Goal: Task Accomplishment & Management: Manage account settings

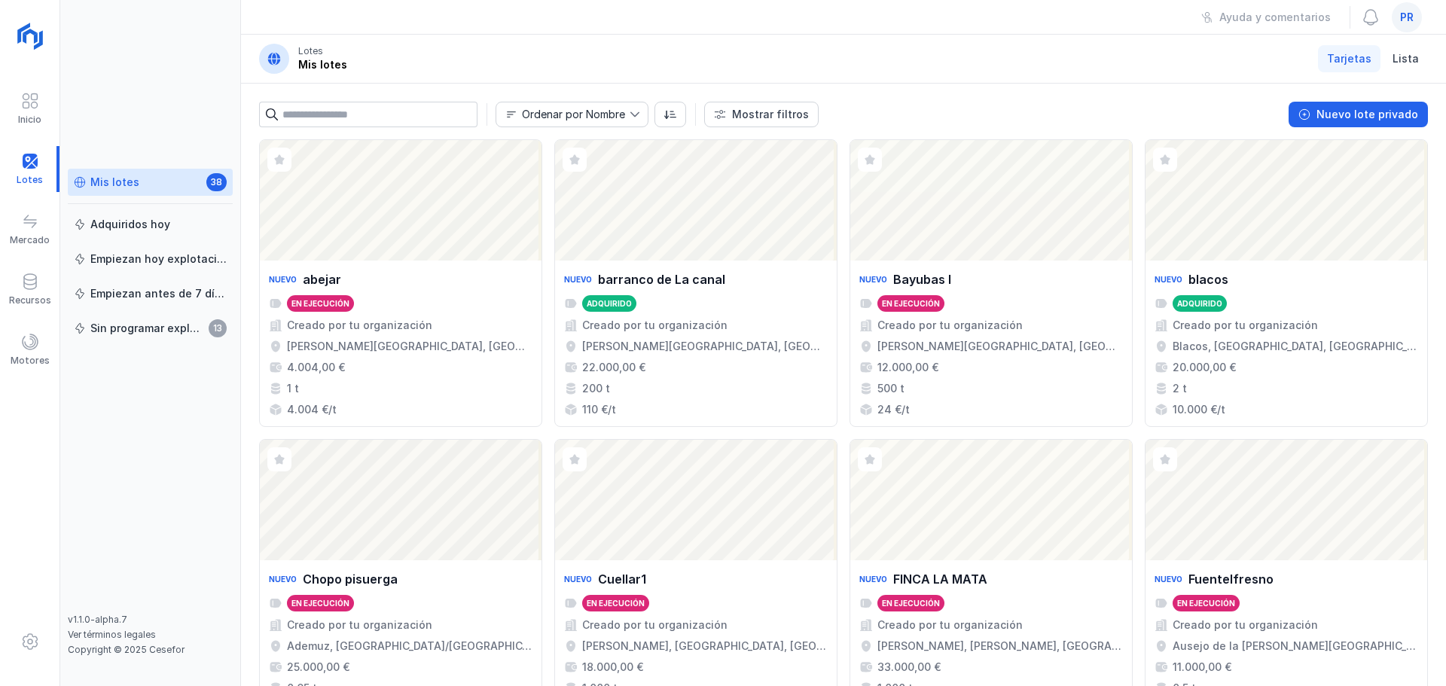
click at [1408, 25] on div "pr" at bounding box center [1406, 17] width 30 height 30
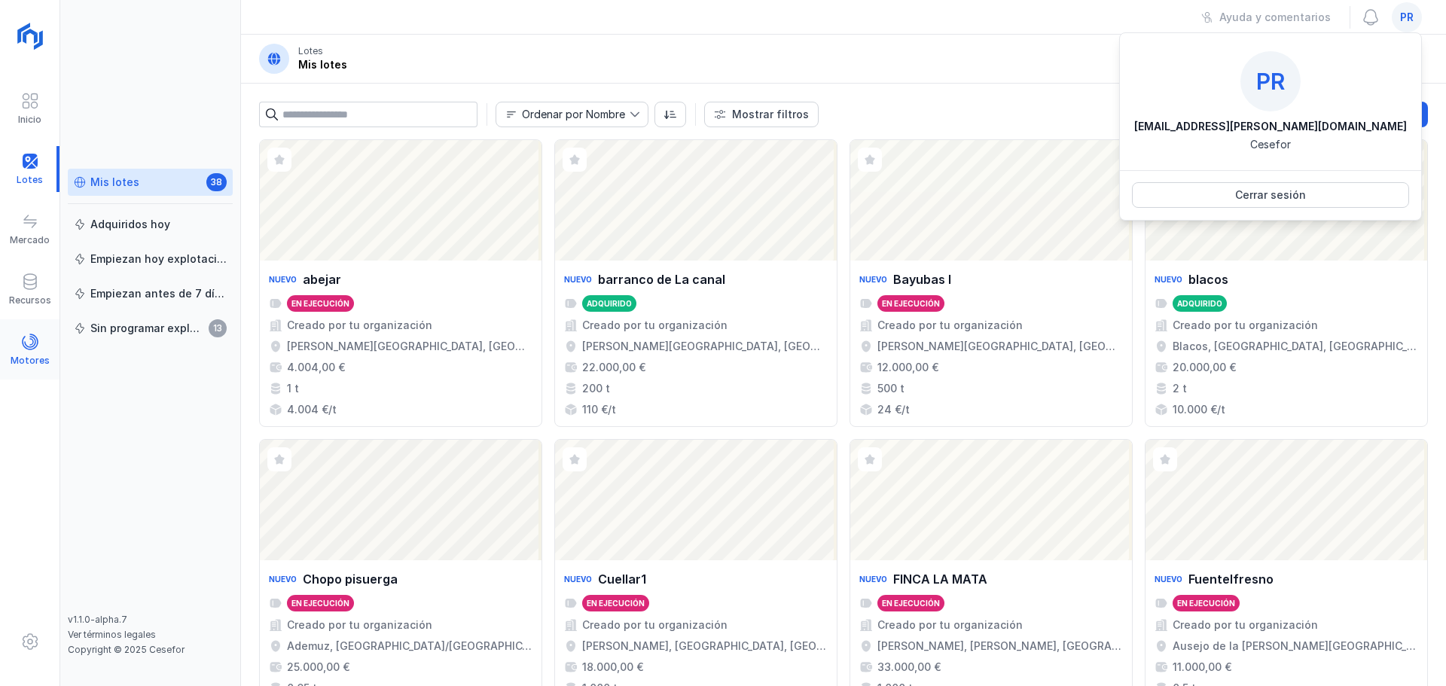
click at [41, 339] on div "Motores" at bounding box center [29, 350] width 59 height 46
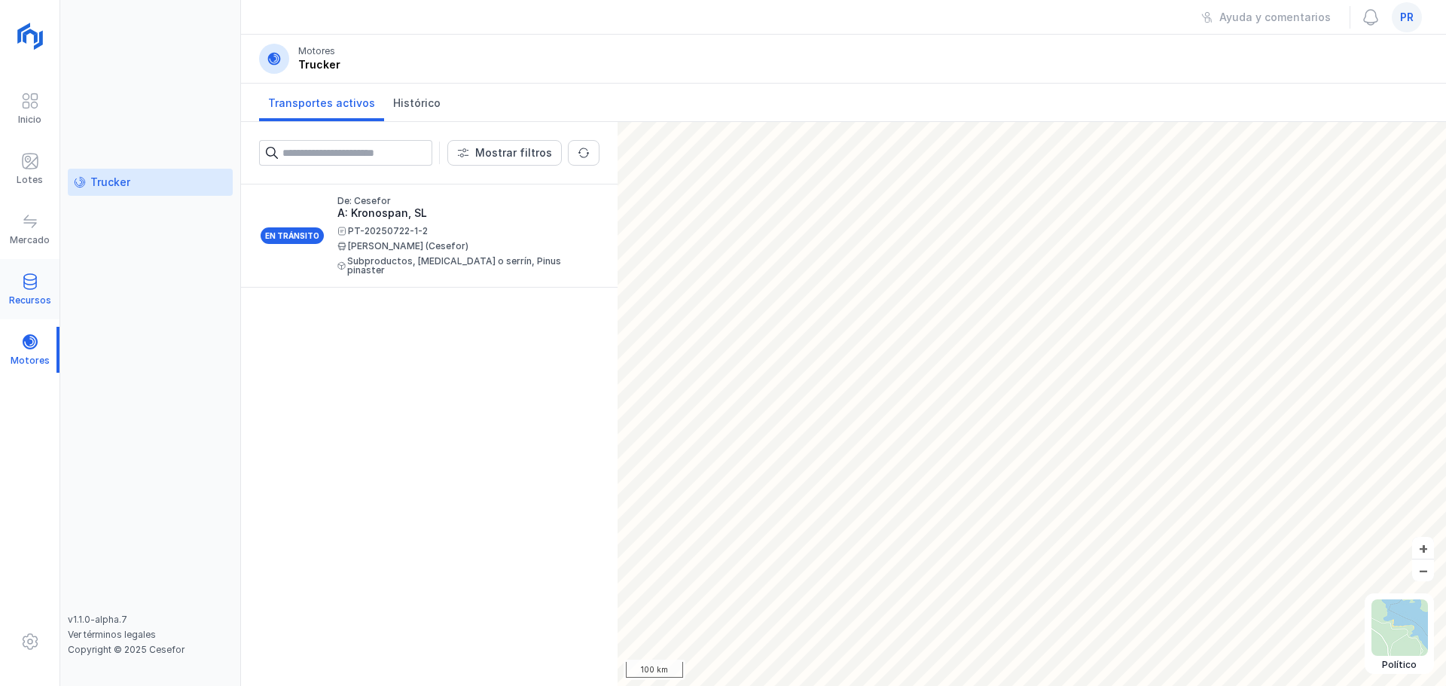
click at [33, 287] on span at bounding box center [30, 282] width 18 height 18
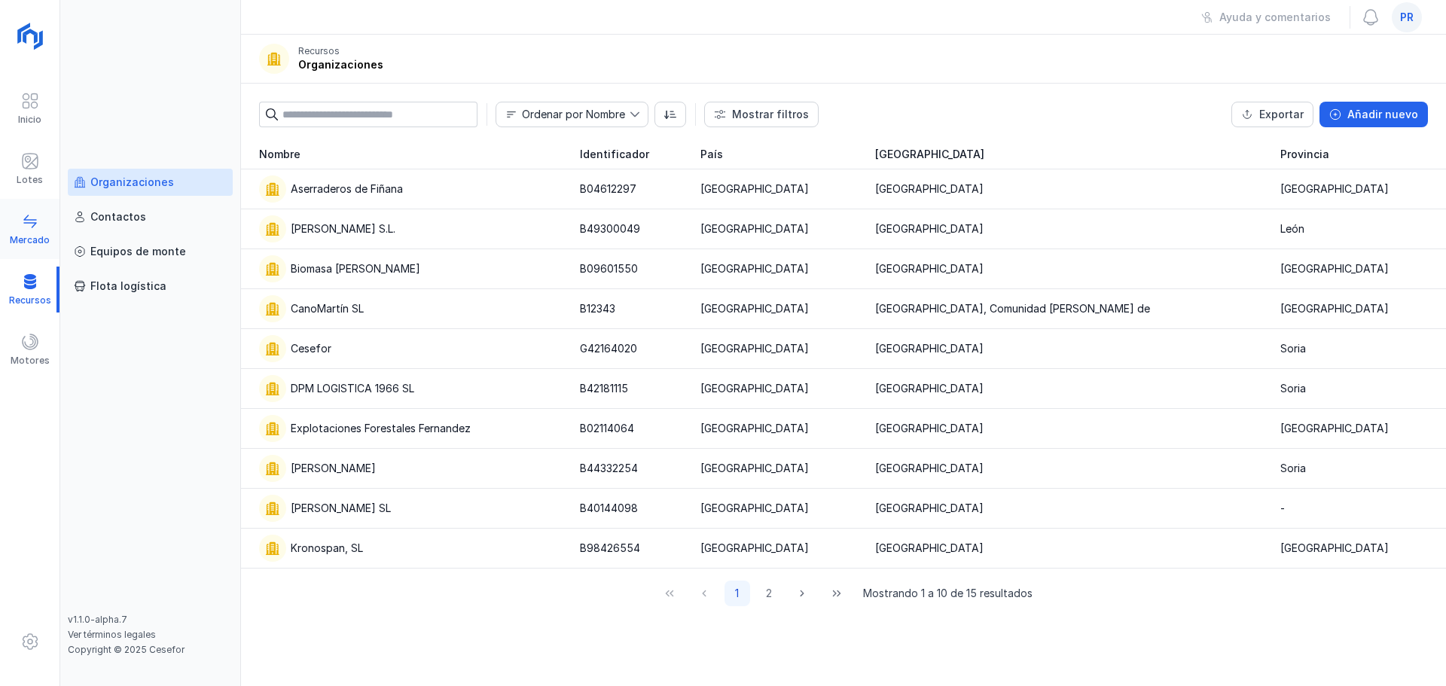
click at [32, 230] on span at bounding box center [30, 221] width 18 height 18
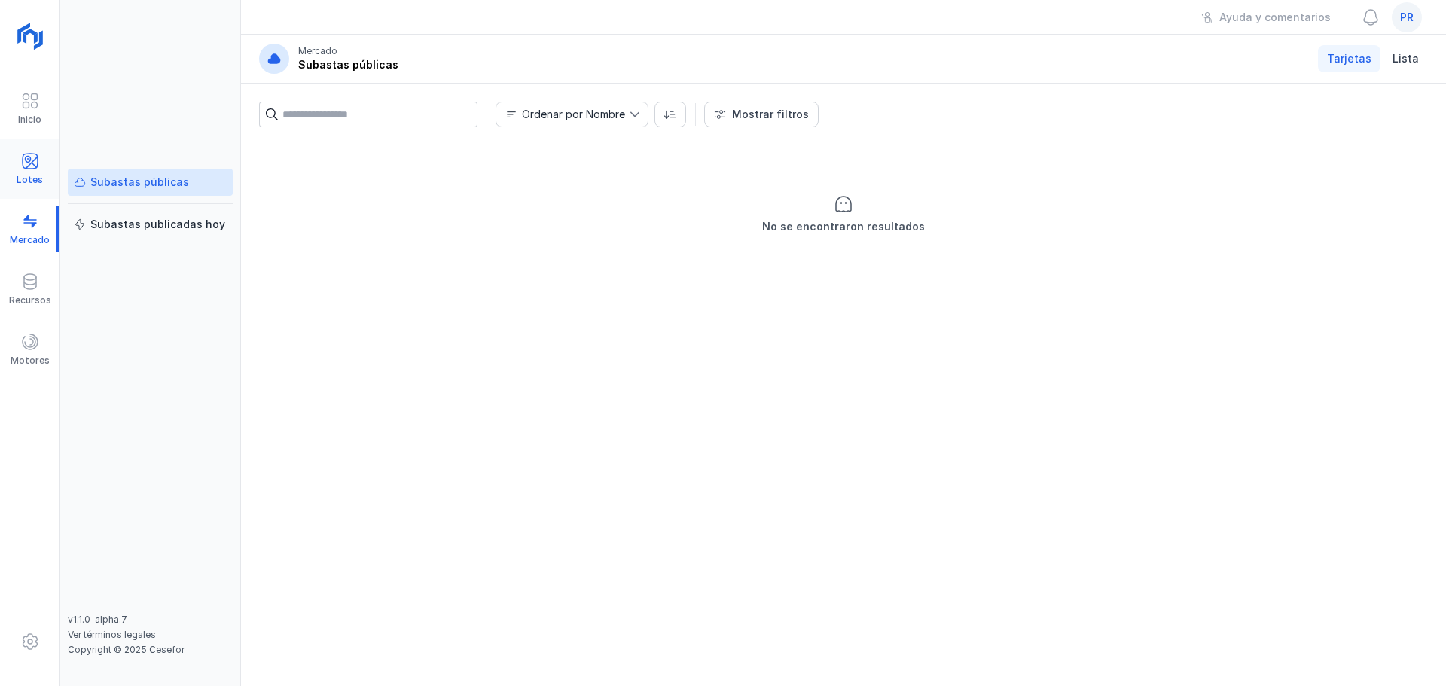
click at [32, 172] on div at bounding box center [30, 163] width 18 height 22
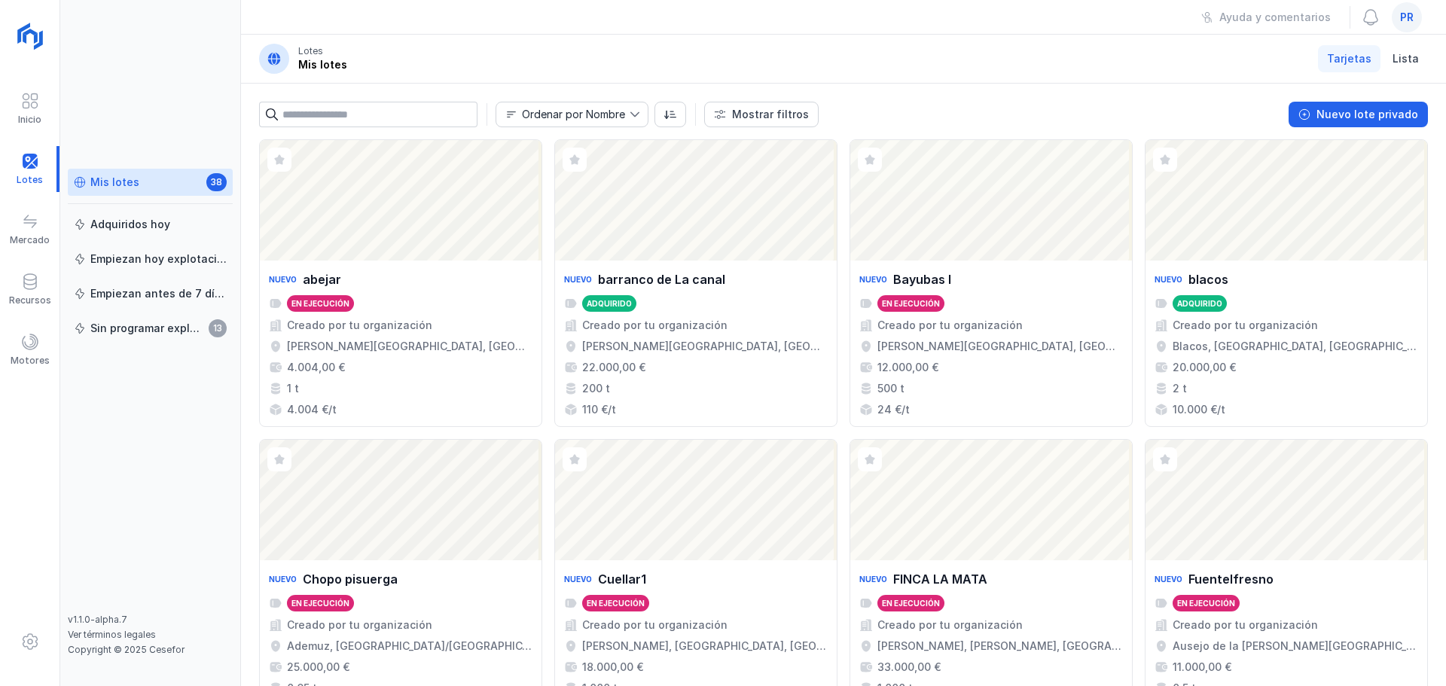
click at [1412, 23] on span "pr" at bounding box center [1407, 17] width 14 height 15
click at [180, 184] on div "Mis lotes 38" at bounding box center [150, 183] width 153 height 16
click at [168, 328] on div "Sin programar explotación" at bounding box center [147, 328] width 114 height 15
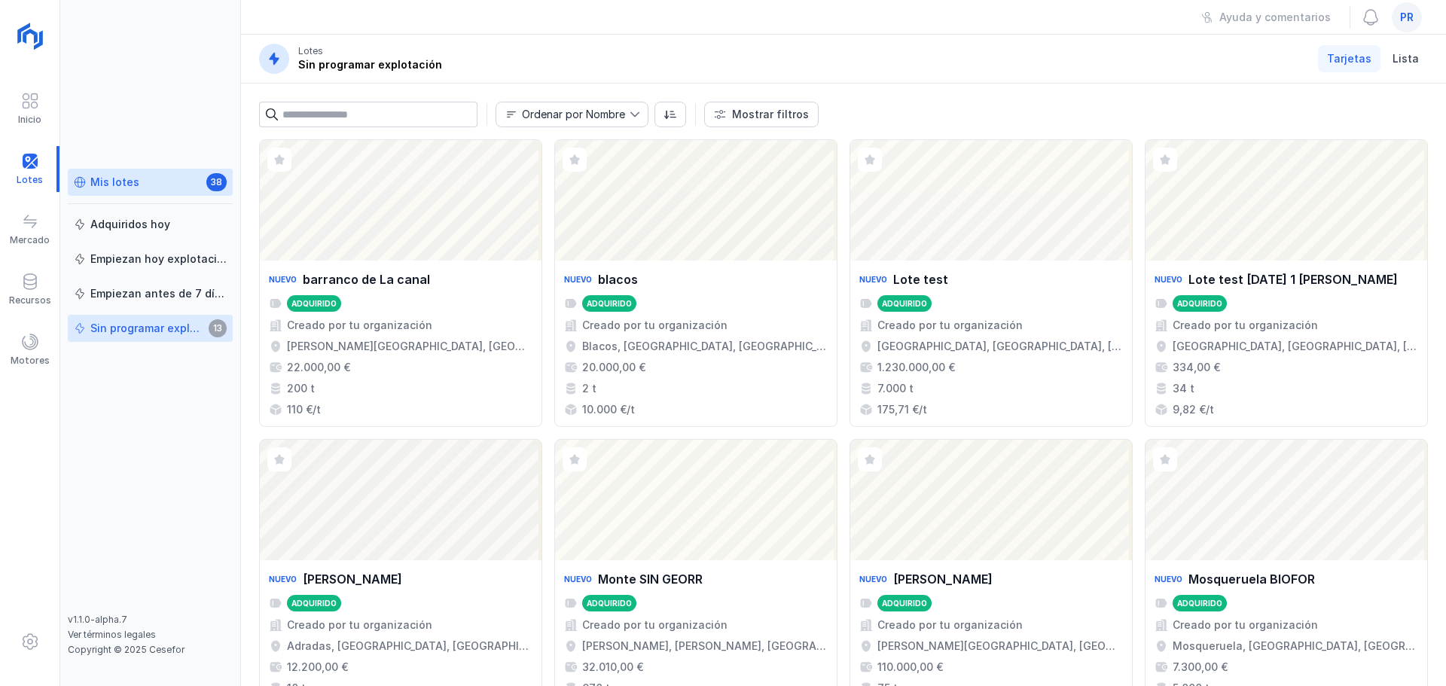
click at [134, 175] on div "Mis lotes" at bounding box center [114, 182] width 49 height 15
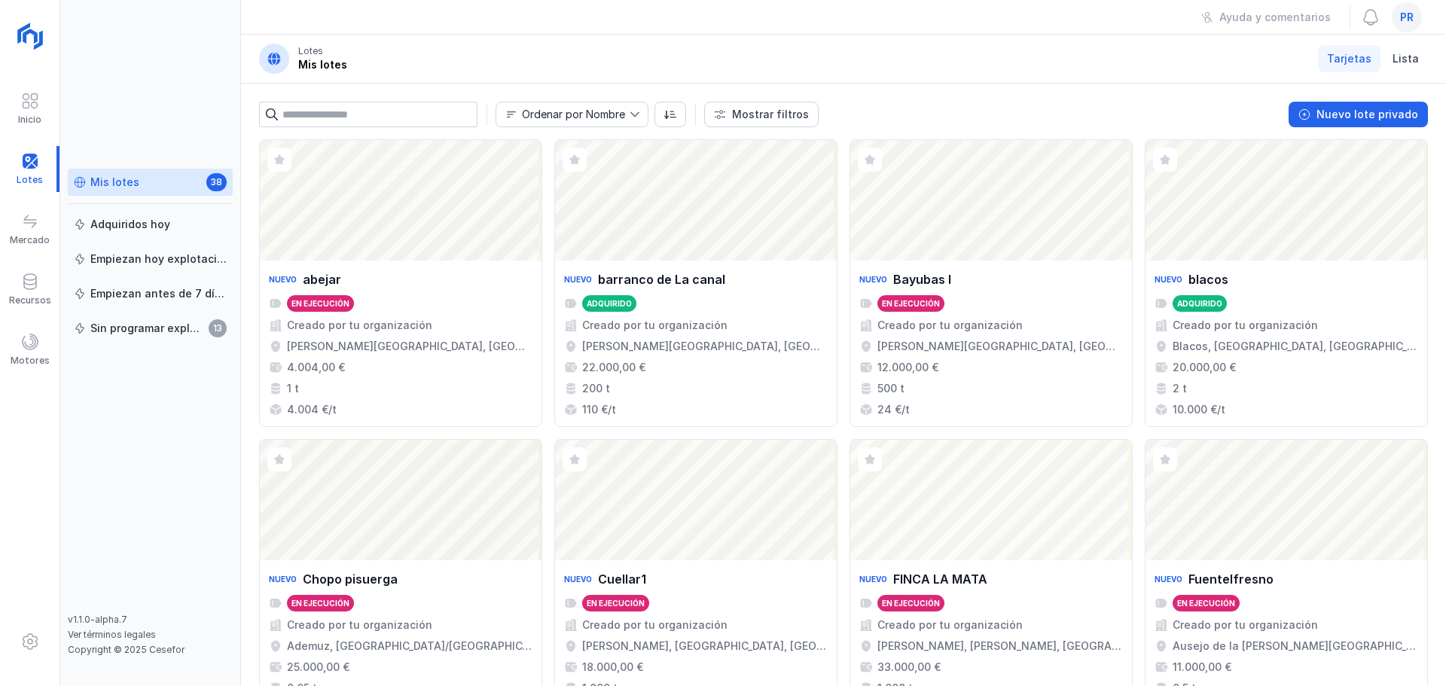
click at [130, 185] on div "Mis lotes" at bounding box center [114, 182] width 49 height 15
click at [157, 185] on div "Mis lotes 38" at bounding box center [150, 183] width 153 height 16
click at [1380, 116] on div "Nuevo lote privado" at bounding box center [1367, 114] width 102 height 15
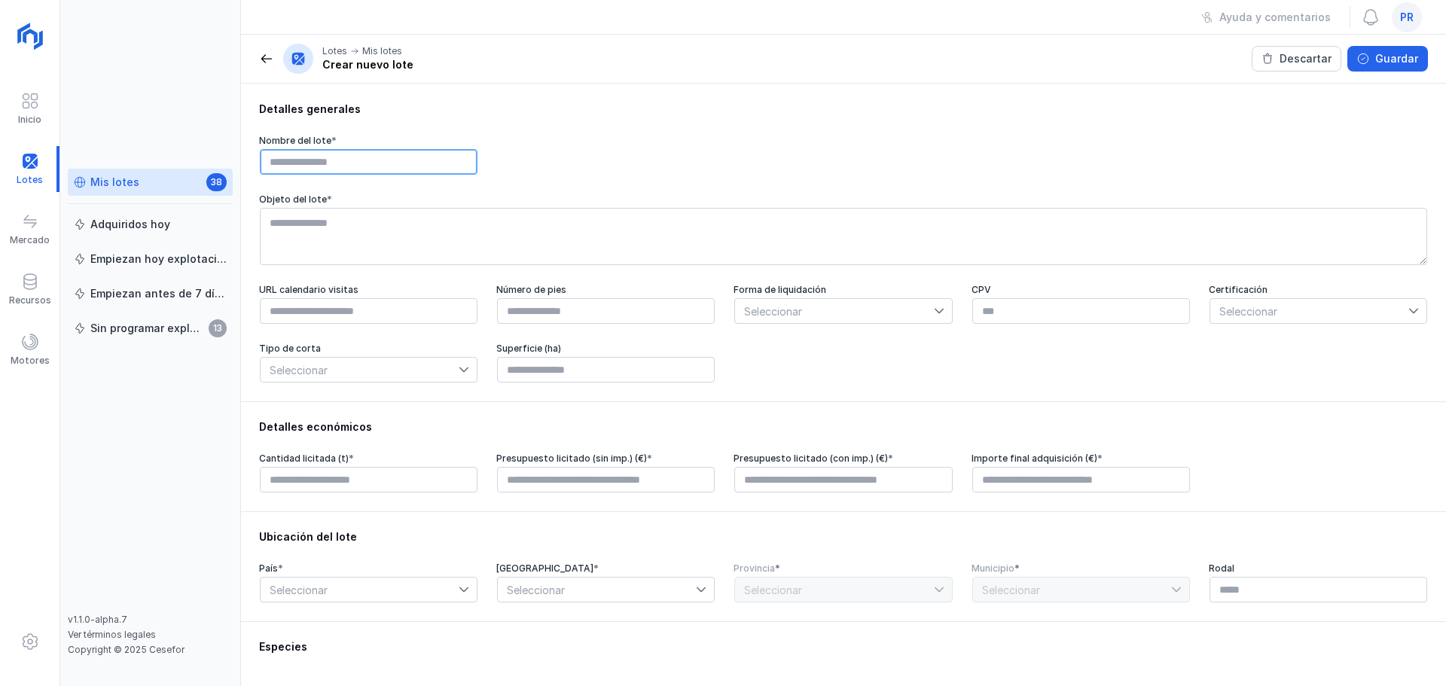
click at [366, 169] on input "text" at bounding box center [369, 162] width 218 height 26
click at [657, 318] on input "text" at bounding box center [606, 311] width 218 height 26
type input "****"
click at [769, 317] on span "Seleccionar" at bounding box center [834, 311] width 198 height 24
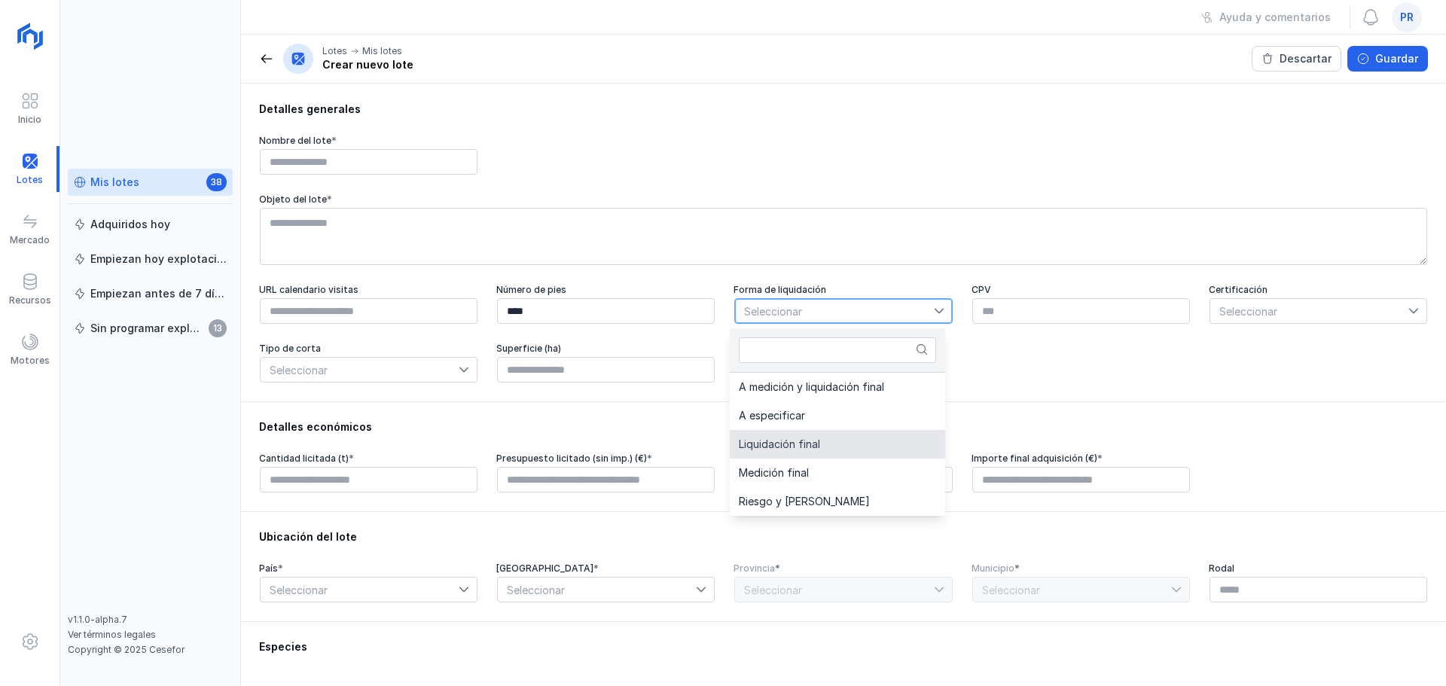
click at [830, 449] on li "Liquidación final" at bounding box center [837, 444] width 215 height 29
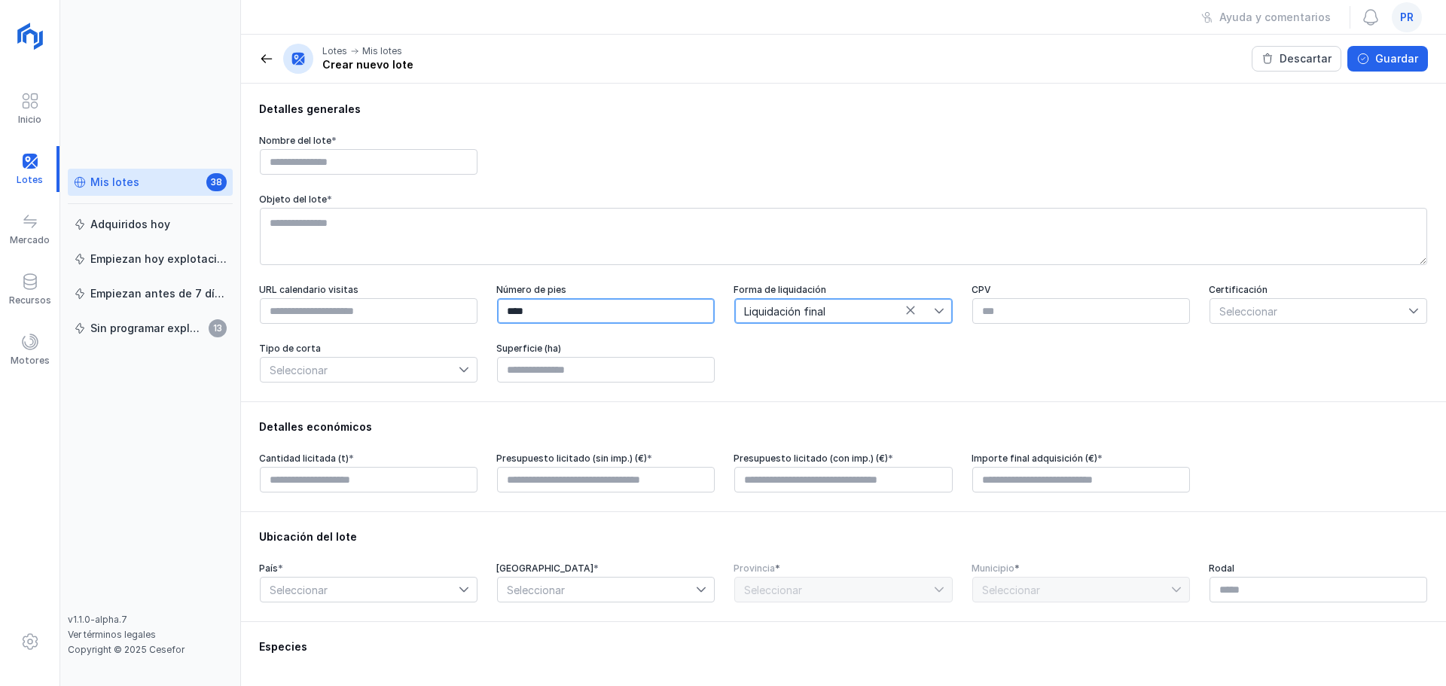
click at [562, 322] on input "****" at bounding box center [606, 311] width 218 height 26
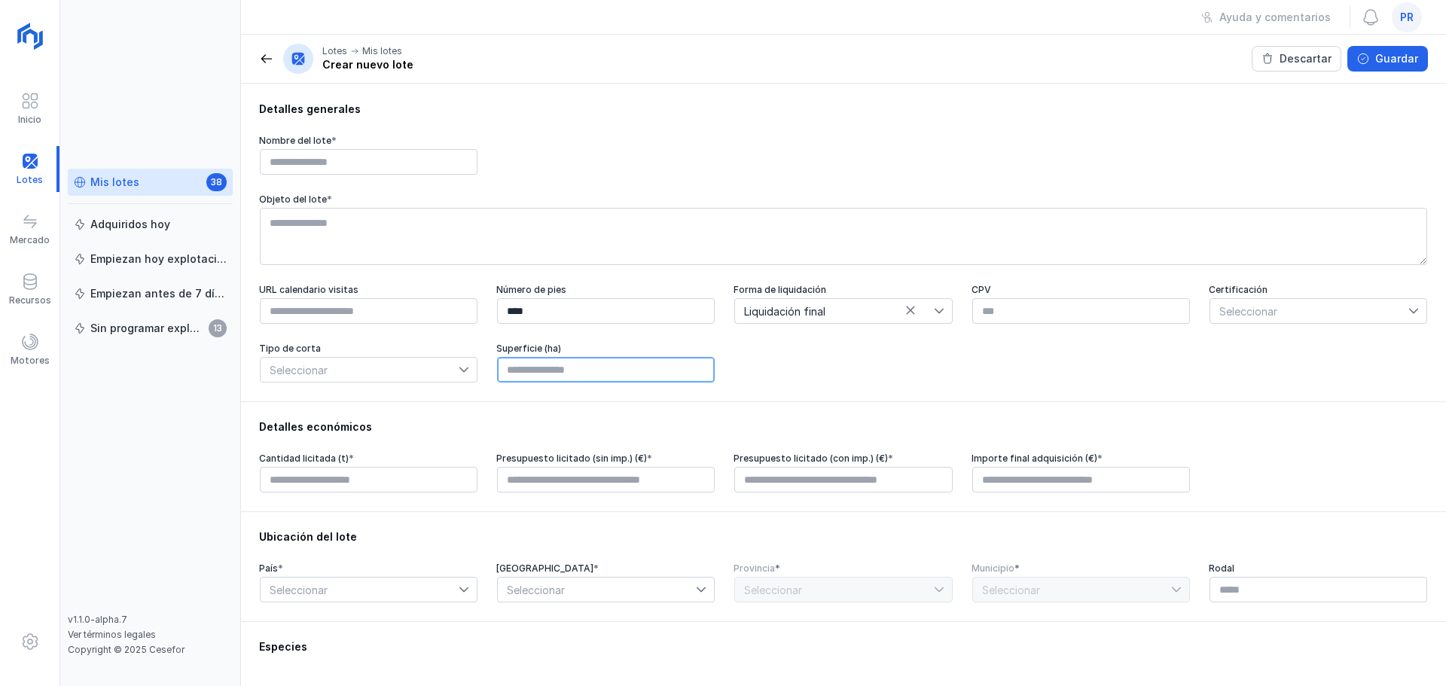
click at [617, 373] on input "text" at bounding box center [606, 370] width 218 height 26
type input "****"
click at [1268, 321] on span "Seleccionar" at bounding box center [1309, 311] width 198 height 24
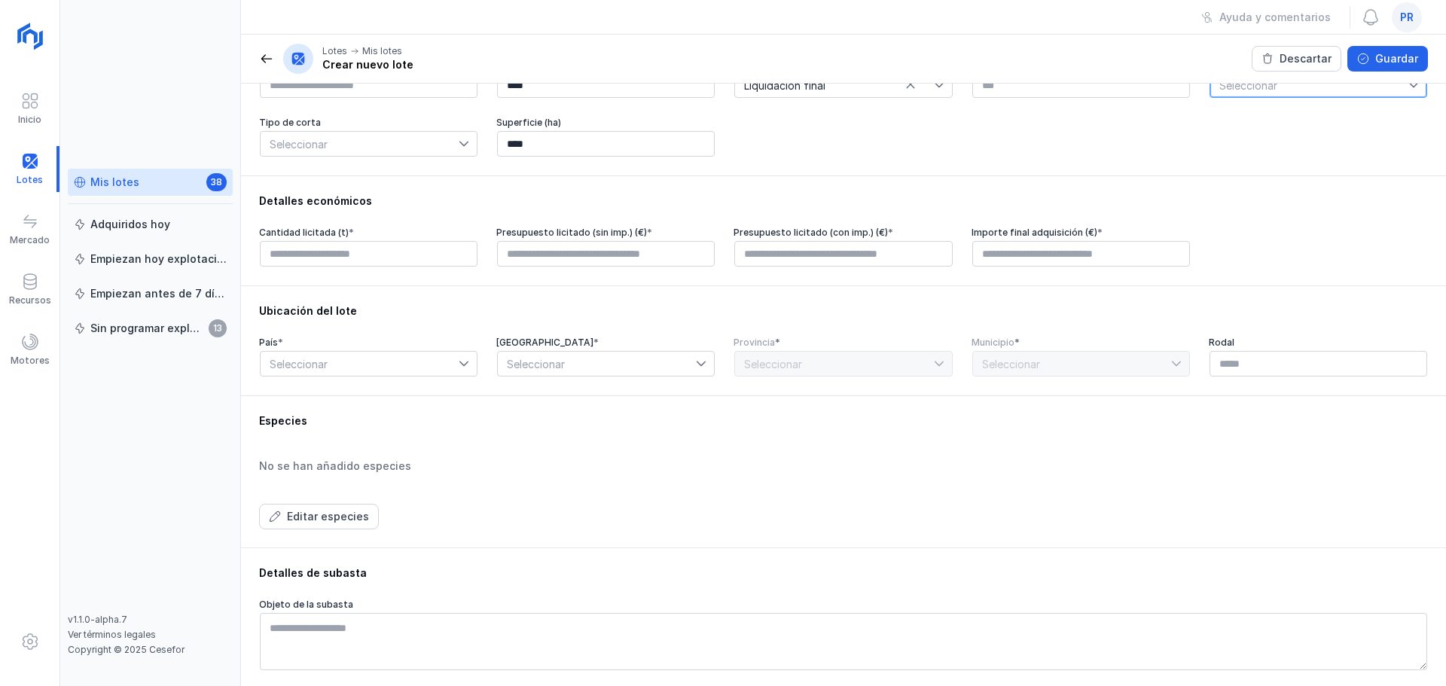
click at [403, 376] on span "Seleccionar" at bounding box center [360, 364] width 198 height 24
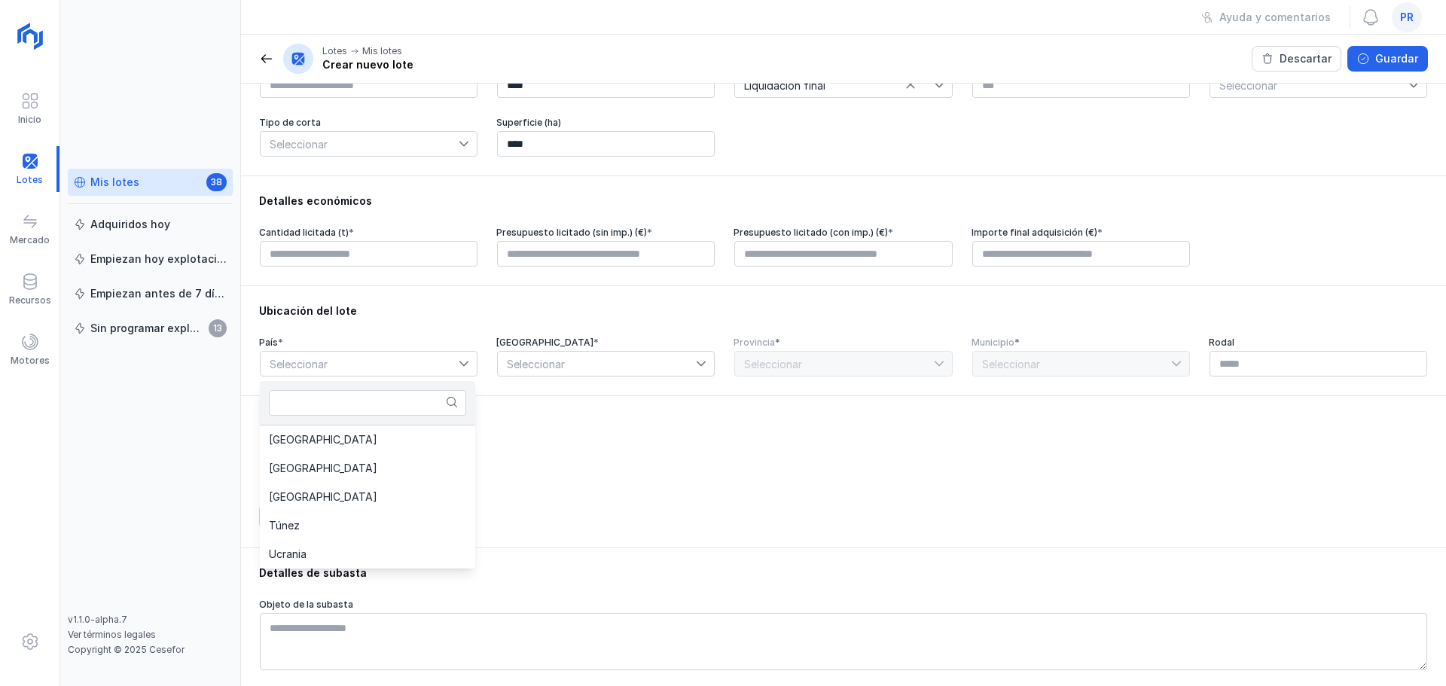
click at [649, 462] on div "Especies No se han añadido especies Editar especies" at bounding box center [843, 471] width 1169 height 116
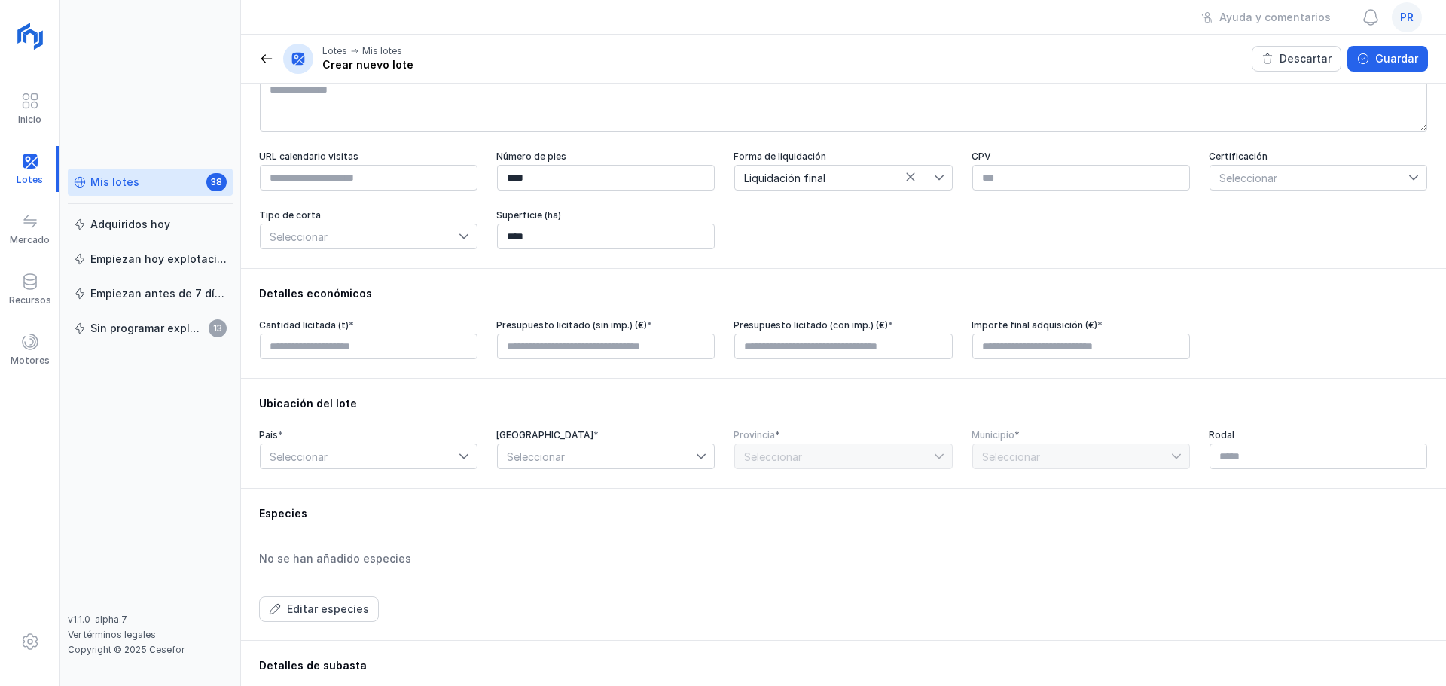
scroll to position [0, 0]
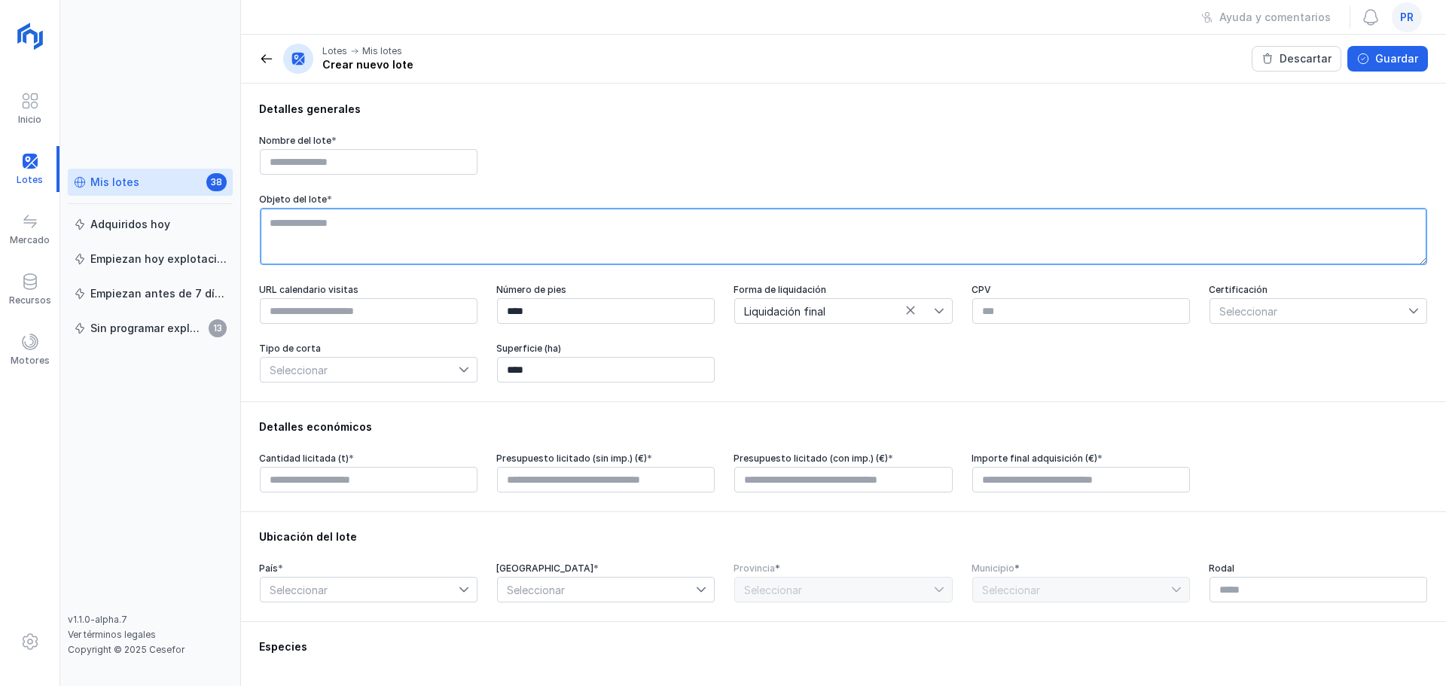
click at [373, 221] on textarea at bounding box center [843, 236] width 1167 height 57
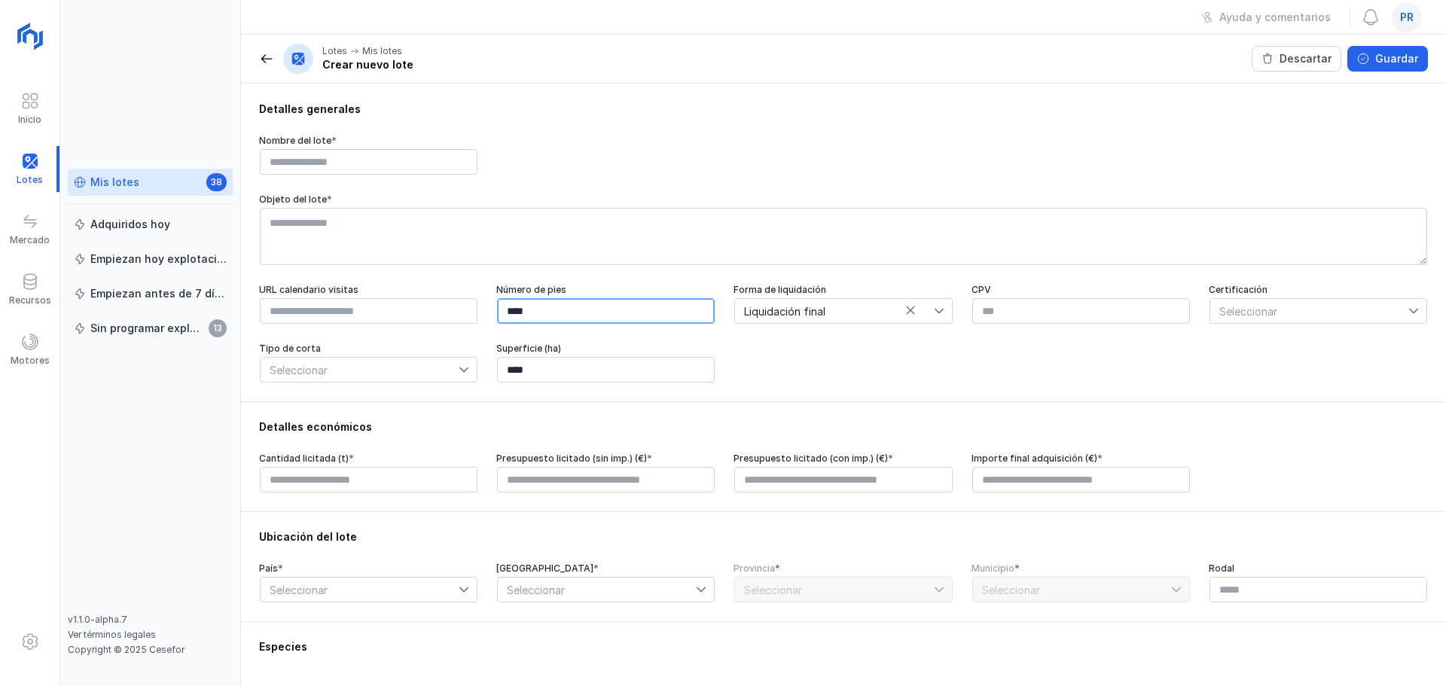
click at [567, 322] on input "****" at bounding box center [606, 311] width 218 height 26
click at [842, 312] on span "Liquidación final" at bounding box center [834, 311] width 198 height 24
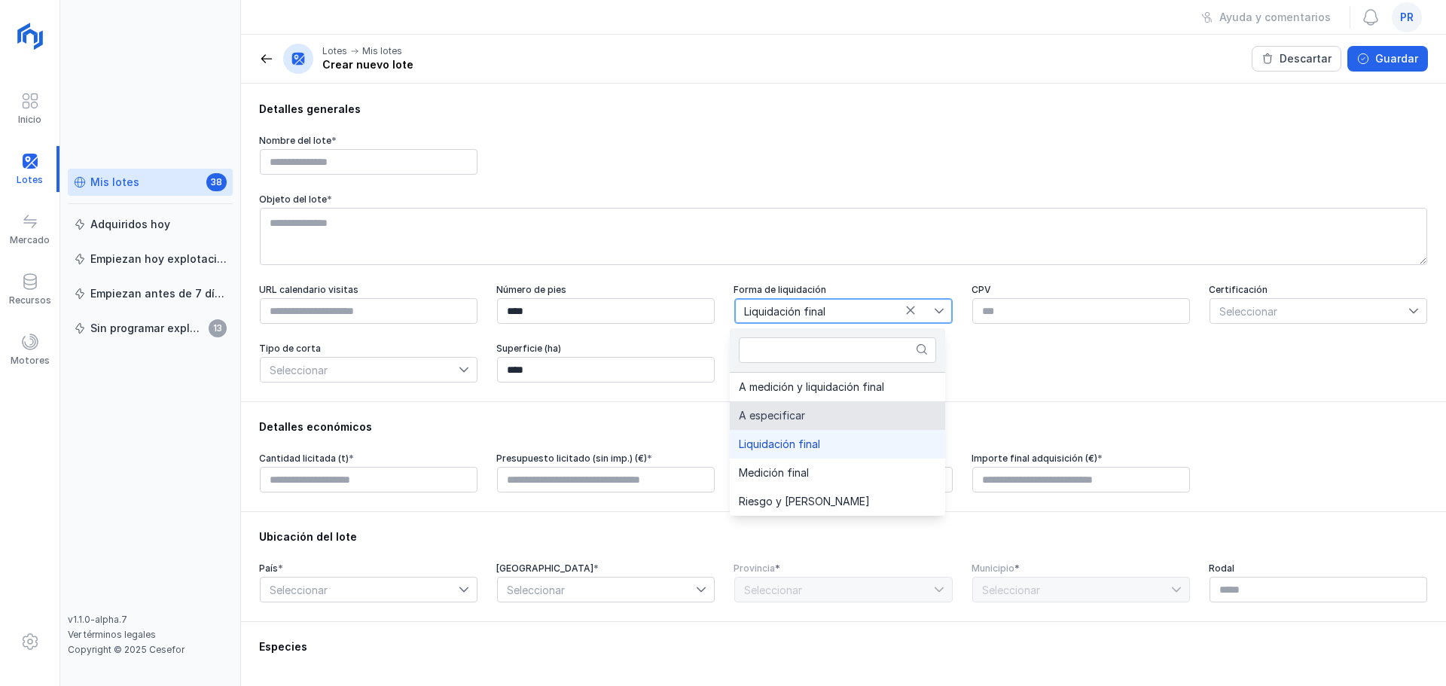
click at [1272, 318] on span "Seleccionar" at bounding box center [1309, 311] width 198 height 24
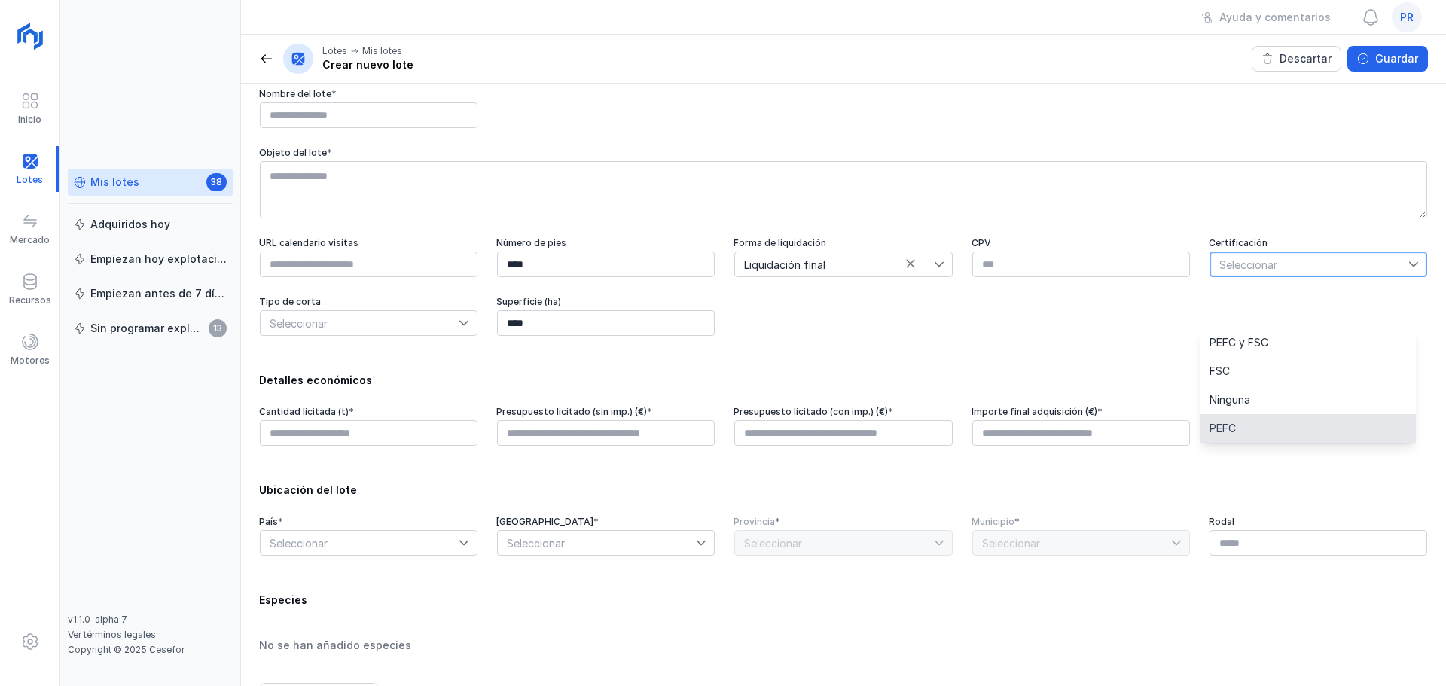
scroll to position [226, 0]
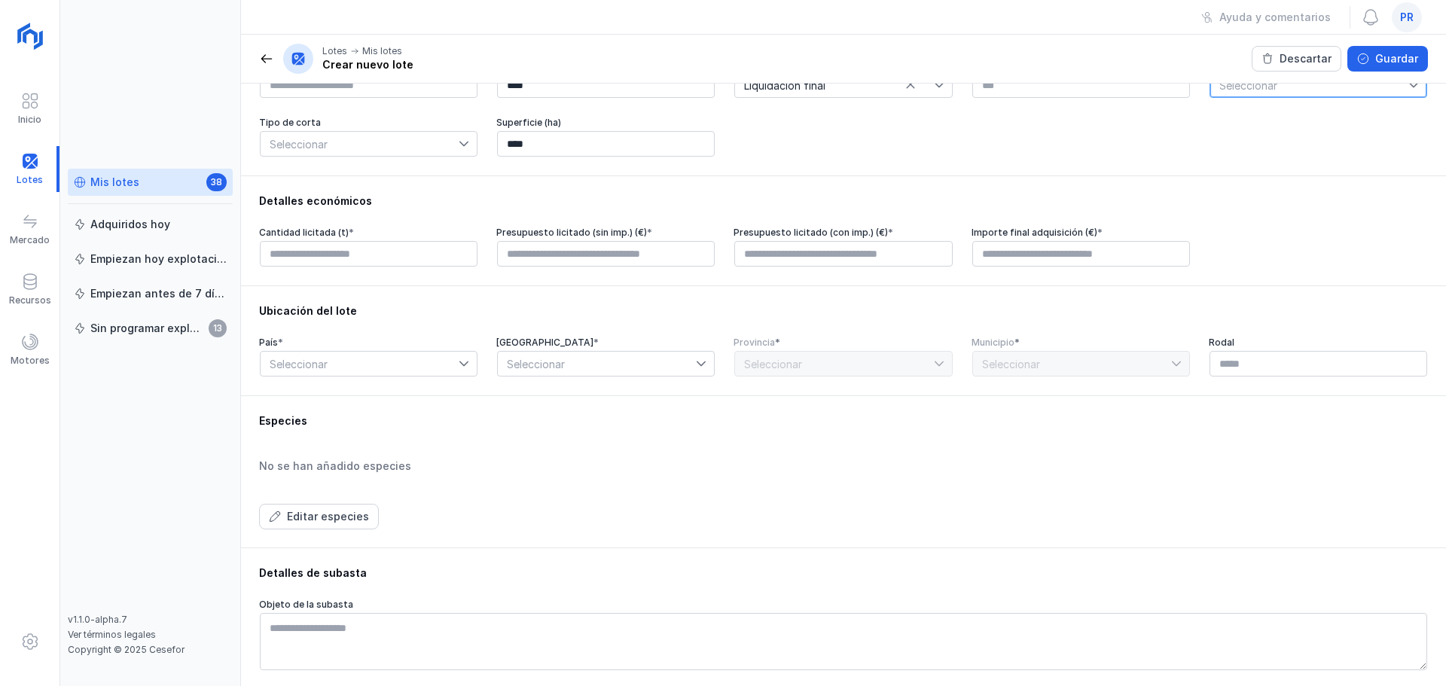
click at [413, 374] on span "Seleccionar" at bounding box center [360, 364] width 198 height 24
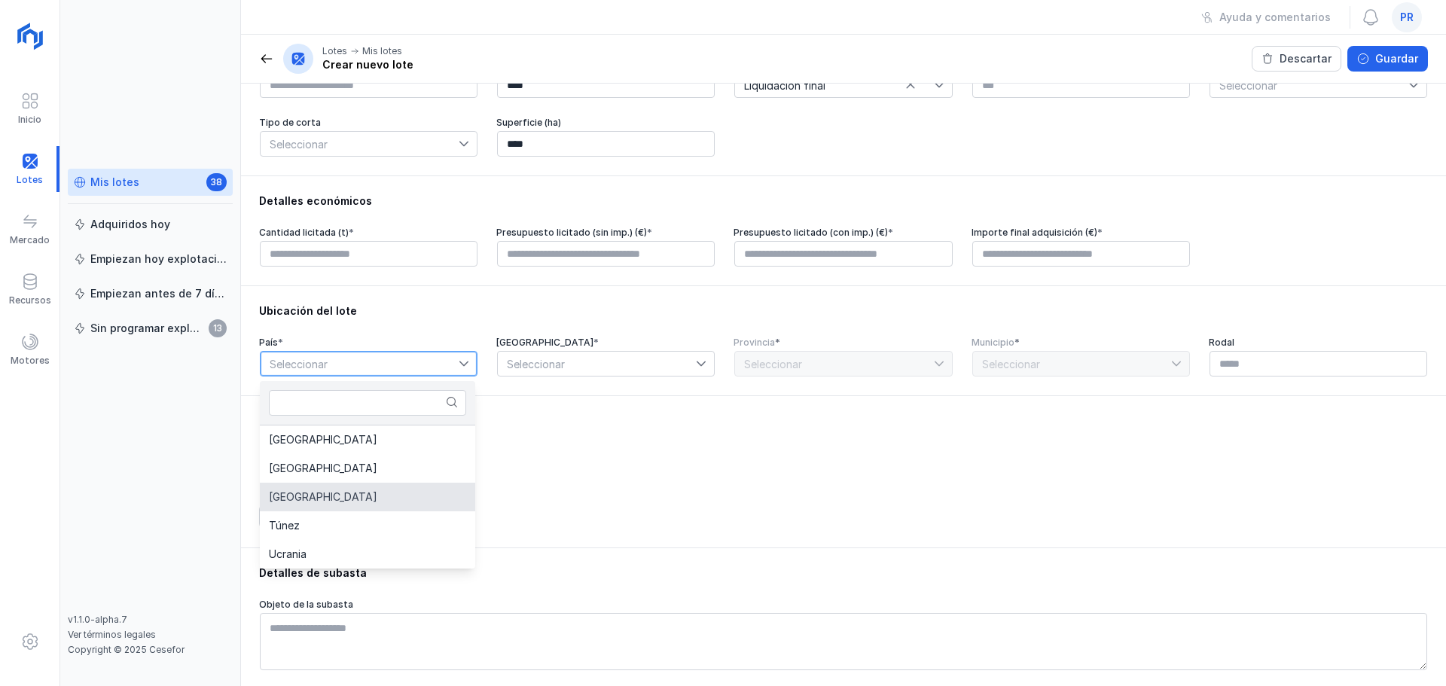
click at [576, 518] on div "Editar especies" at bounding box center [843, 517] width 1169 height 26
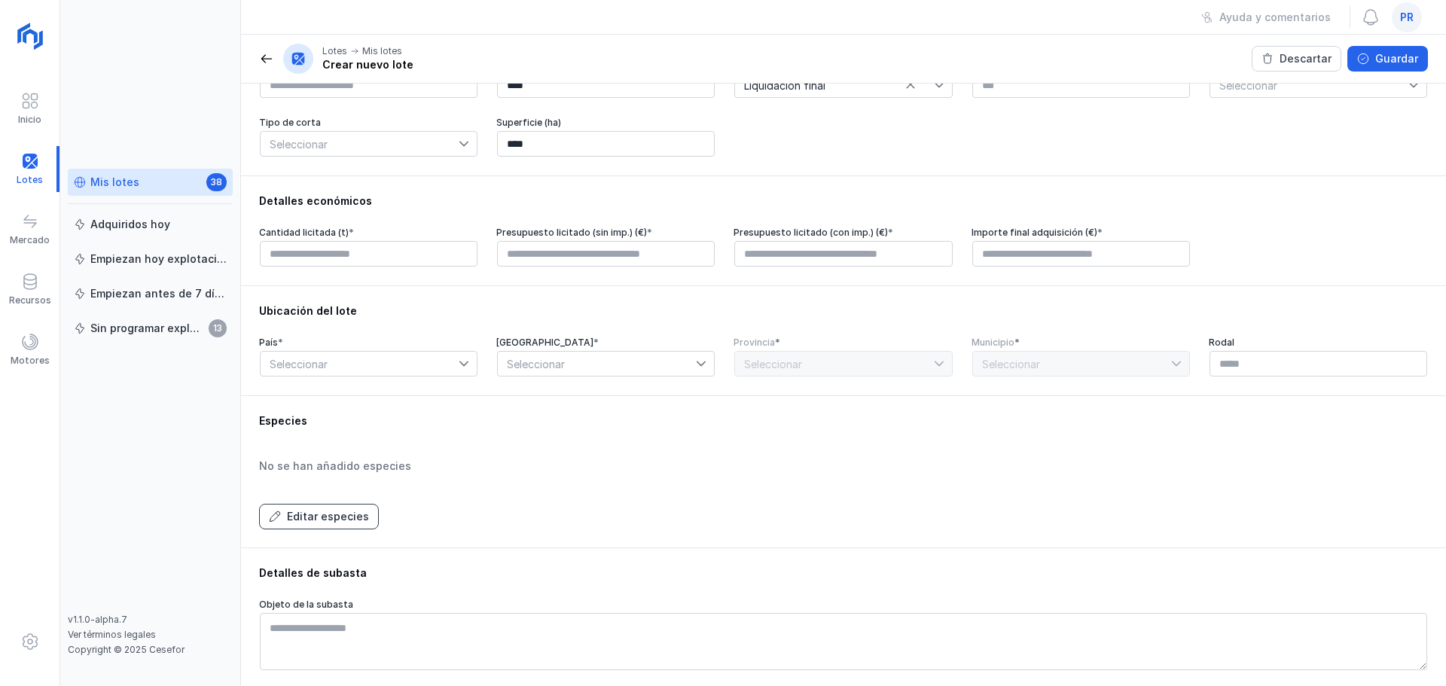
click at [345, 520] on div "Editar especies" at bounding box center [328, 516] width 82 height 15
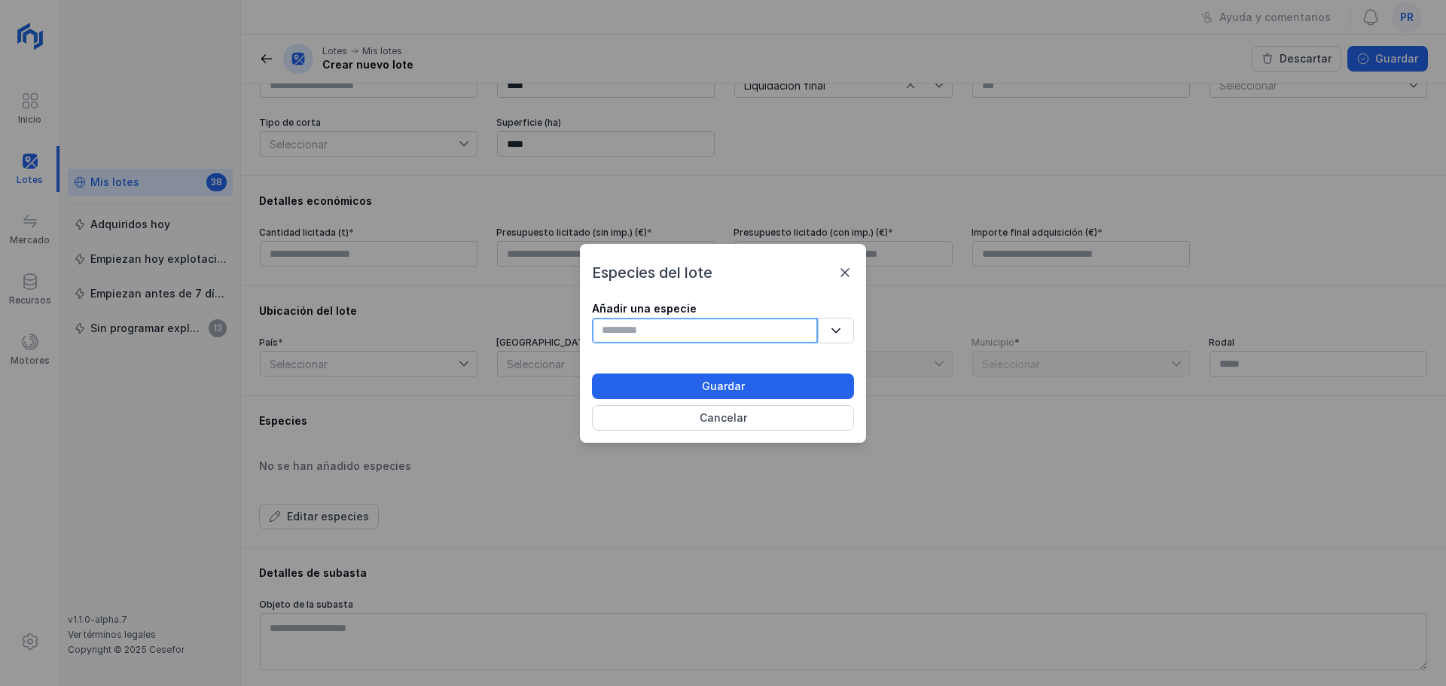
click at [613, 329] on input "text" at bounding box center [705, 331] width 226 height 26
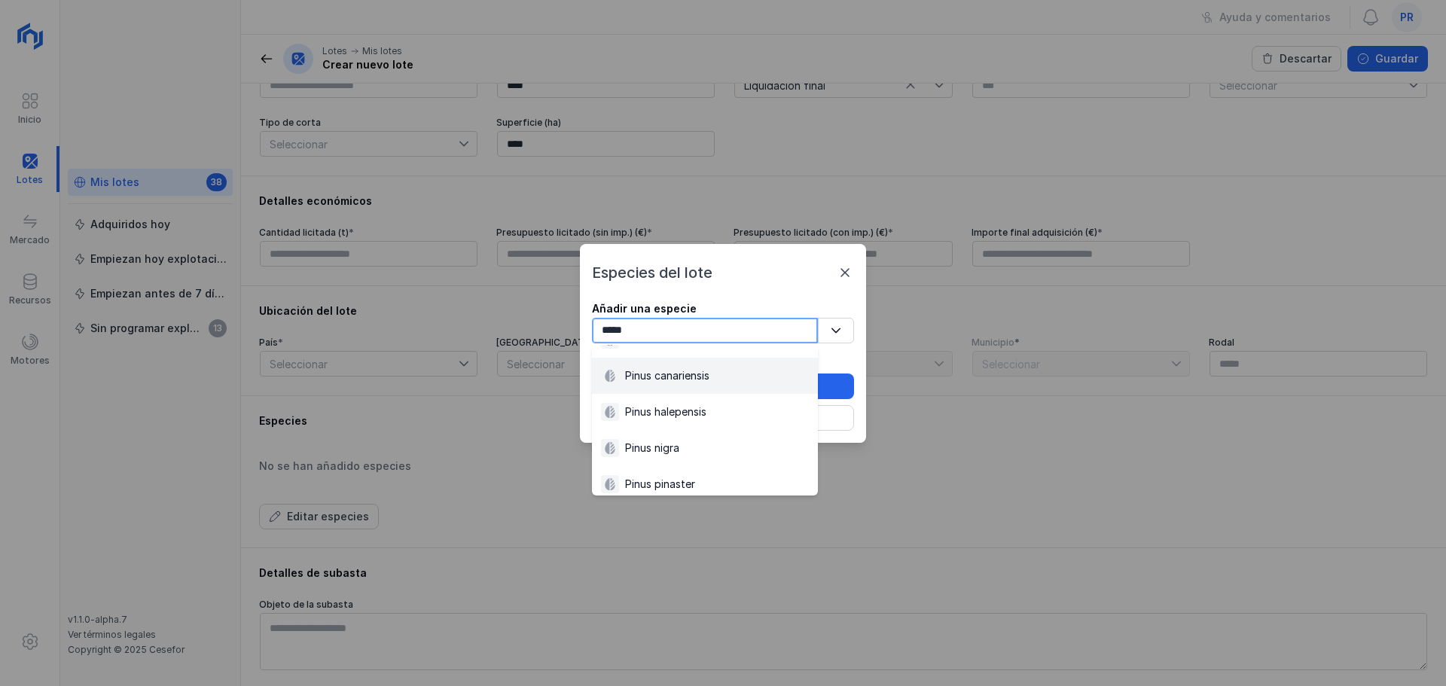
scroll to position [9, 0]
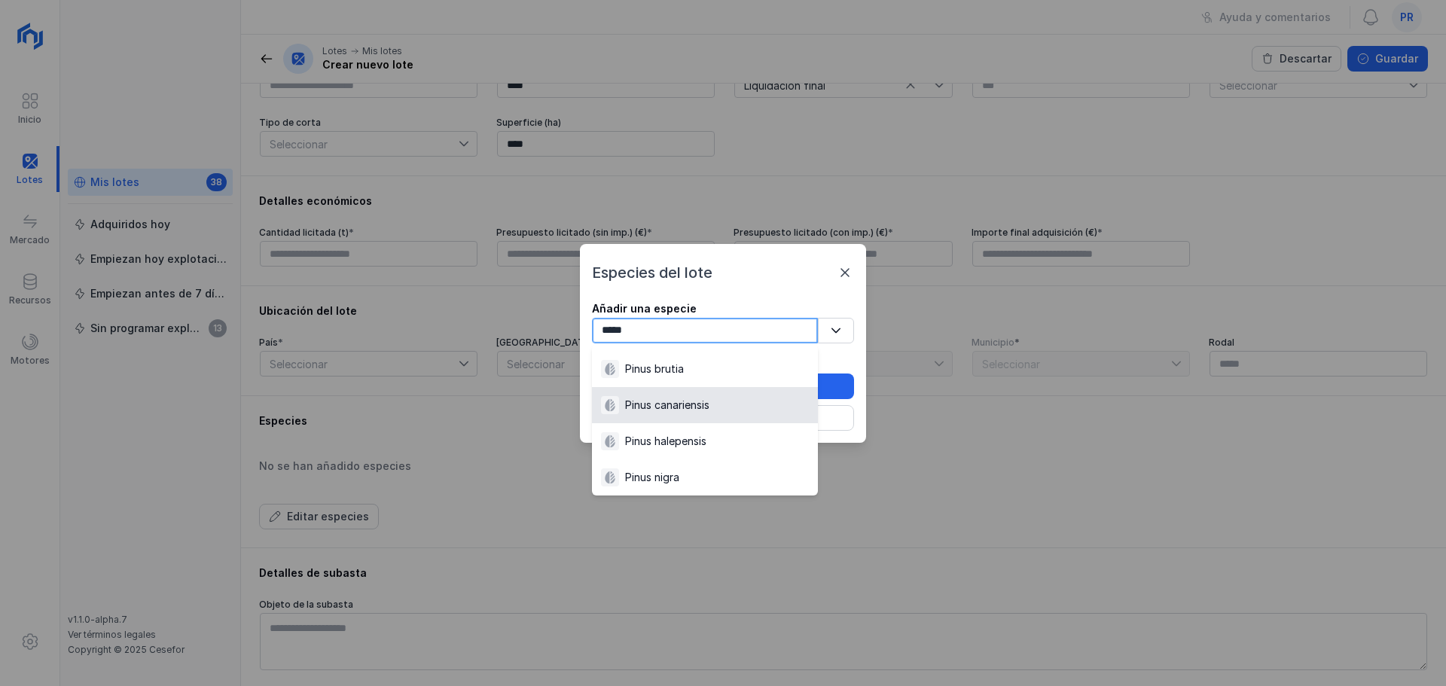
type input "*****"
click at [508, 458] on div "Especies del lote Añadir una especie ***** 10 results are available Guardar Can…" at bounding box center [723, 343] width 1446 height 686
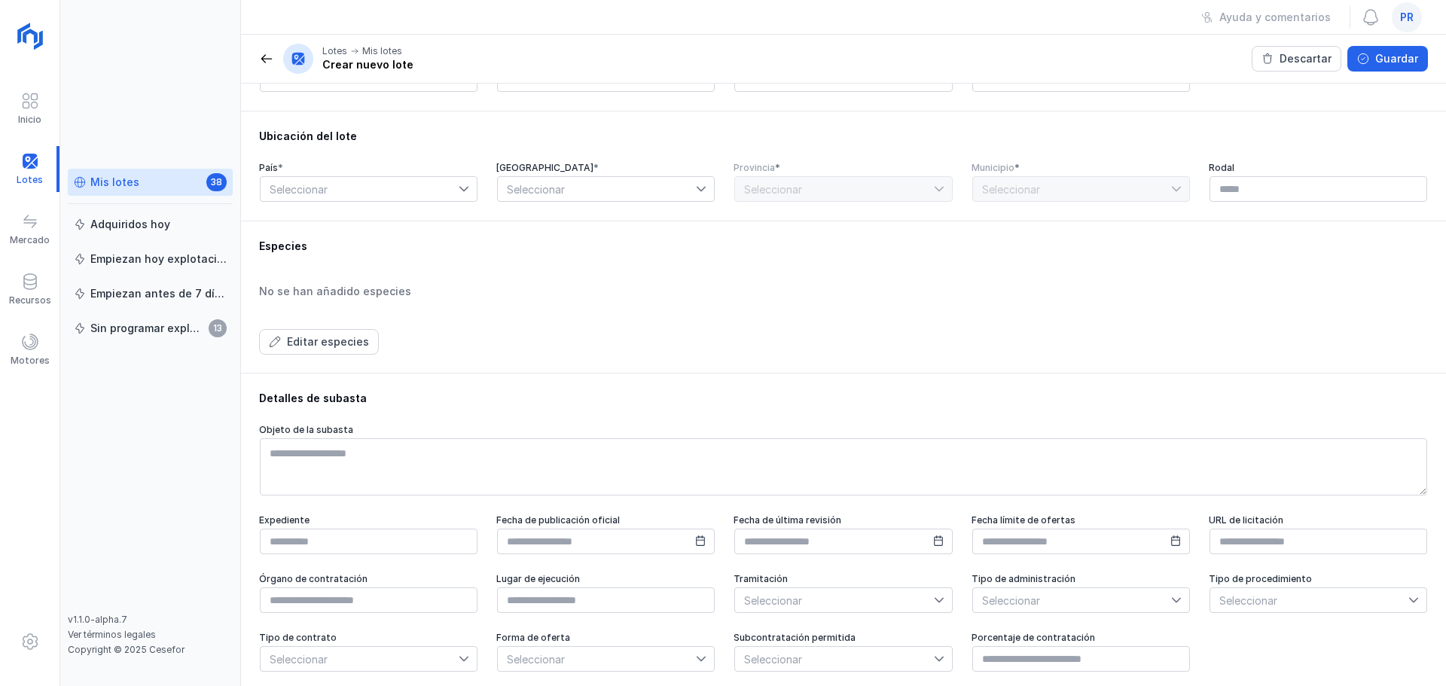
scroll to position [414, 0]
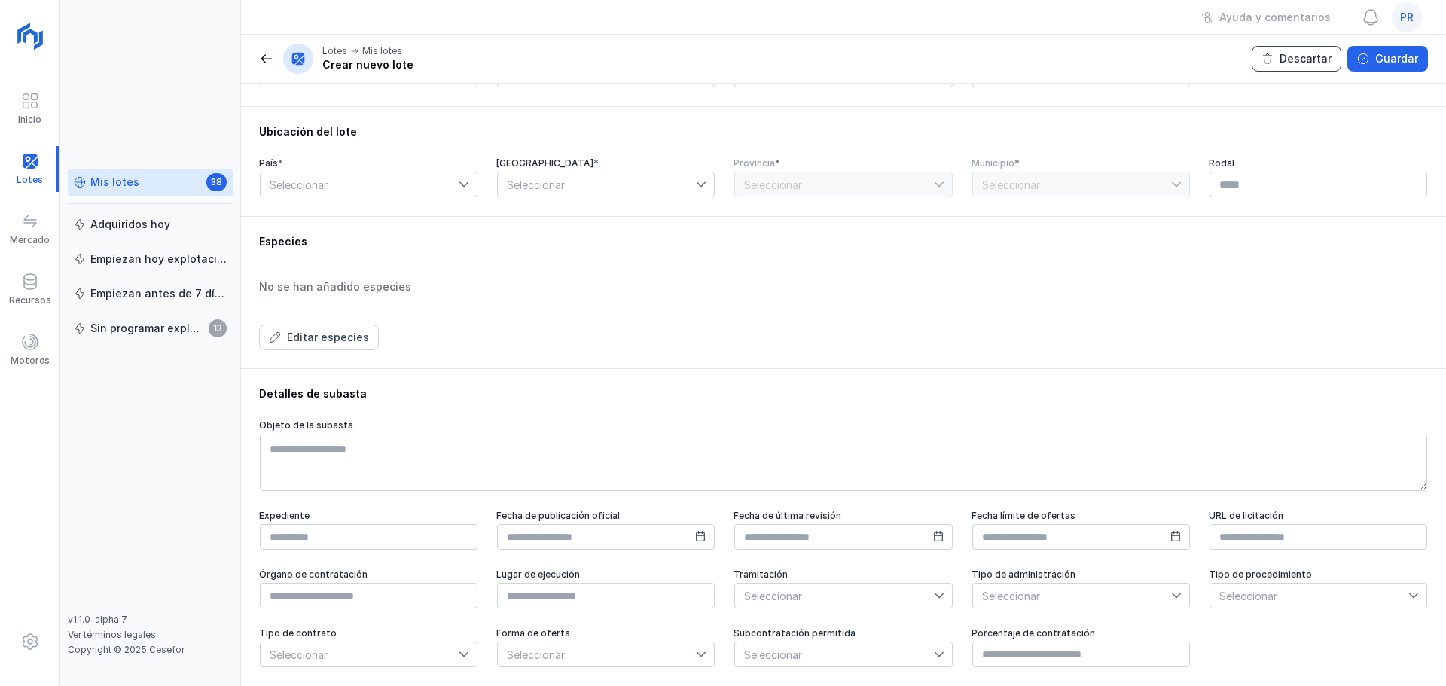
click at [1309, 64] on div "Descartar" at bounding box center [1305, 58] width 52 height 15
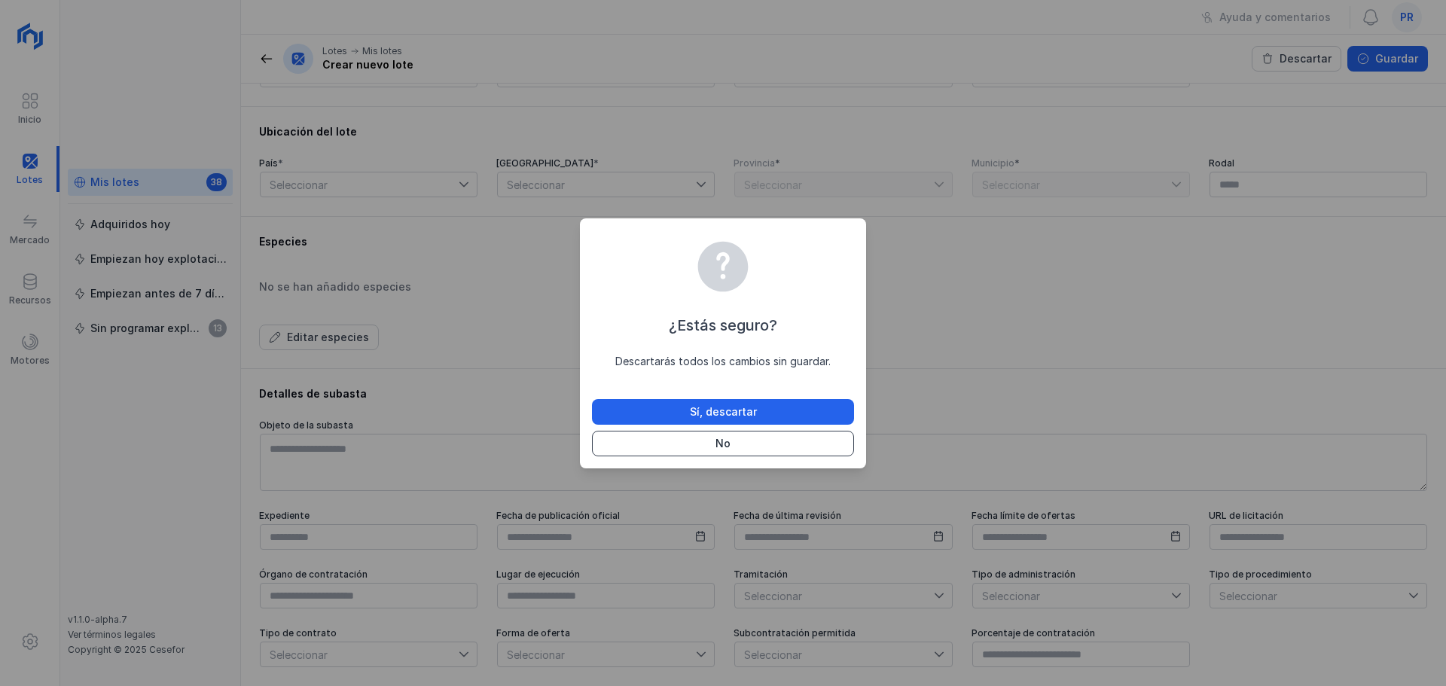
click at [745, 444] on button "No" at bounding box center [723, 444] width 262 height 26
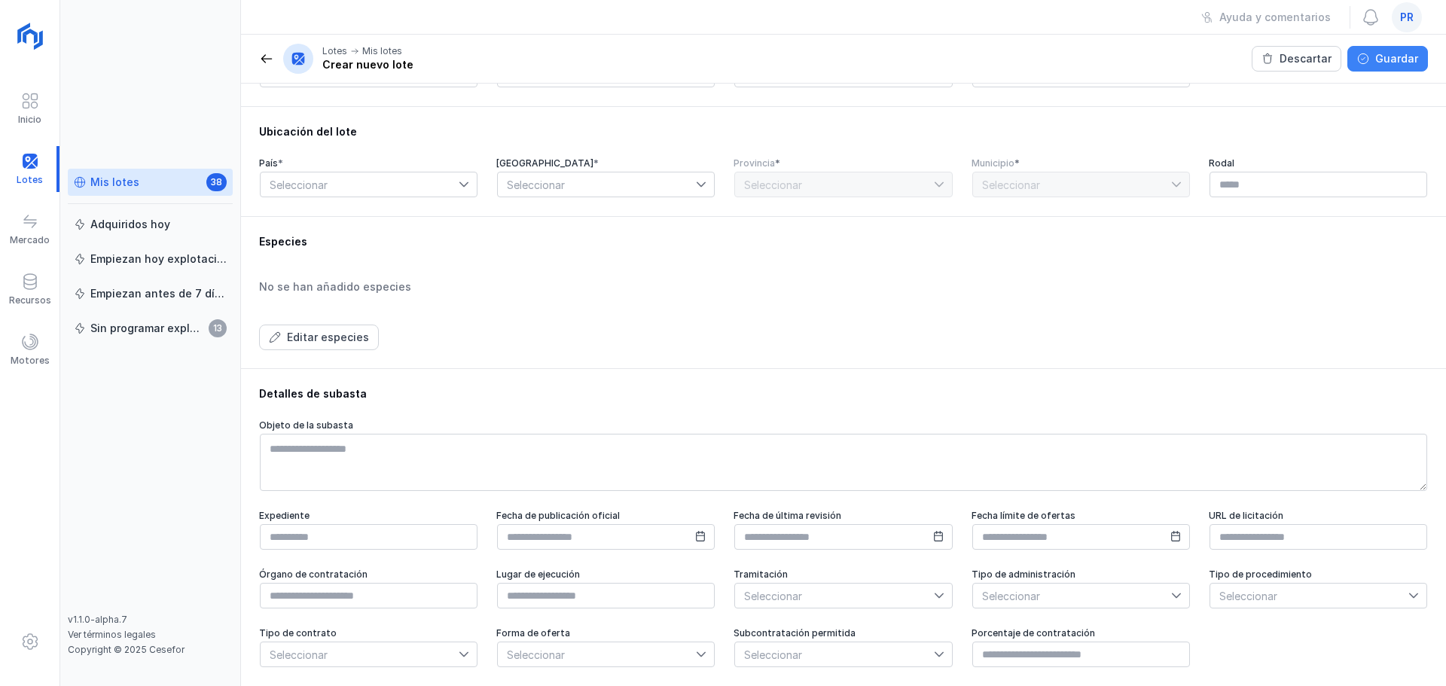
click at [1397, 62] on div "Guardar" at bounding box center [1396, 58] width 43 height 15
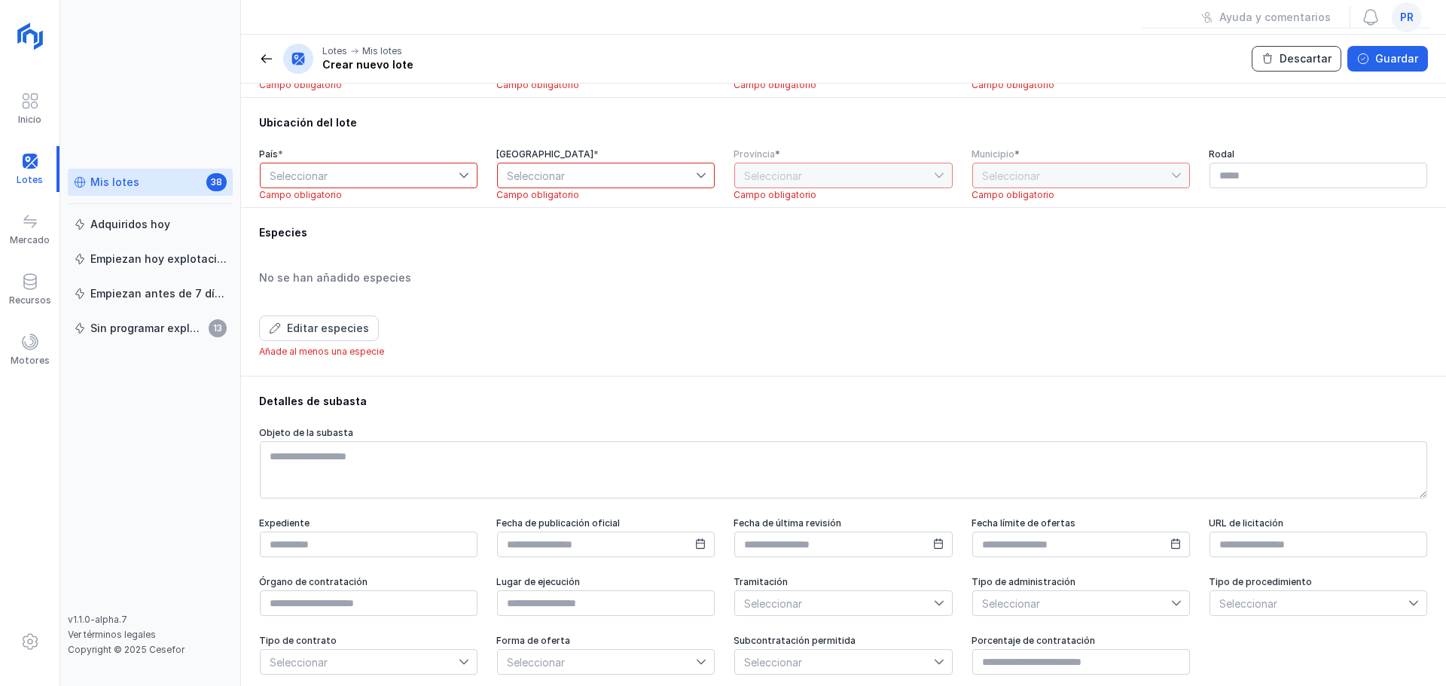
click at [1288, 63] on div "Descartar" at bounding box center [1305, 58] width 52 height 15
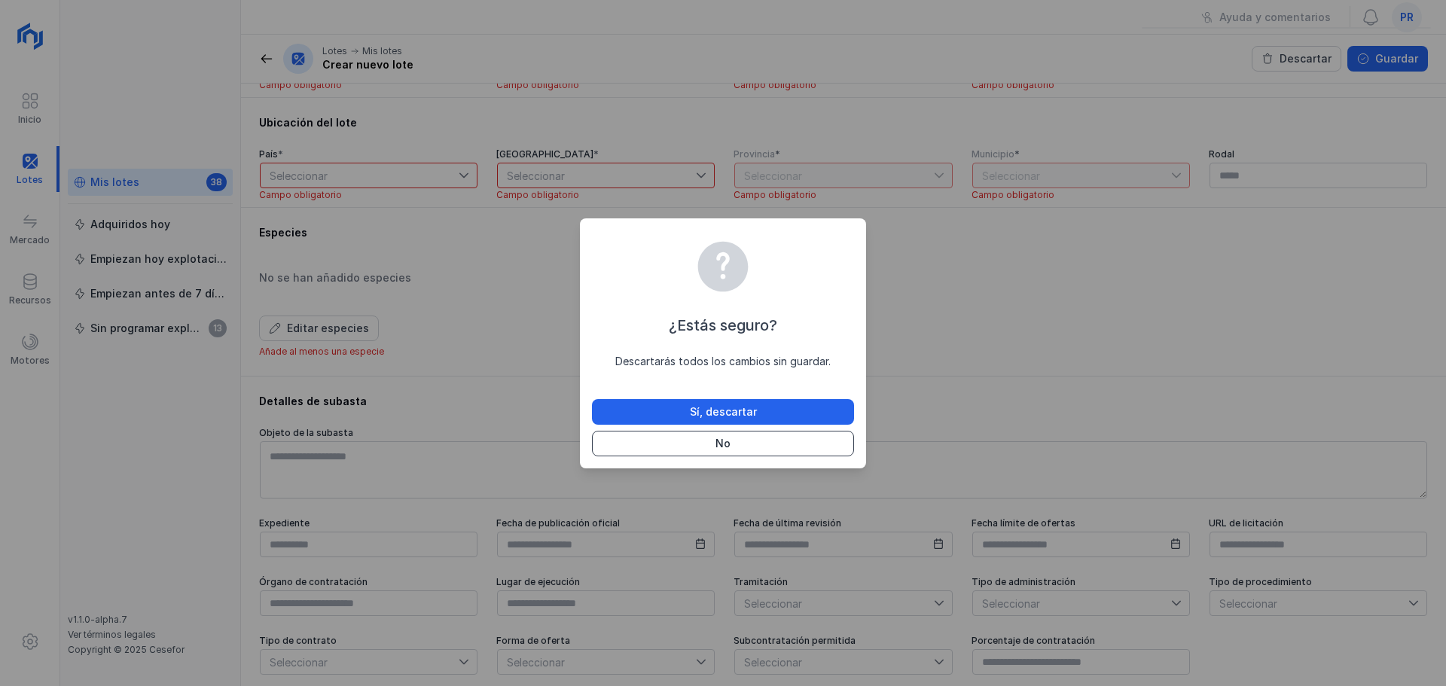
click at [730, 449] on button "No" at bounding box center [723, 444] width 262 height 26
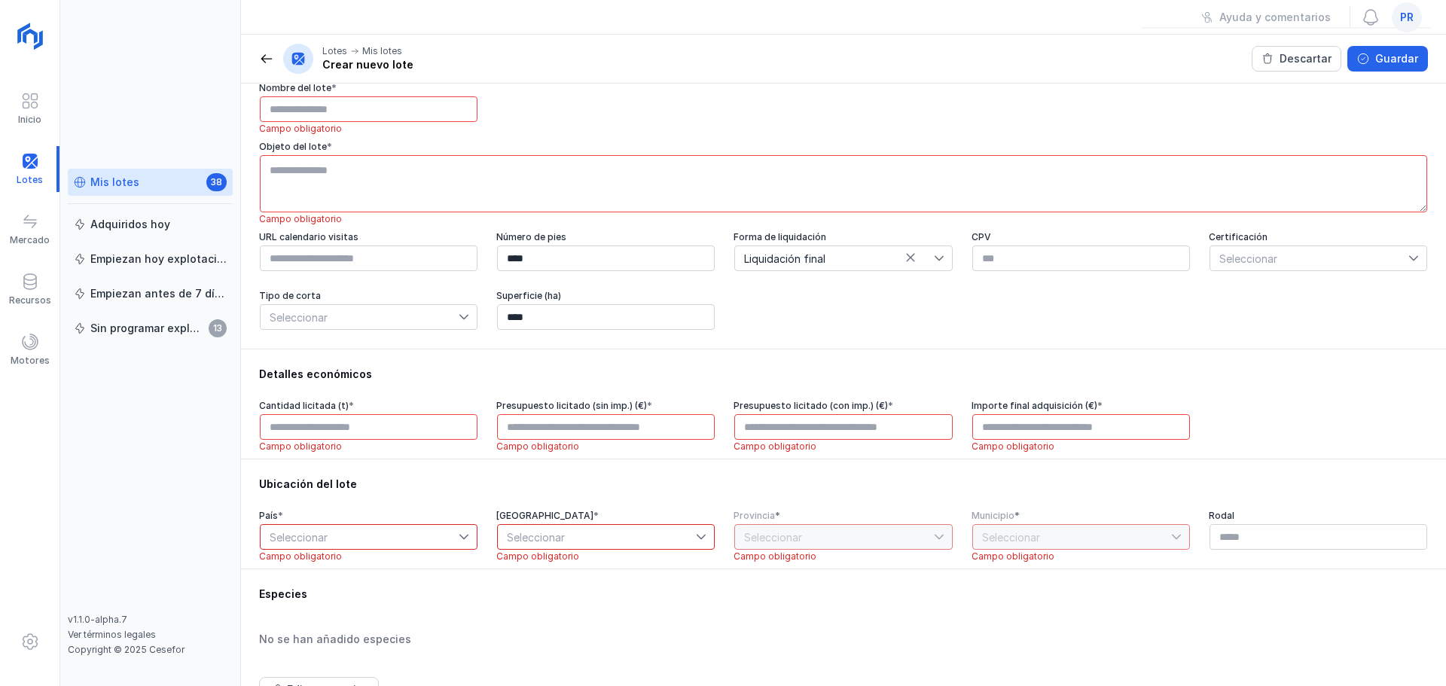
scroll to position [0, 0]
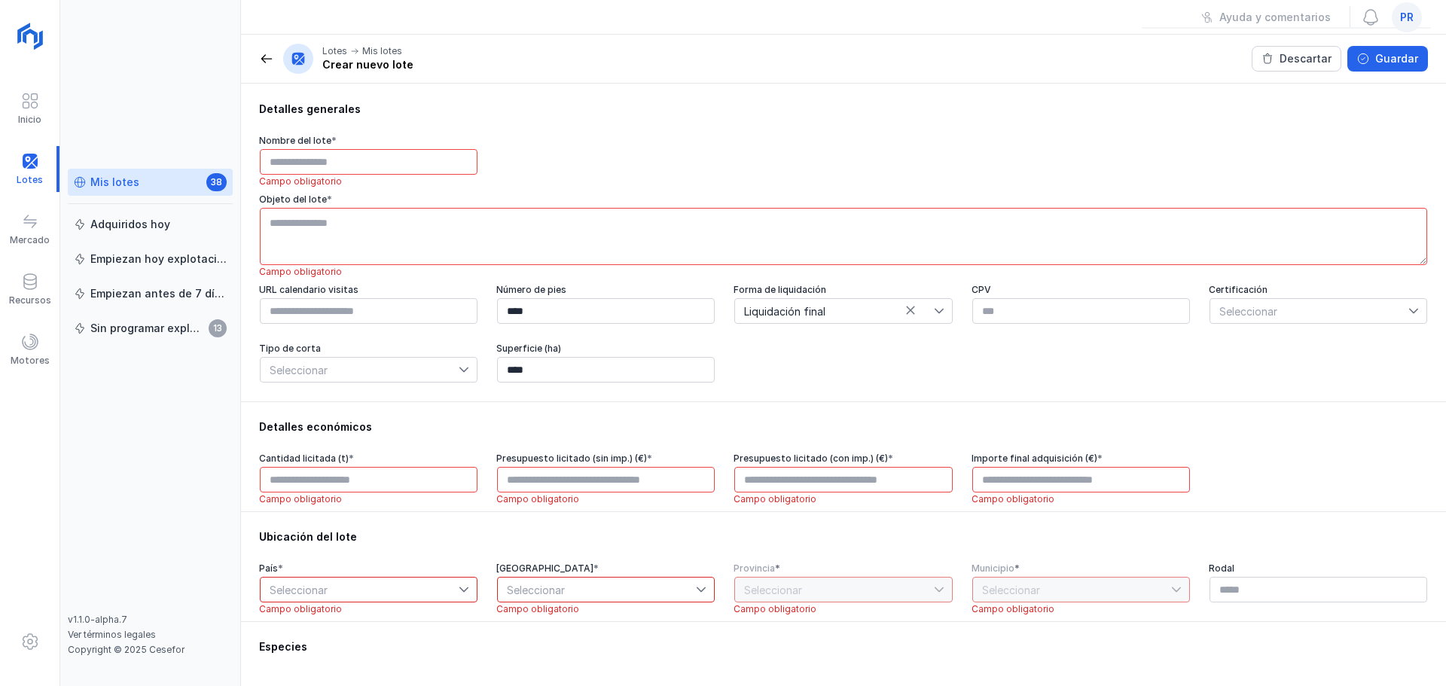
click at [181, 185] on div "Mis lotes 38" at bounding box center [150, 183] width 153 height 16
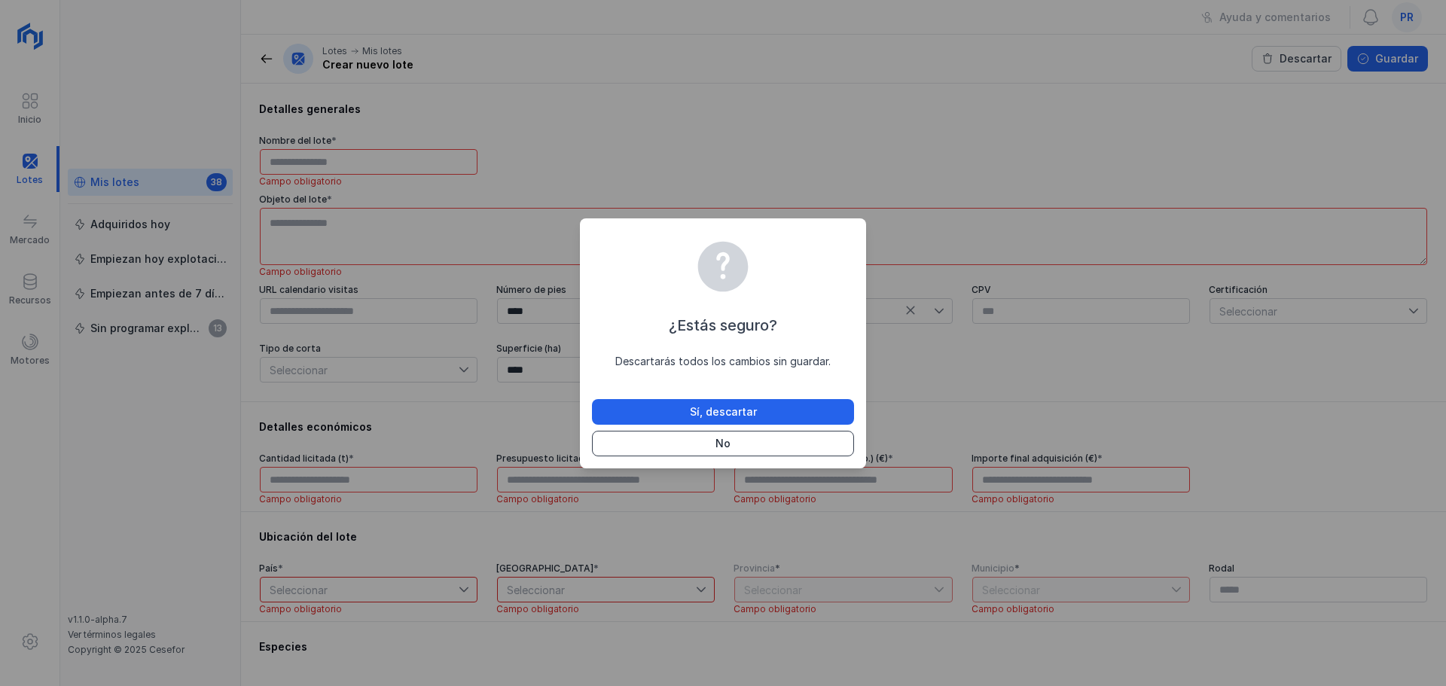
click at [739, 443] on button "No" at bounding box center [723, 444] width 262 height 26
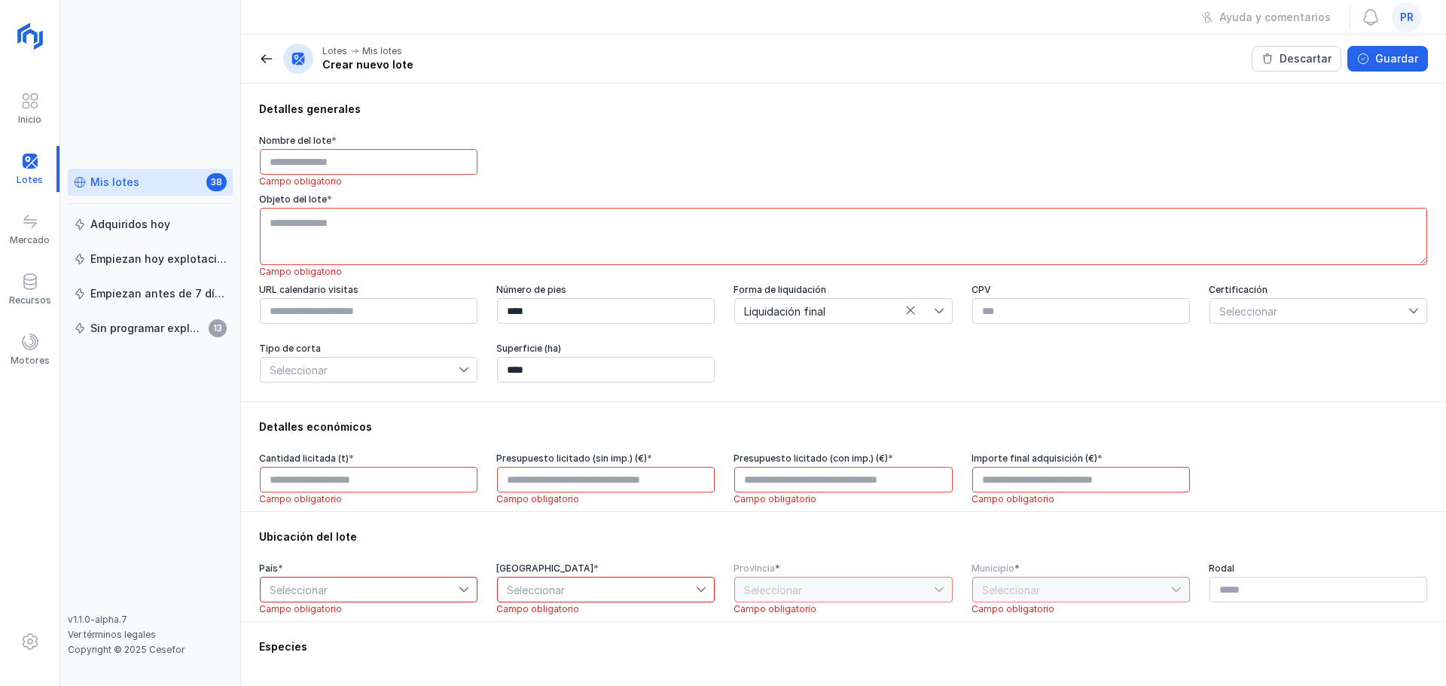
click at [158, 185] on div "Mis lotes 38" at bounding box center [150, 183] width 153 height 16
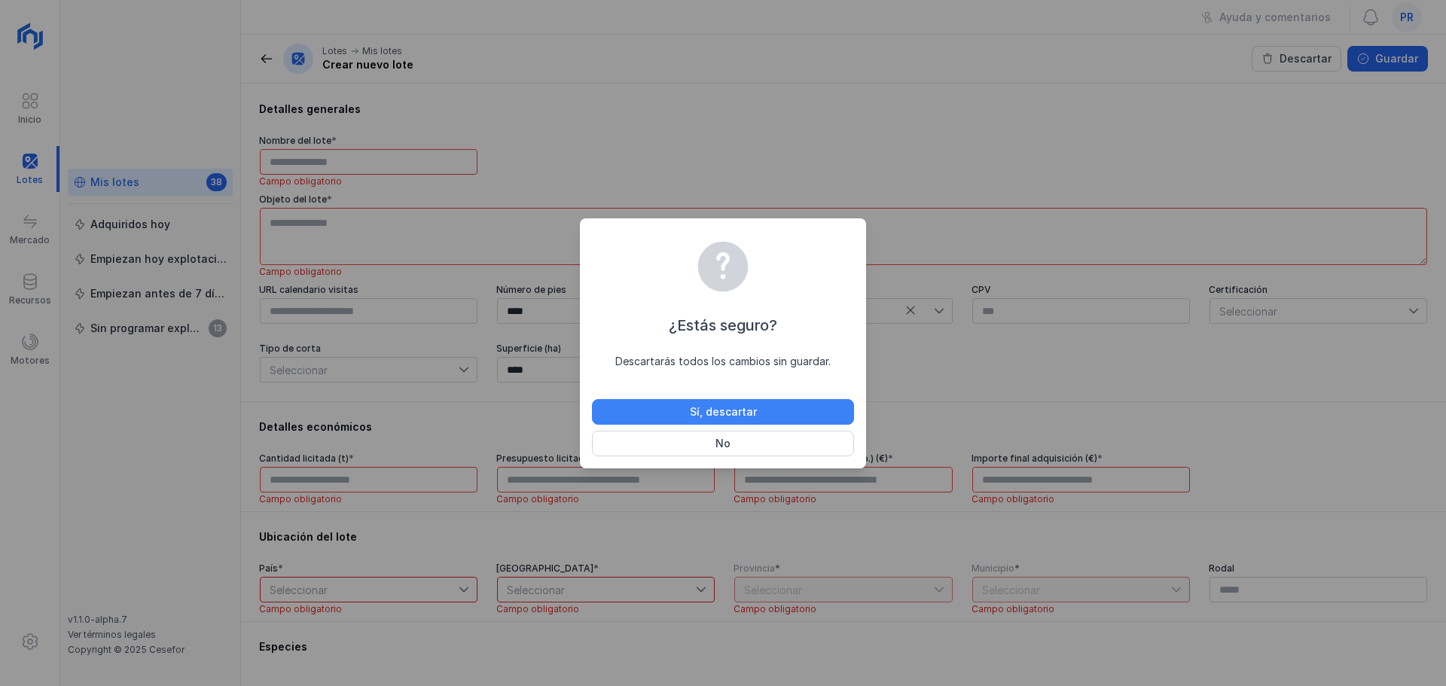
click at [751, 414] on div "Sí, descartar" at bounding box center [723, 411] width 67 height 15
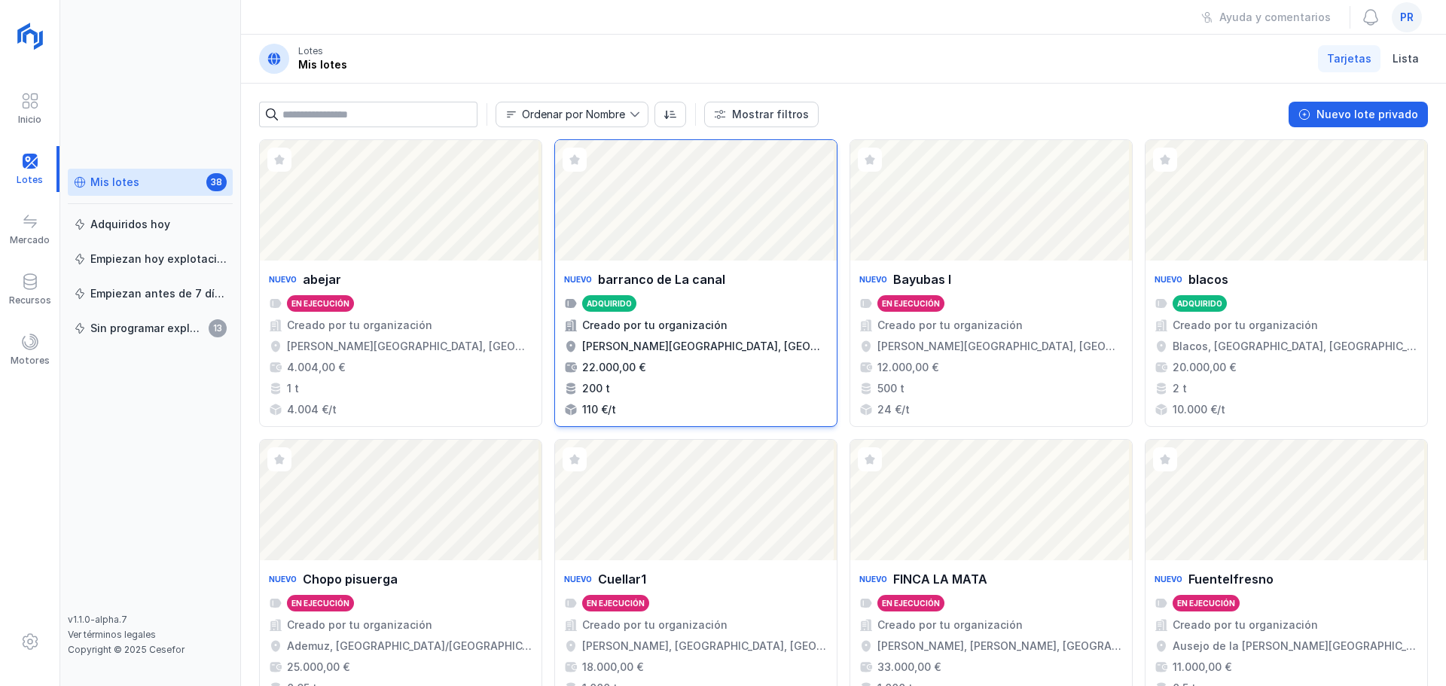
click at [730, 333] on div "Nuevo barranco de La canal Adquirido Creado por tu organización [PERSON_NAME][G…" at bounding box center [696, 344] width 264 height 148
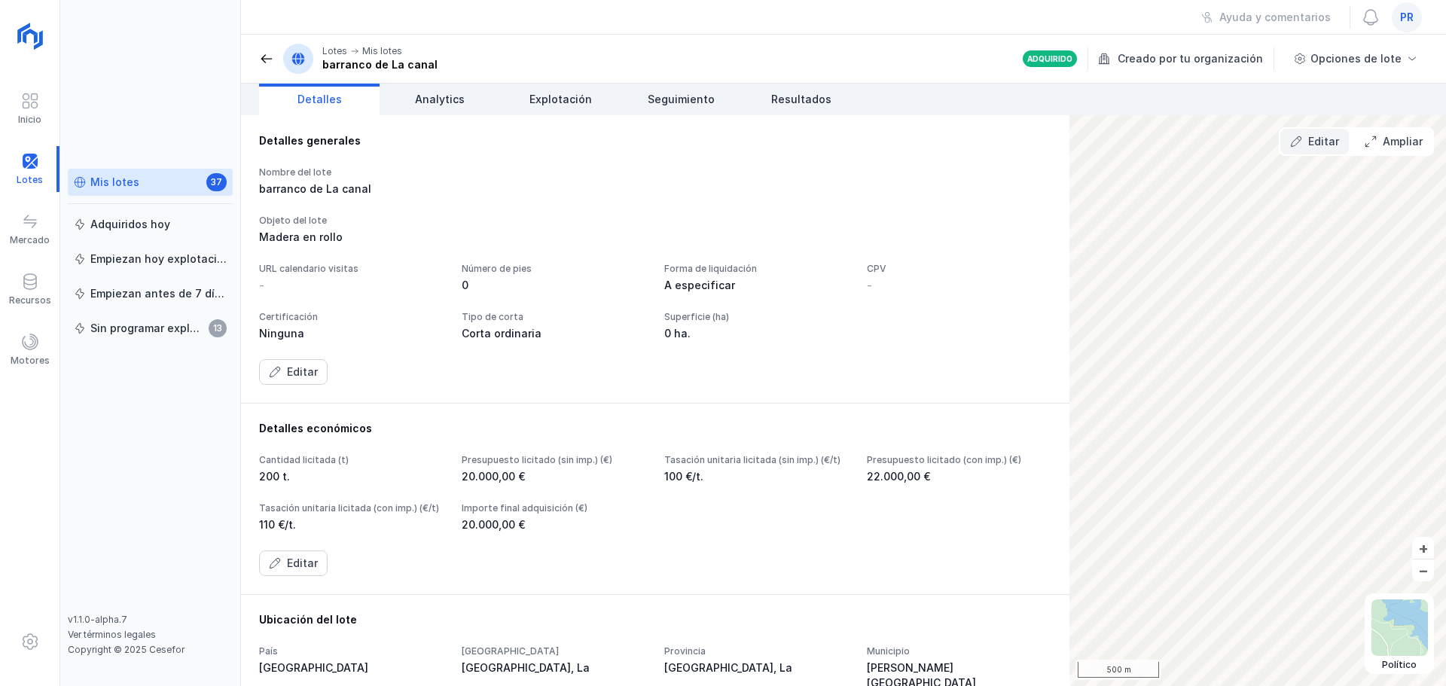
click at [1321, 143] on div "Editar" at bounding box center [1323, 141] width 31 height 15
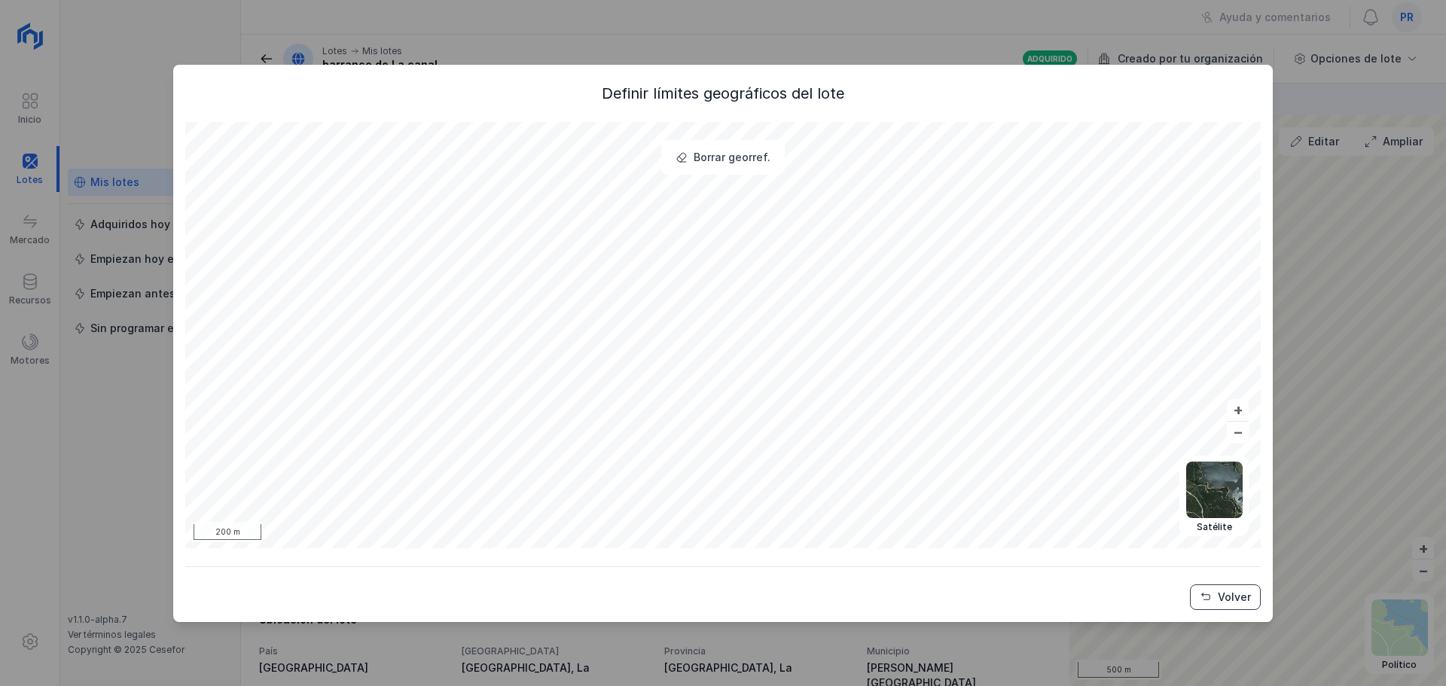
click at [1207, 596] on span "Volver" at bounding box center [1205, 597] width 12 height 12
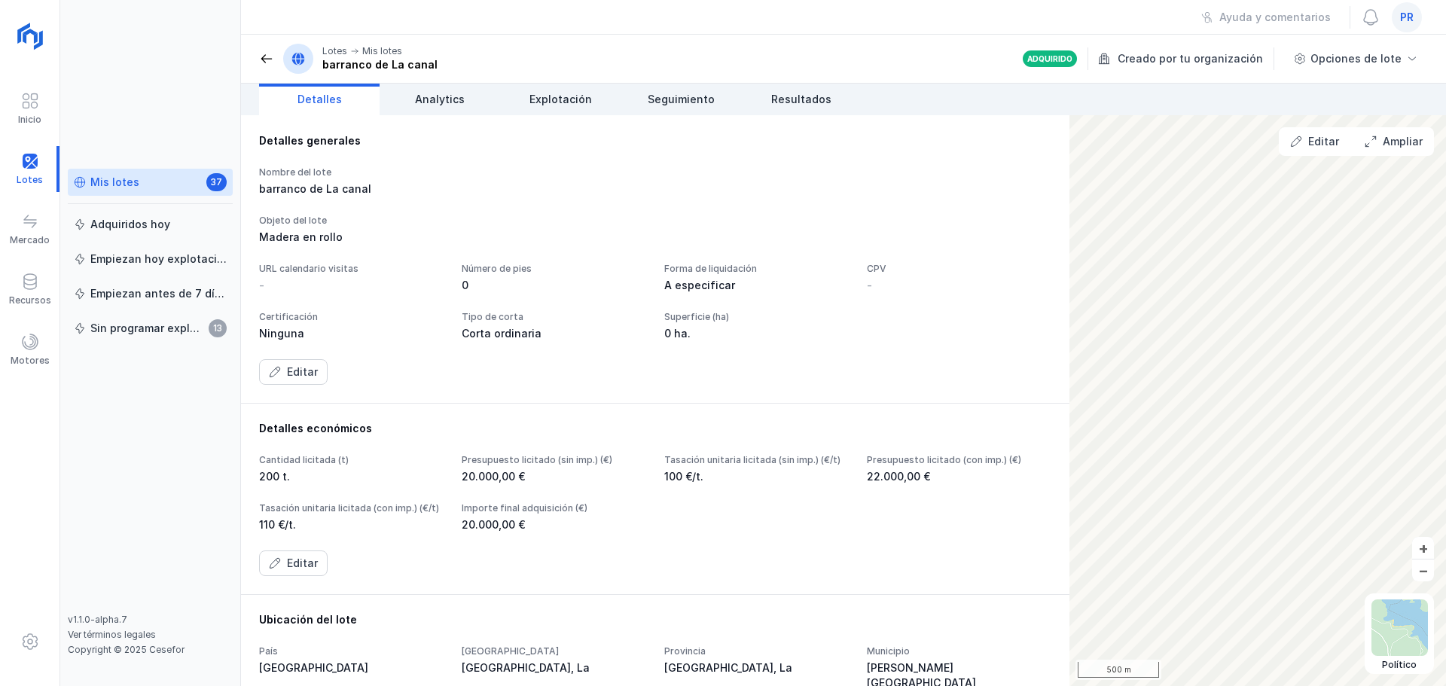
click at [174, 184] on div "Mis lotes 37" at bounding box center [150, 183] width 153 height 16
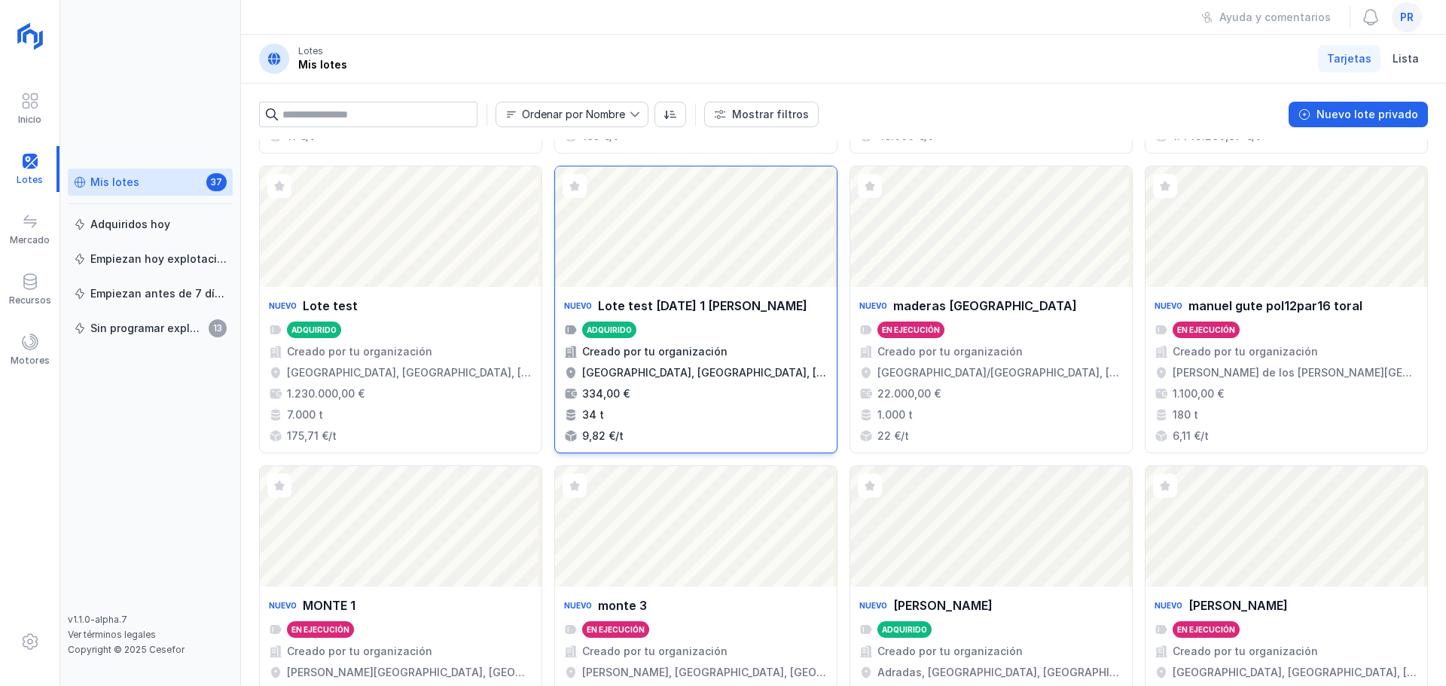
scroll to position [1007, 0]
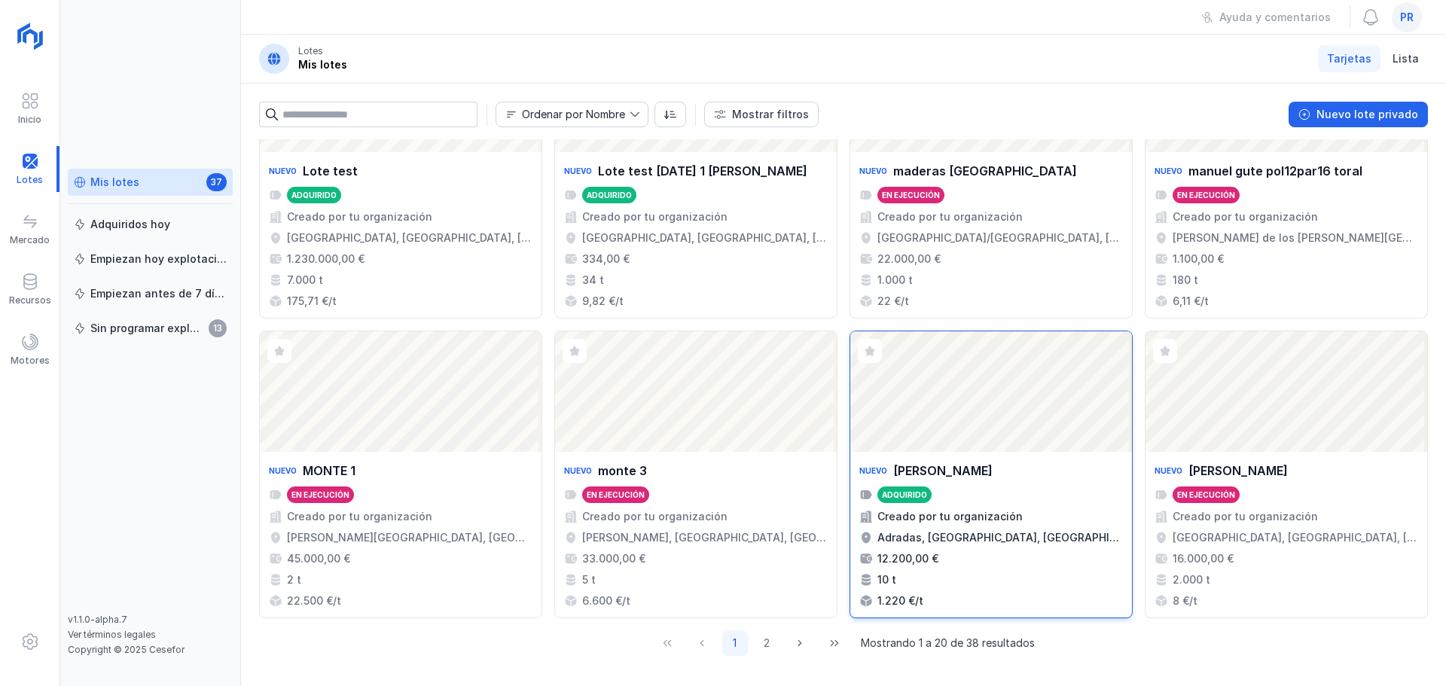
click at [991, 442] on div "Abrir lote" at bounding box center [991, 391] width 282 height 120
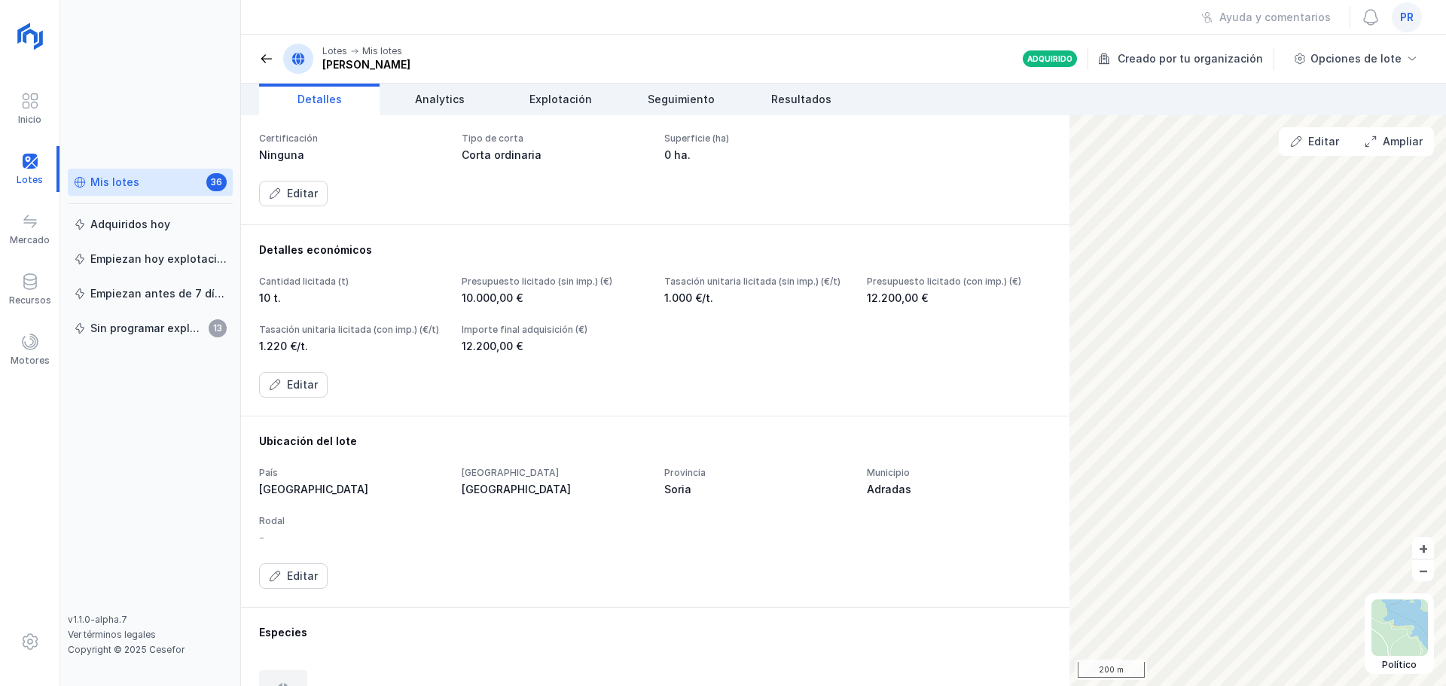
scroll to position [226, 0]
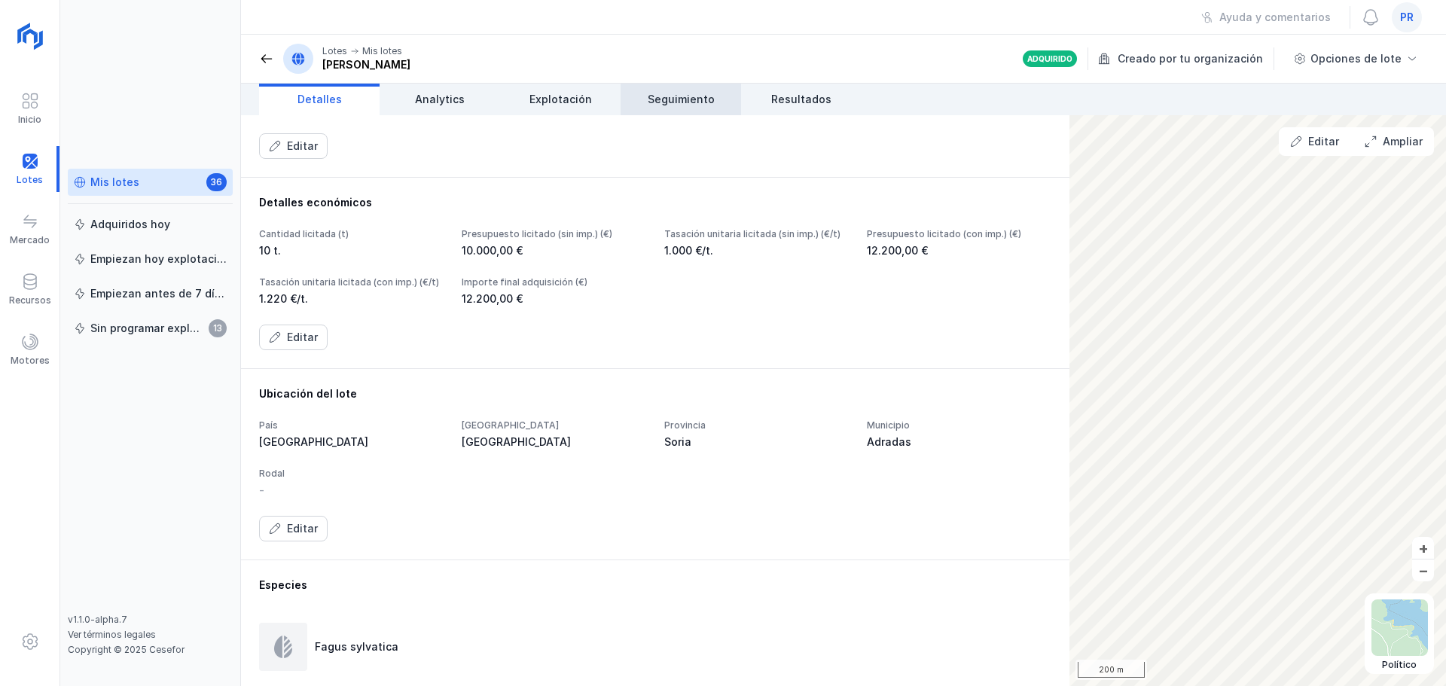
click at [671, 106] on span "Seguimiento" at bounding box center [681, 99] width 67 height 15
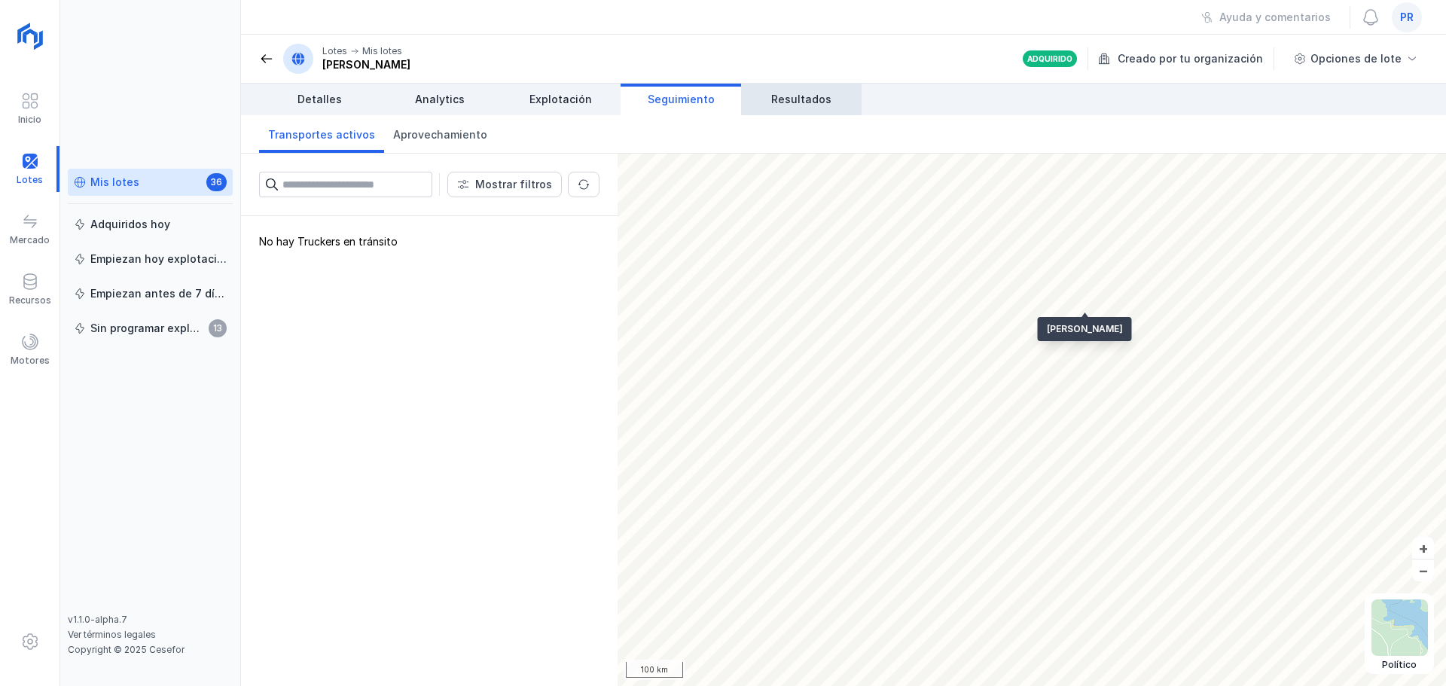
click at [772, 92] on span "Resultados" at bounding box center [801, 99] width 60 height 15
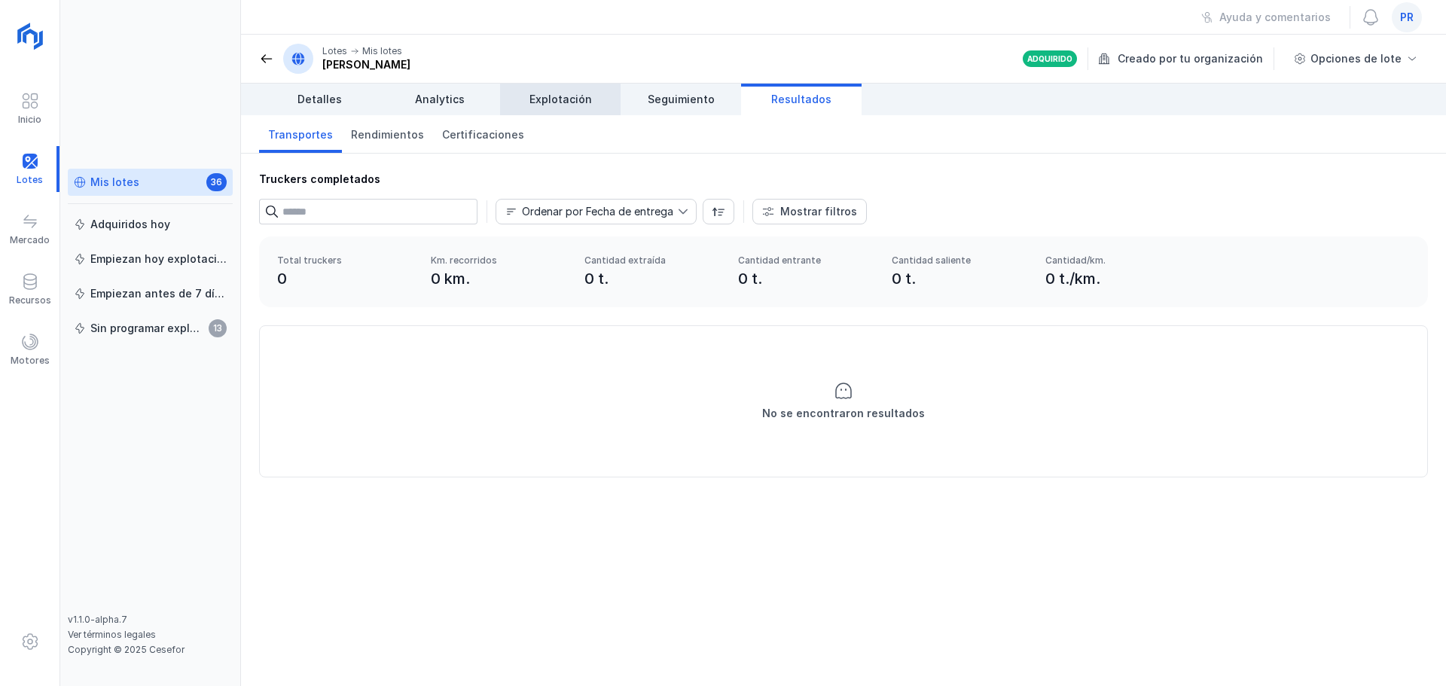
click at [551, 95] on span "Explotación" at bounding box center [560, 99] width 62 height 15
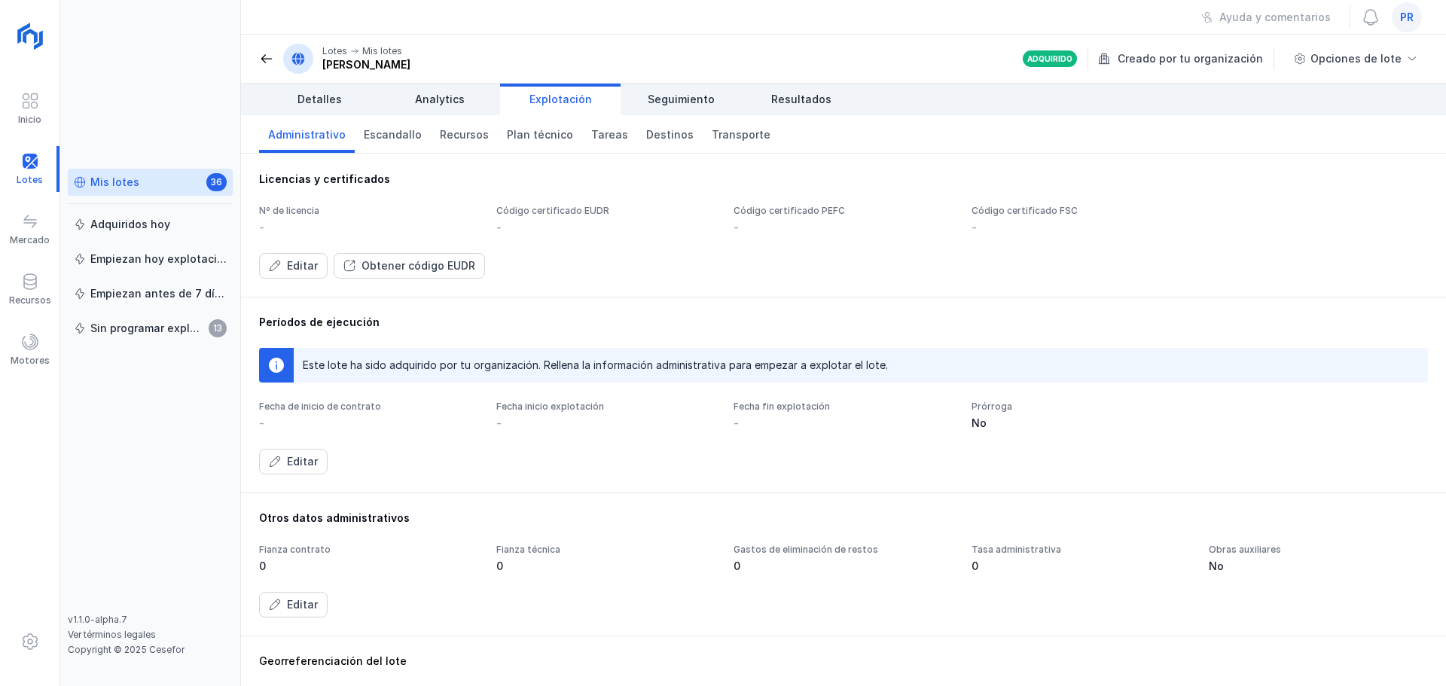
click at [152, 190] on div "Mis lotes 36" at bounding box center [150, 183] width 153 height 16
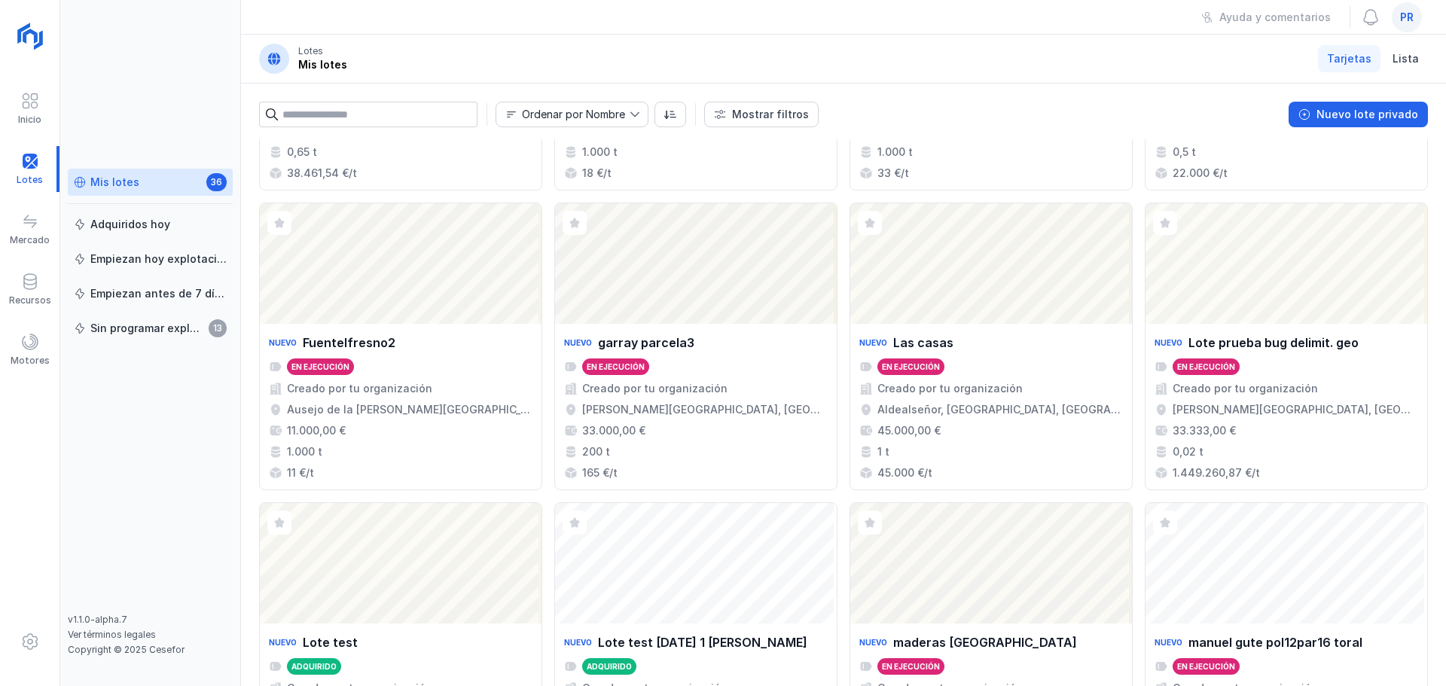
scroll to position [979, 0]
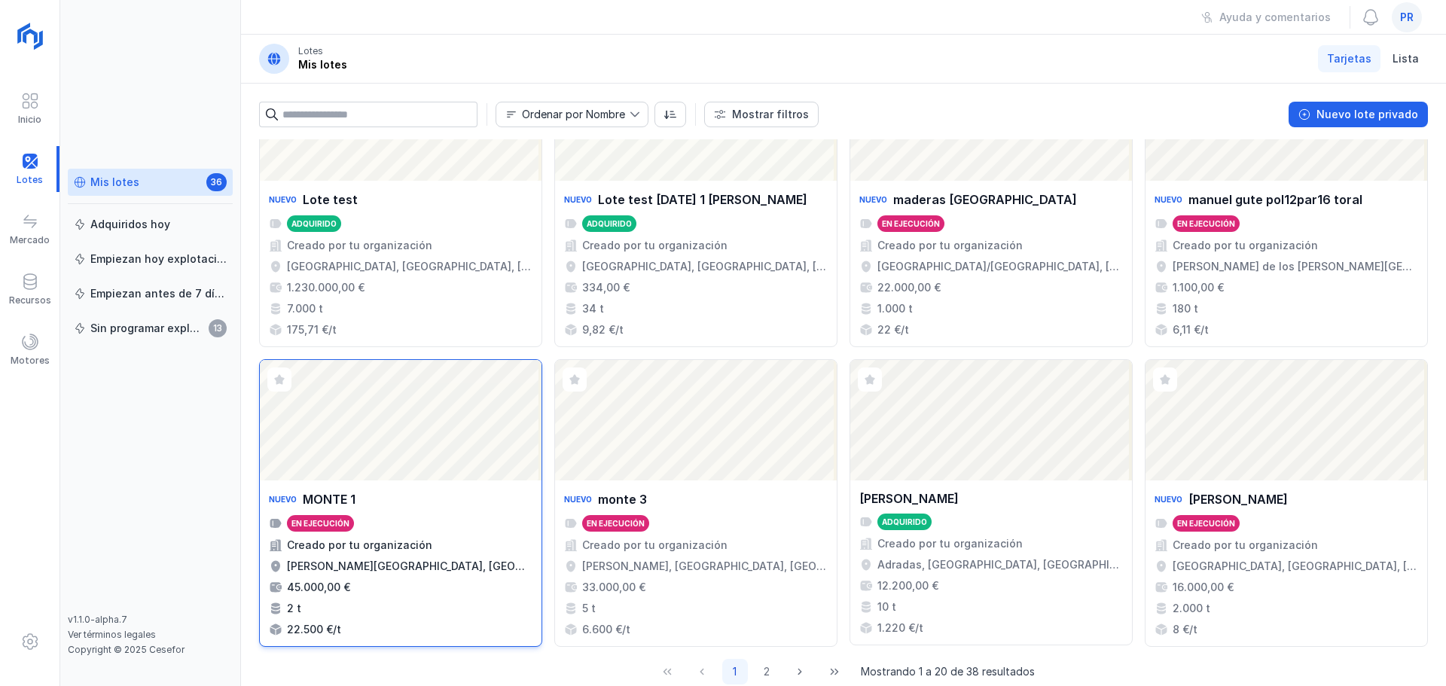
click at [455, 435] on div "Abrir lote" at bounding box center [401, 420] width 282 height 120
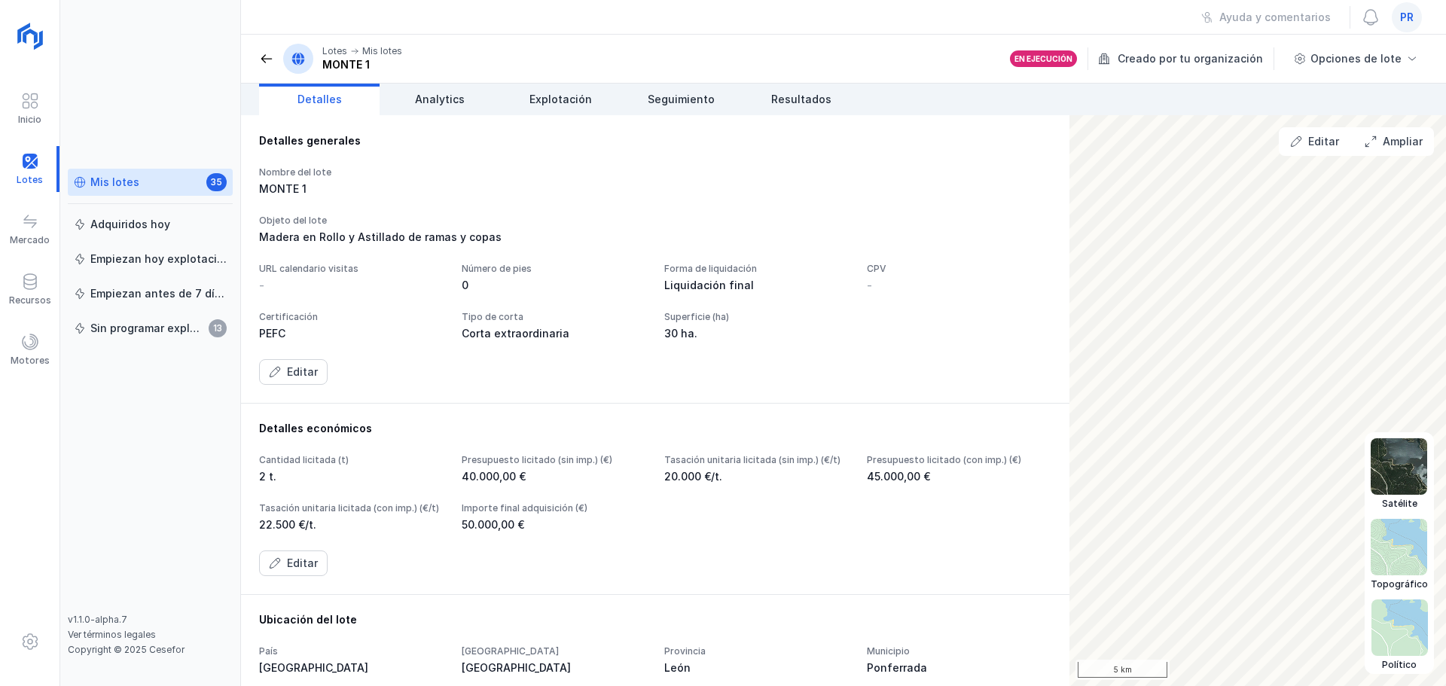
click at [1402, 466] on img at bounding box center [1398, 466] width 56 height 56
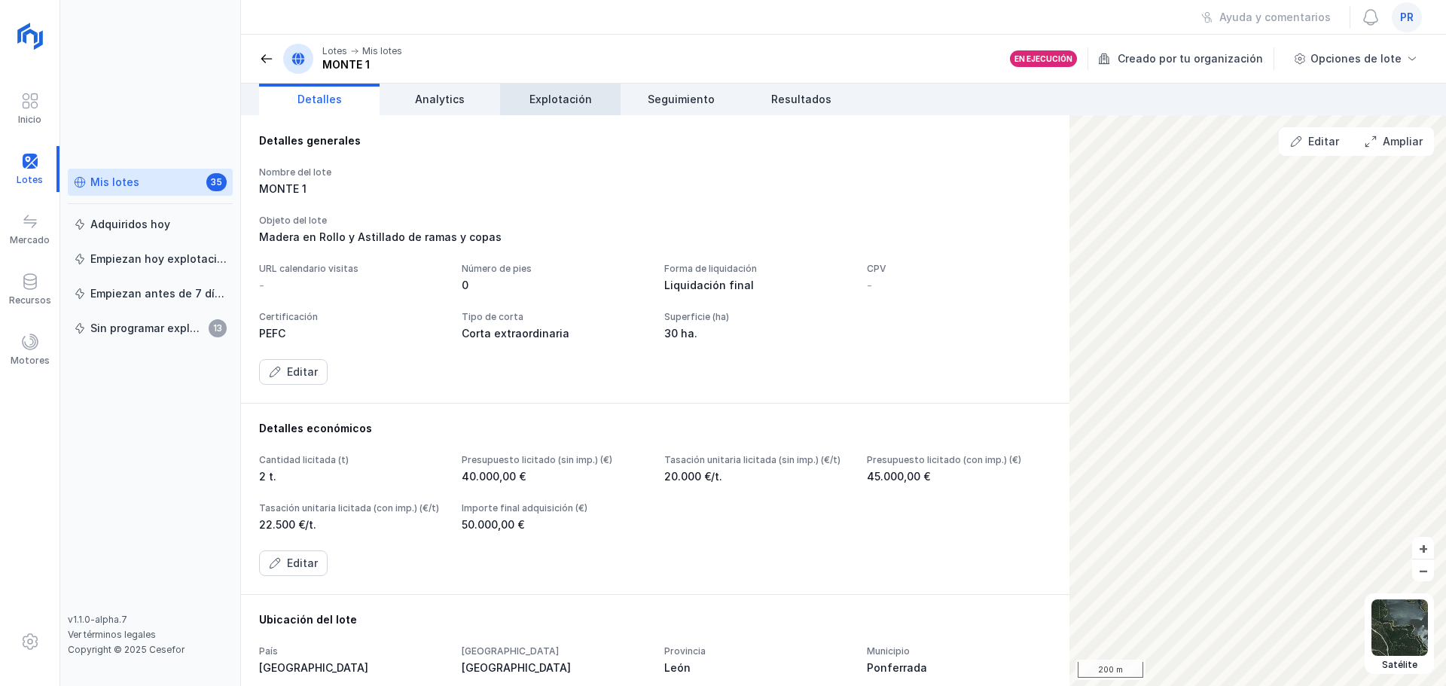
click at [566, 108] on link "Explotación" at bounding box center [560, 100] width 120 height 32
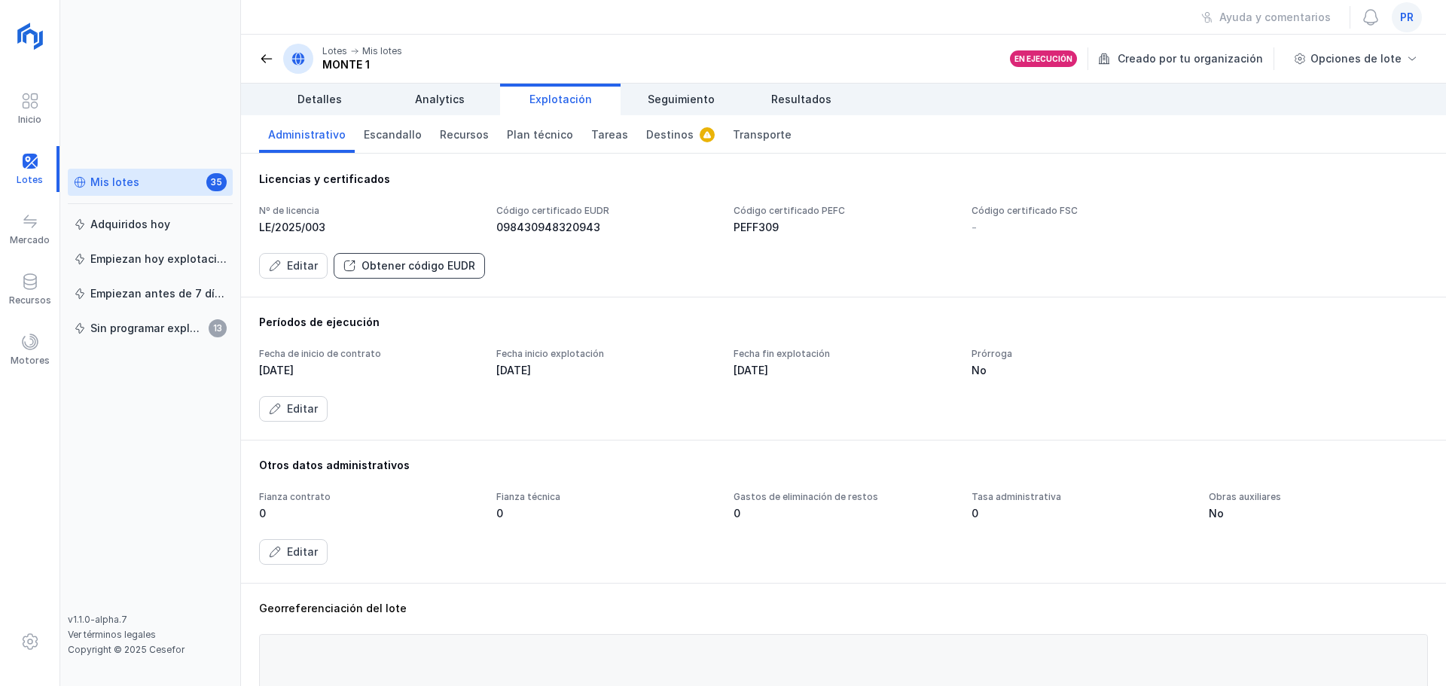
click at [416, 270] on div "Obtener código EUDR" at bounding box center [418, 265] width 114 height 15
click at [420, 270] on div "Obtener código EUDR" at bounding box center [418, 265] width 114 height 15
click at [419, 270] on div "Obtener código EUDR" at bounding box center [418, 265] width 114 height 15
click at [421, 259] on div "Obtener código EUDR" at bounding box center [418, 265] width 114 height 15
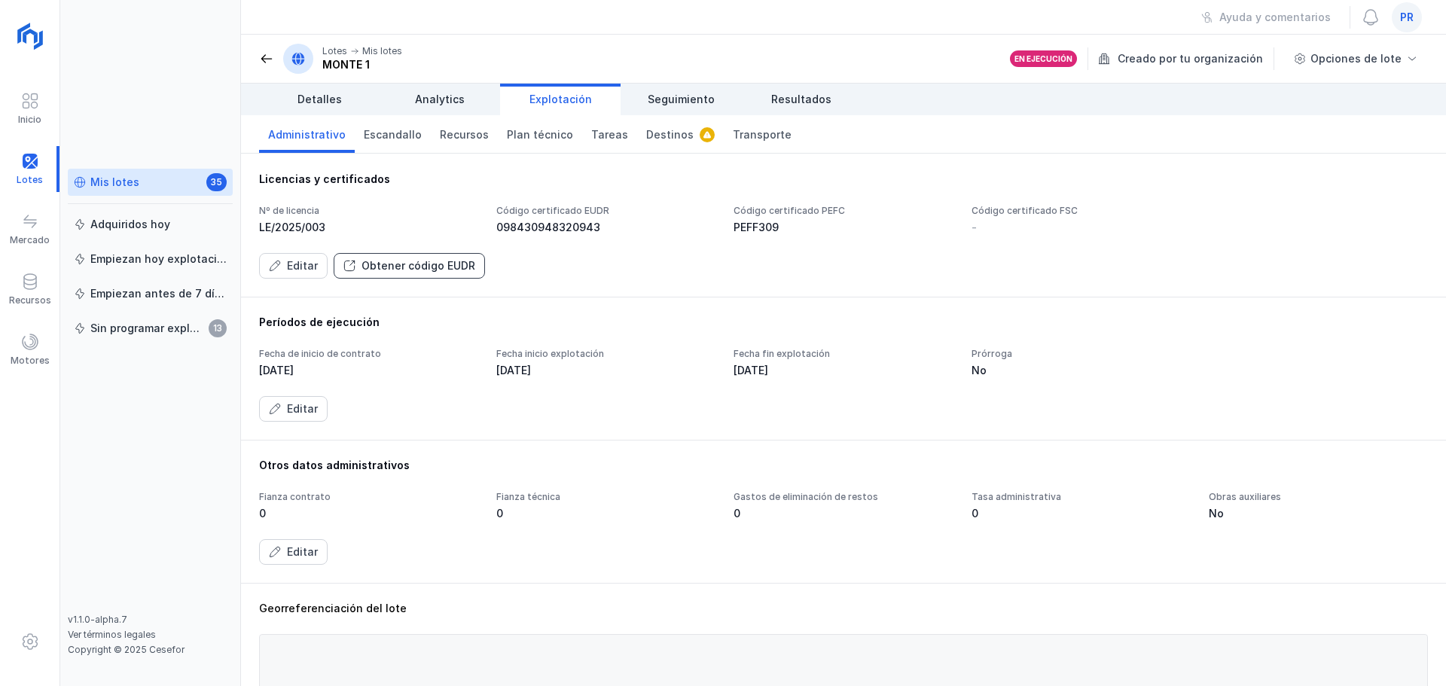
click at [440, 264] on div "Obtener código EUDR" at bounding box center [418, 265] width 114 height 15
click at [286, 274] on button "Editar" at bounding box center [293, 266] width 69 height 26
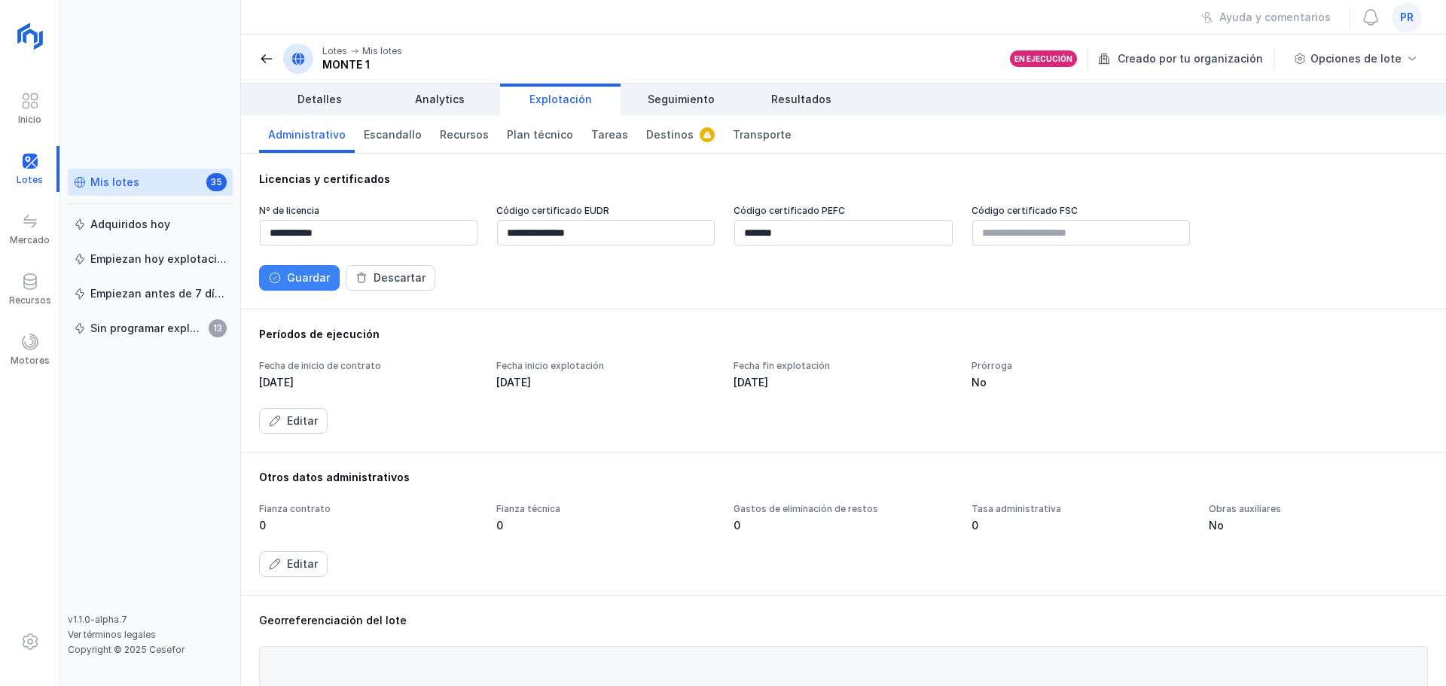
click at [320, 283] on div "Guardar" at bounding box center [308, 277] width 43 height 15
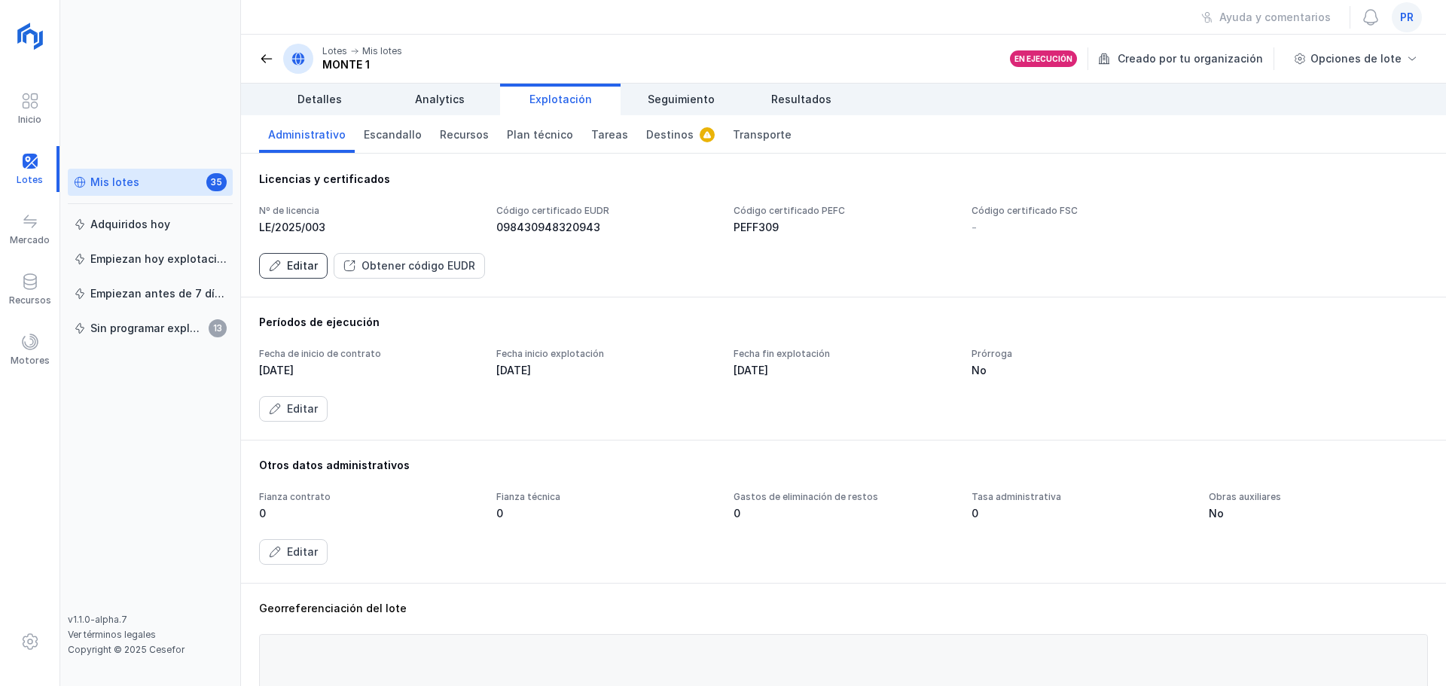
click at [303, 269] on div "Editar" at bounding box center [302, 265] width 31 height 15
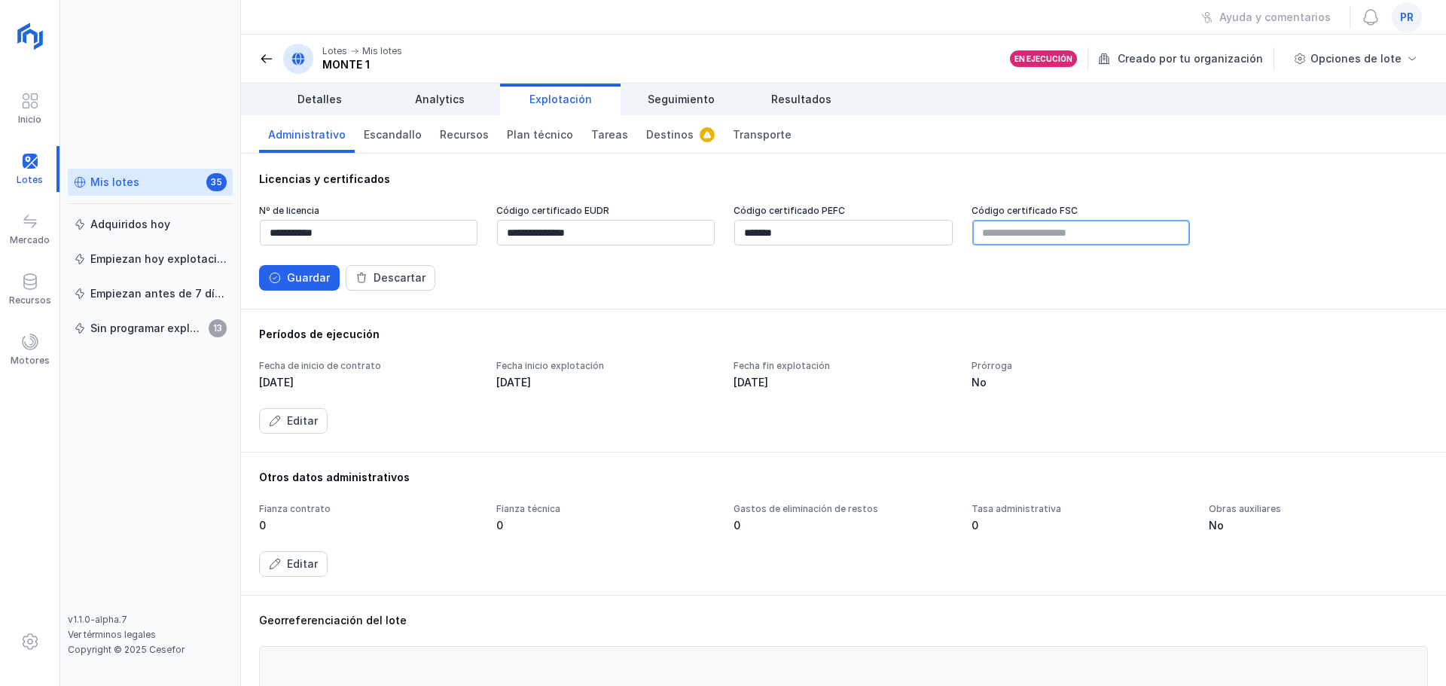
click at [1046, 234] on input "text" at bounding box center [1081, 233] width 218 height 26
click at [294, 275] on div "Guardar" at bounding box center [308, 277] width 43 height 15
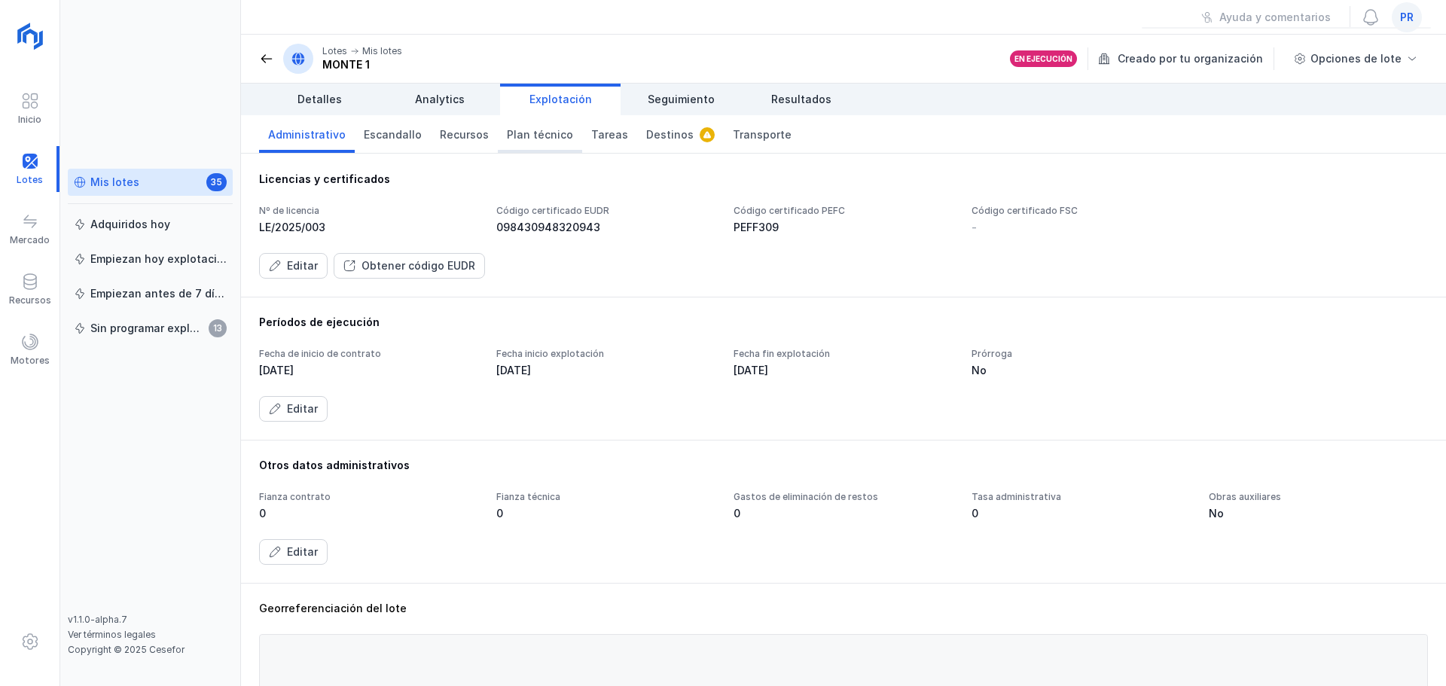
click at [516, 142] on link "Plan técnico" at bounding box center [540, 134] width 84 height 38
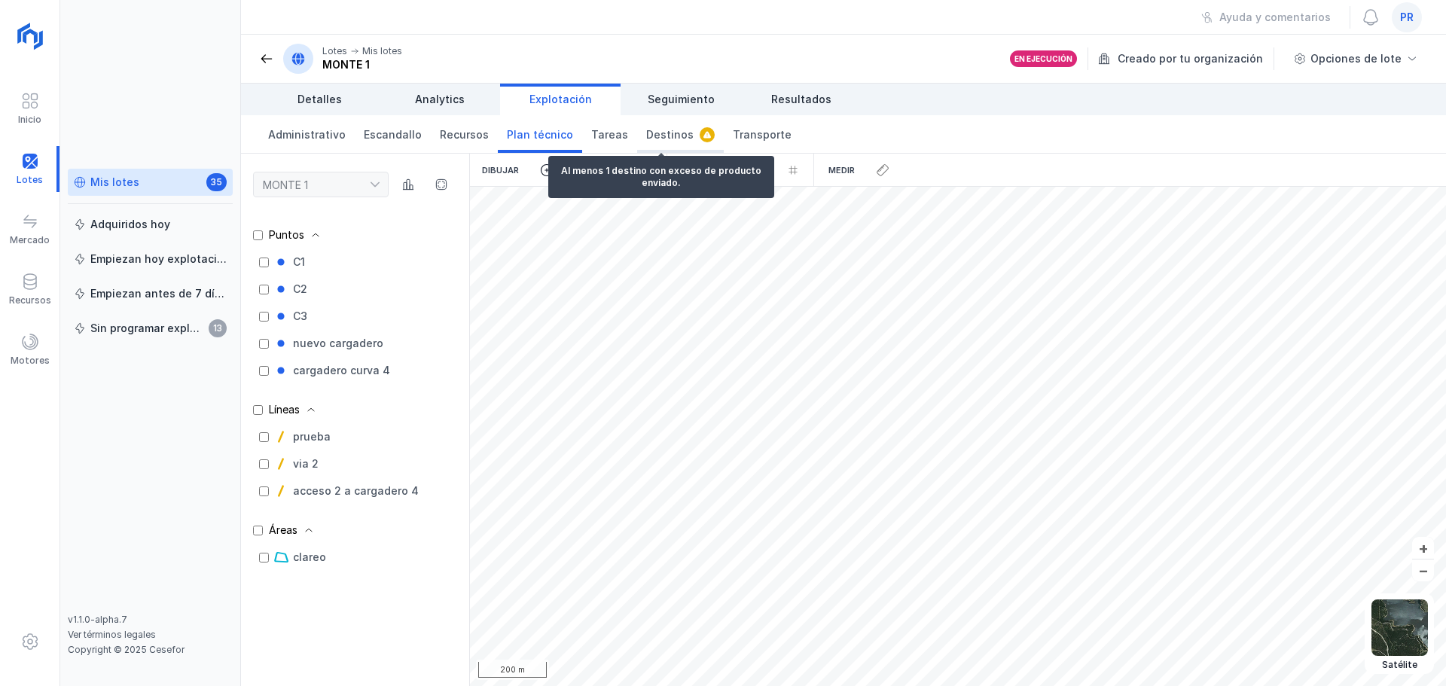
click at [658, 130] on span "Destinos" at bounding box center [669, 134] width 47 height 15
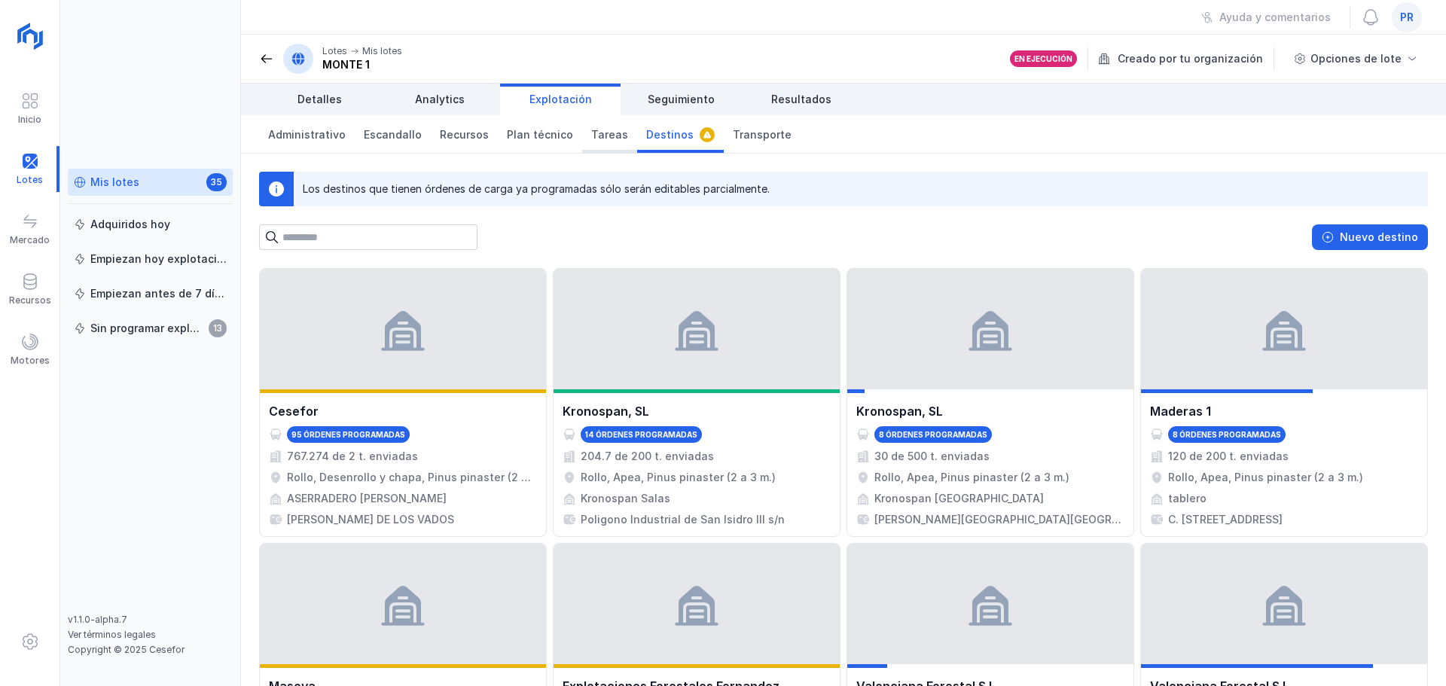
click at [596, 134] on span "Tareas" at bounding box center [609, 134] width 37 height 15
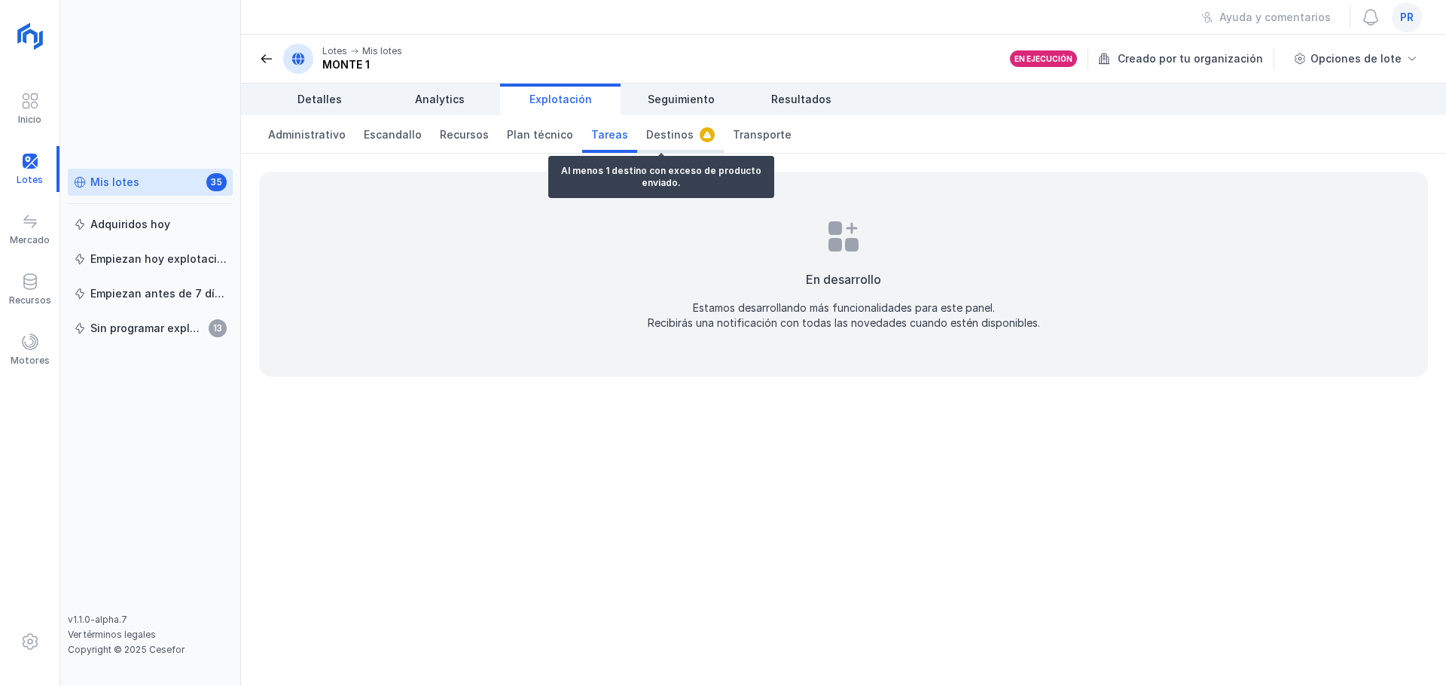
click at [657, 136] on span "Destinos" at bounding box center [669, 134] width 47 height 15
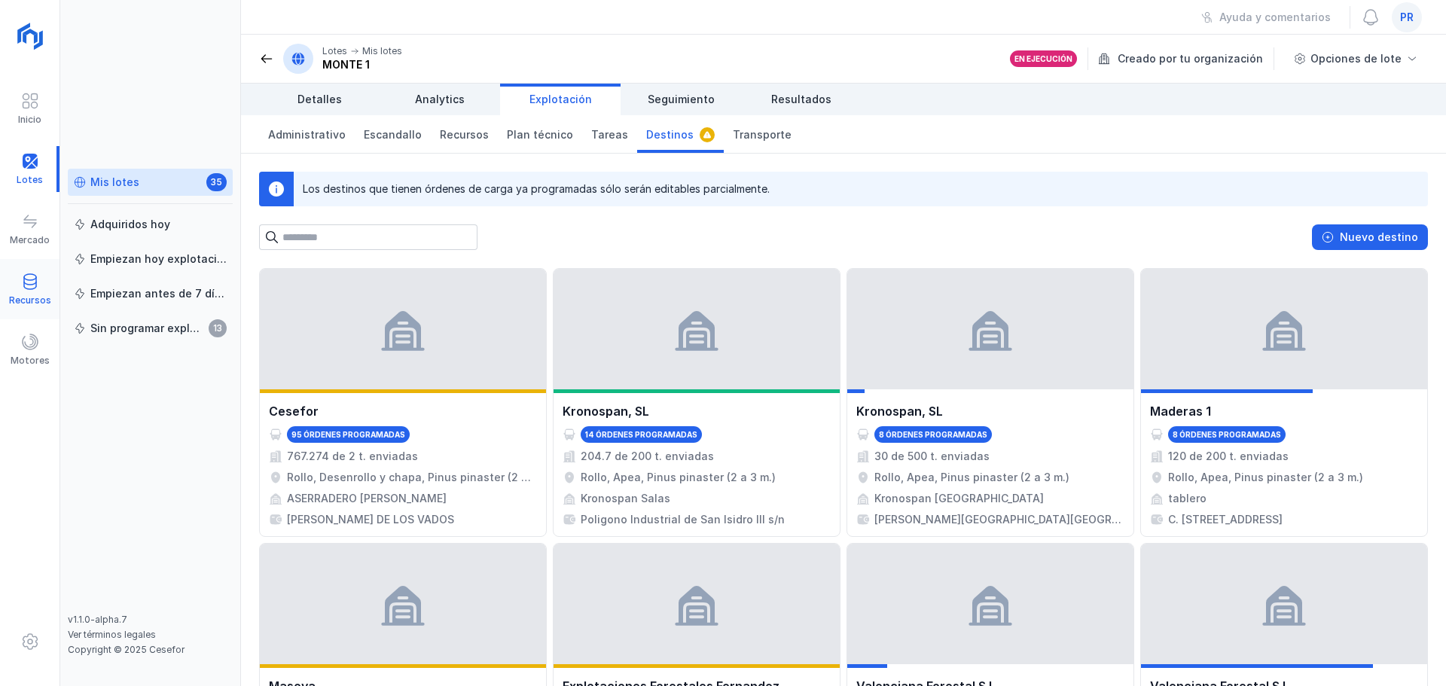
click at [27, 275] on span at bounding box center [30, 282] width 18 height 18
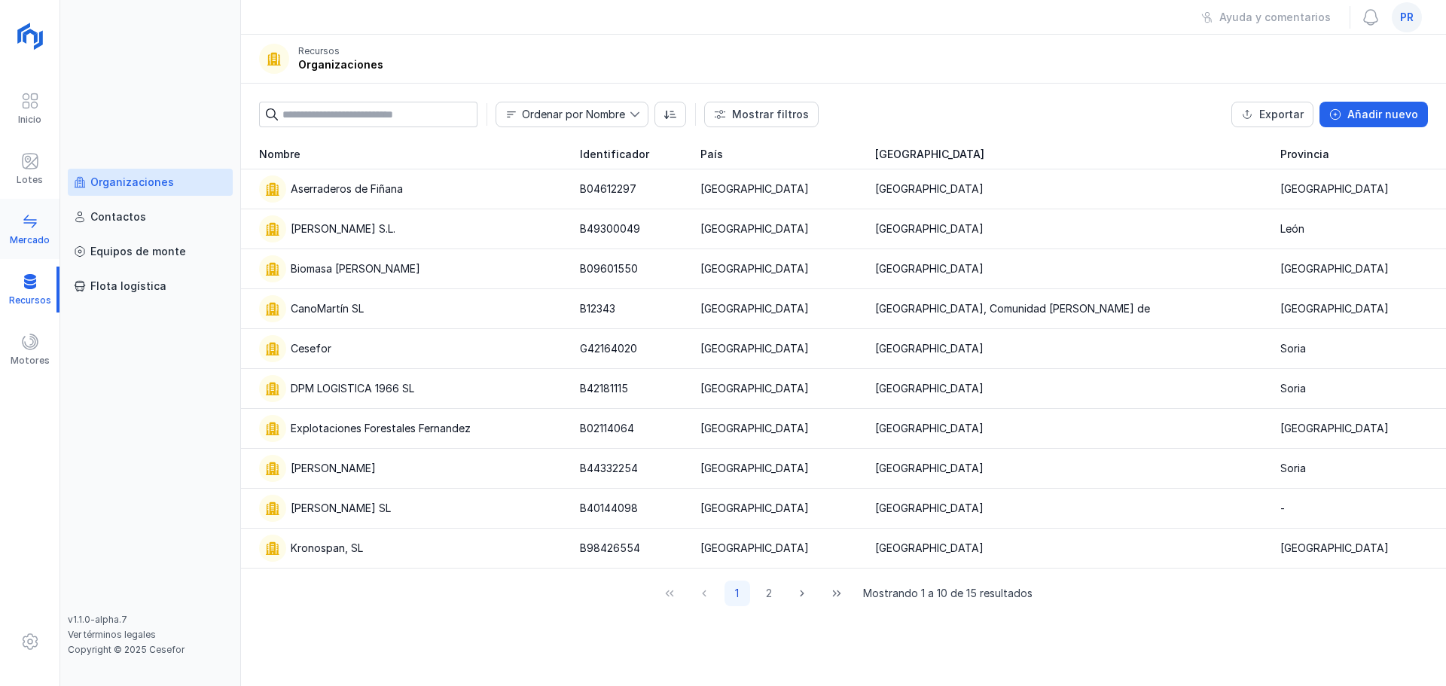
click at [35, 228] on span at bounding box center [30, 221] width 18 height 18
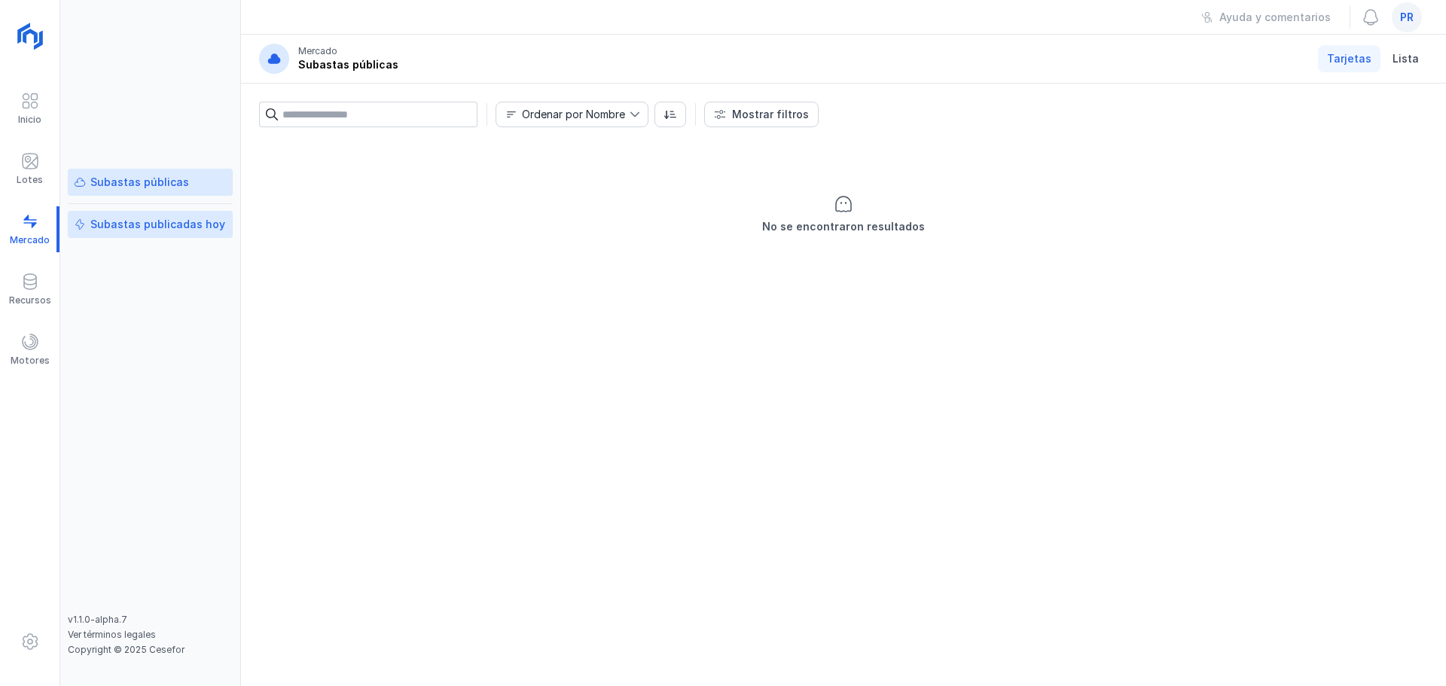
click at [165, 236] on link "Subastas publicadas hoy" at bounding box center [150, 224] width 165 height 27
click at [174, 184] on div "Subastas públicas" at bounding box center [139, 182] width 99 height 15
click at [180, 208] on div "Subastas públicas Subastas publicadas [DATE]" at bounding box center [150, 391] width 165 height 445
click at [36, 172] on div "Lotes" at bounding box center [29, 169] width 59 height 46
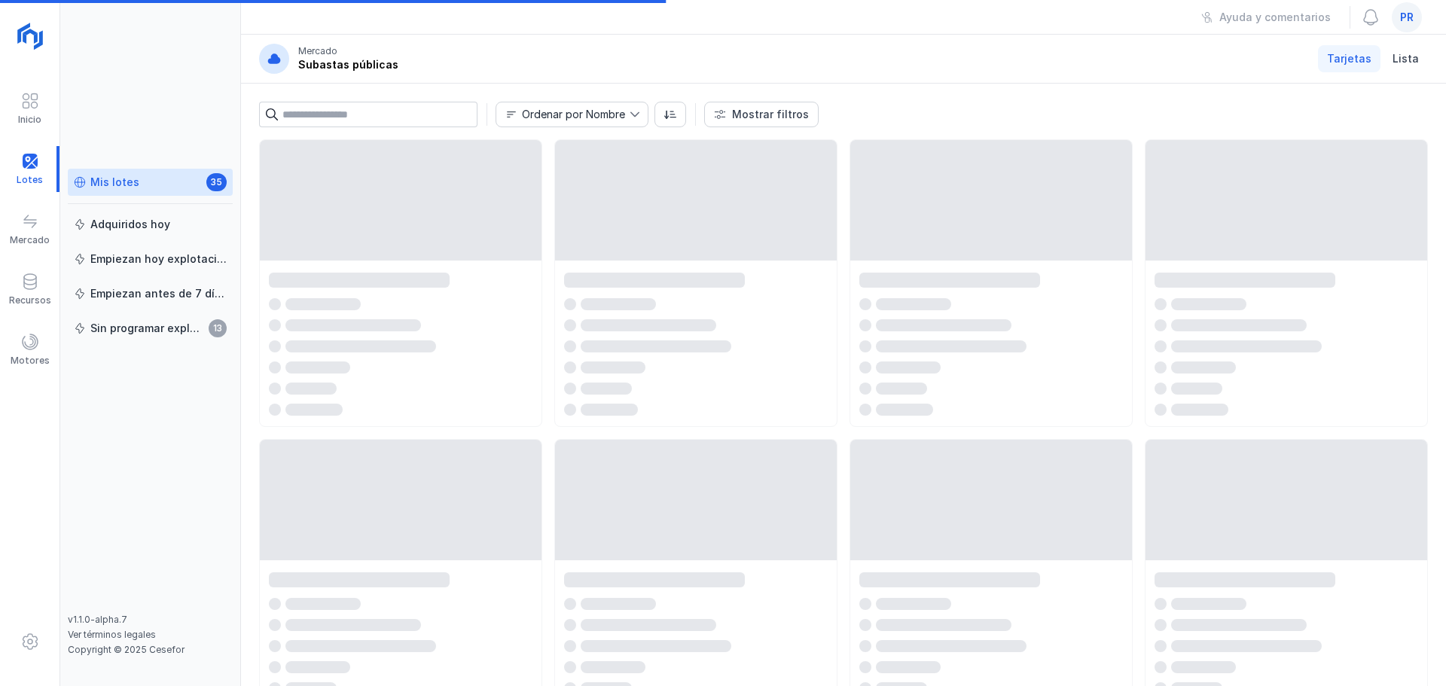
click at [184, 186] on div "Mis lotes 35" at bounding box center [150, 183] width 153 height 16
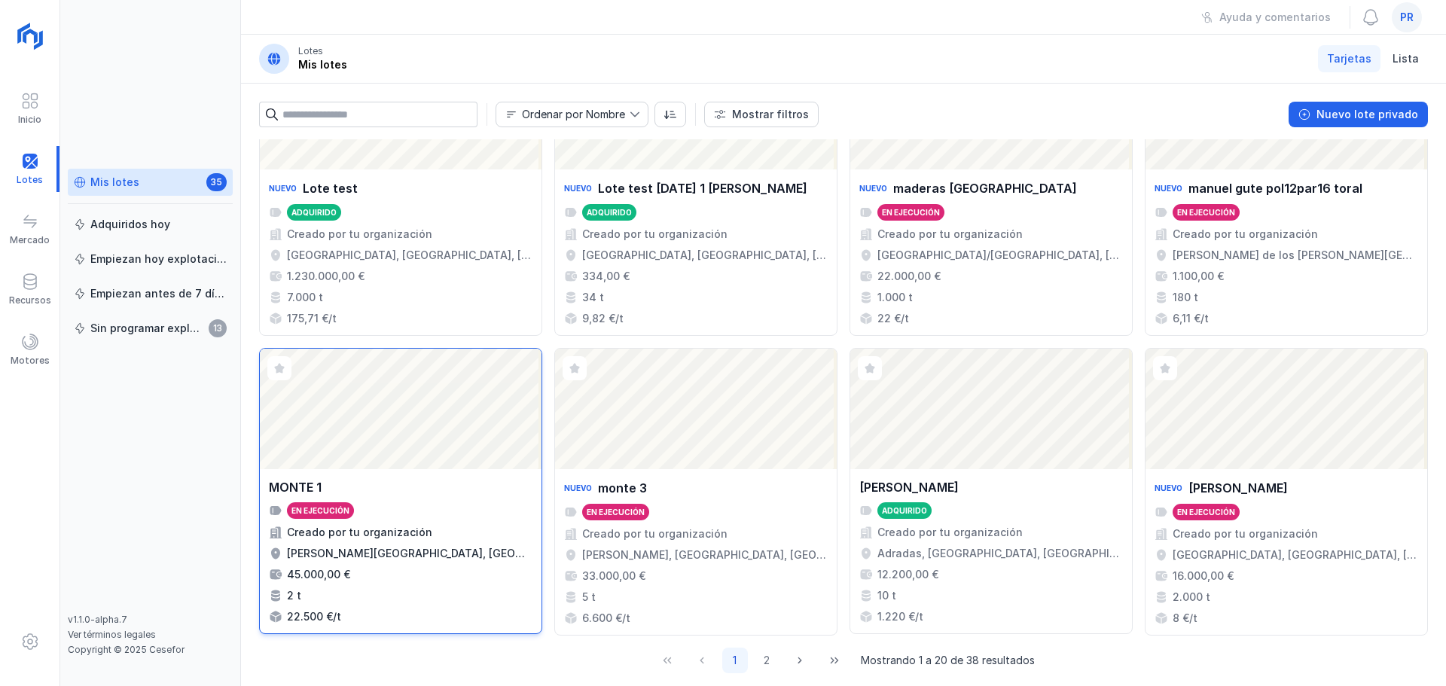
scroll to position [1007, 0]
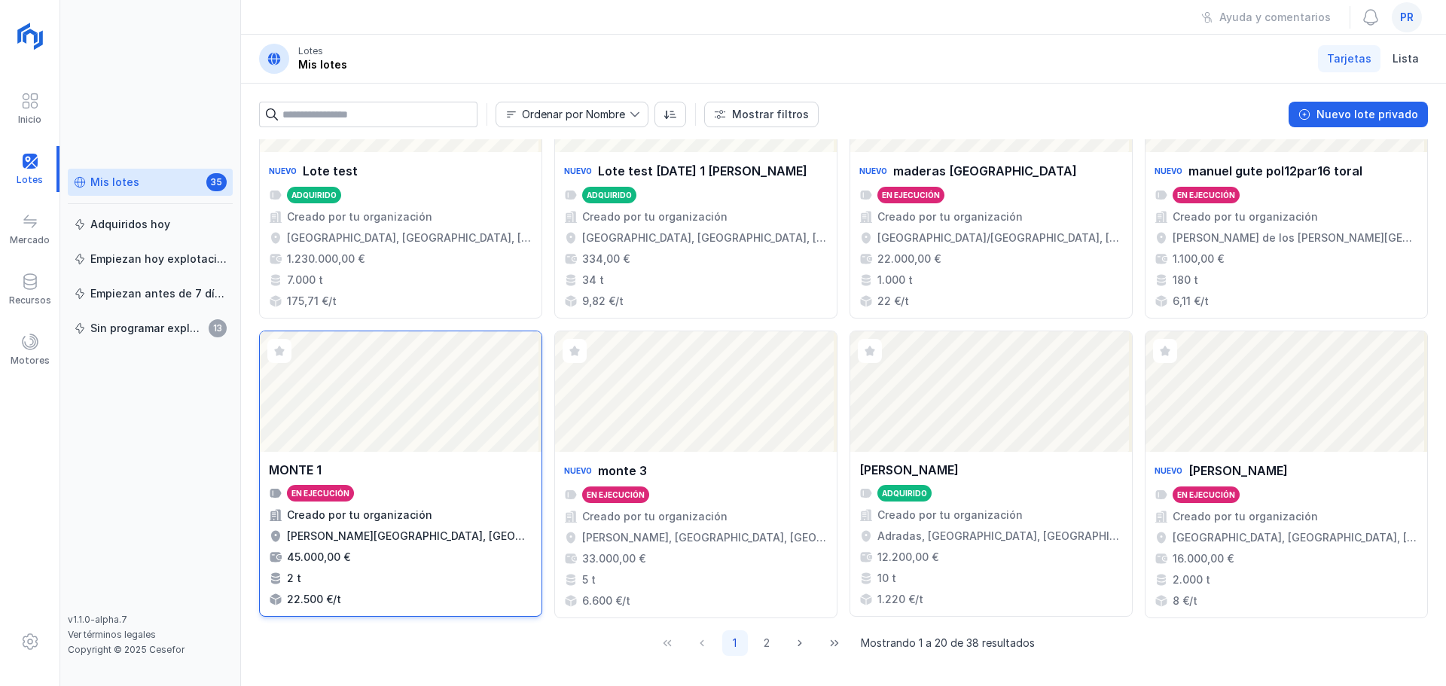
click at [459, 466] on div "MONTE 1" at bounding box center [401, 470] width 264 height 18
click at [456, 457] on div "MONTE 1 En ejecución Creado por tu organización [PERSON_NAME][GEOGRAPHIC_DATA],…" at bounding box center [401, 534] width 282 height 164
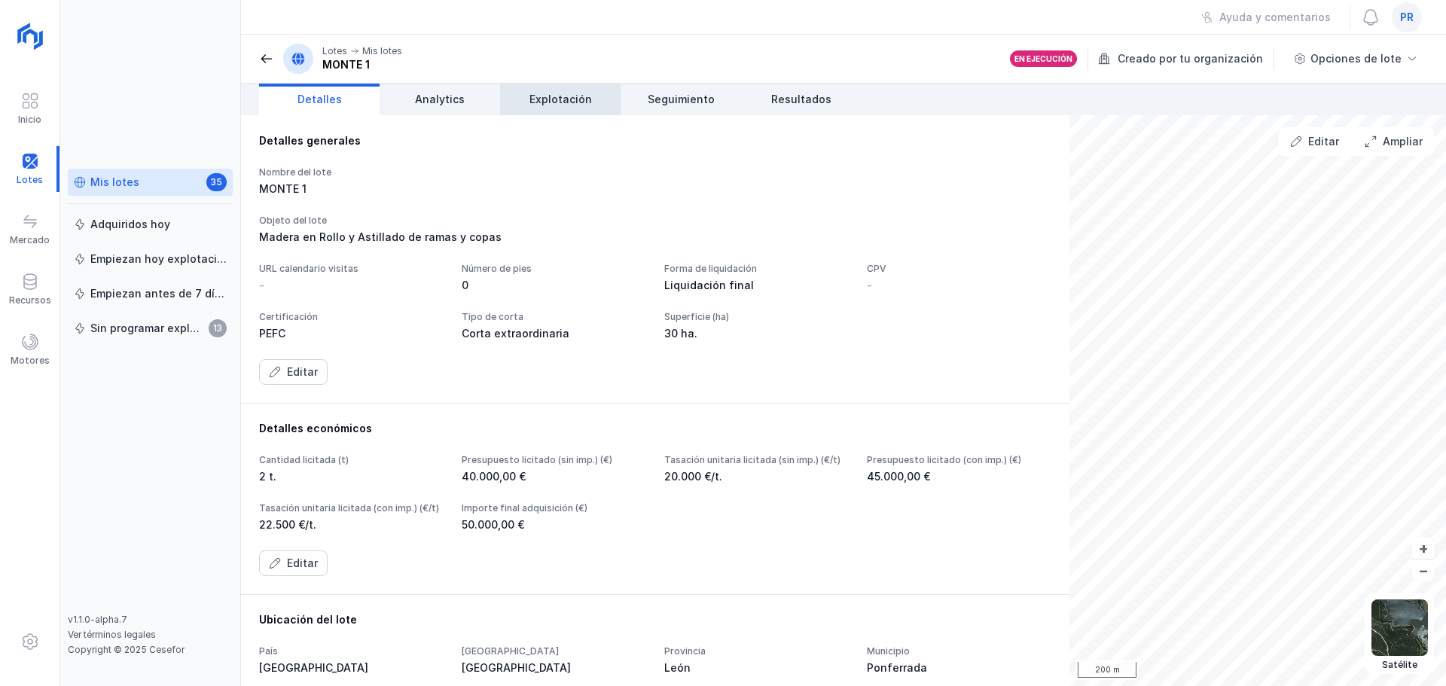
click at [552, 102] on span "Explotación" at bounding box center [560, 99] width 62 height 15
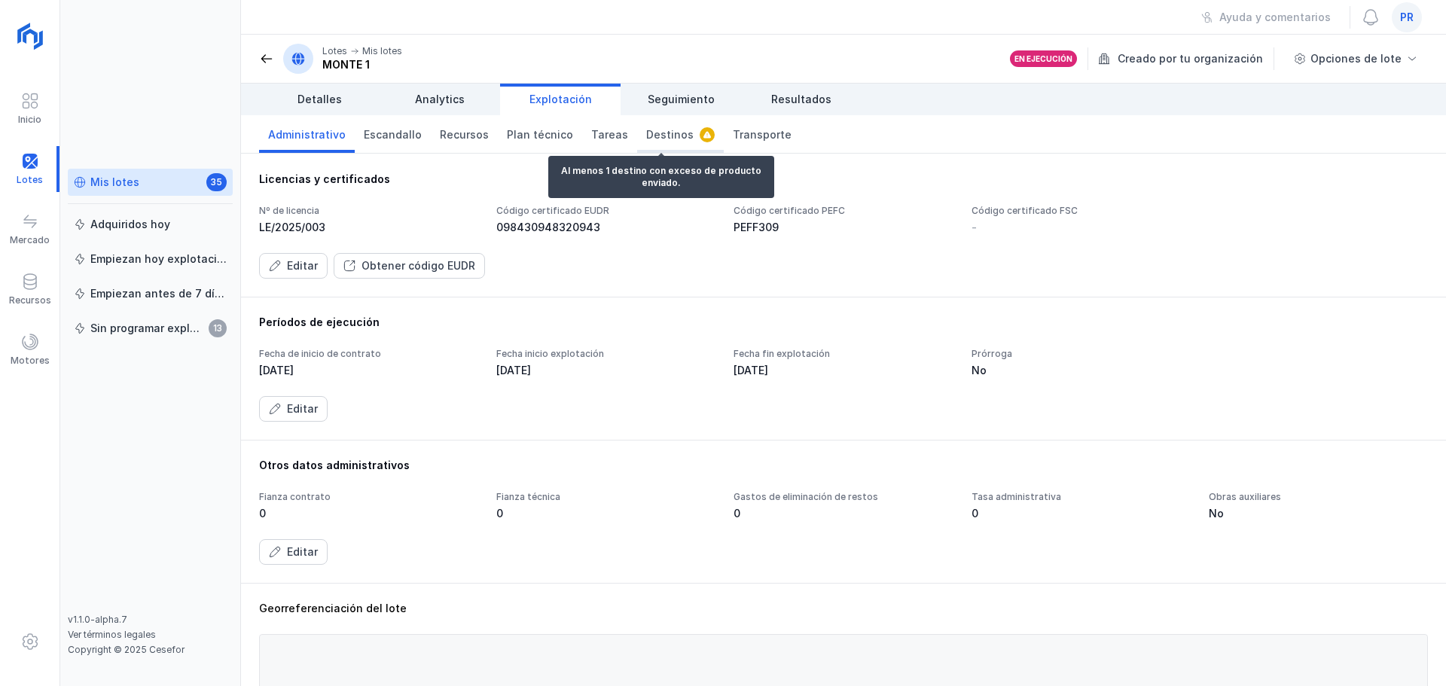
click at [658, 133] on span "Destinos" at bounding box center [669, 134] width 47 height 15
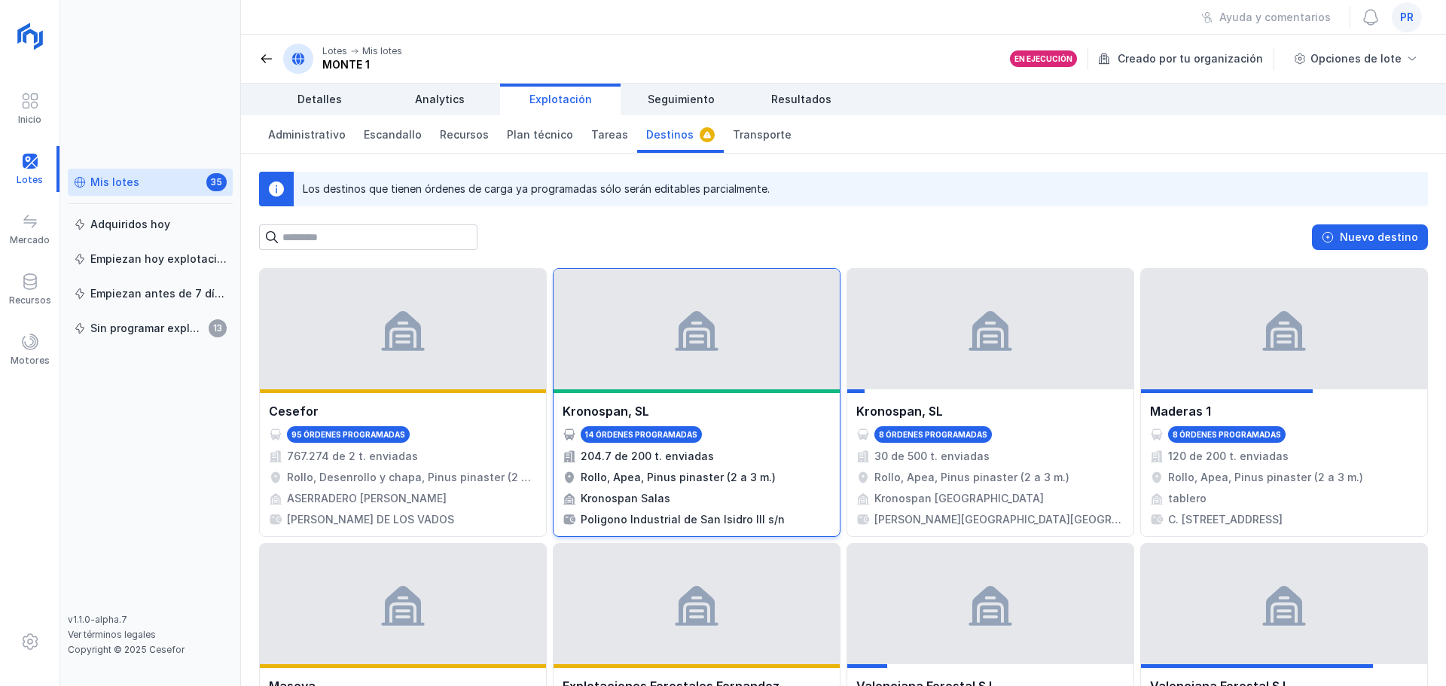
click at [754, 446] on div "Kronospan, SL 14 órdenes programadas 204.7 de 200 t. enviadas Rollo, Apea, Pinu…" at bounding box center [696, 464] width 268 height 125
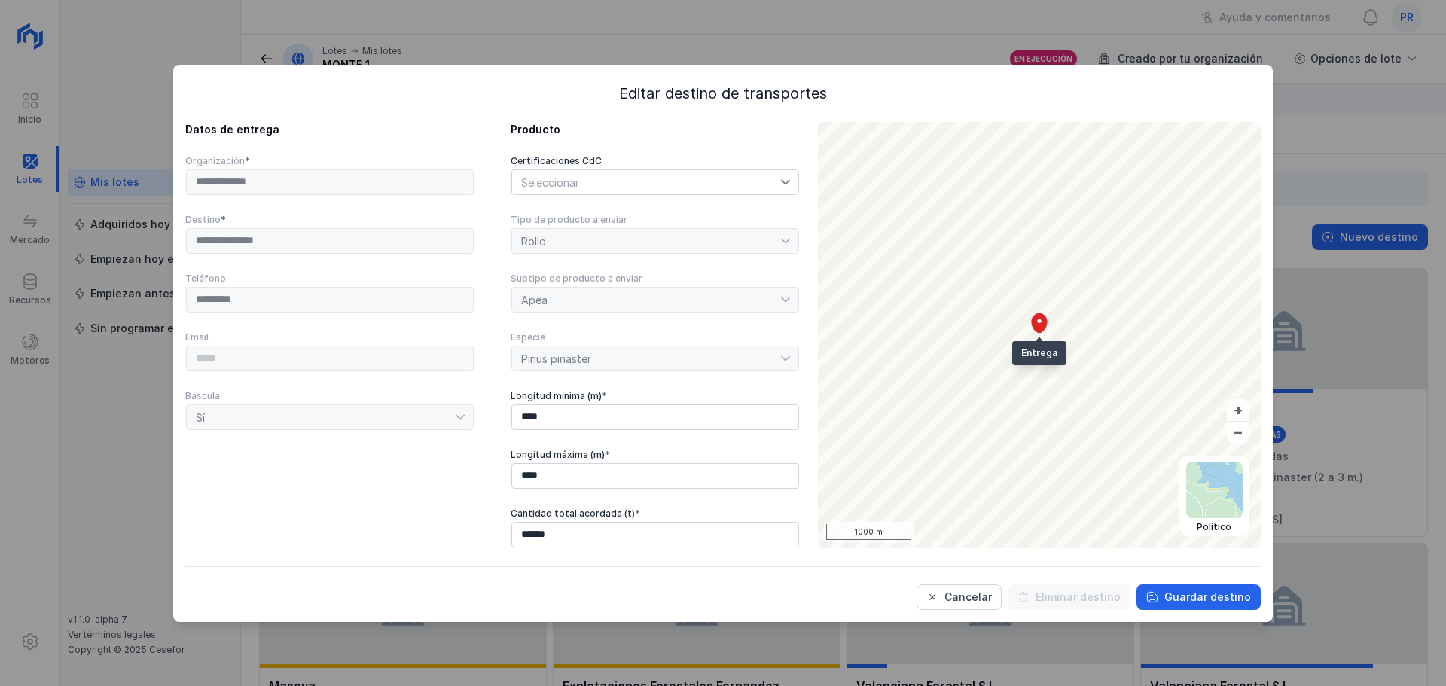
click at [721, 181] on div "Seleccionar" at bounding box center [646, 182] width 268 height 24
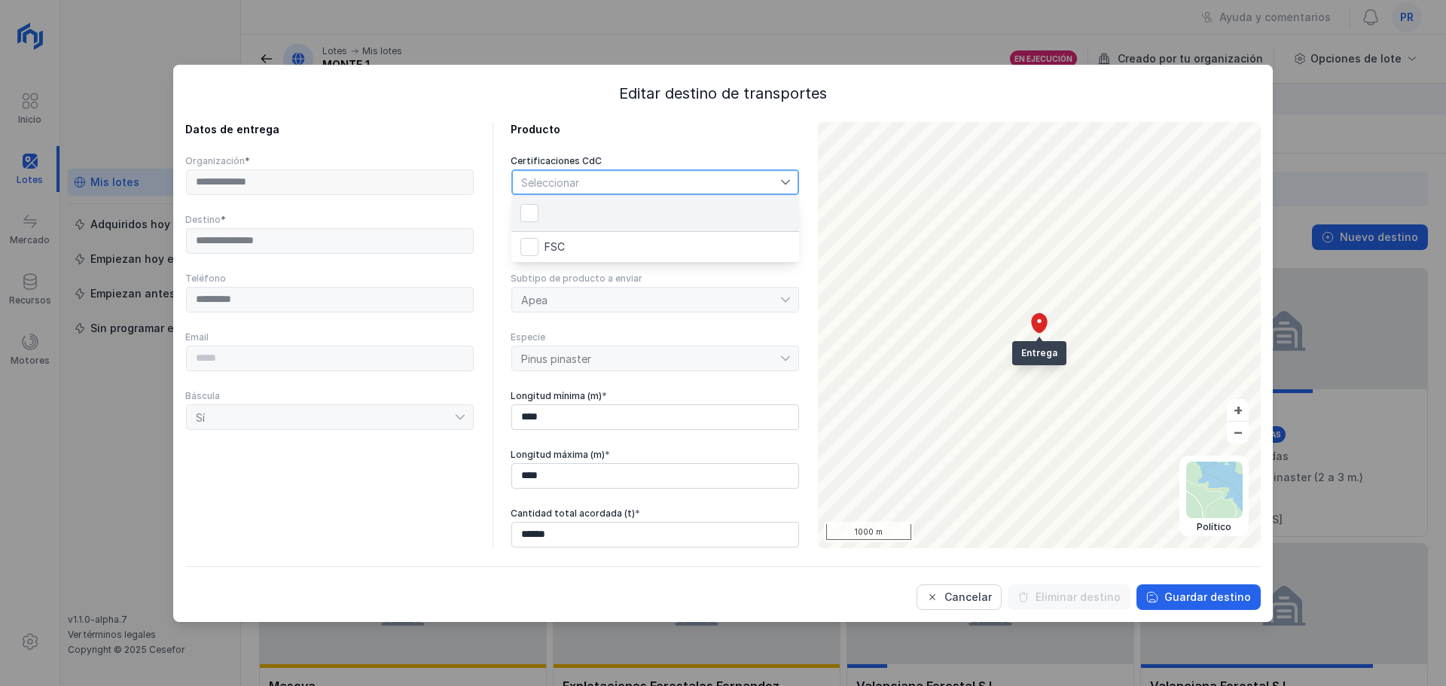
scroll to position [8, 75]
click at [983, 596] on div "Cancelar" at bounding box center [967, 597] width 47 height 15
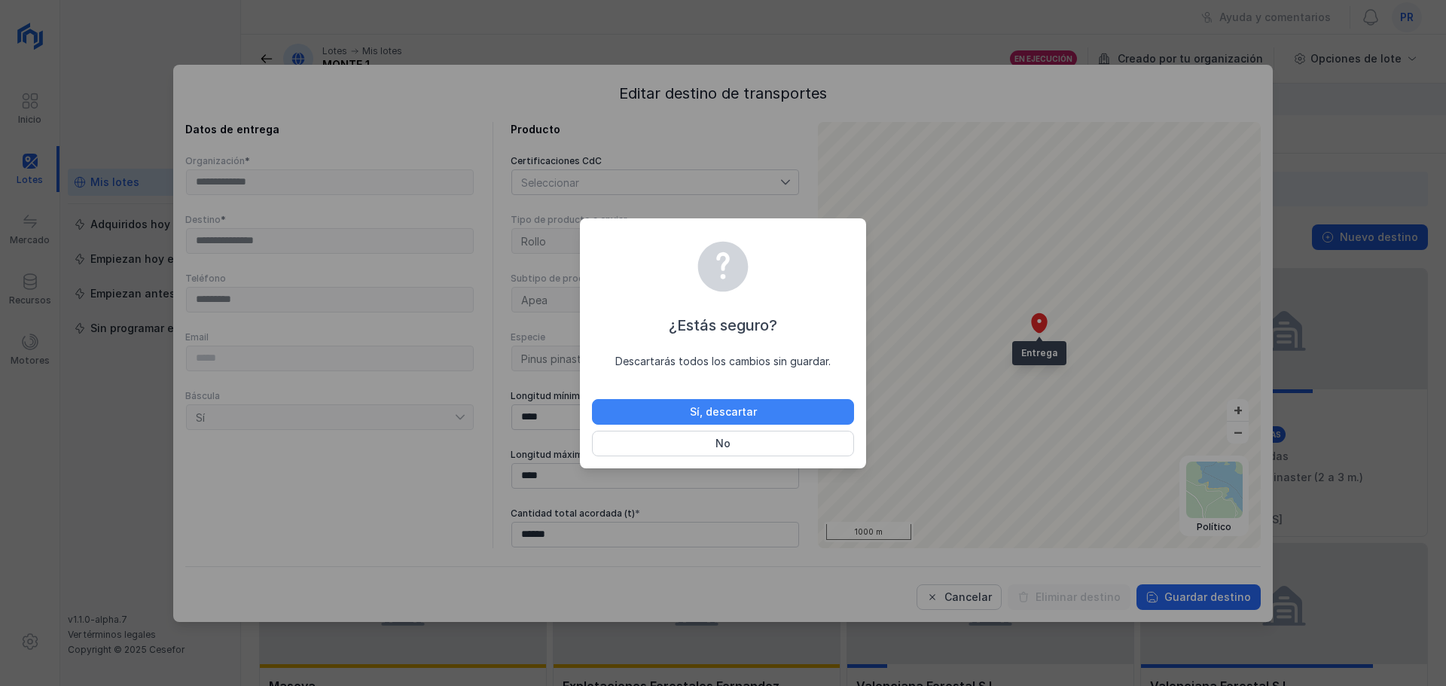
click at [731, 416] on div "Sí, descartar" at bounding box center [723, 411] width 67 height 15
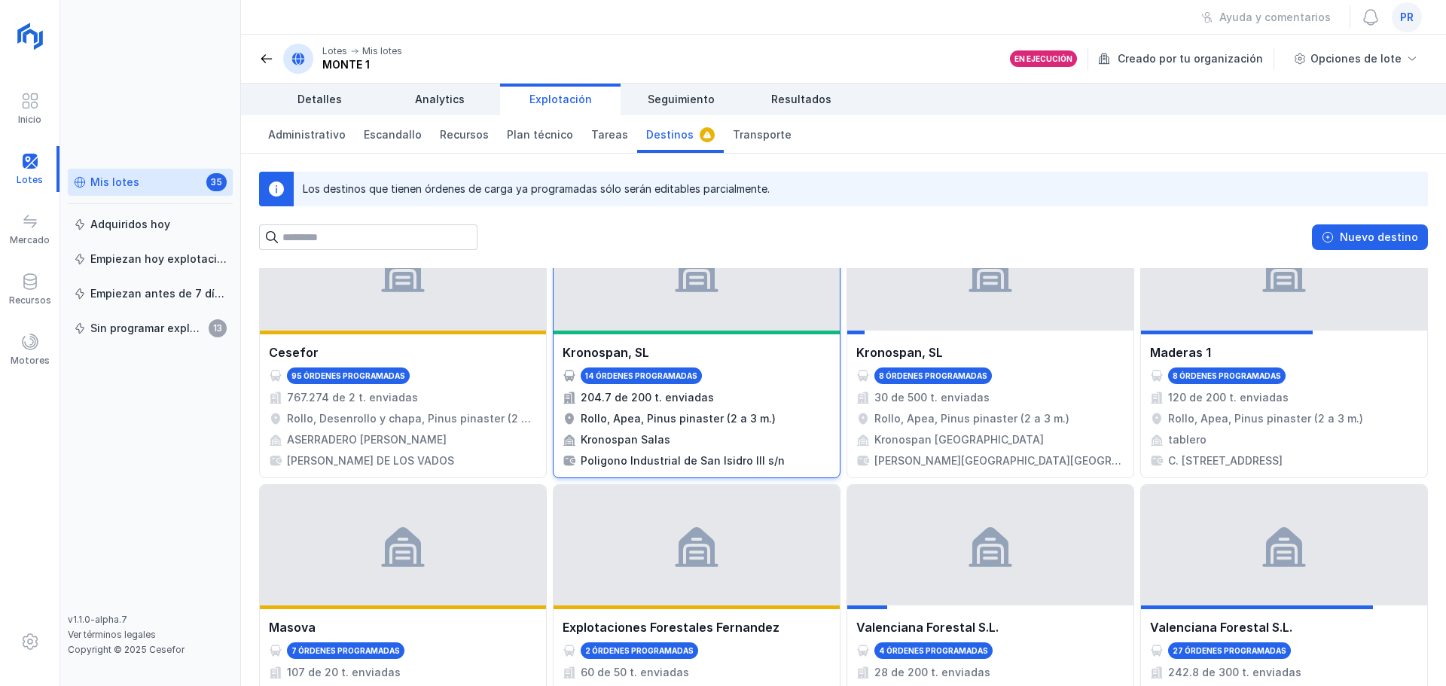
scroll to position [0, 0]
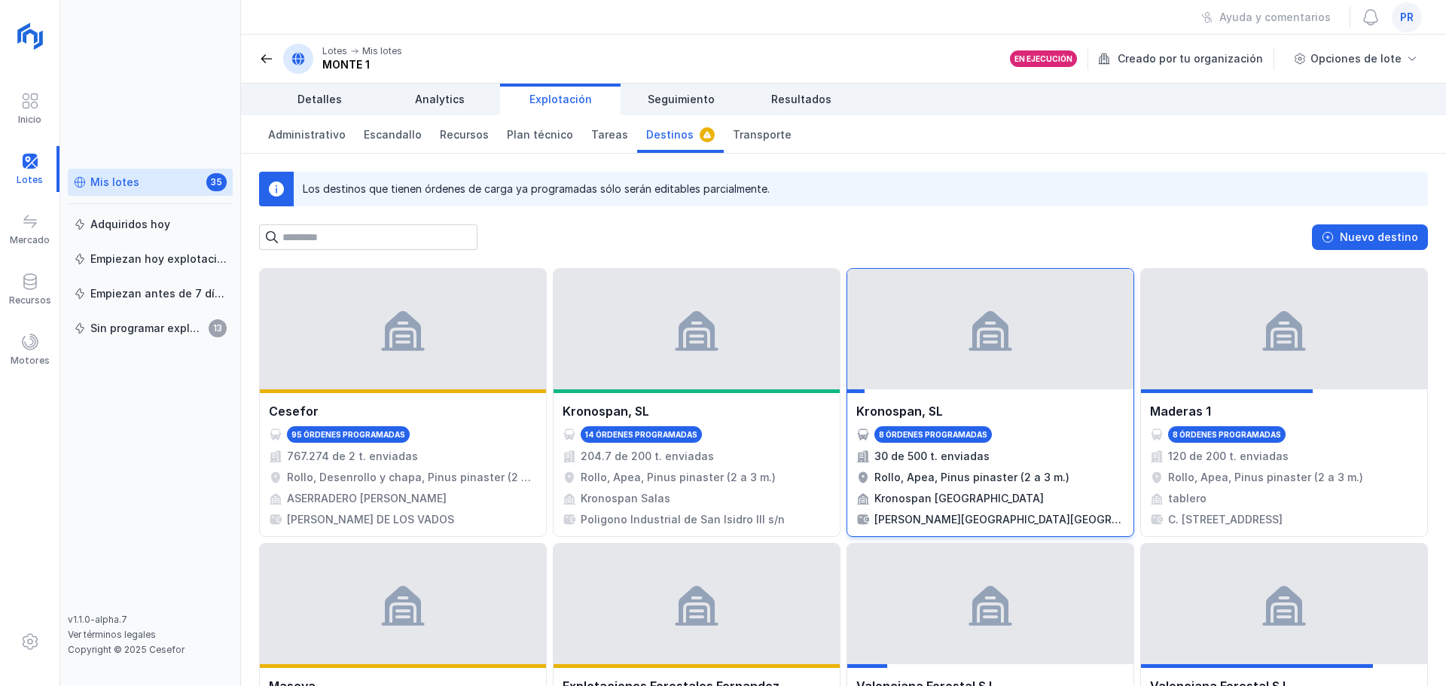
click at [1000, 486] on div "Kronospan, SL 8 órdenes programadas 30 de 500 t. enviadas Rollo, Apea, Pinus pi…" at bounding box center [990, 464] width 268 height 125
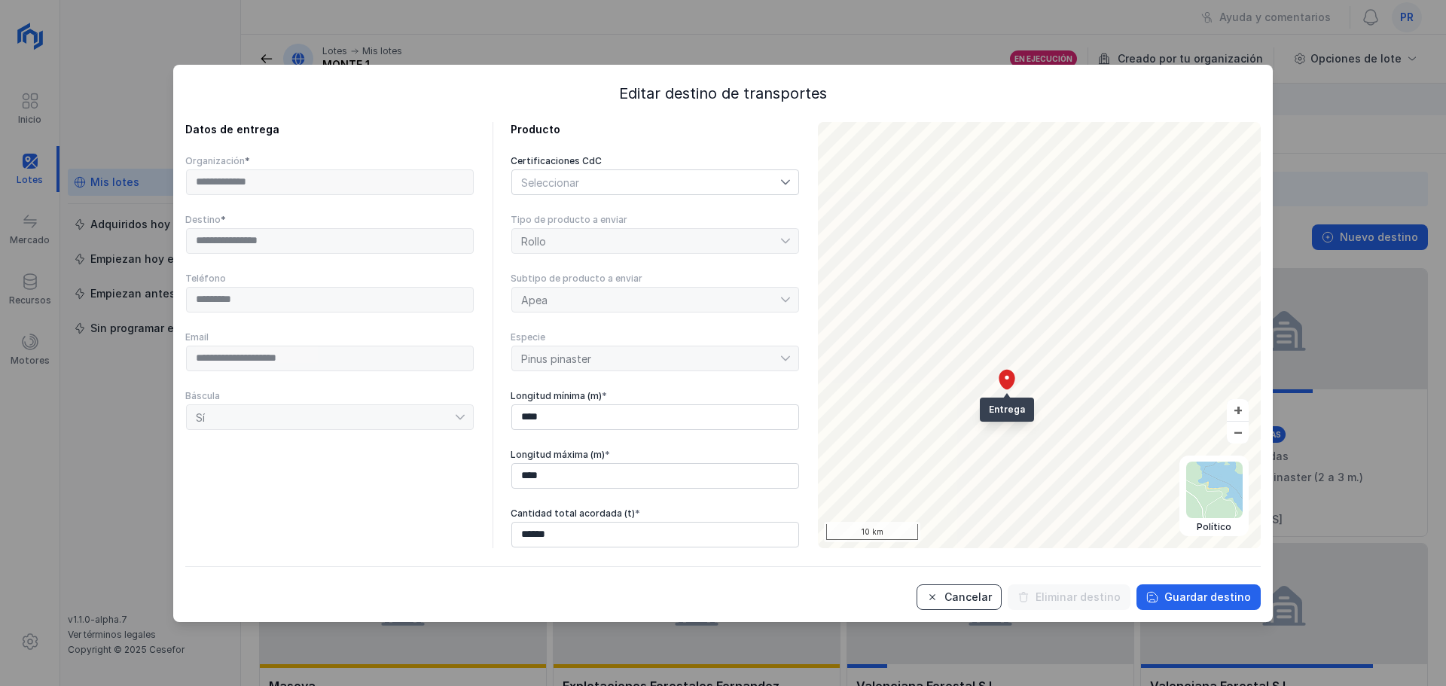
click at [982, 605] on button "Cancelar" at bounding box center [958, 597] width 85 height 26
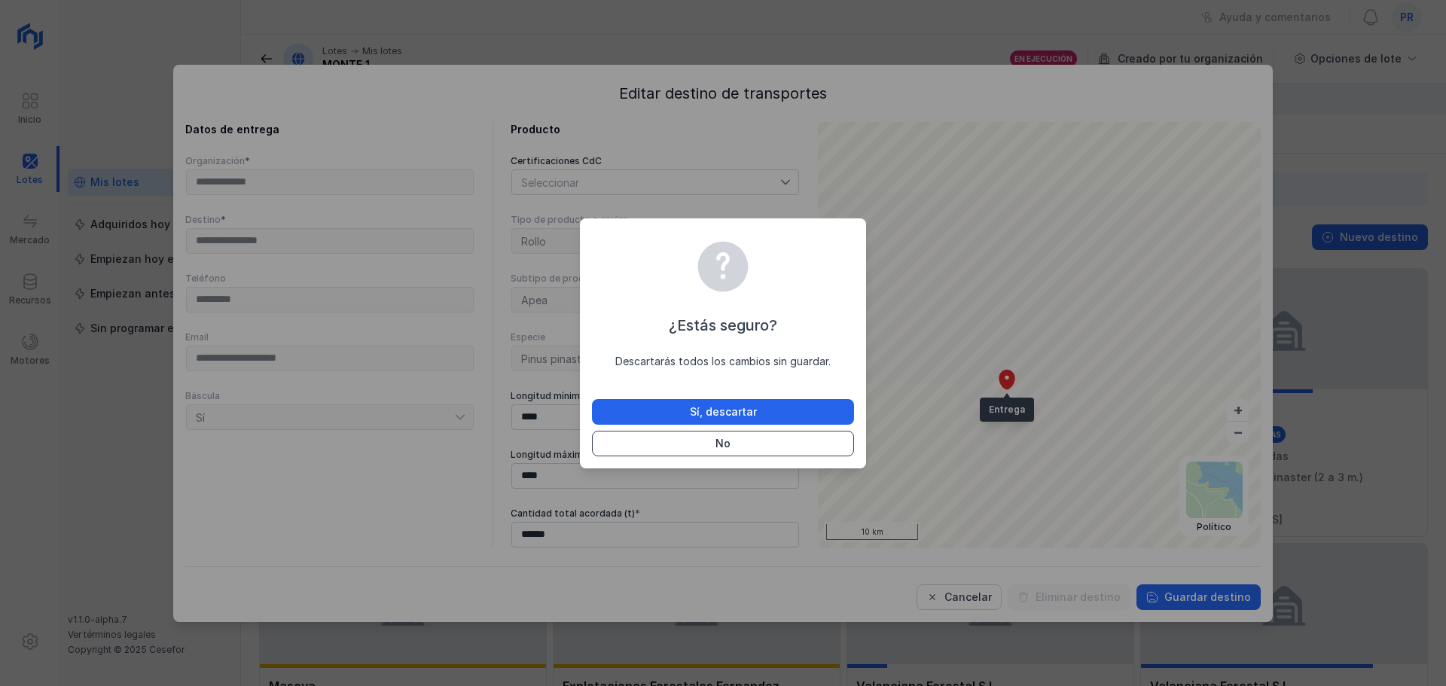
click at [769, 434] on button "No" at bounding box center [723, 444] width 262 height 26
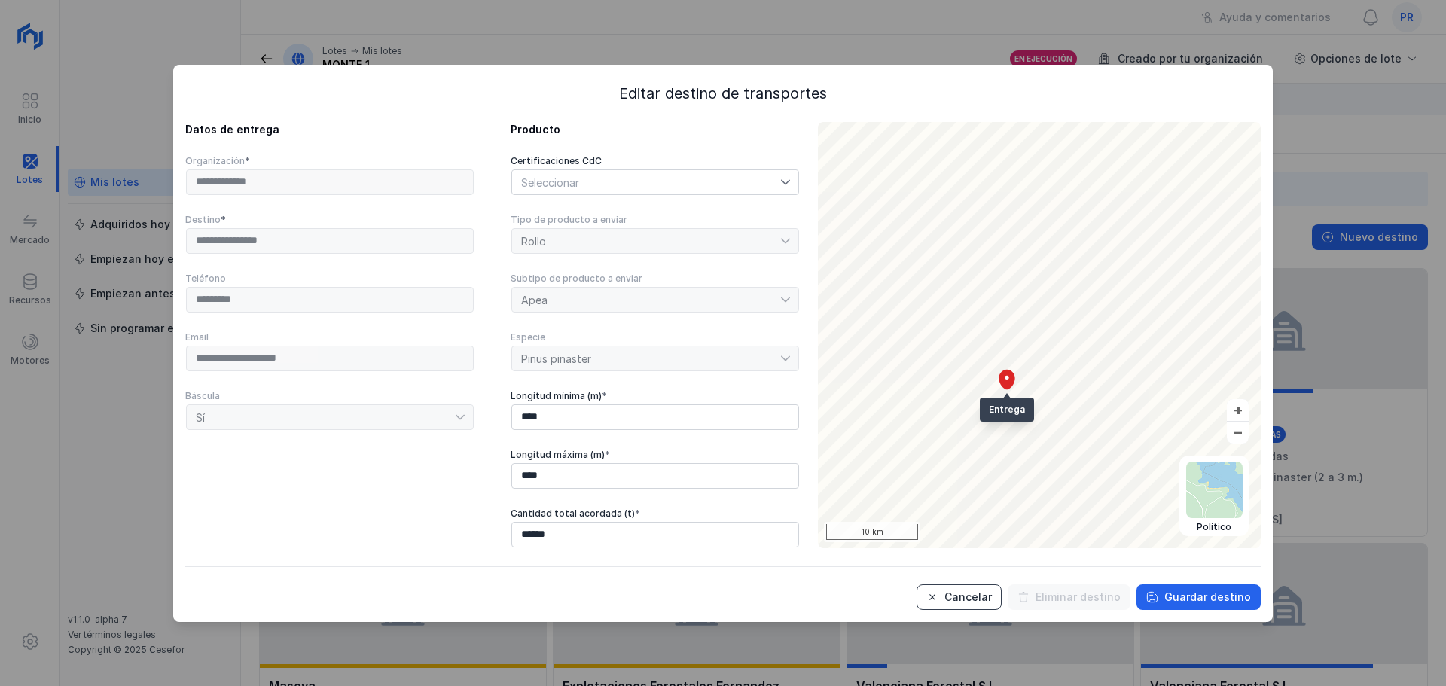
click at [992, 603] on div "Cancelar" at bounding box center [967, 597] width 47 height 15
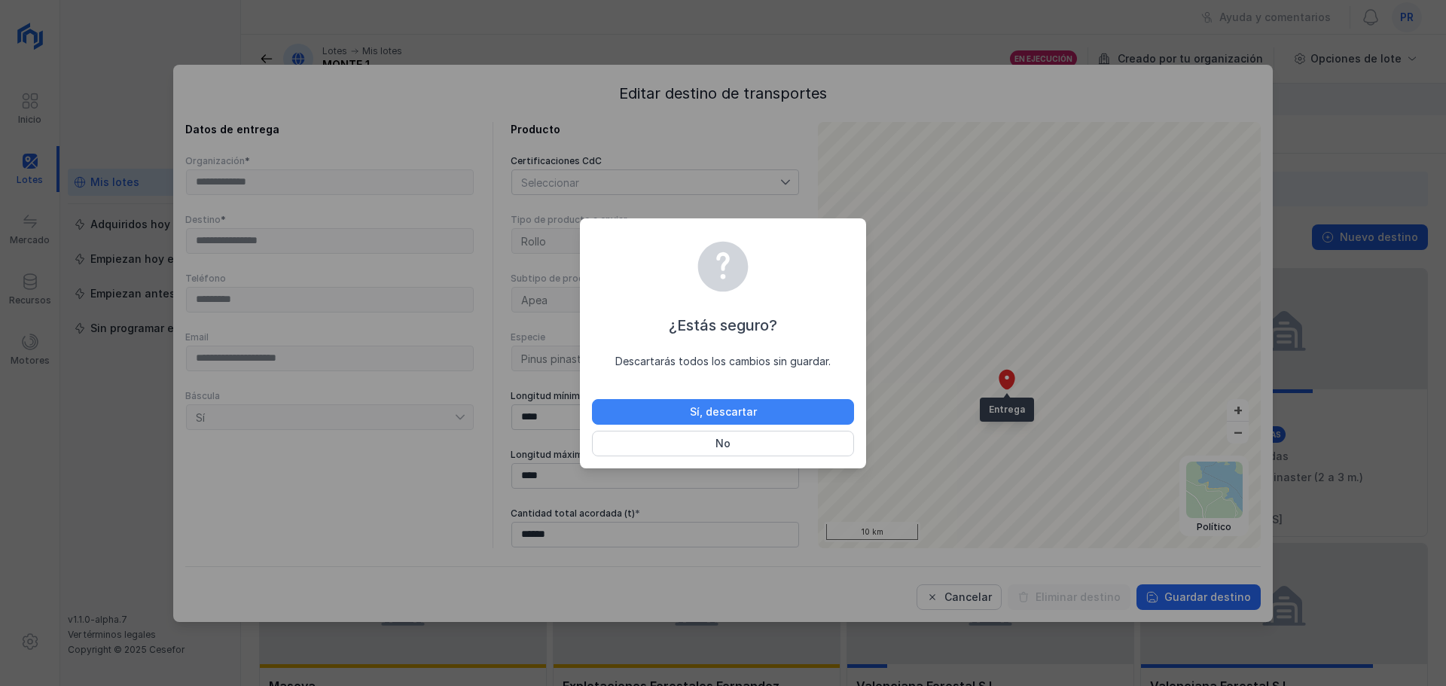
click at [770, 414] on button "Sí, descartar" at bounding box center [723, 412] width 262 height 26
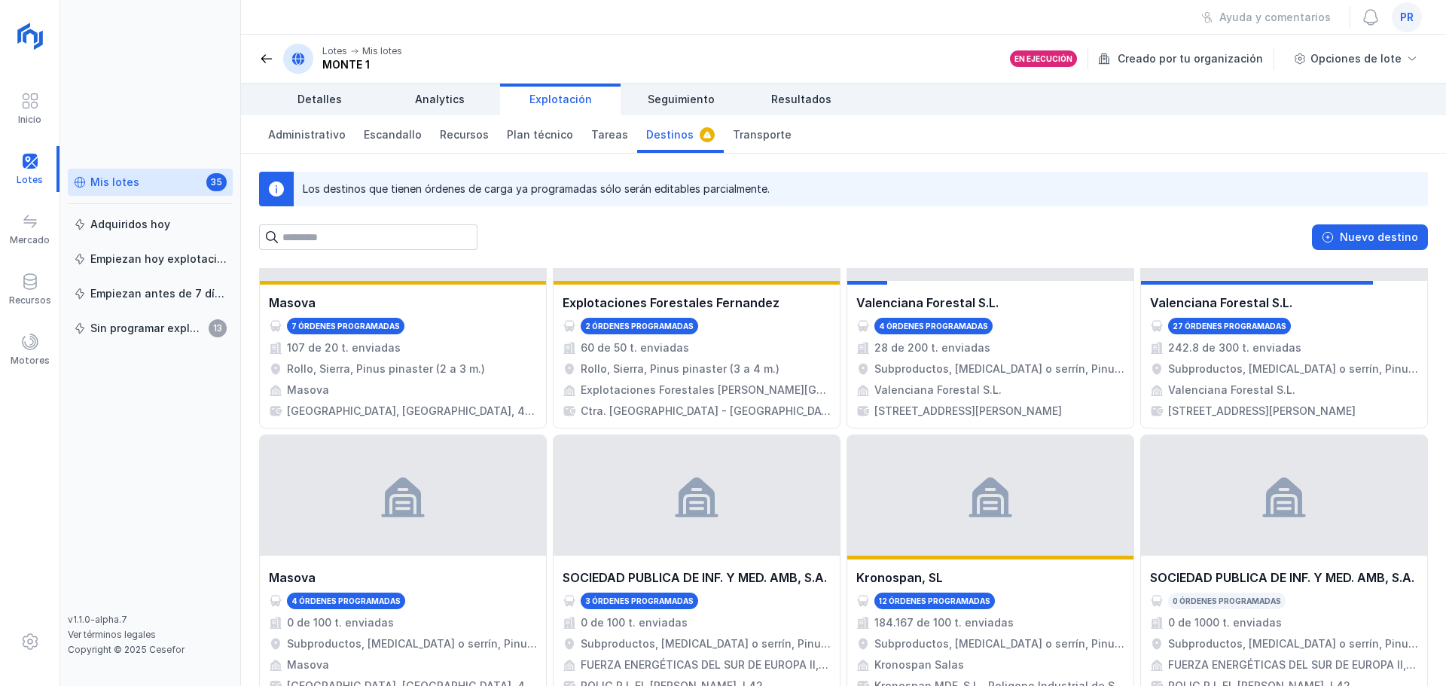
scroll to position [419, 0]
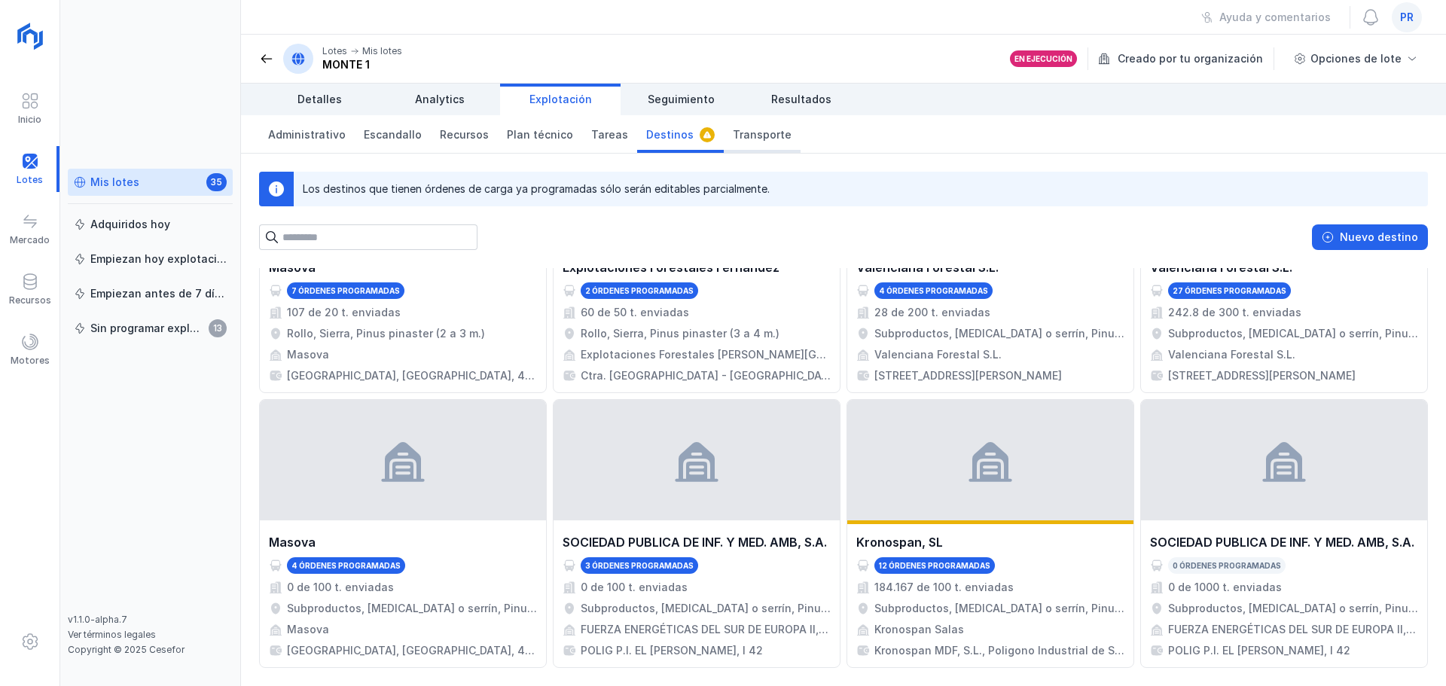
click at [752, 139] on span "Transporte" at bounding box center [762, 134] width 59 height 15
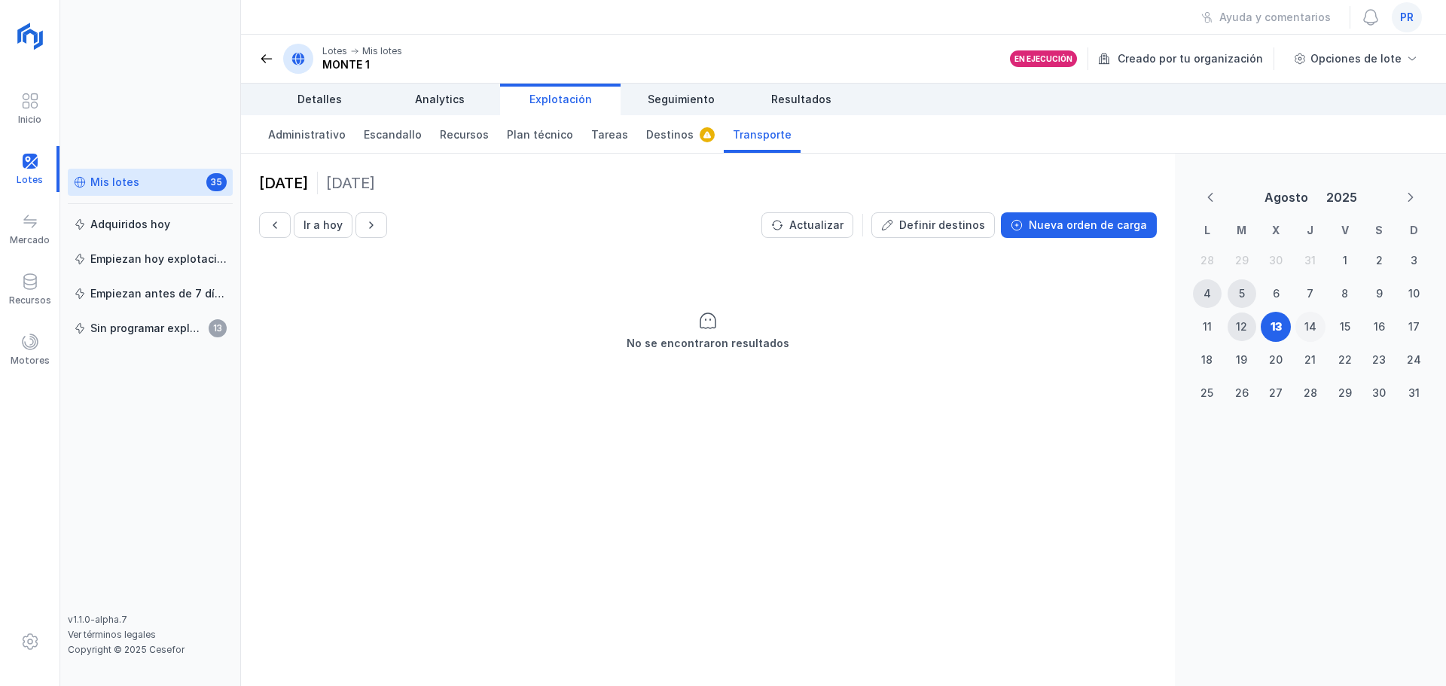
click at [1308, 333] on div "14" at bounding box center [1310, 326] width 12 height 15
click at [1108, 236] on button "Nueva orden de carga" at bounding box center [1079, 225] width 156 height 26
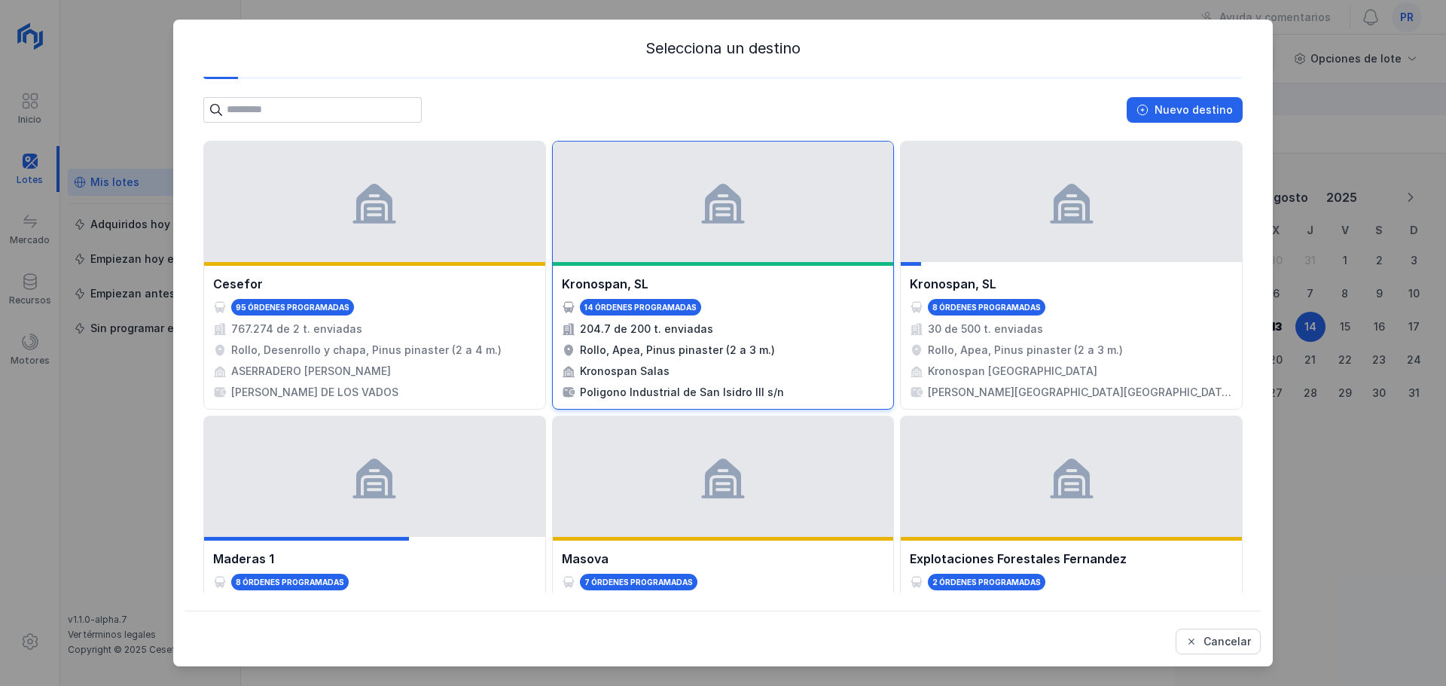
scroll to position [151, 0]
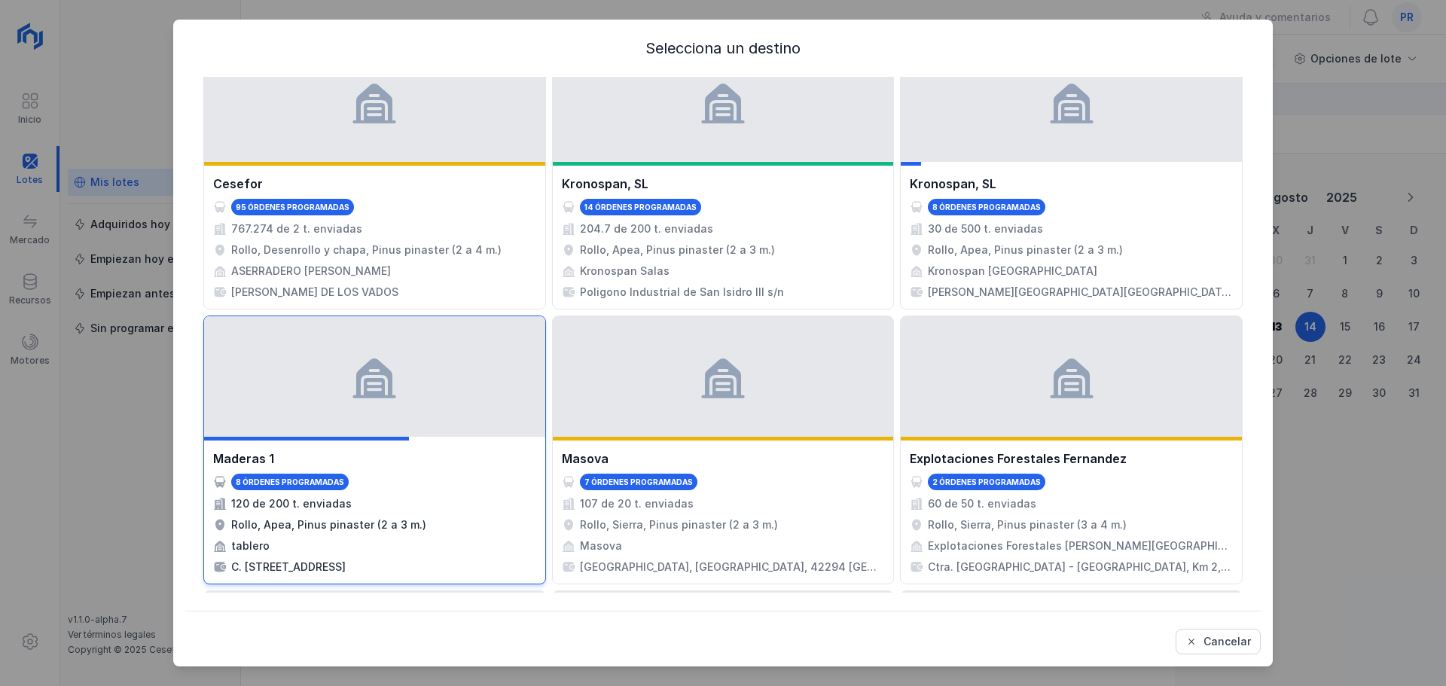
click at [452, 426] on div at bounding box center [374, 376] width 341 height 120
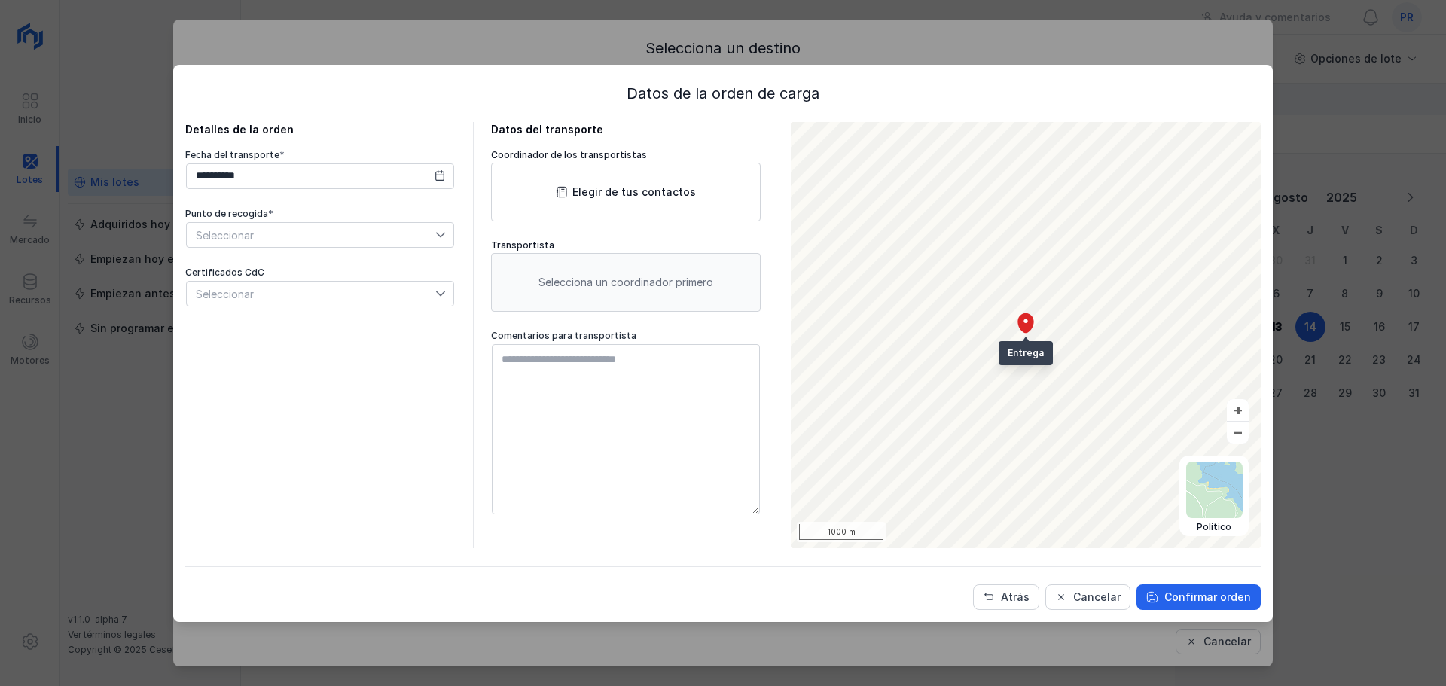
click at [355, 237] on span "Seleccionar" at bounding box center [311, 235] width 248 height 24
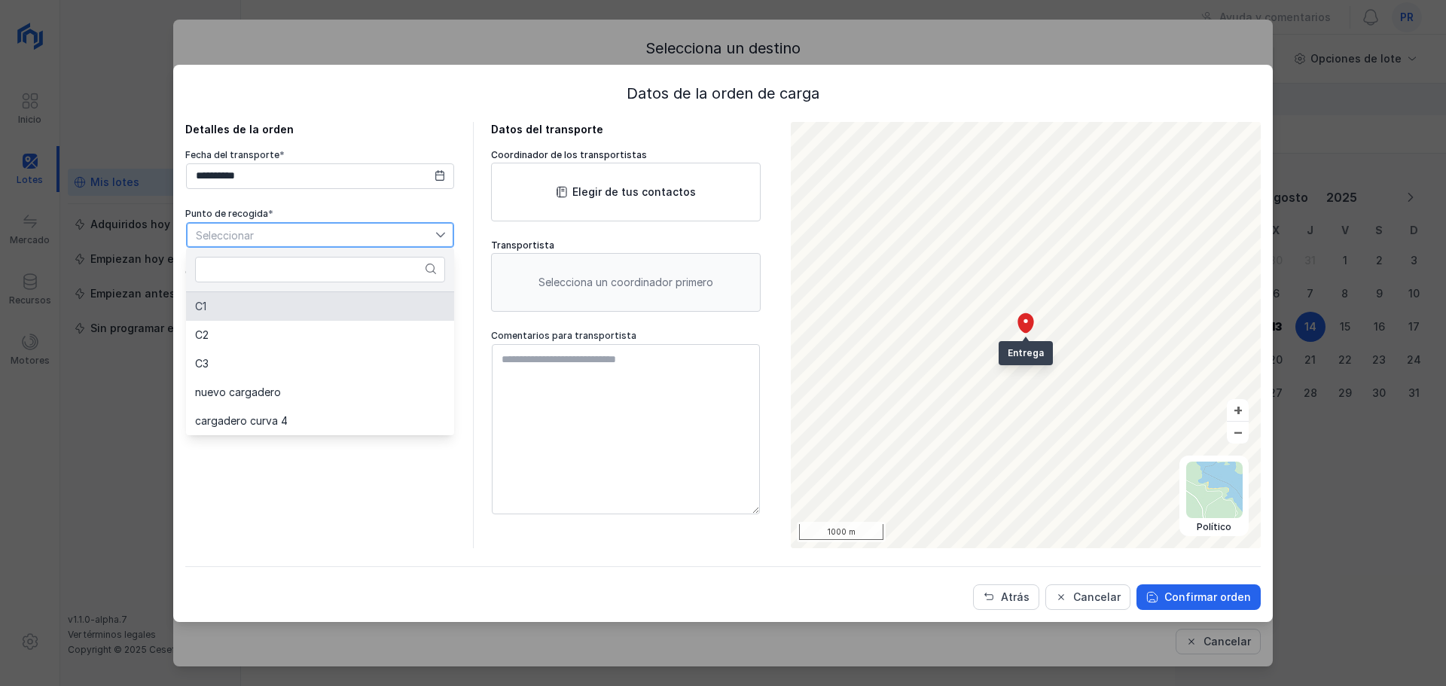
click at [331, 311] on li "C1" at bounding box center [320, 306] width 268 height 29
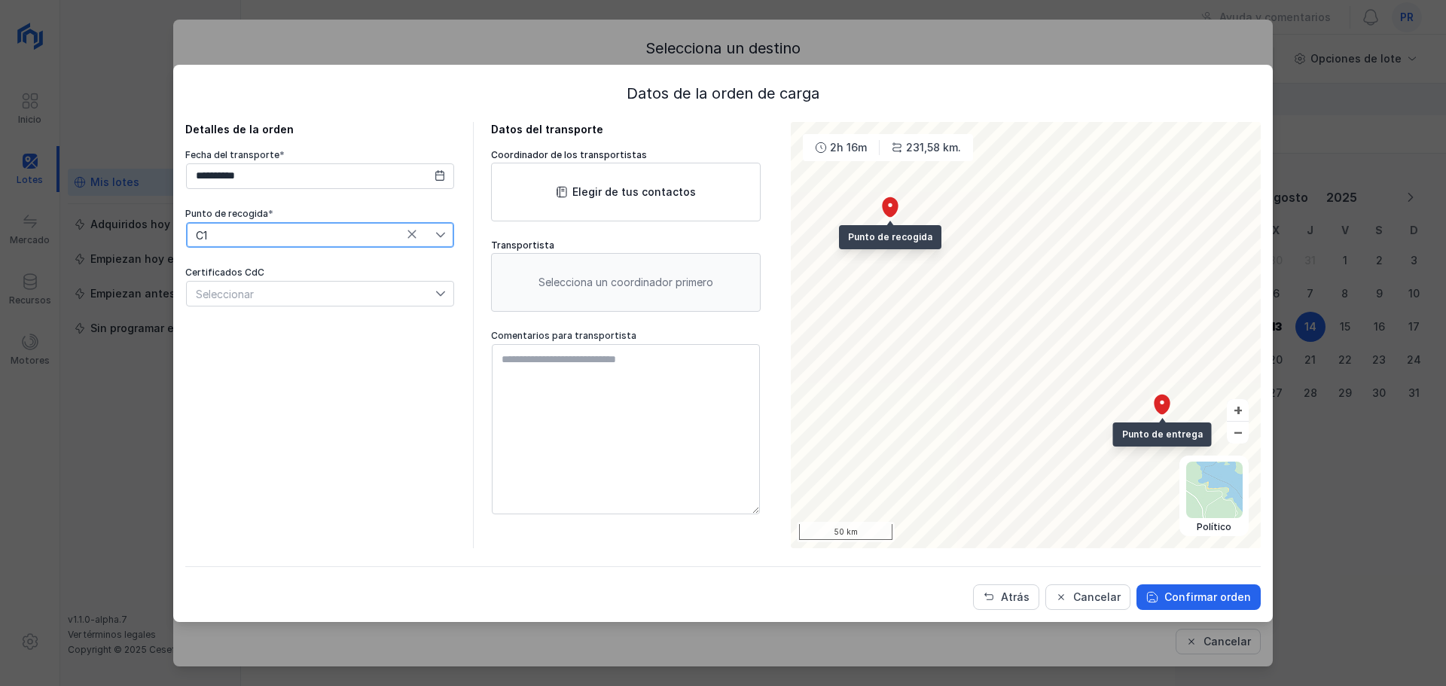
click at [339, 301] on div "Seleccionar" at bounding box center [311, 294] width 248 height 24
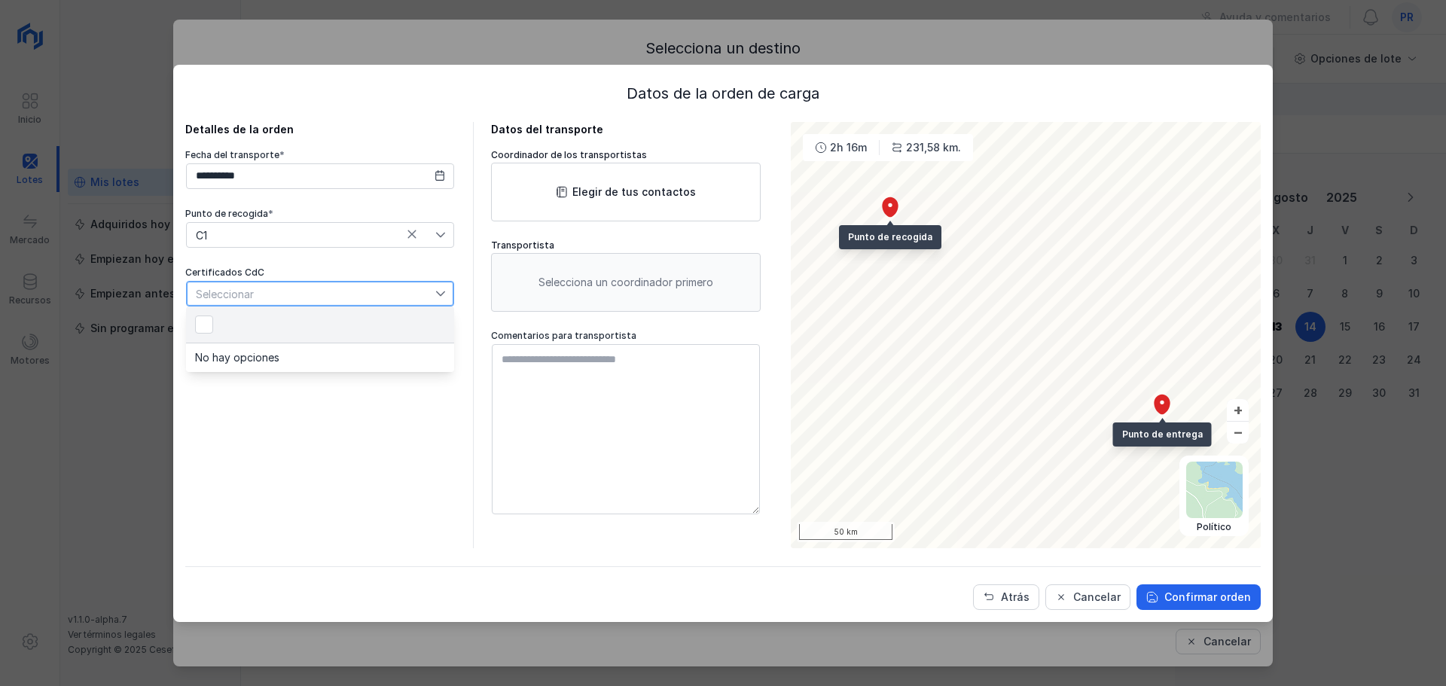
scroll to position [8, 75]
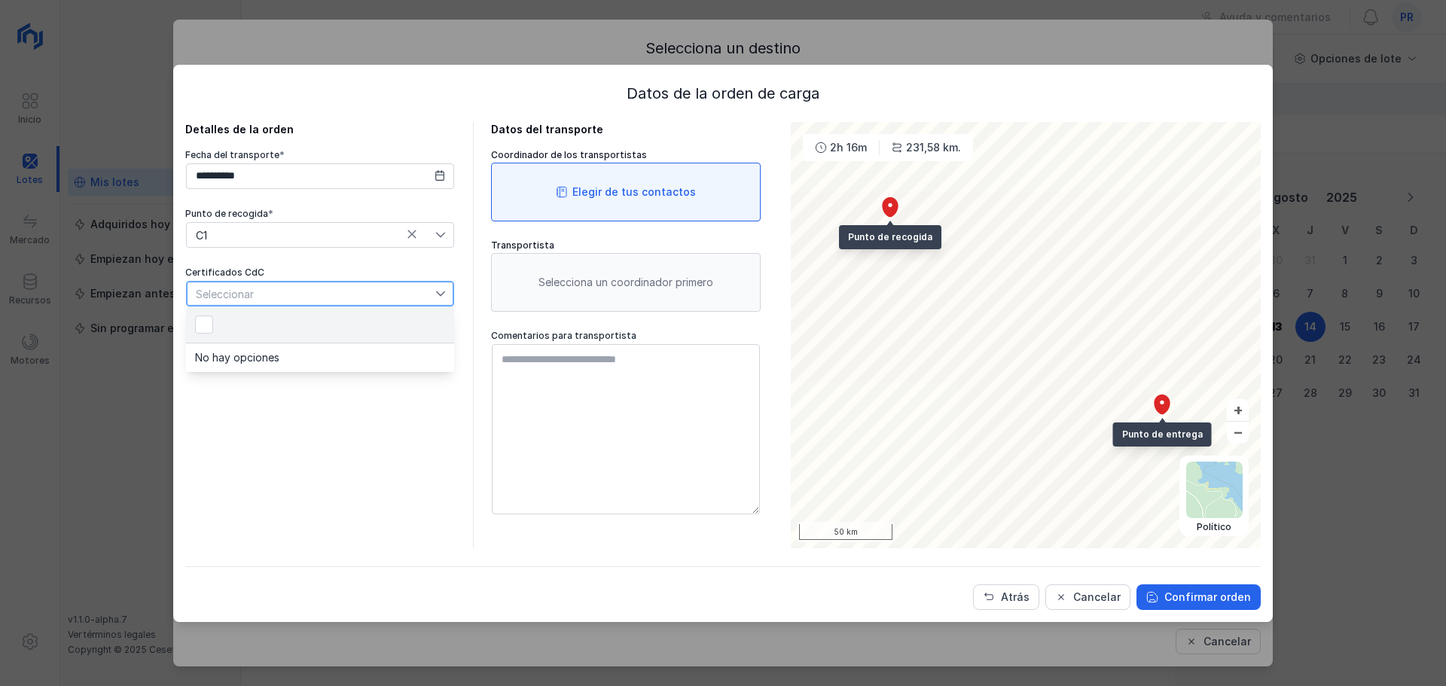
click at [581, 197] on div "Elegir de tus contactos" at bounding box center [633, 191] width 123 height 15
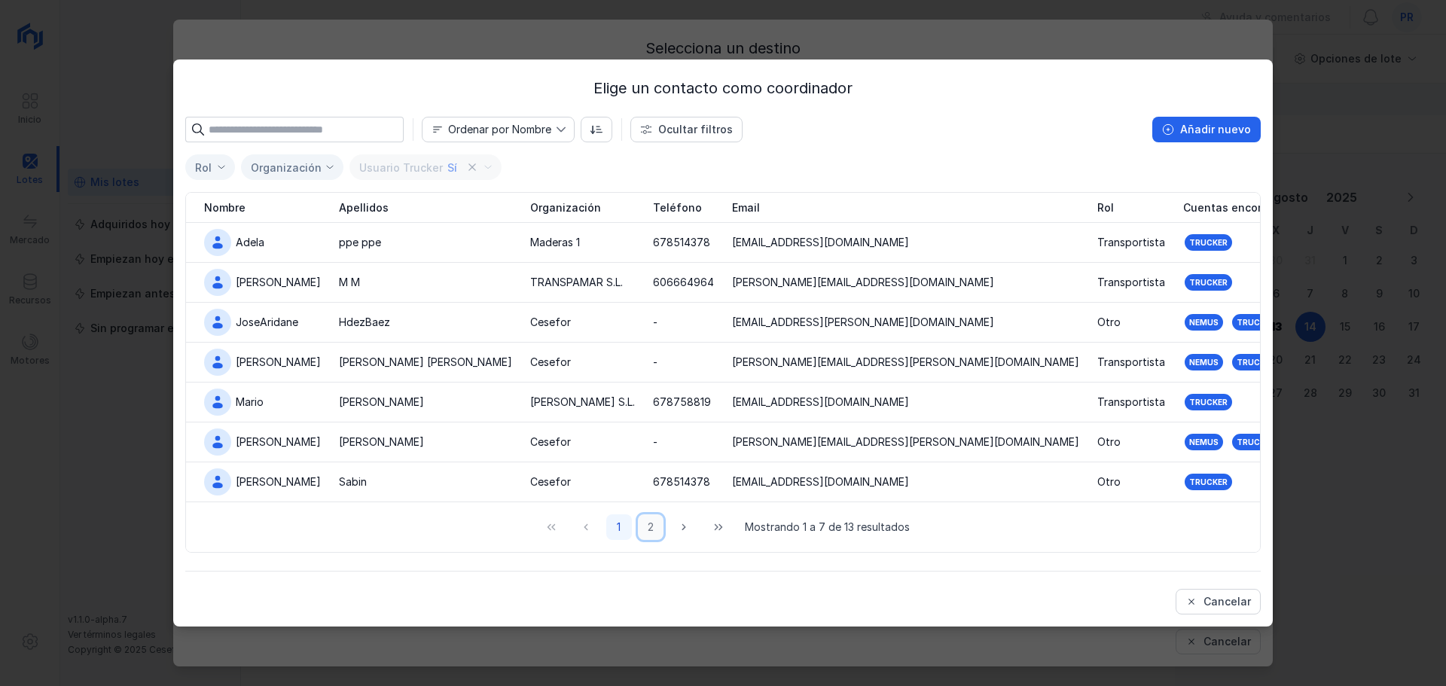
click at [659, 526] on button "2" at bounding box center [651, 527] width 26 height 26
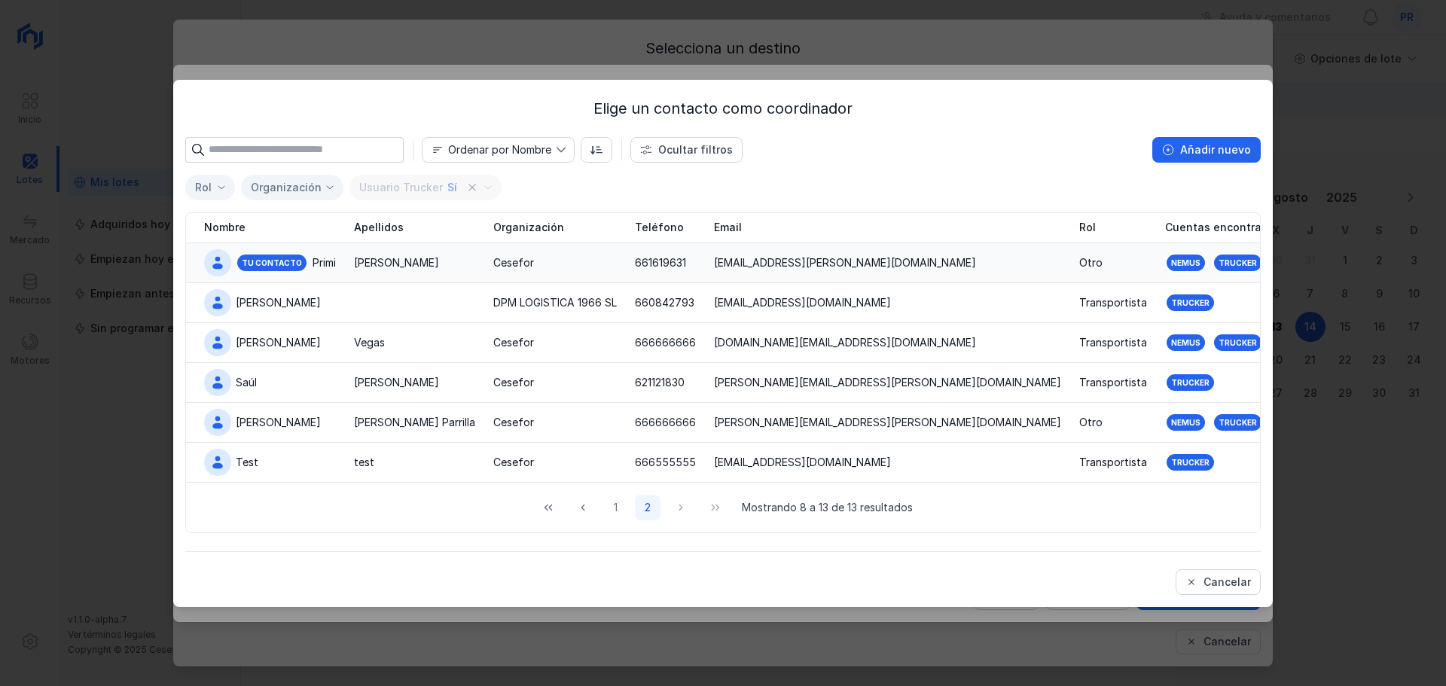
click at [452, 267] on div "[PERSON_NAME]" at bounding box center [414, 262] width 121 height 15
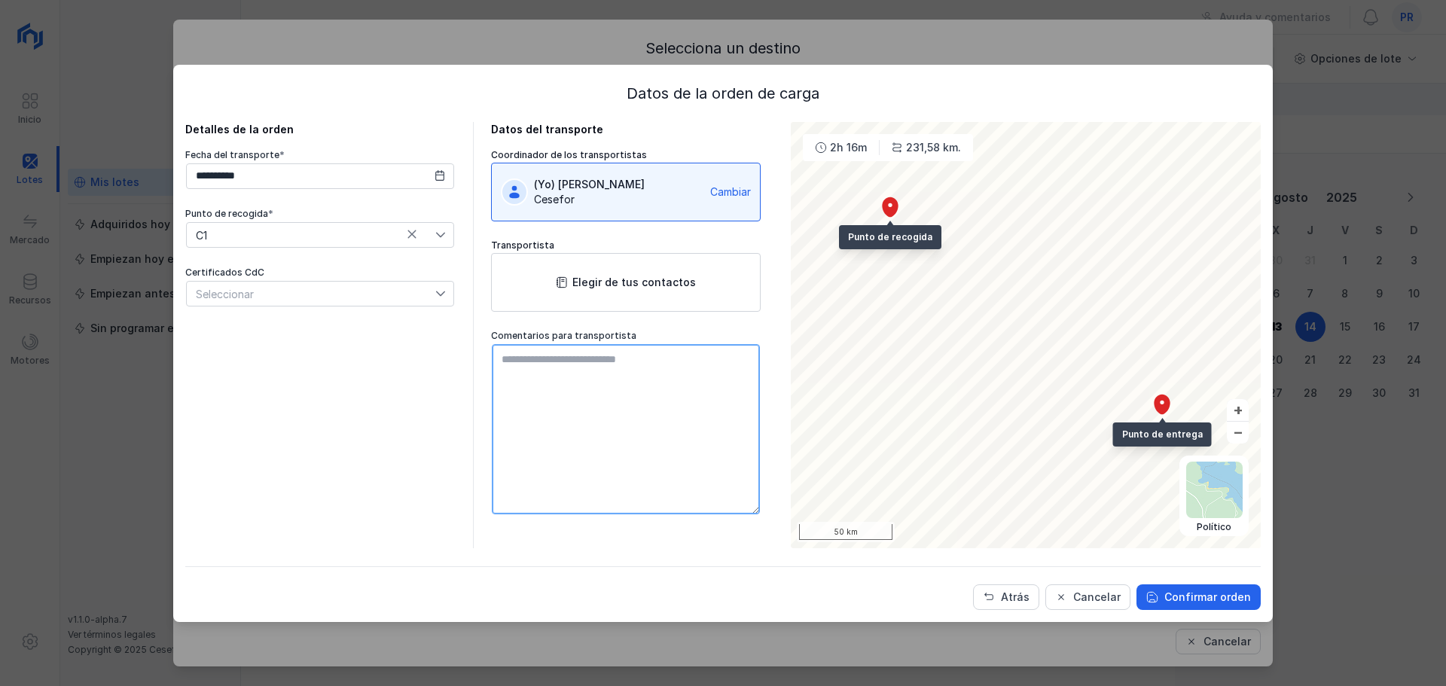
click at [586, 390] on textarea at bounding box center [626, 429] width 268 height 170
type textarea "**********"
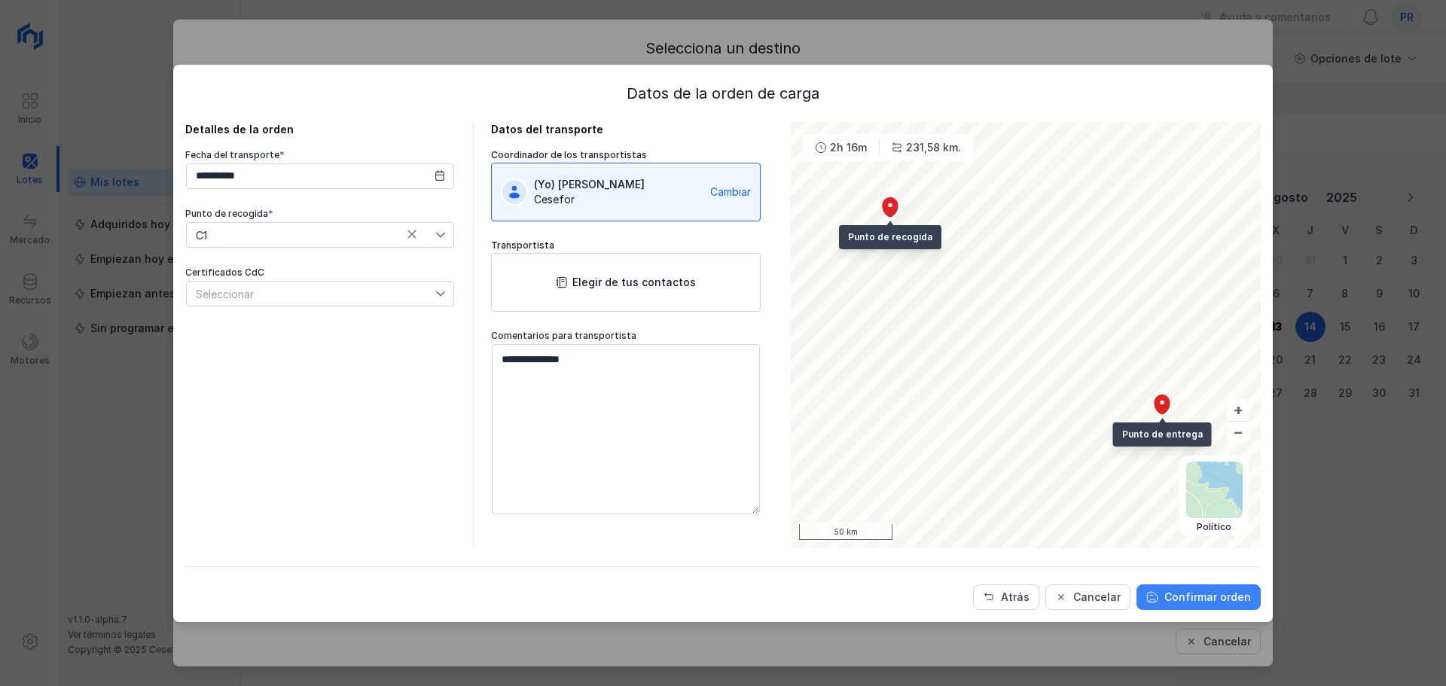
click at [1222, 596] on div "Confirmar orden" at bounding box center [1207, 597] width 87 height 15
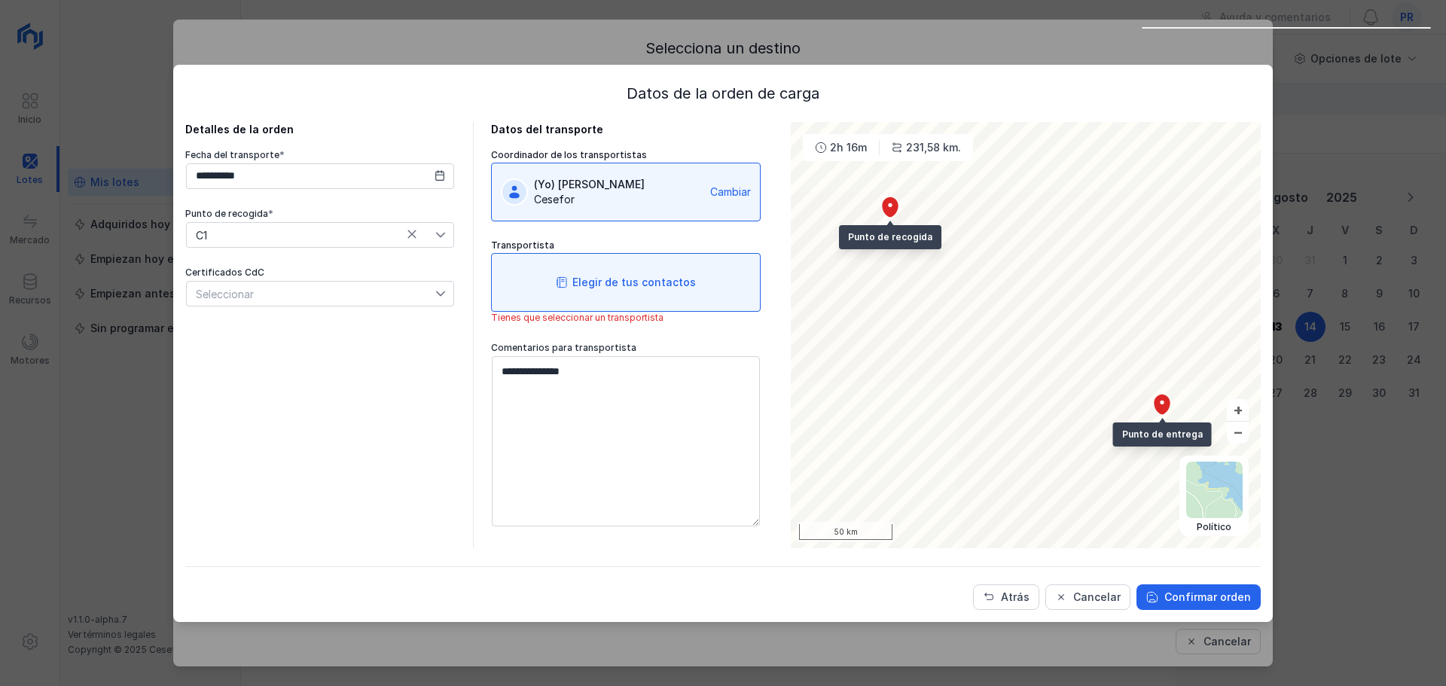
click at [699, 285] on div "Elegir de tus contactos" at bounding box center [626, 282] width 270 height 59
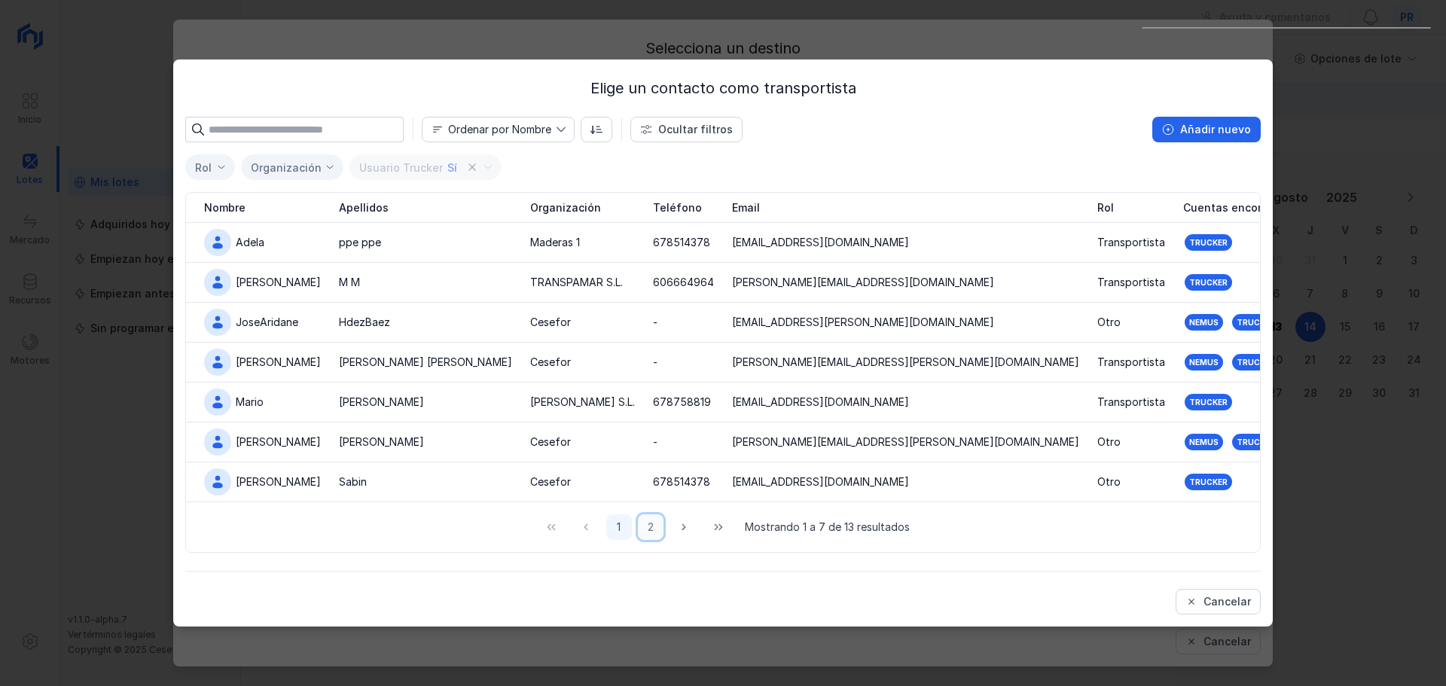
click at [655, 526] on button "2" at bounding box center [651, 527] width 26 height 26
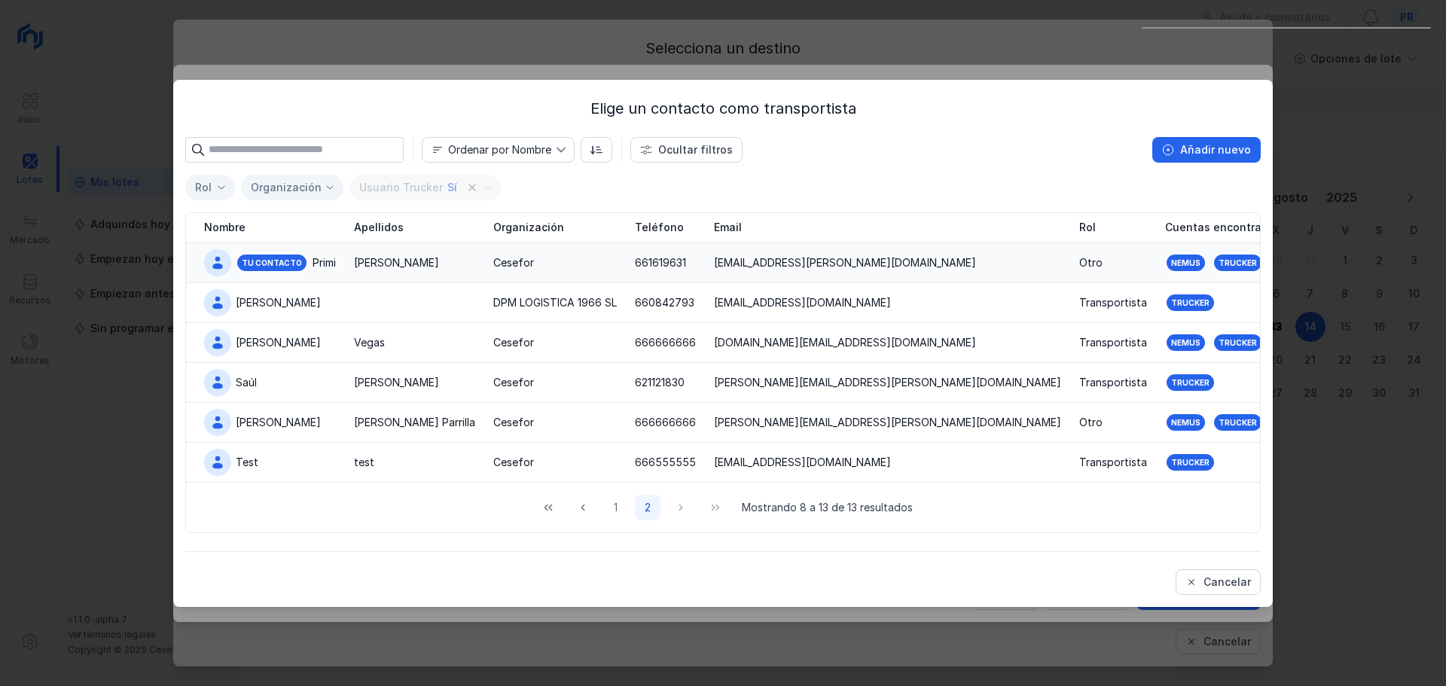
click at [443, 270] on td "[PERSON_NAME]" at bounding box center [414, 263] width 139 height 40
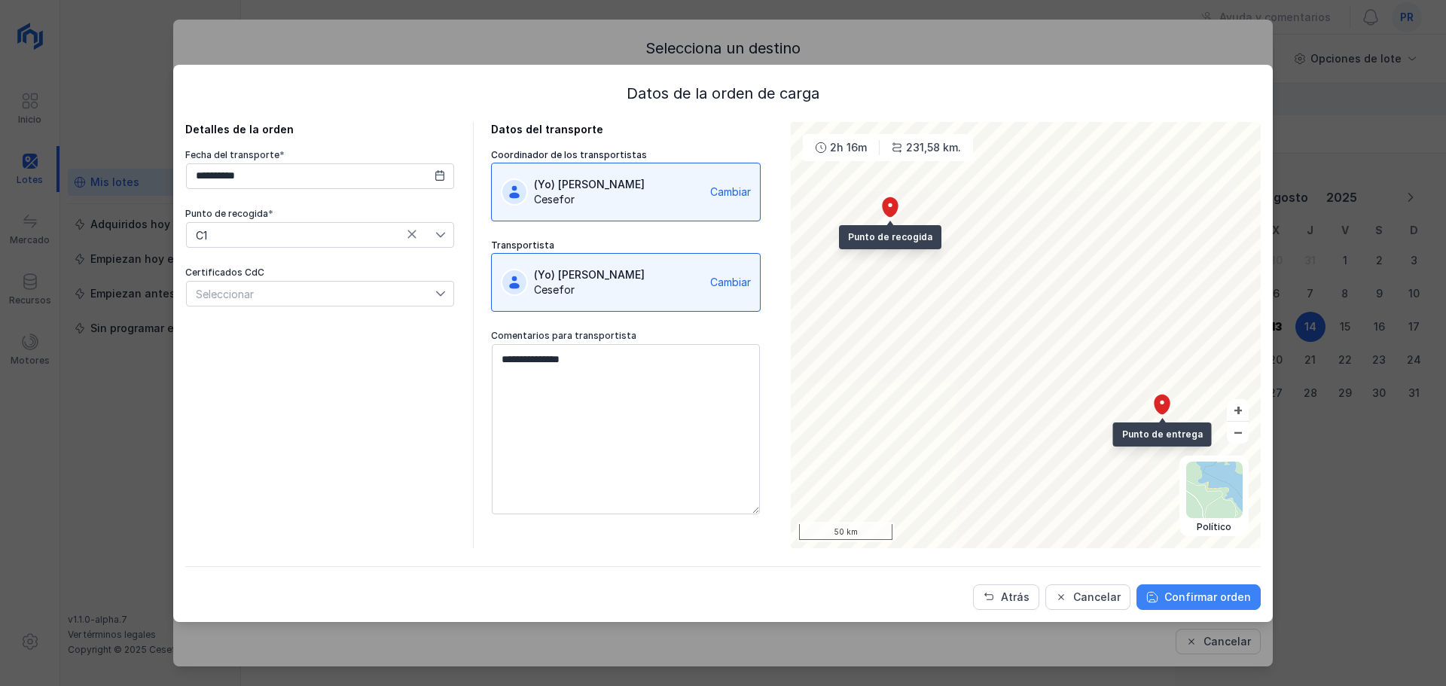
click at [1176, 594] on div "Confirmar orden" at bounding box center [1207, 597] width 87 height 15
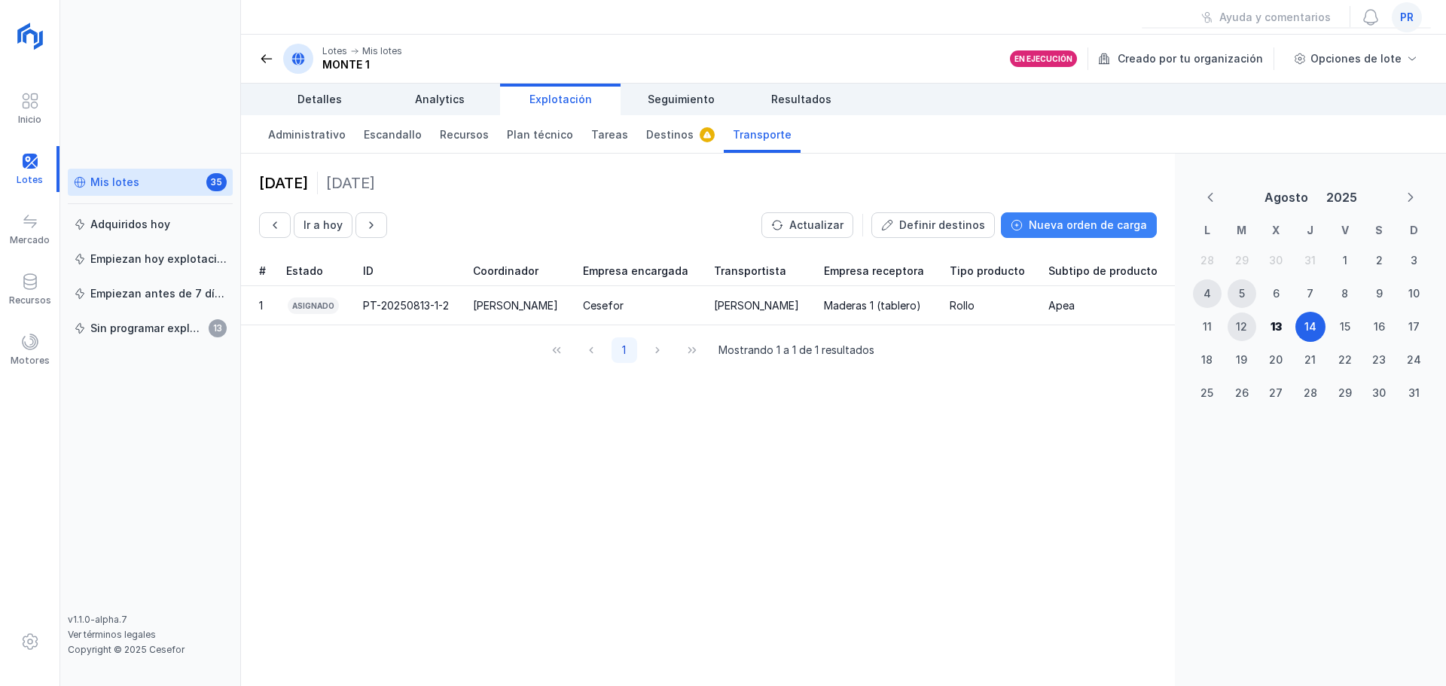
click at [1083, 223] on div "Nueva orden de carga" at bounding box center [1087, 225] width 118 height 15
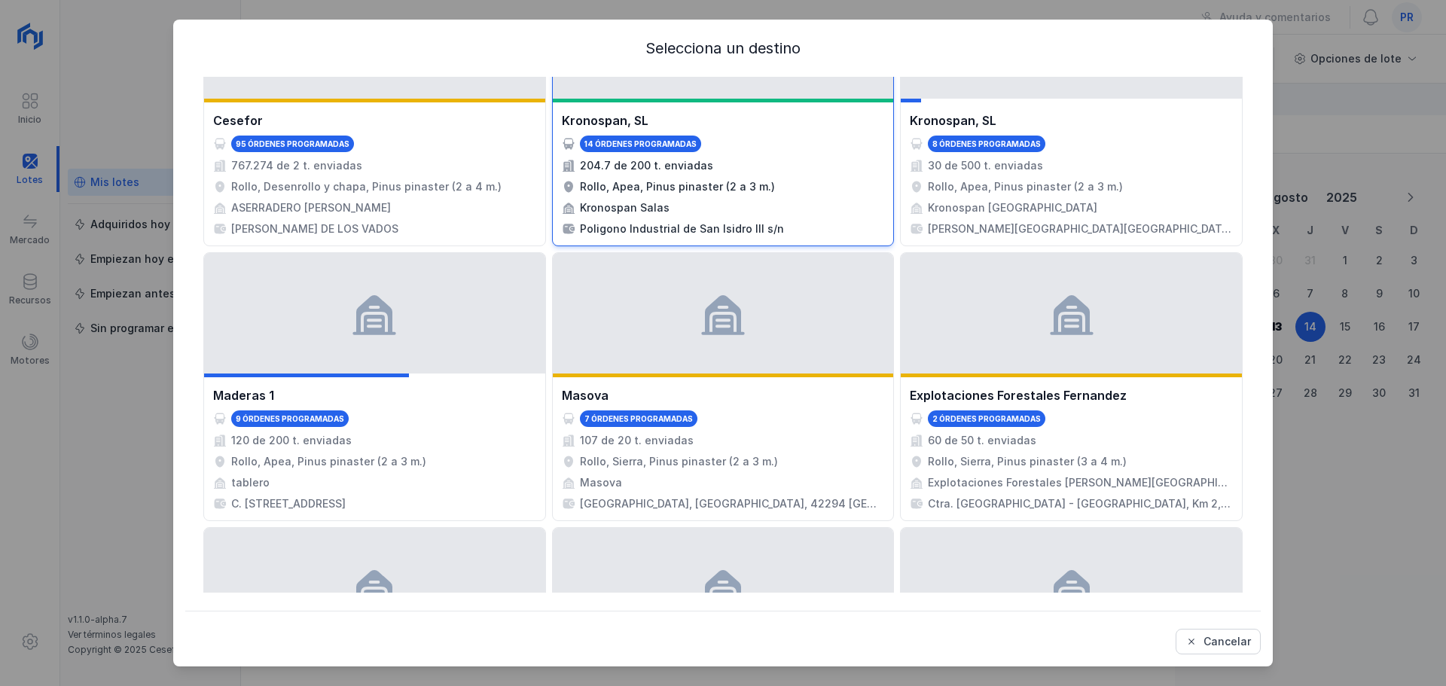
scroll to position [301, 0]
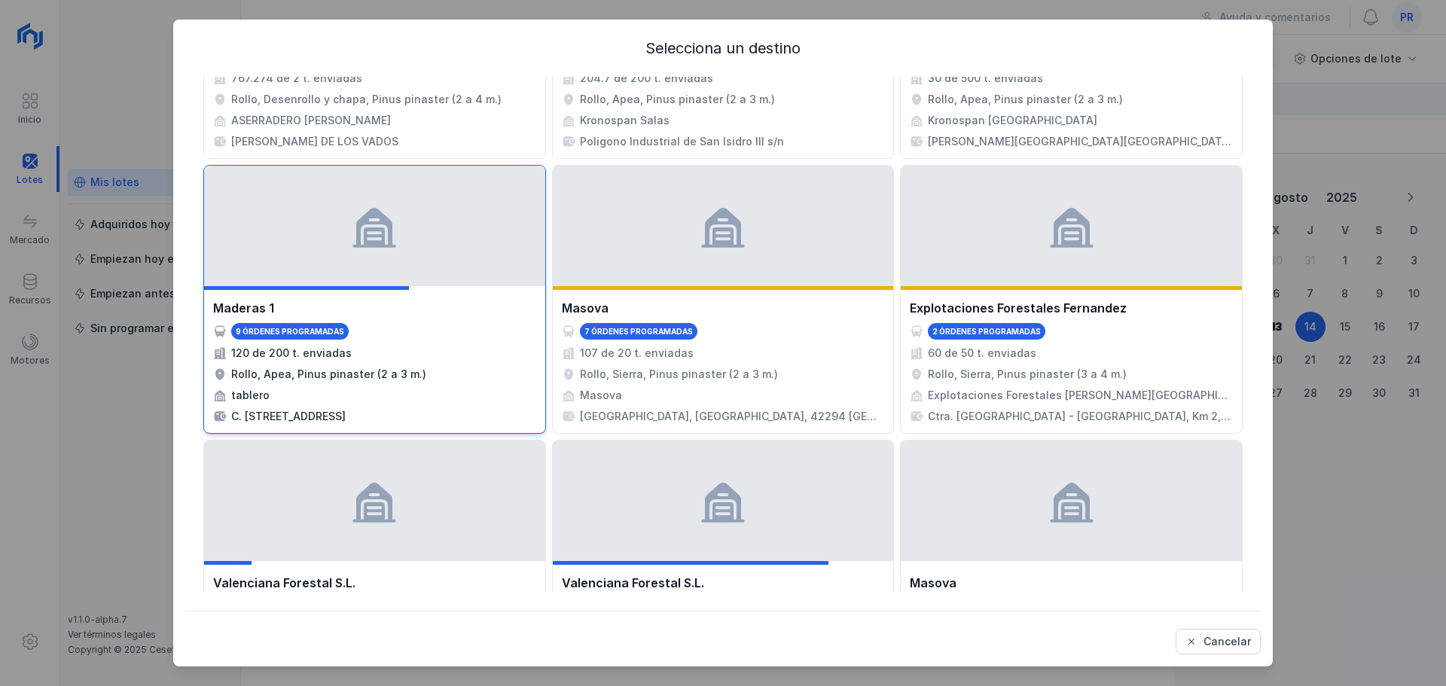
click at [419, 325] on div "Maderas 1 9 órdenes programadas 120 de 200 t. enviadas Rollo, Apea, Pinus pinas…" at bounding box center [374, 361] width 323 height 125
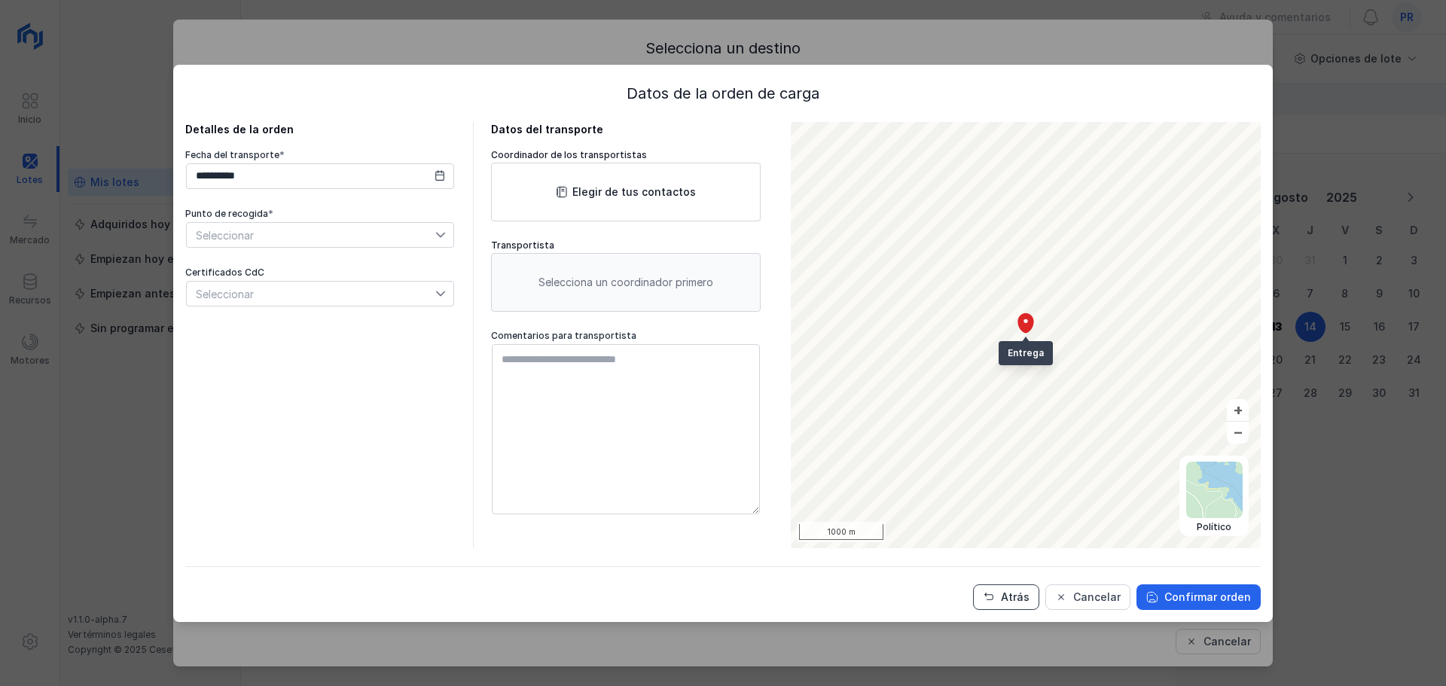
click at [1020, 600] on div "Atrás" at bounding box center [1015, 597] width 29 height 15
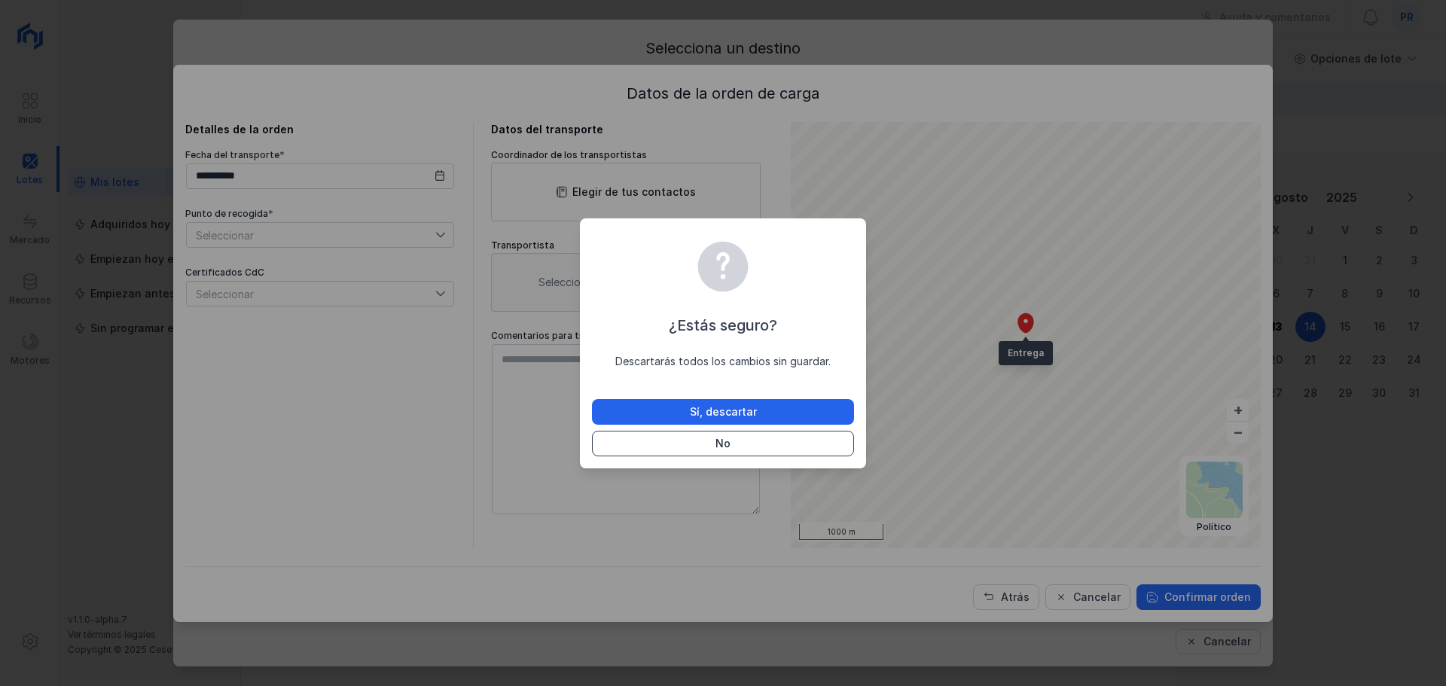
click at [742, 446] on button "No" at bounding box center [723, 444] width 262 height 26
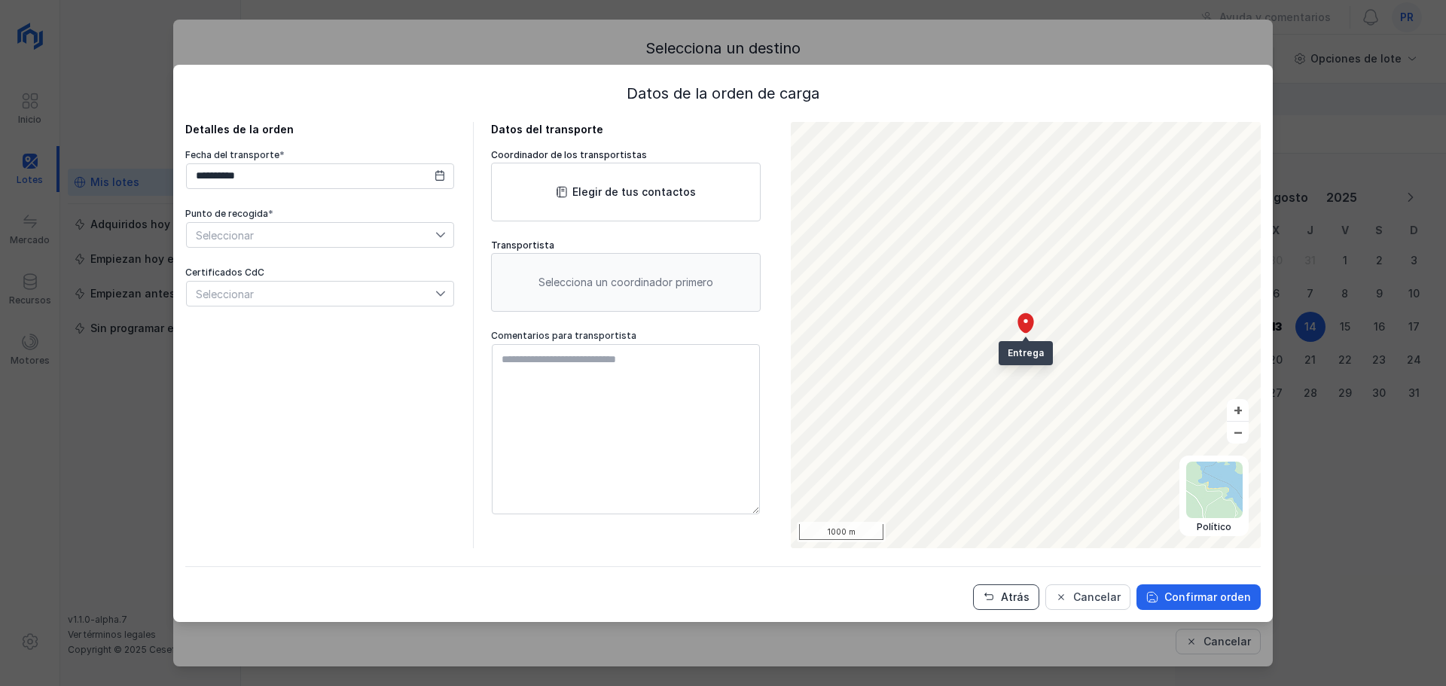
click at [1008, 591] on div "Atrás" at bounding box center [1015, 597] width 29 height 15
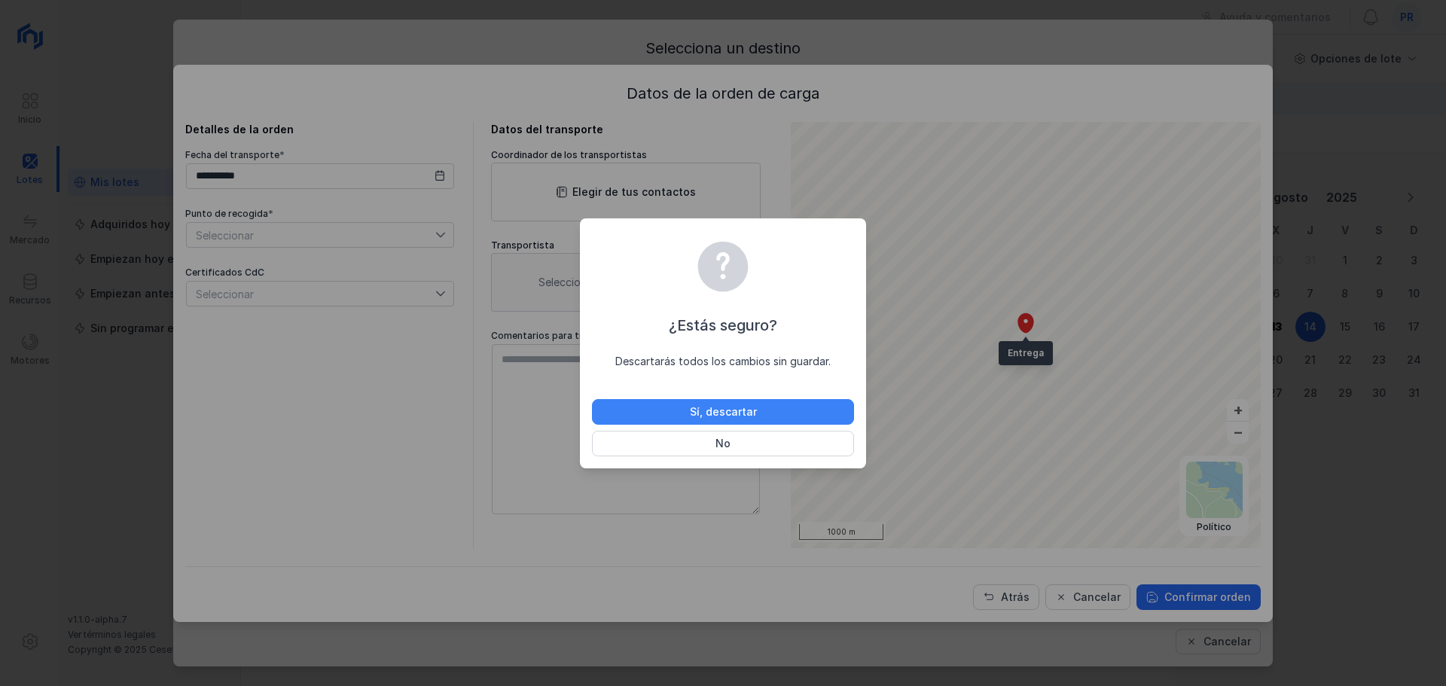
click at [762, 419] on button "Sí, descartar" at bounding box center [723, 412] width 262 height 26
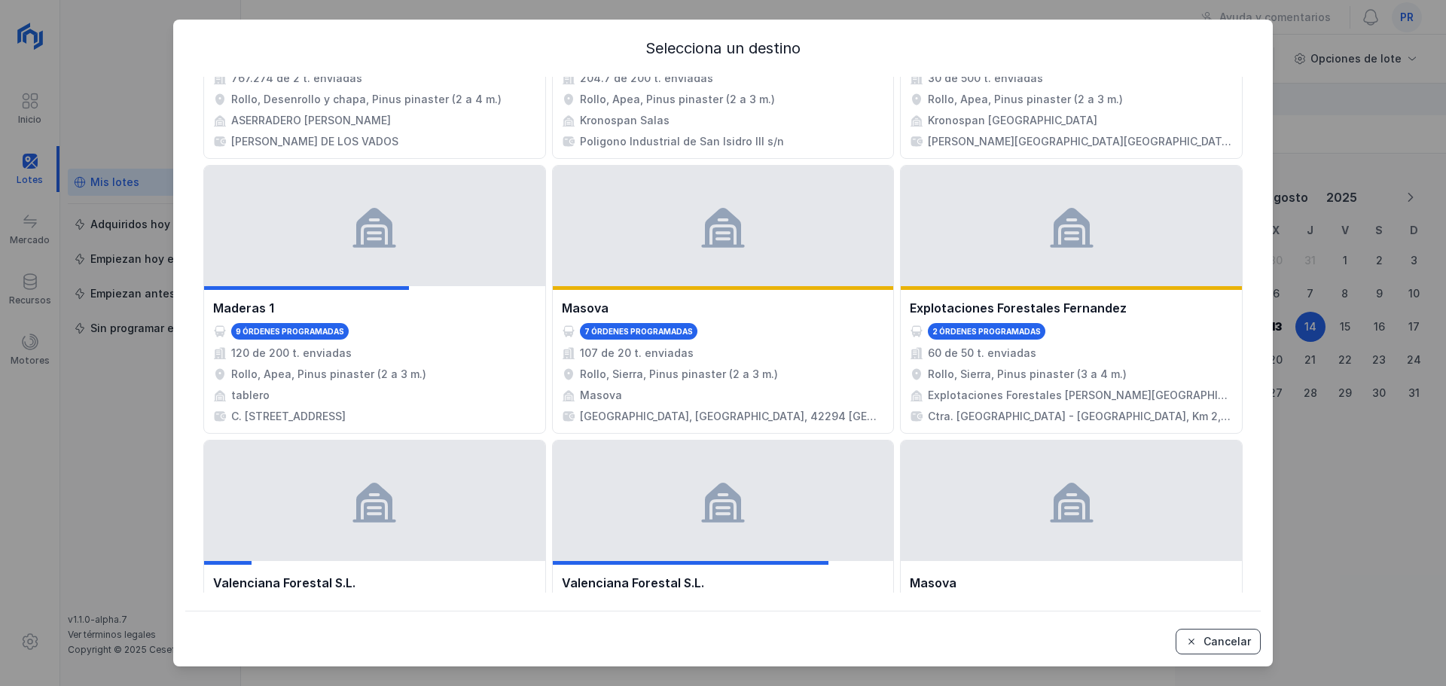
click at [1233, 641] on div "Cancelar" at bounding box center [1226, 641] width 47 height 15
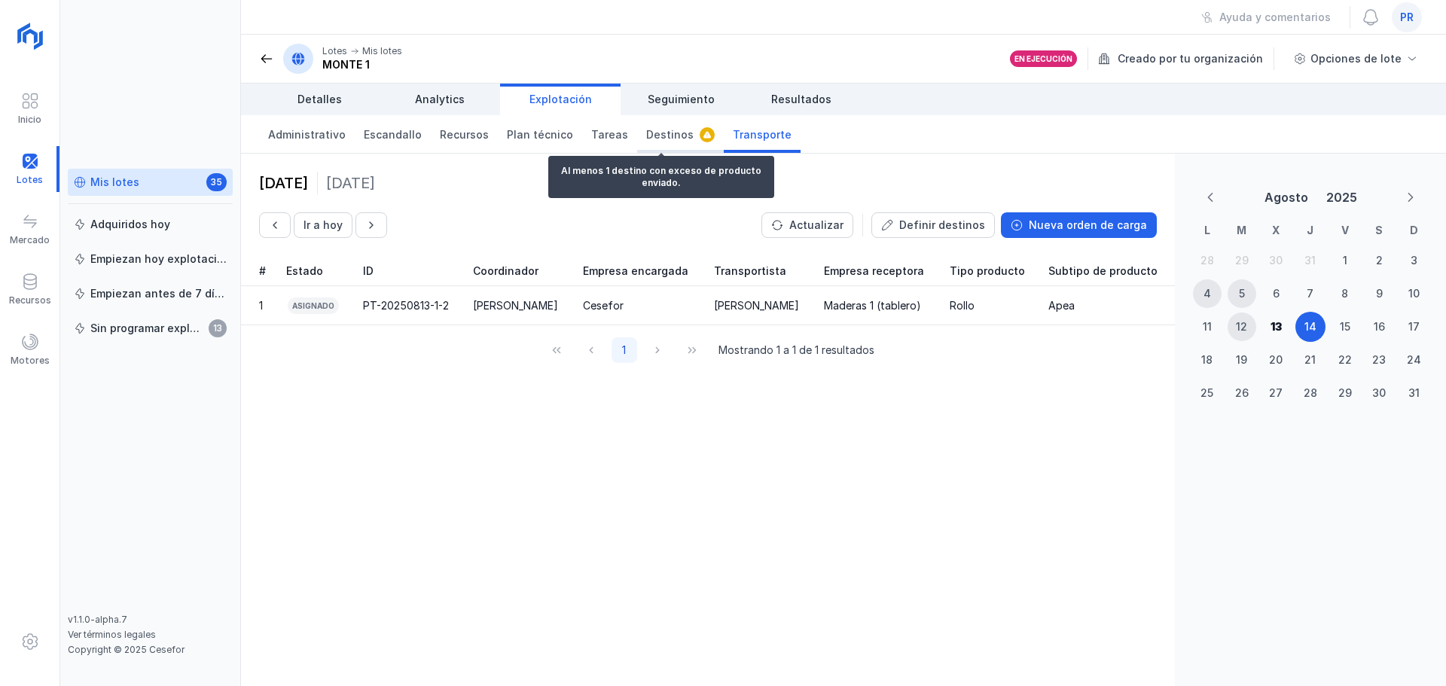
click at [646, 137] on span "Destinos" at bounding box center [669, 134] width 47 height 15
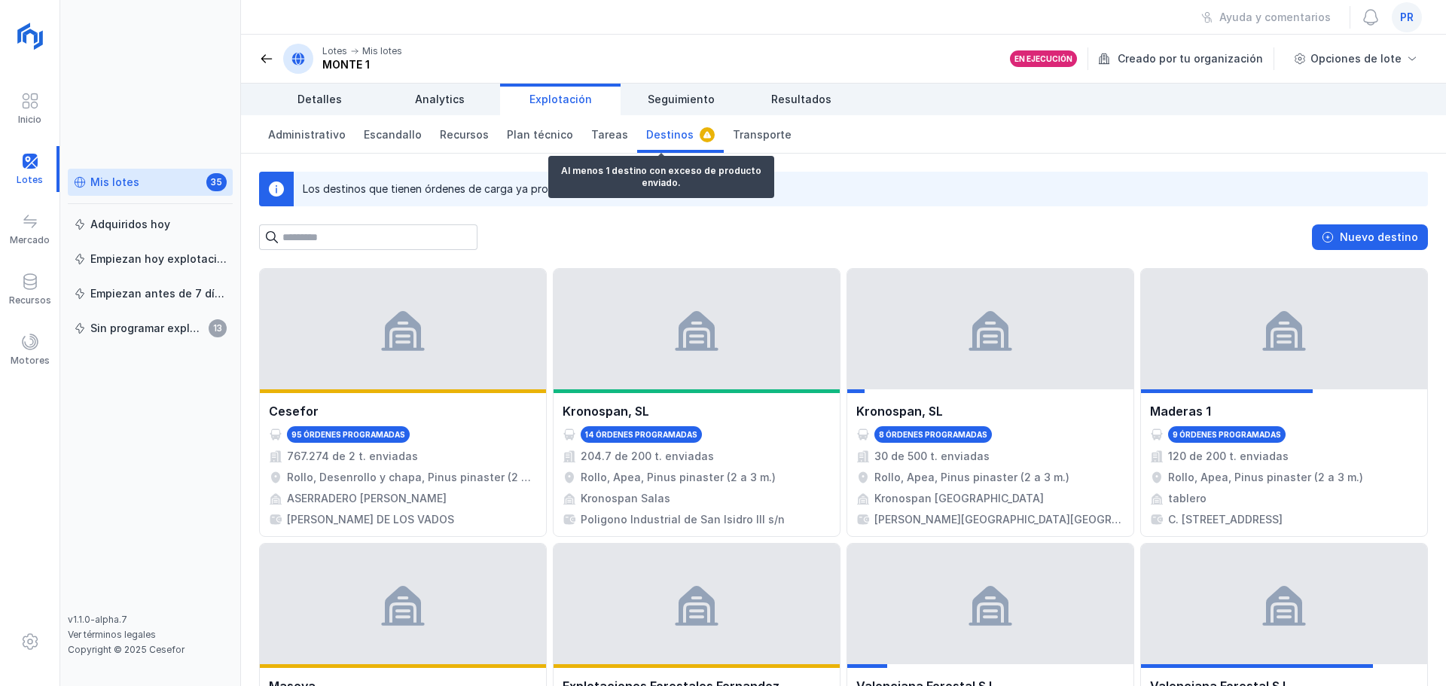
click at [656, 147] on link "Destinos" at bounding box center [680, 134] width 87 height 38
click at [736, 133] on span "Transporte" at bounding box center [762, 134] width 59 height 15
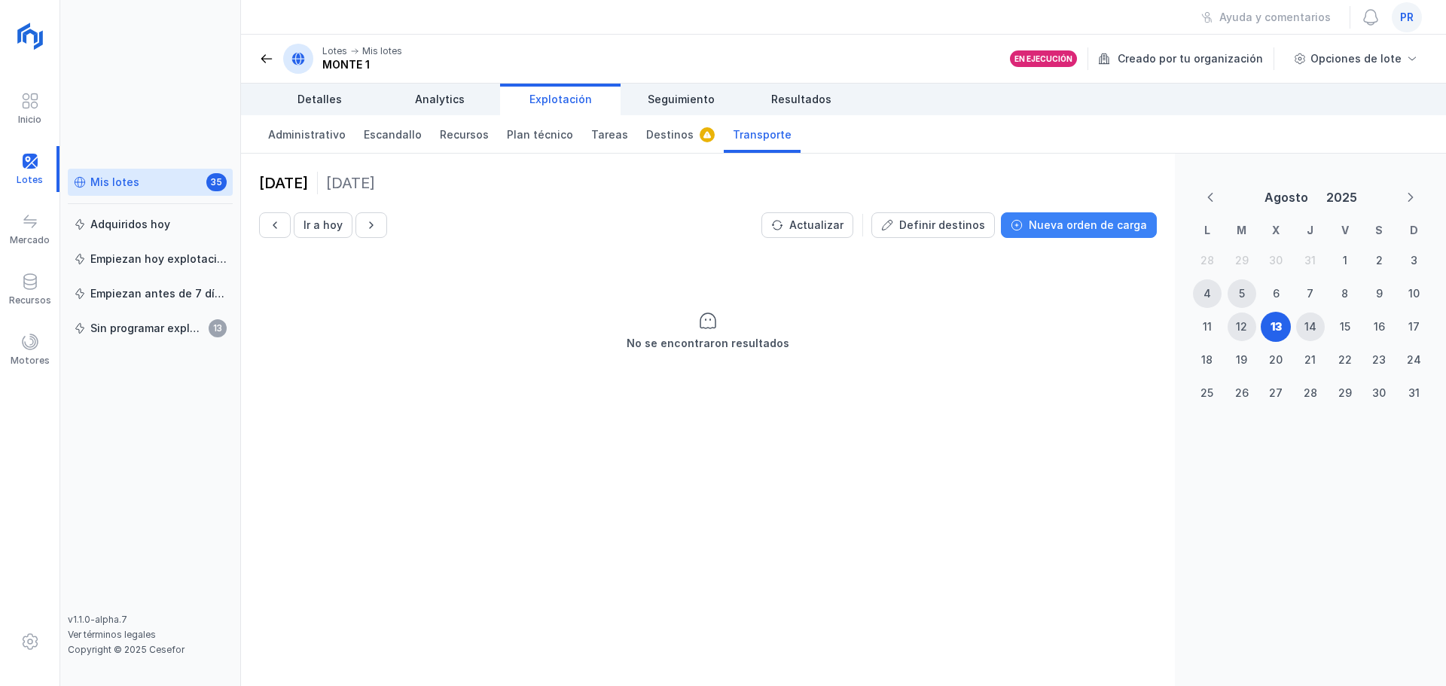
click at [1076, 232] on div "Nueva orden de carga" at bounding box center [1087, 225] width 118 height 15
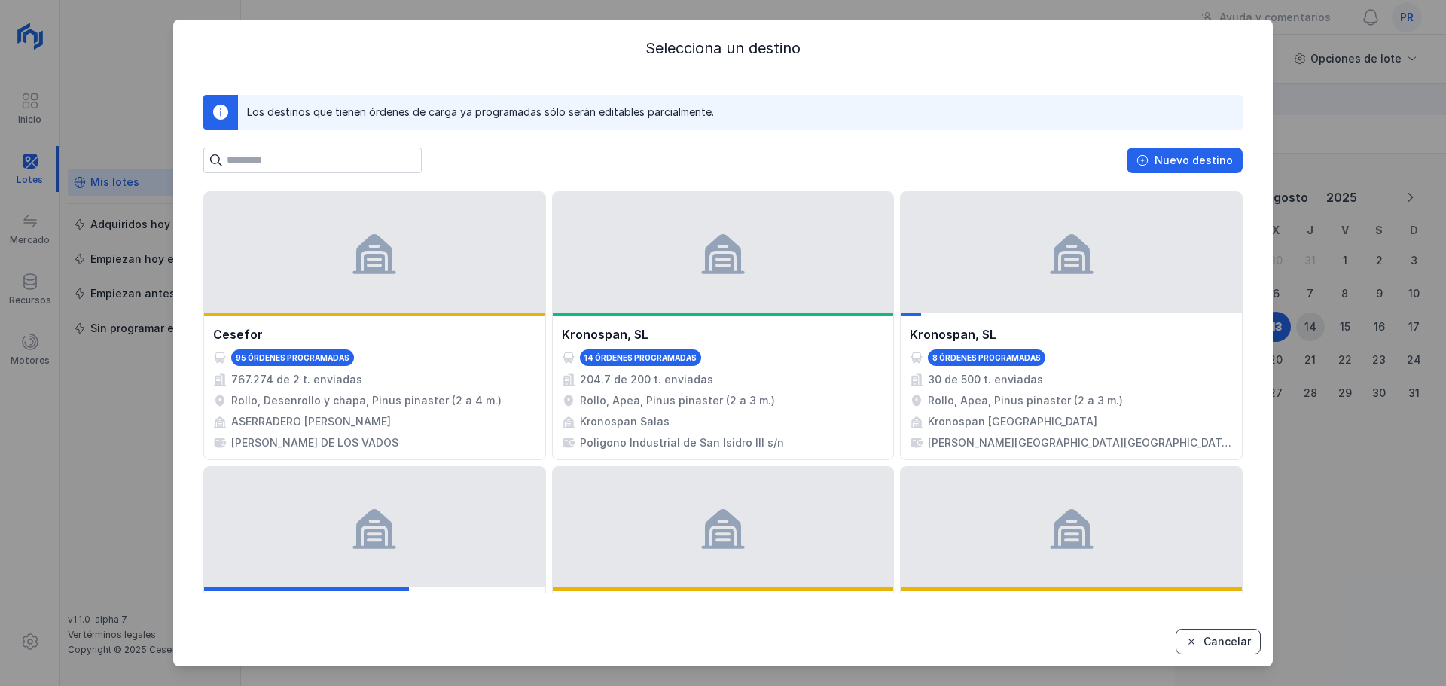
click at [1211, 646] on div "Cancelar" at bounding box center [1226, 641] width 47 height 15
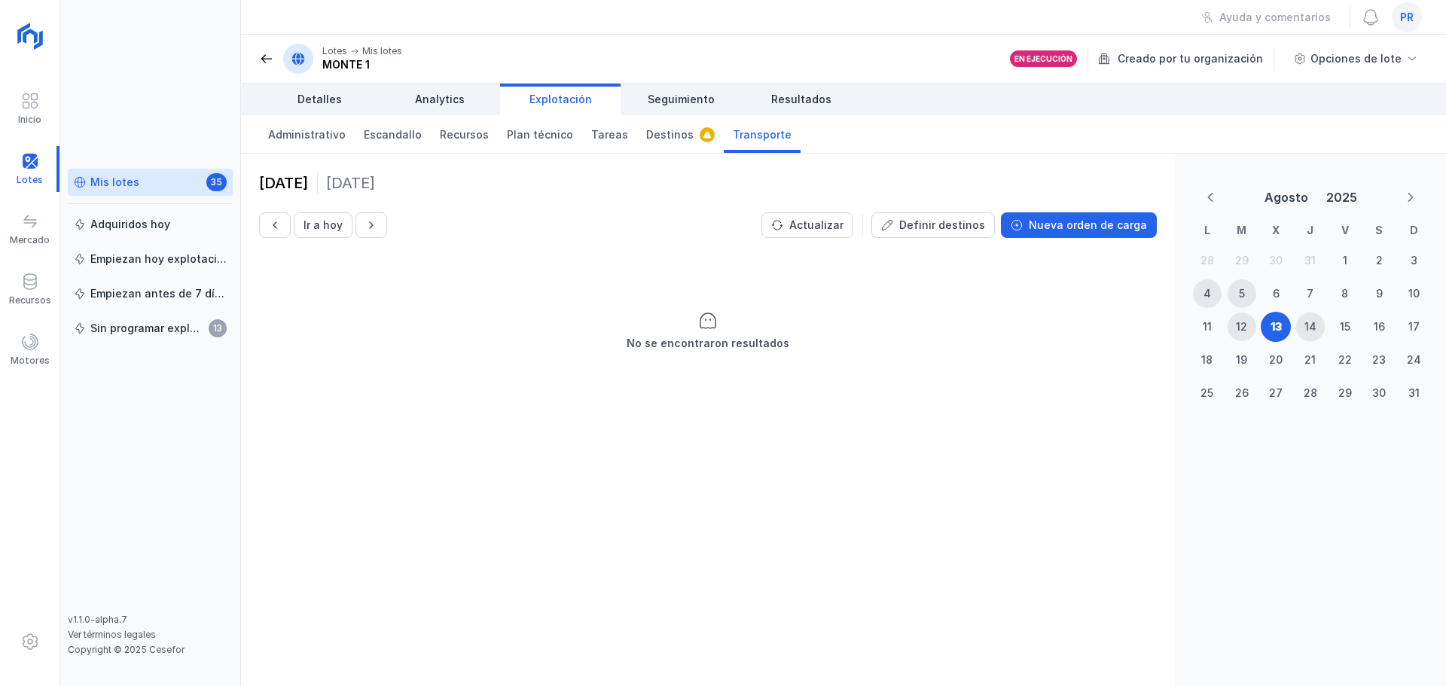
click at [1312, 334] on div "14" at bounding box center [1310, 326] width 12 height 15
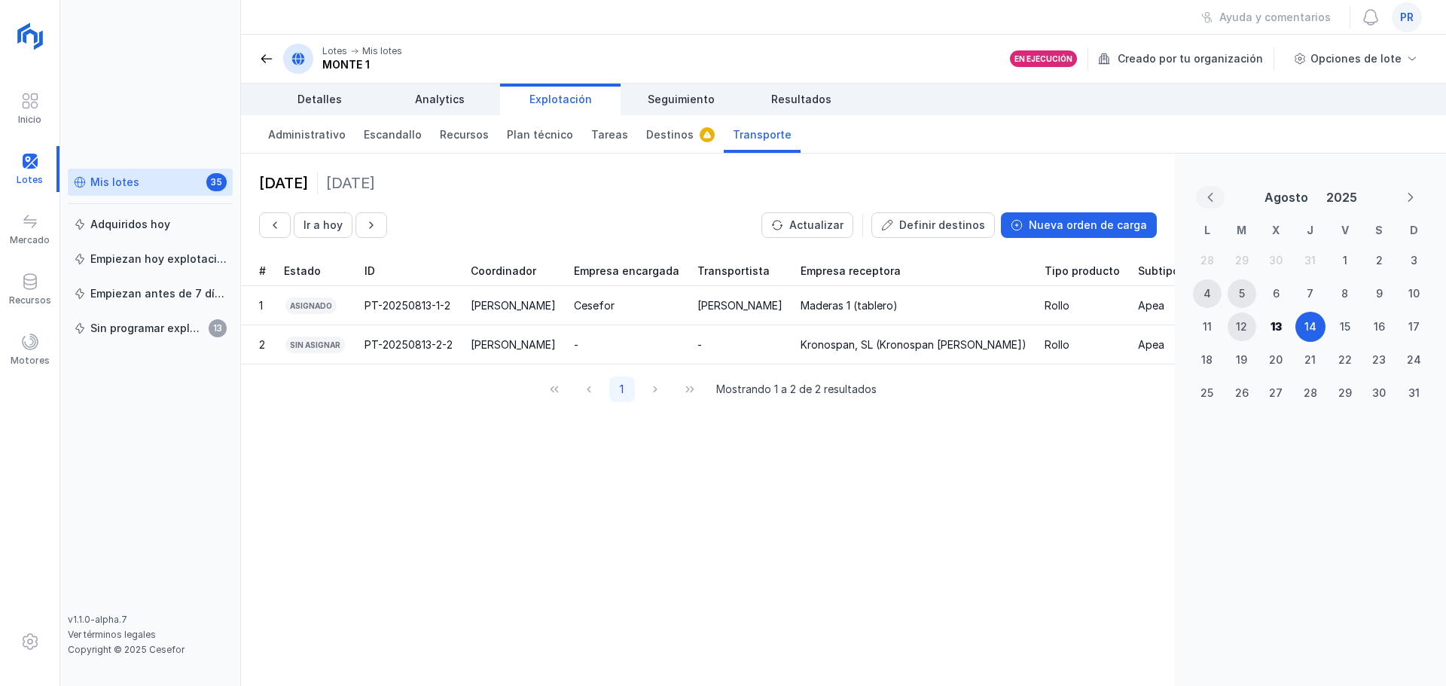
click at [1211, 201] on icon "Previous Month" at bounding box center [1210, 197] width 5 height 9
click at [1412, 202] on button "Next Month" at bounding box center [1410, 197] width 29 height 23
click at [1208, 198] on icon "Previous Month" at bounding box center [1210, 197] width 11 height 11
click at [1274, 260] on div "2" at bounding box center [1275, 260] width 7 height 15
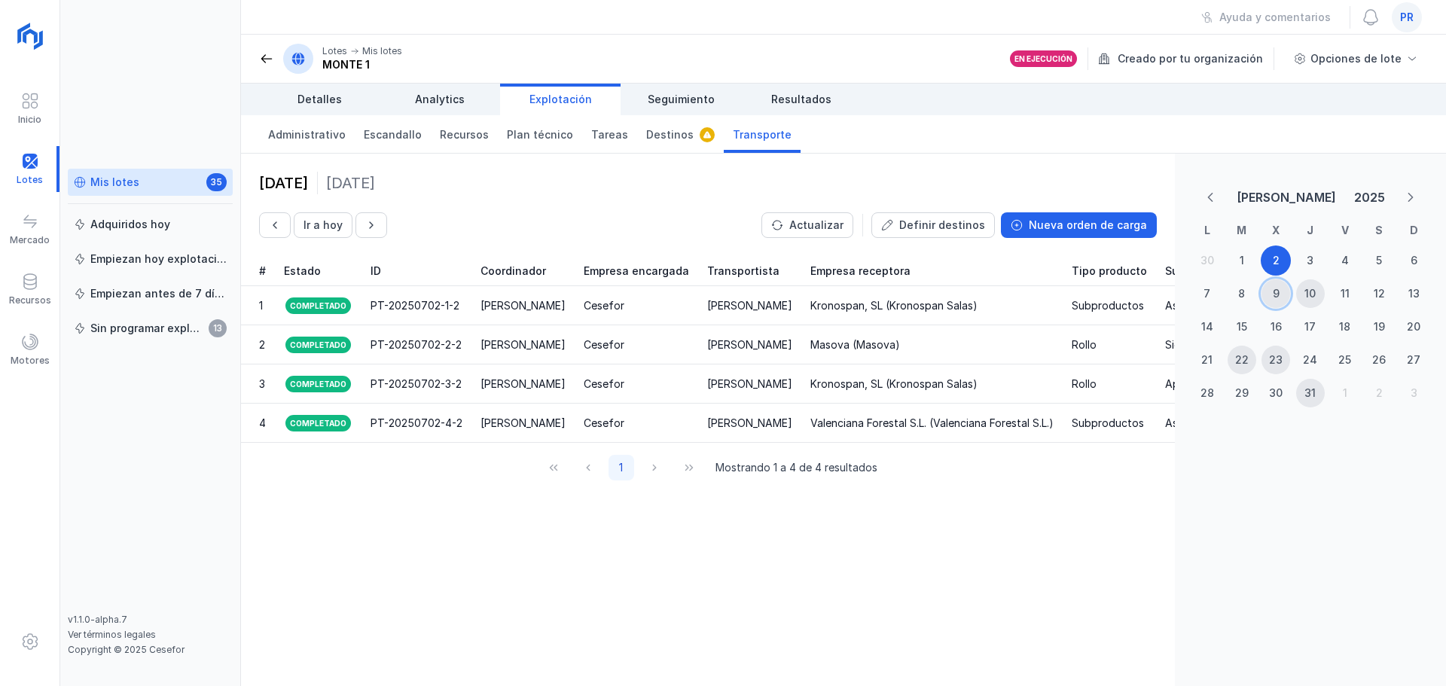
click at [1273, 290] on div "9" at bounding box center [1275, 293] width 7 height 15
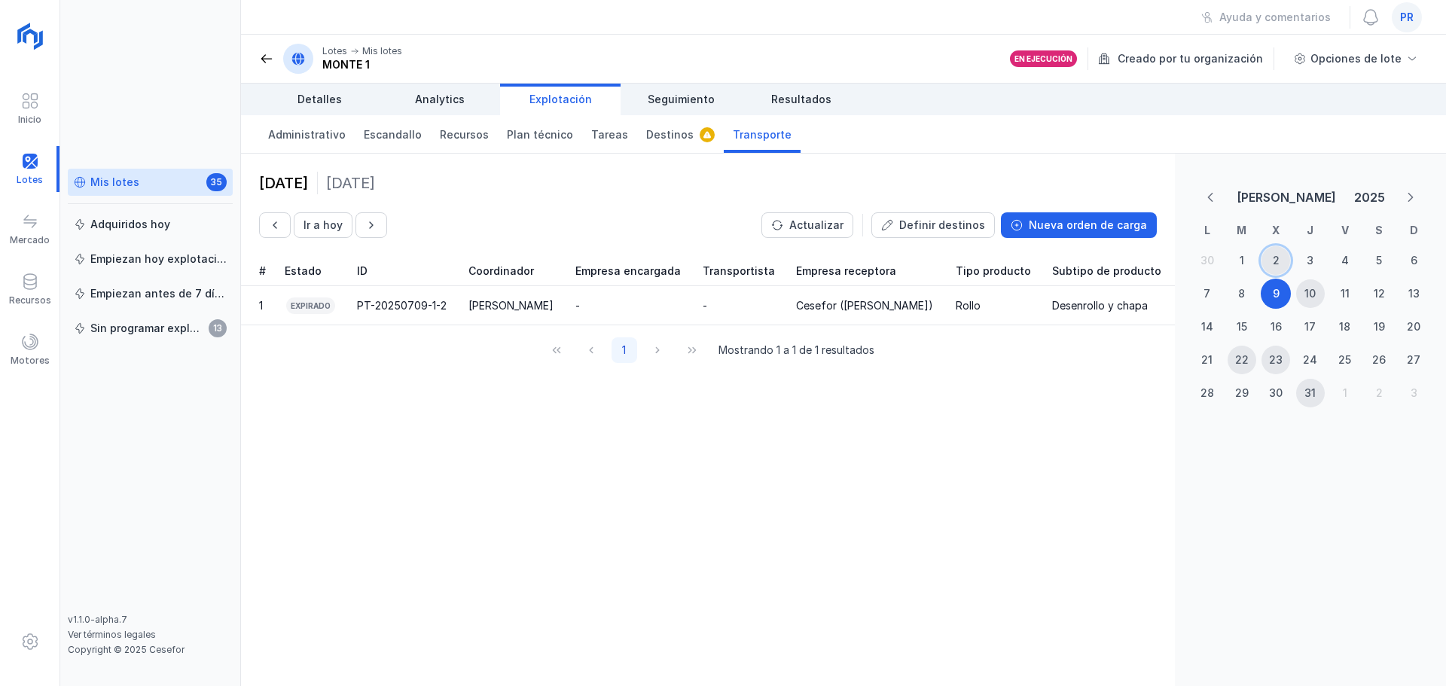
click at [1275, 259] on div "2" at bounding box center [1275, 260] width 7 height 15
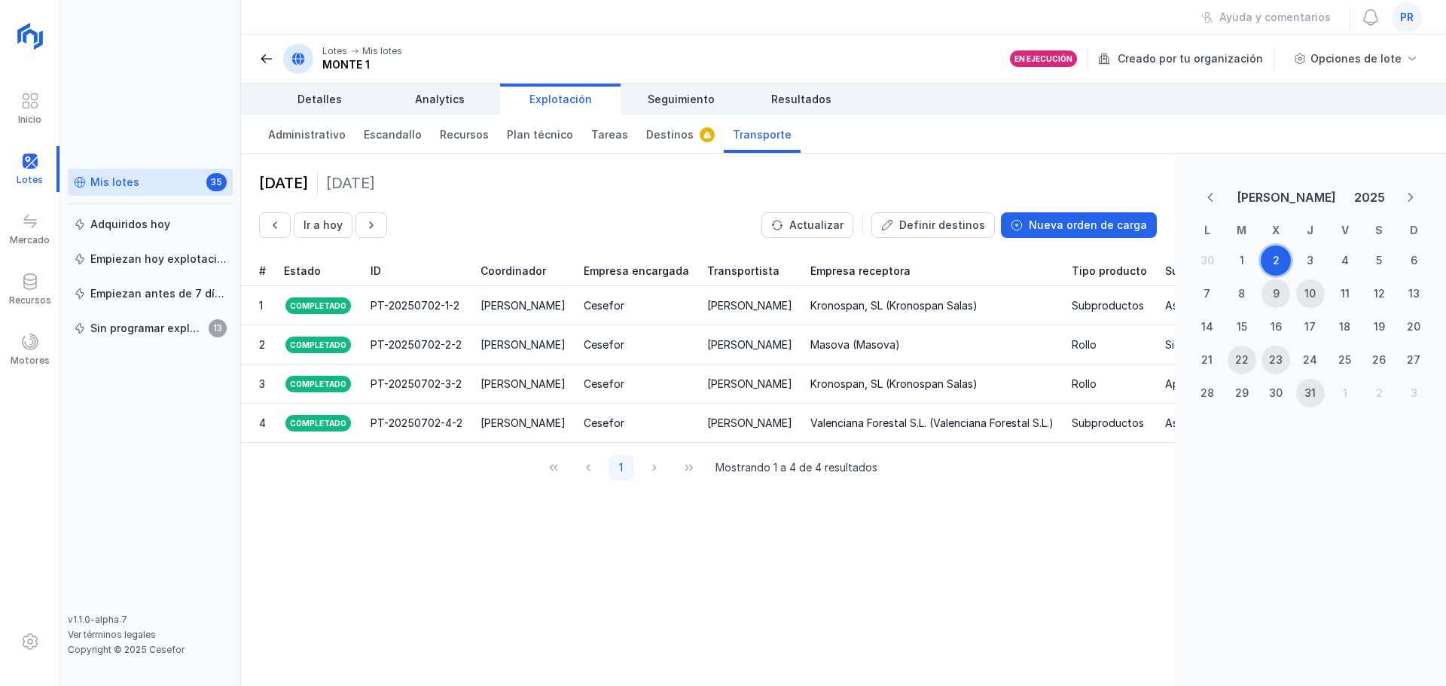
scroll to position [0, 64]
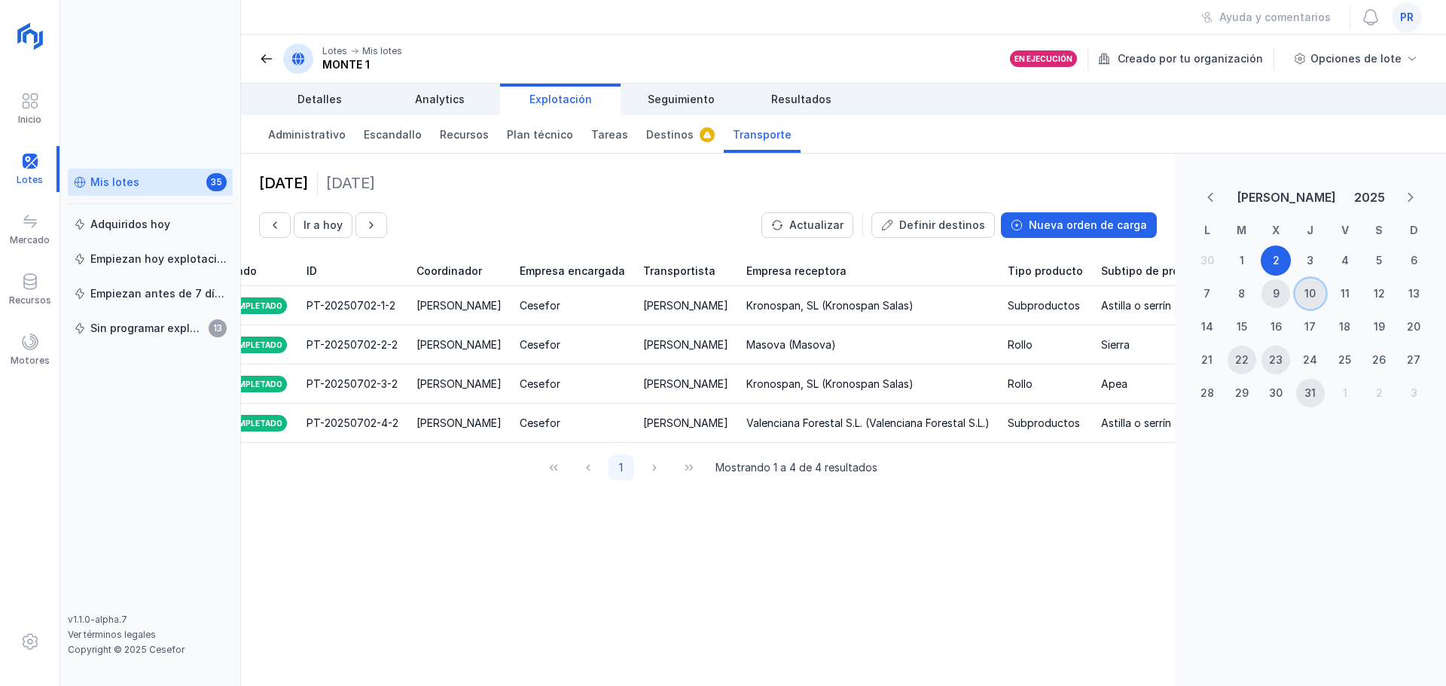
click at [1308, 300] on div "10" at bounding box center [1309, 293] width 11 height 15
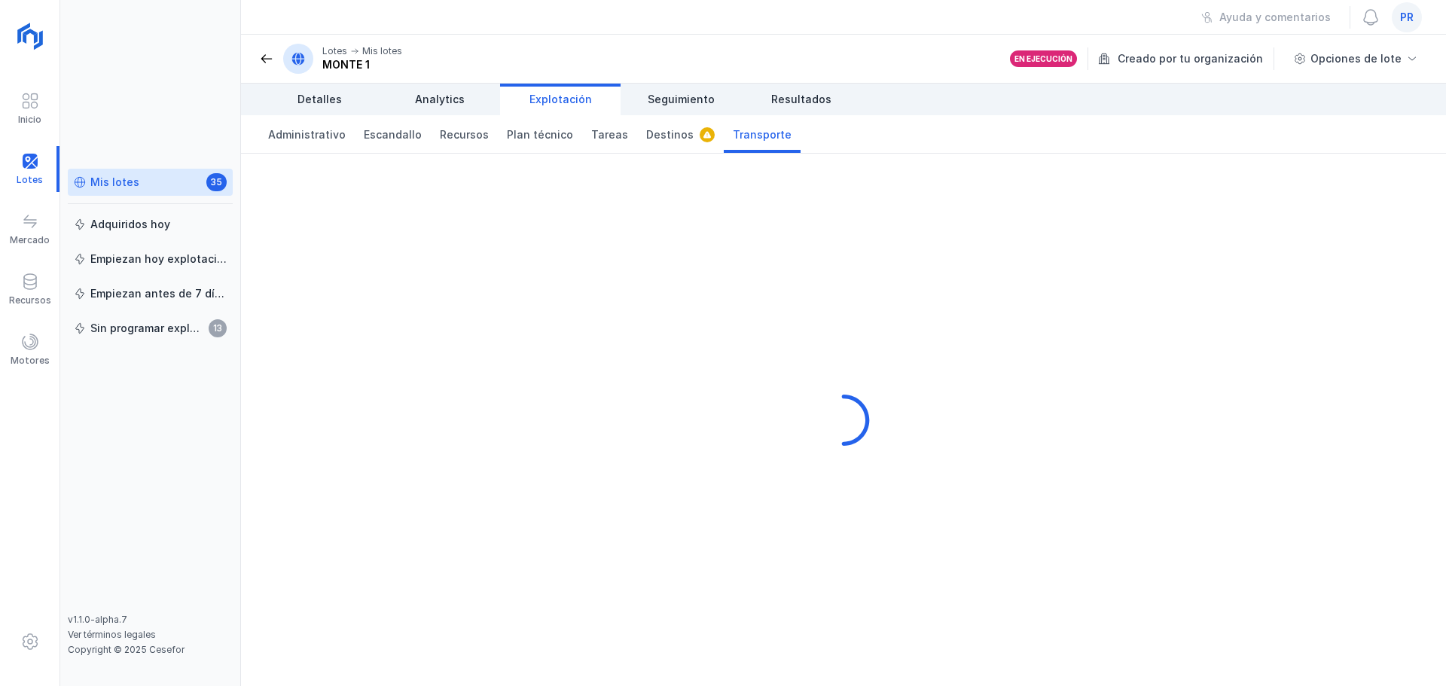
scroll to position [0, 0]
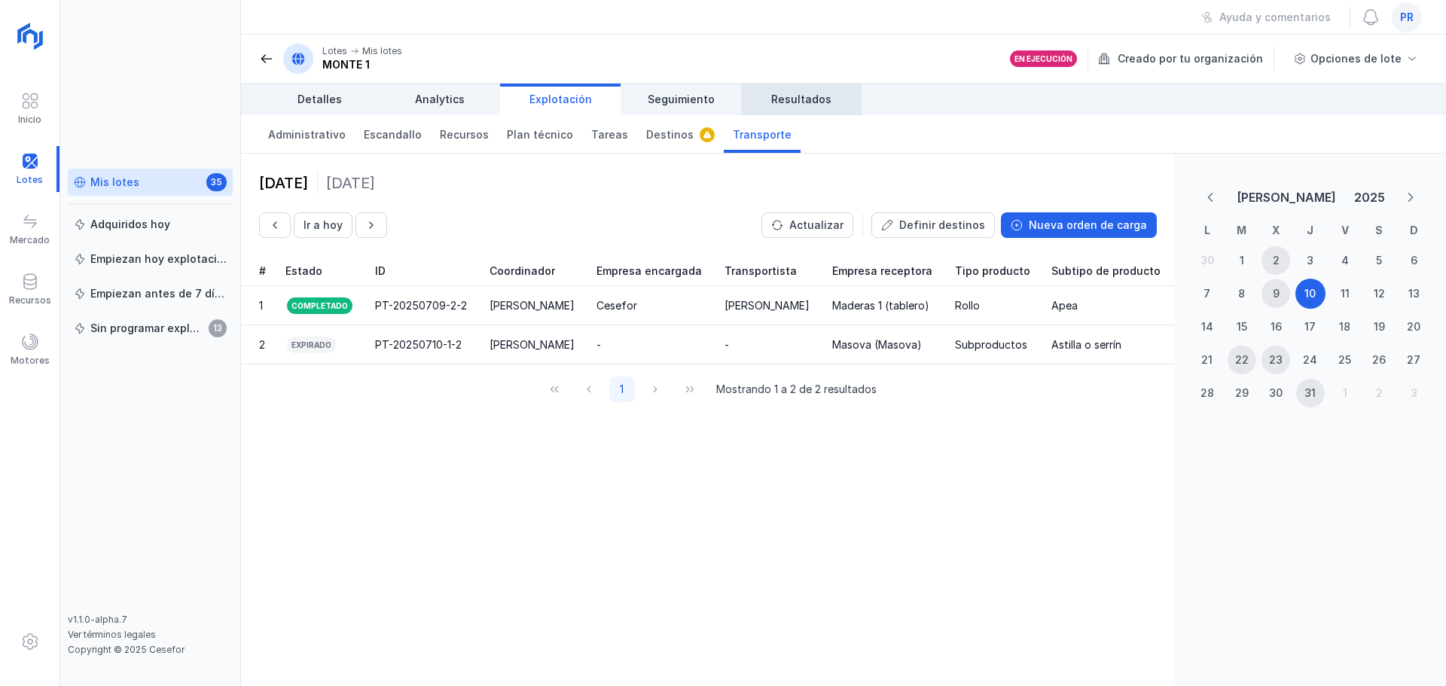
click at [788, 108] on link "Resultados" at bounding box center [801, 100] width 120 height 32
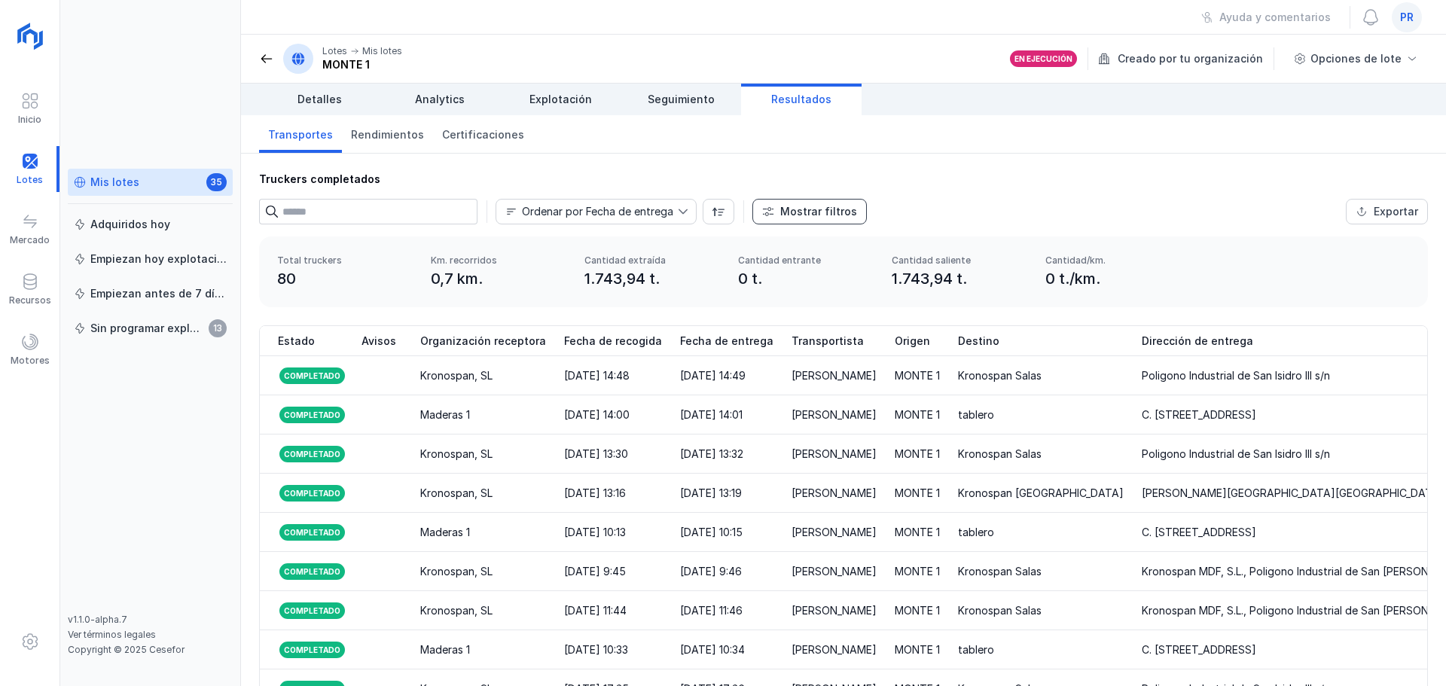
click at [812, 202] on button "Mostrar filtros" at bounding box center [809, 212] width 114 height 26
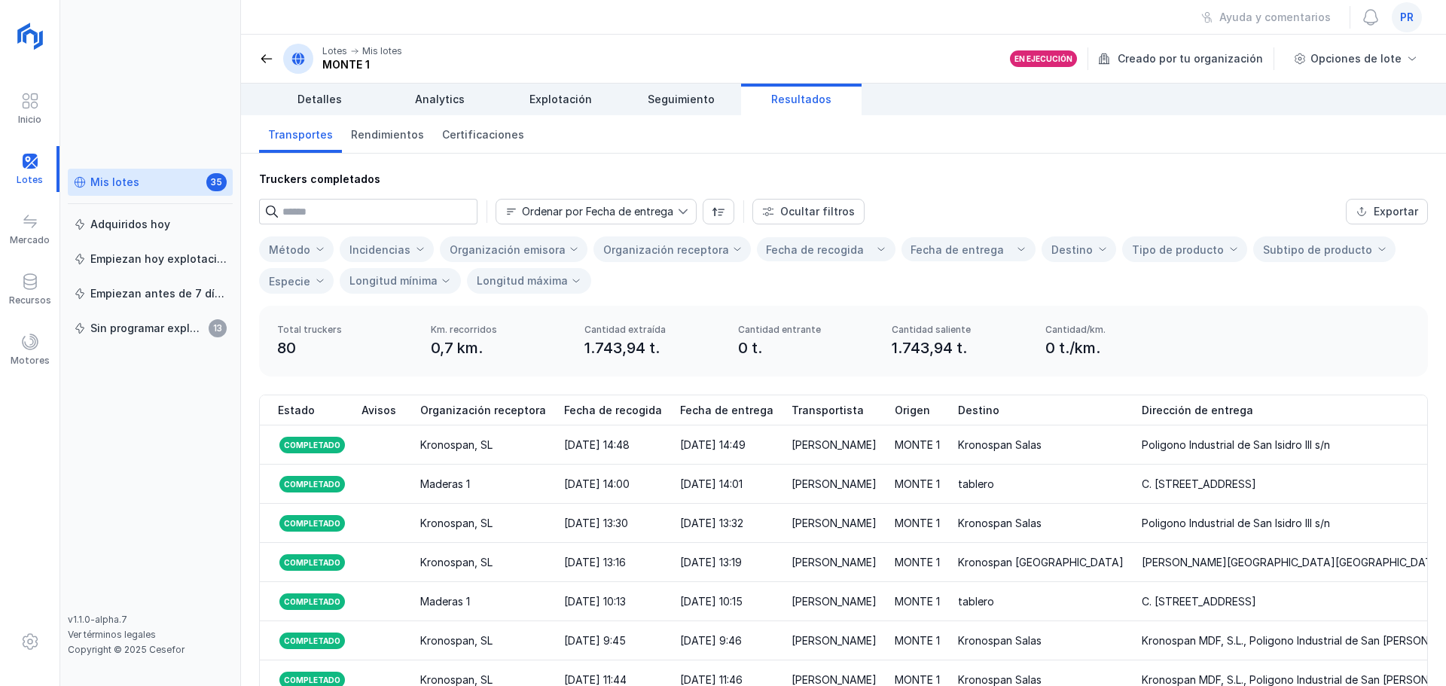
click at [663, 254] on div "Organización receptora" at bounding box center [666, 249] width 126 height 13
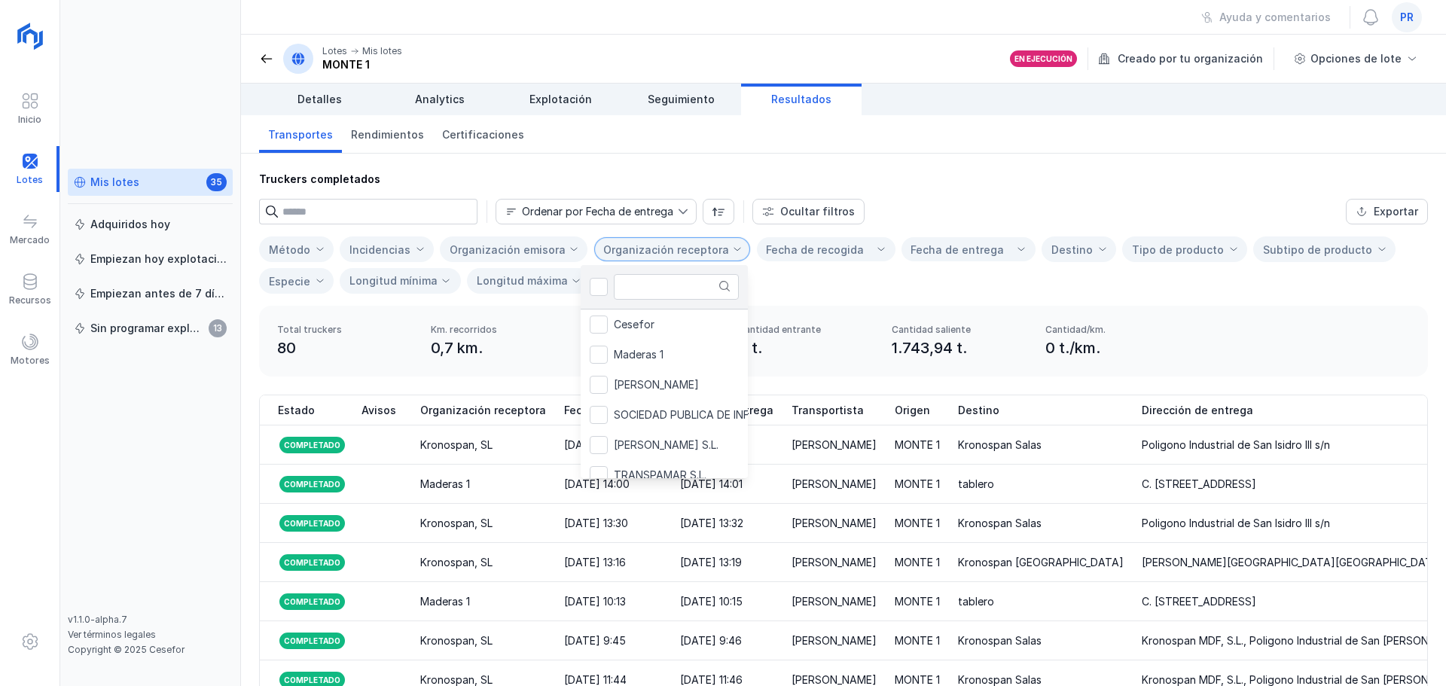
scroll to position [8, 75]
click at [661, 350] on span "Maderas 1" at bounding box center [639, 354] width 50 height 11
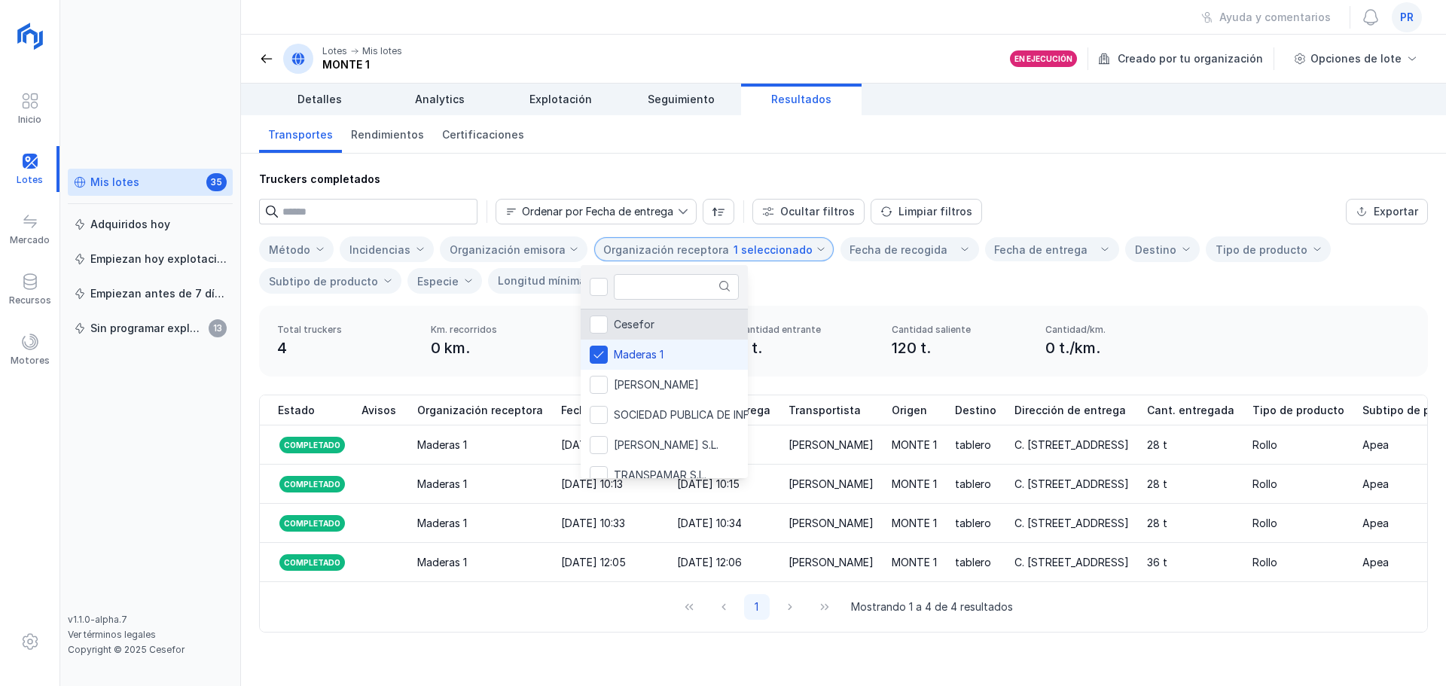
click at [832, 283] on div "Método Incidencias Organización emisora Organización receptora 1 seleccionado F…" at bounding box center [843, 264] width 1169 height 57
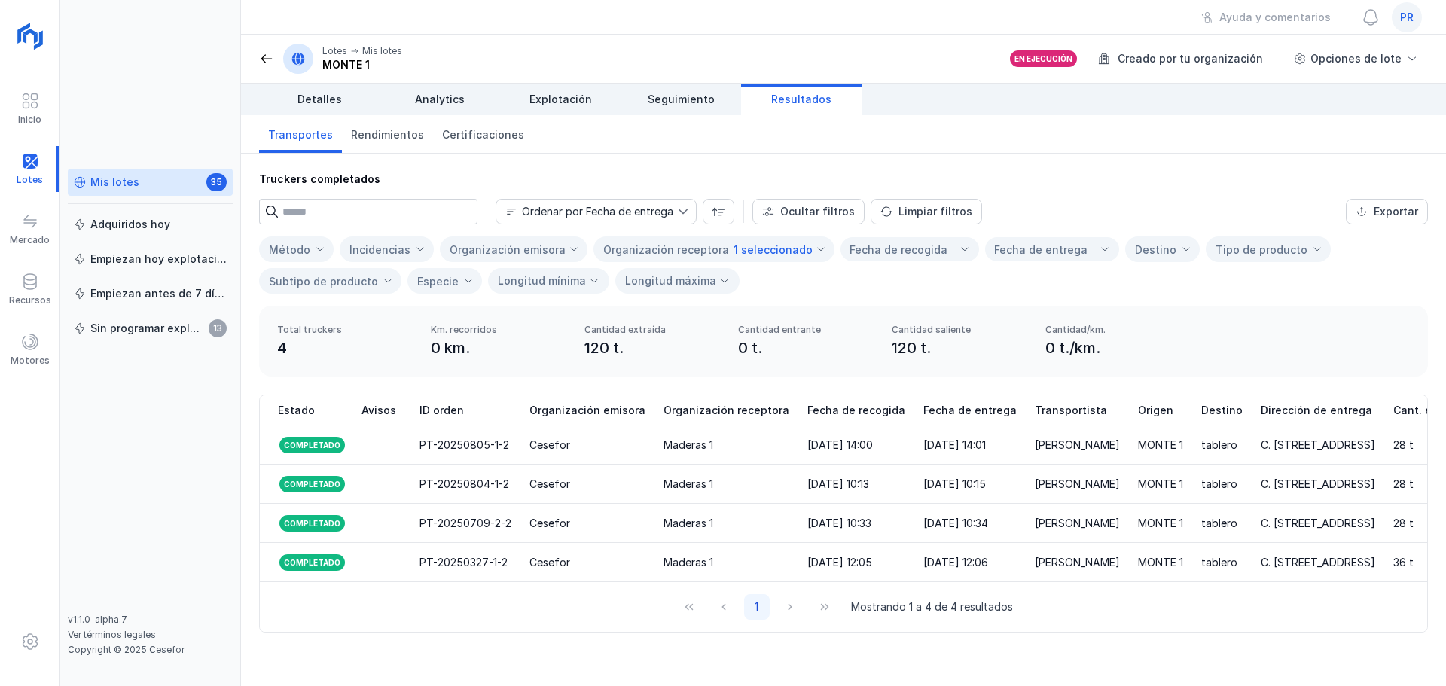
scroll to position [0, 0]
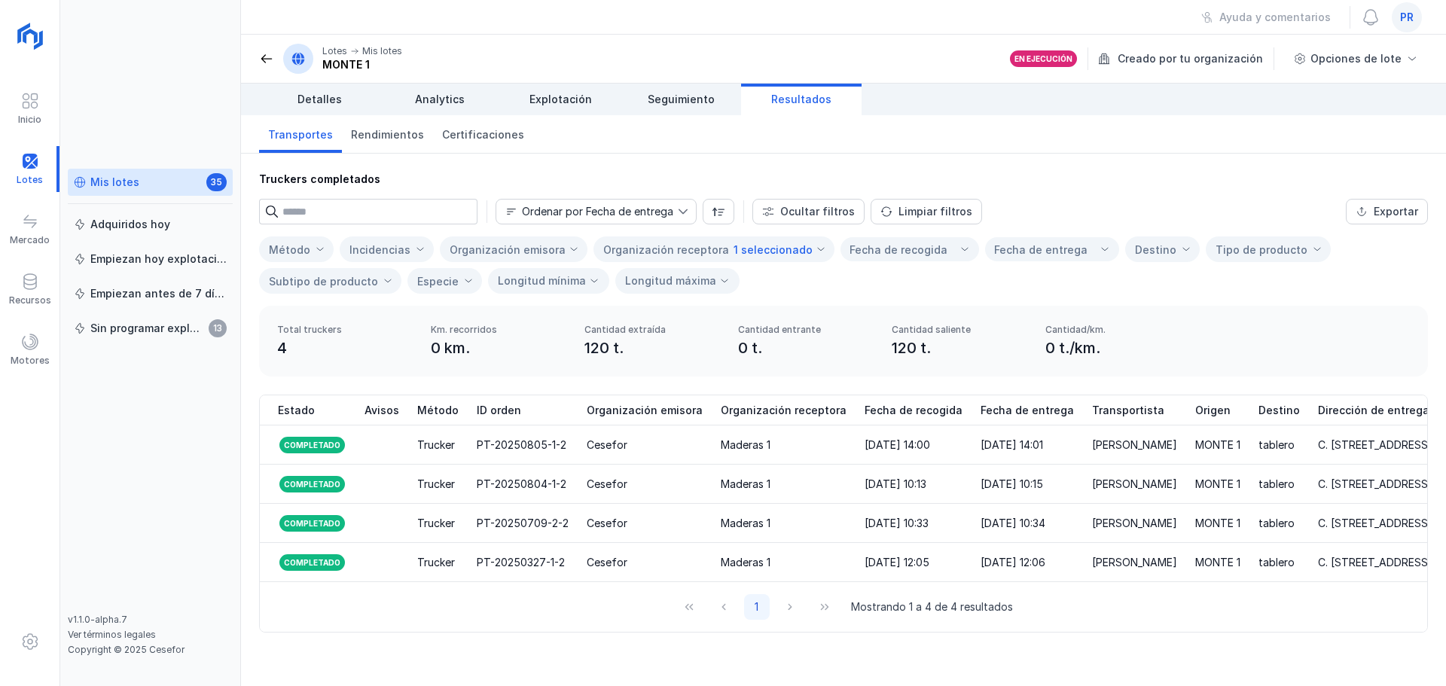
click at [814, 100] on span "Resultados" at bounding box center [801, 99] width 60 height 15
click at [40, 349] on div "Motores" at bounding box center [29, 350] width 59 height 46
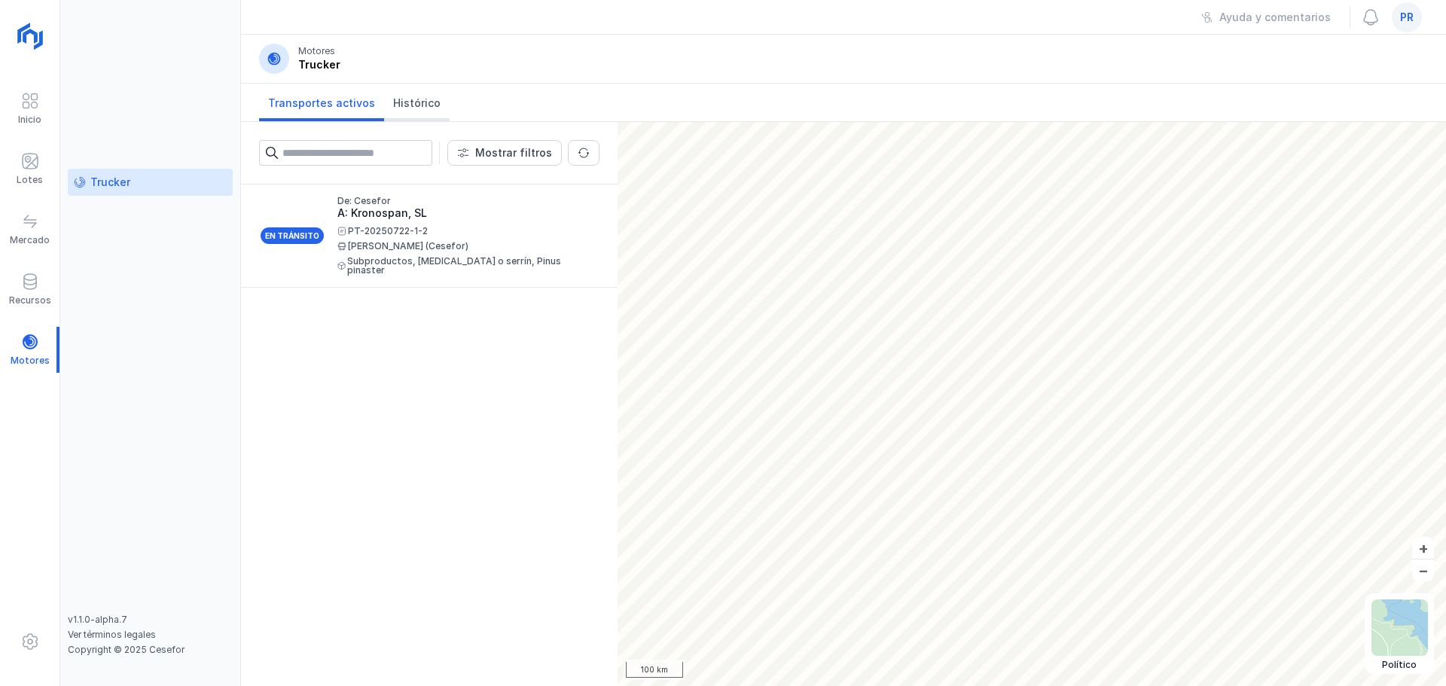
click at [396, 99] on span "Histórico" at bounding box center [416, 103] width 47 height 15
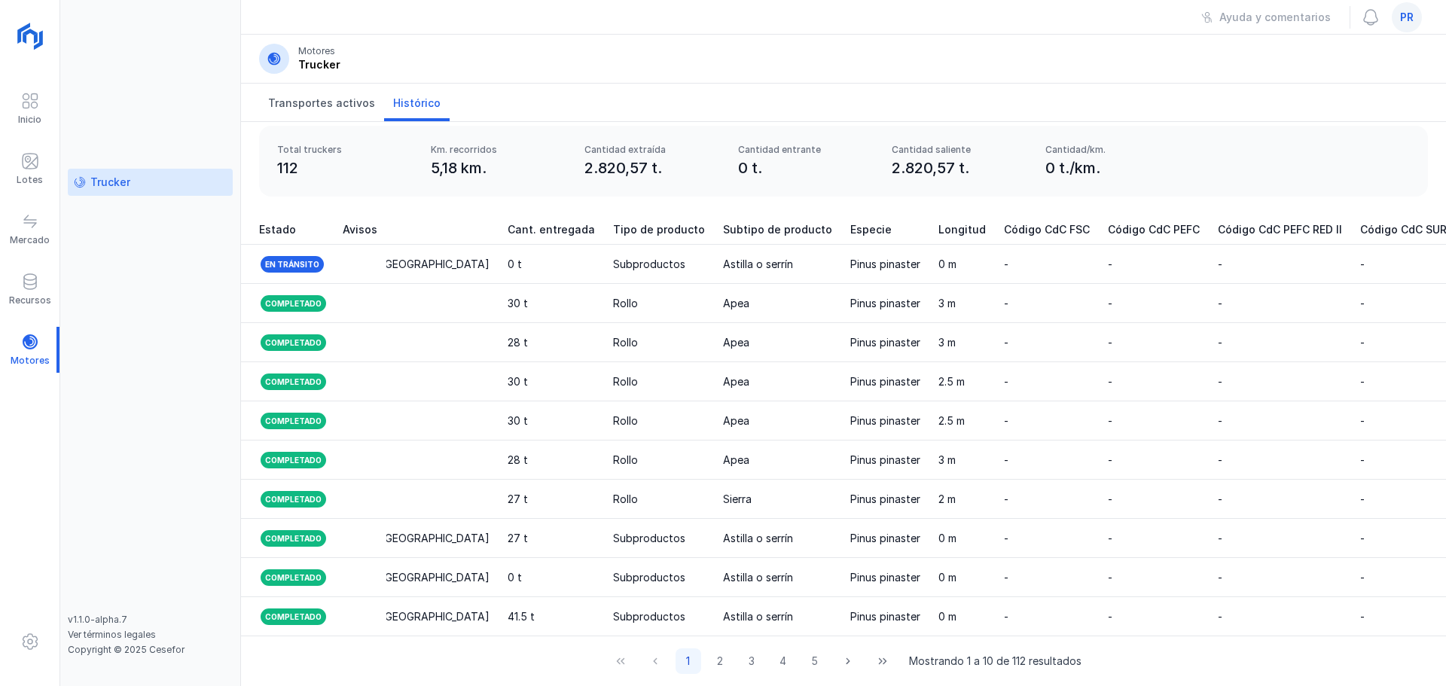
scroll to position [0, 1709]
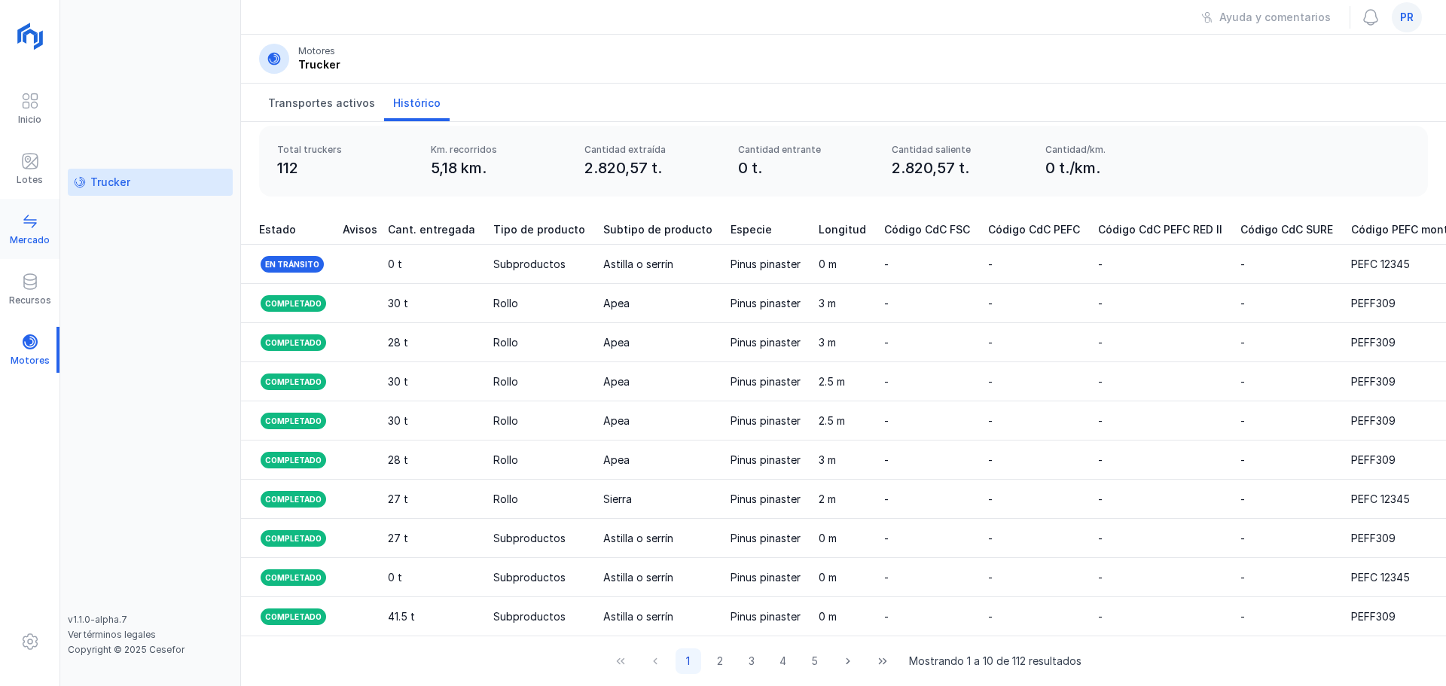
click at [37, 230] on span at bounding box center [30, 221] width 18 height 18
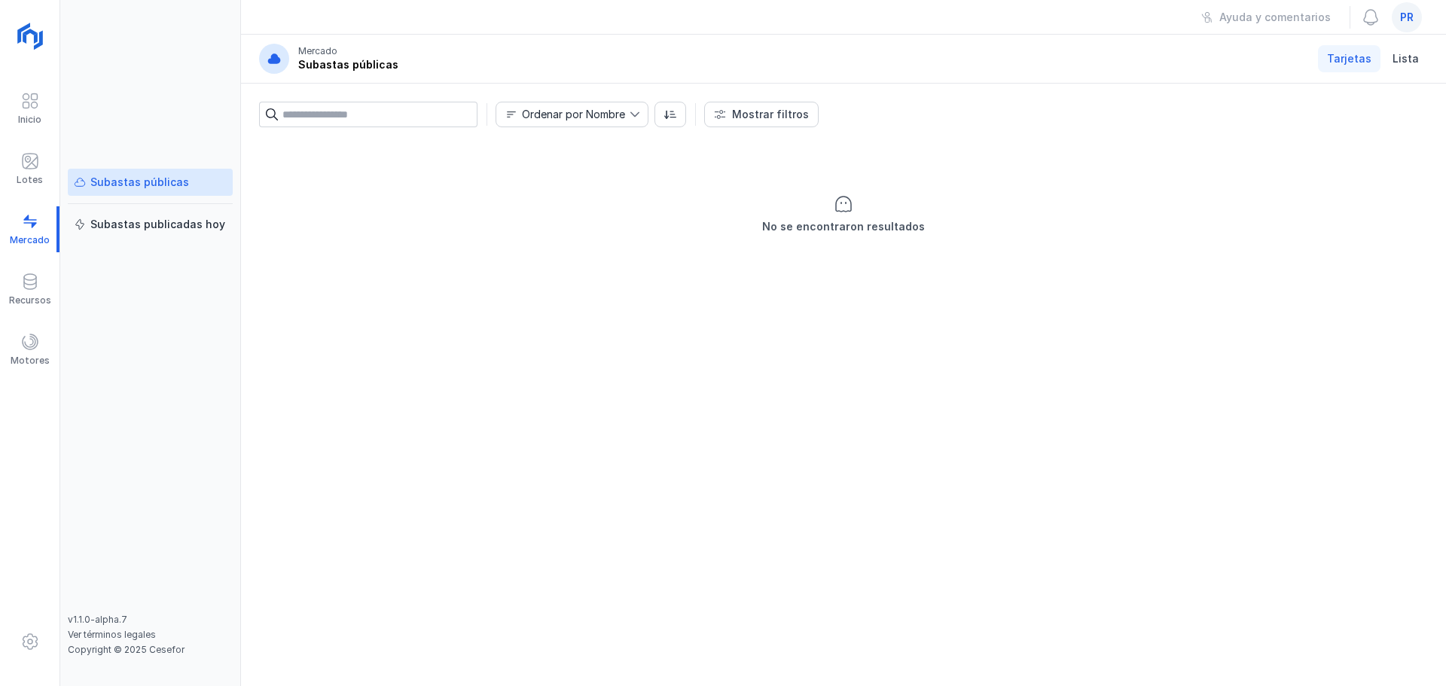
click at [38, 396] on div "Inicio Lotes Mercado Recursos Motores" at bounding box center [30, 343] width 60 height 686
click at [50, 352] on div "Motores" at bounding box center [29, 350] width 59 height 46
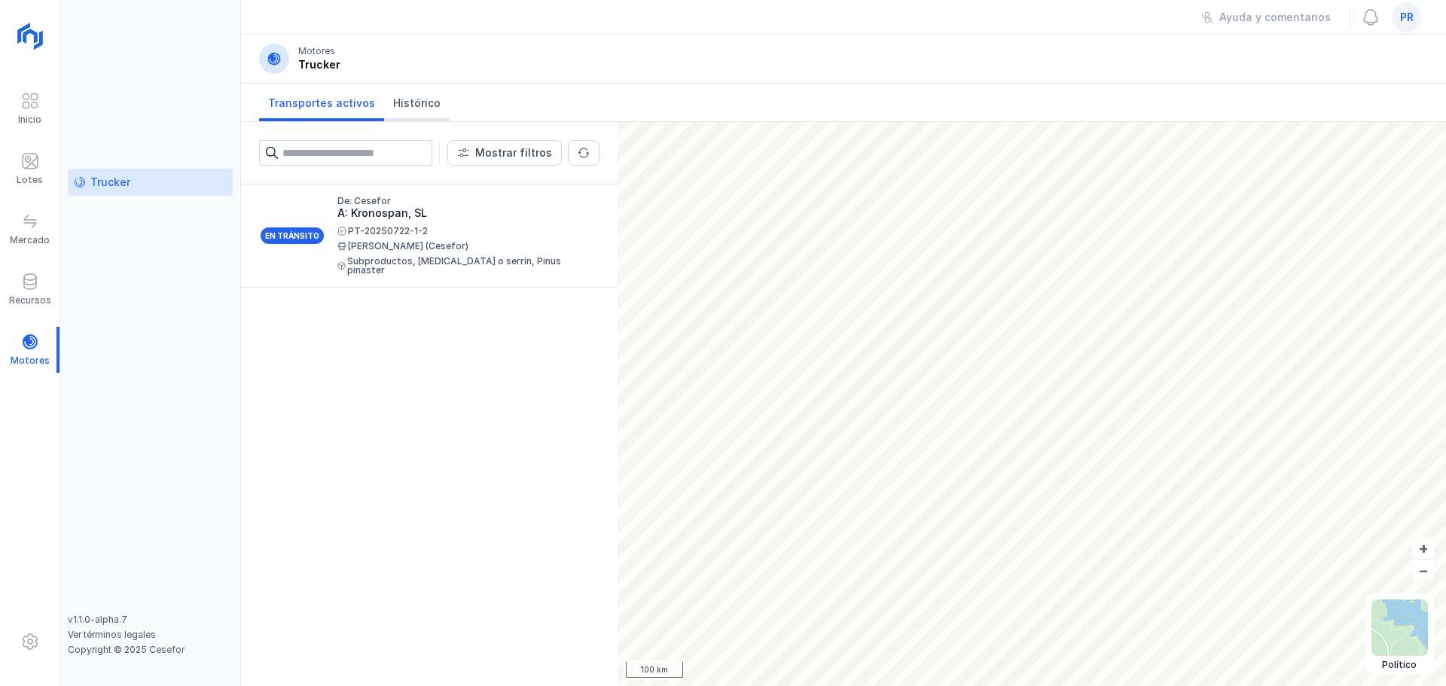
click at [424, 111] on link "Histórico" at bounding box center [417, 103] width 66 height 38
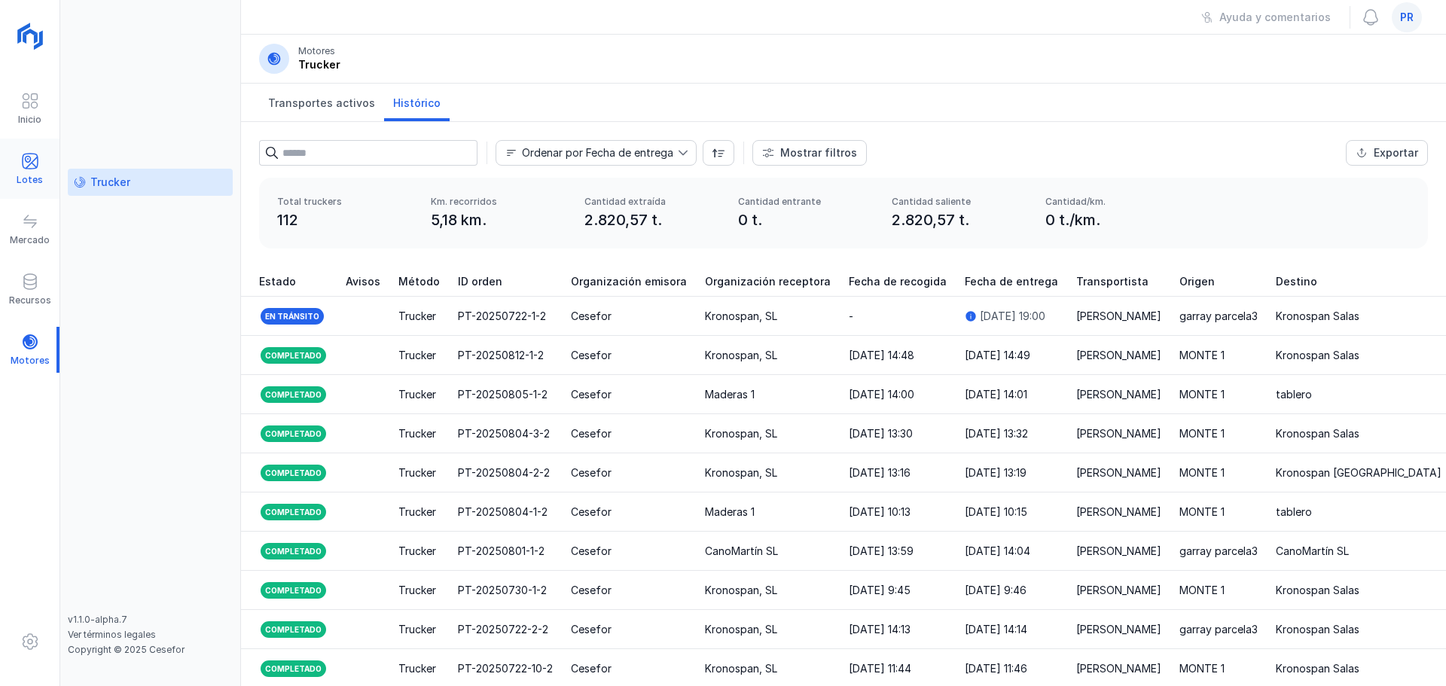
click at [30, 172] on div at bounding box center [30, 163] width 18 height 22
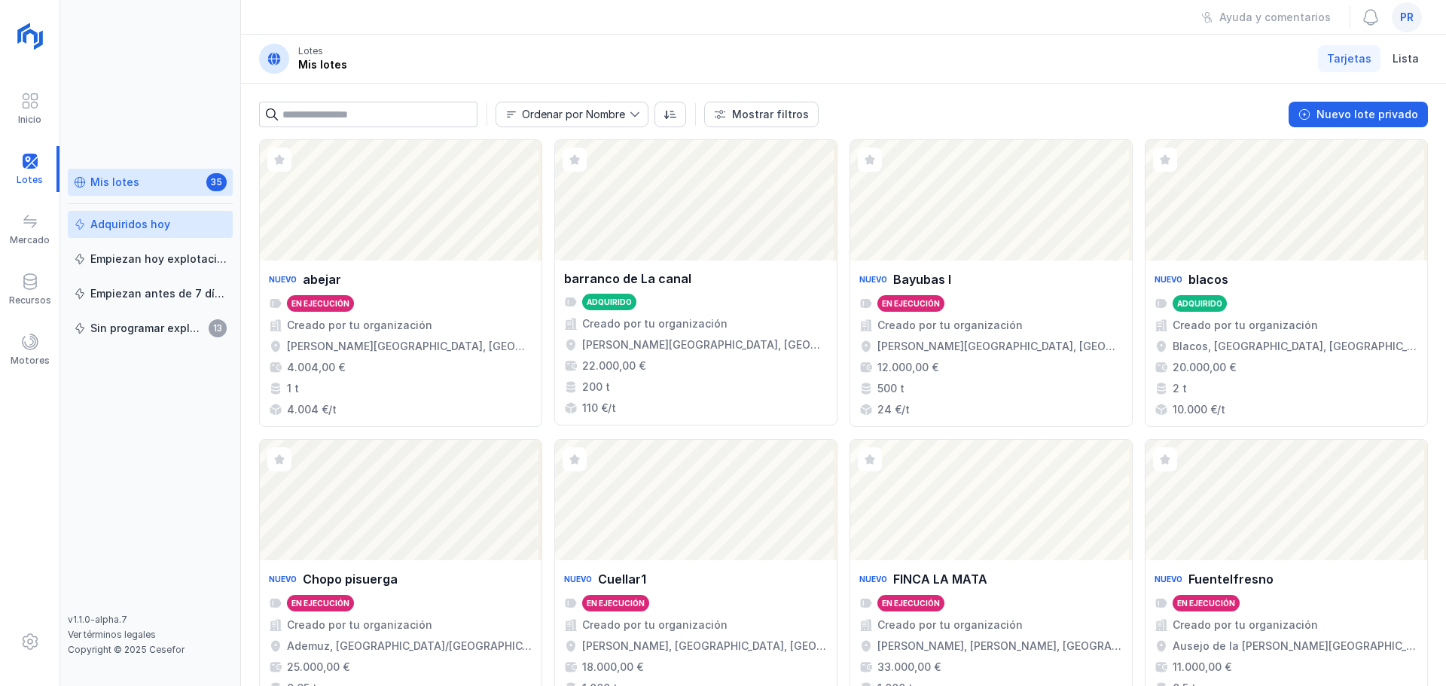
click at [146, 225] on div "Adquiridos hoy" at bounding box center [130, 224] width 80 height 15
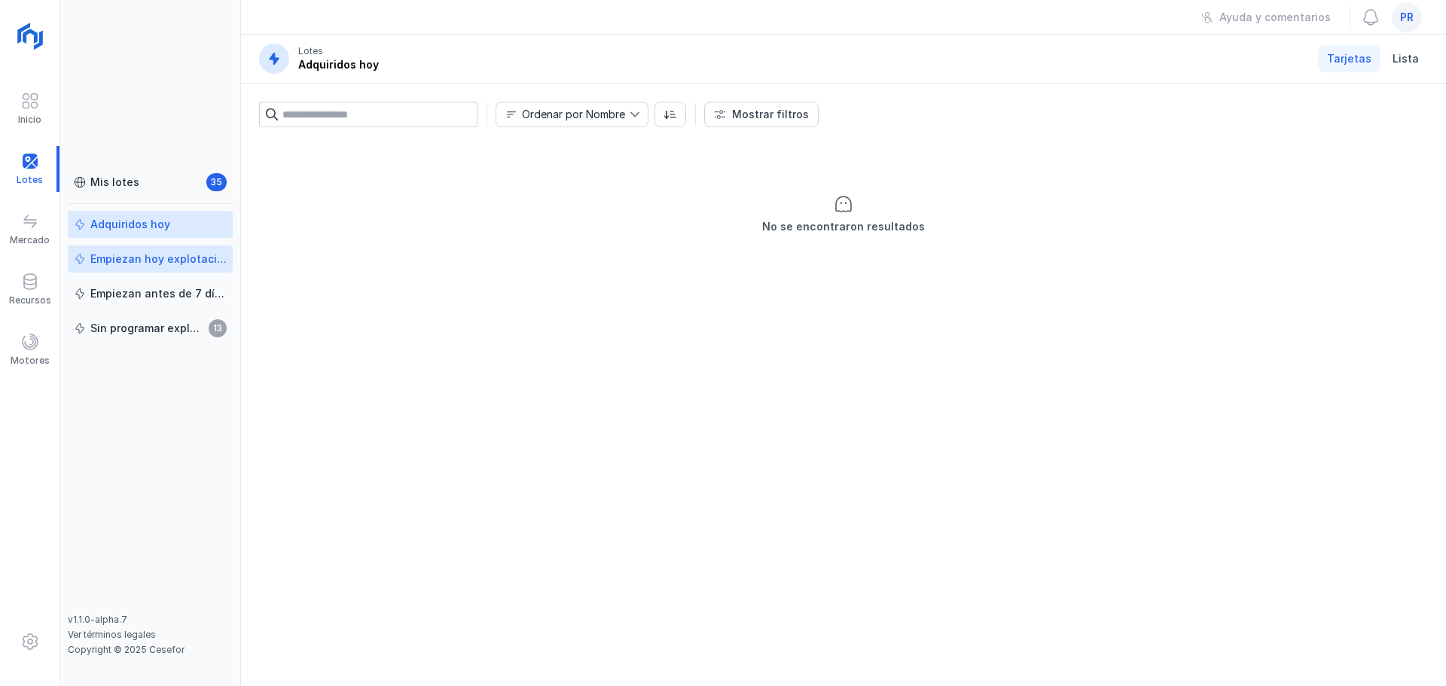
click at [148, 254] on div "Empiezan hoy explotación" at bounding box center [158, 258] width 136 height 15
click at [152, 294] on div "Empiezan antes de 7 días" at bounding box center [158, 293] width 136 height 15
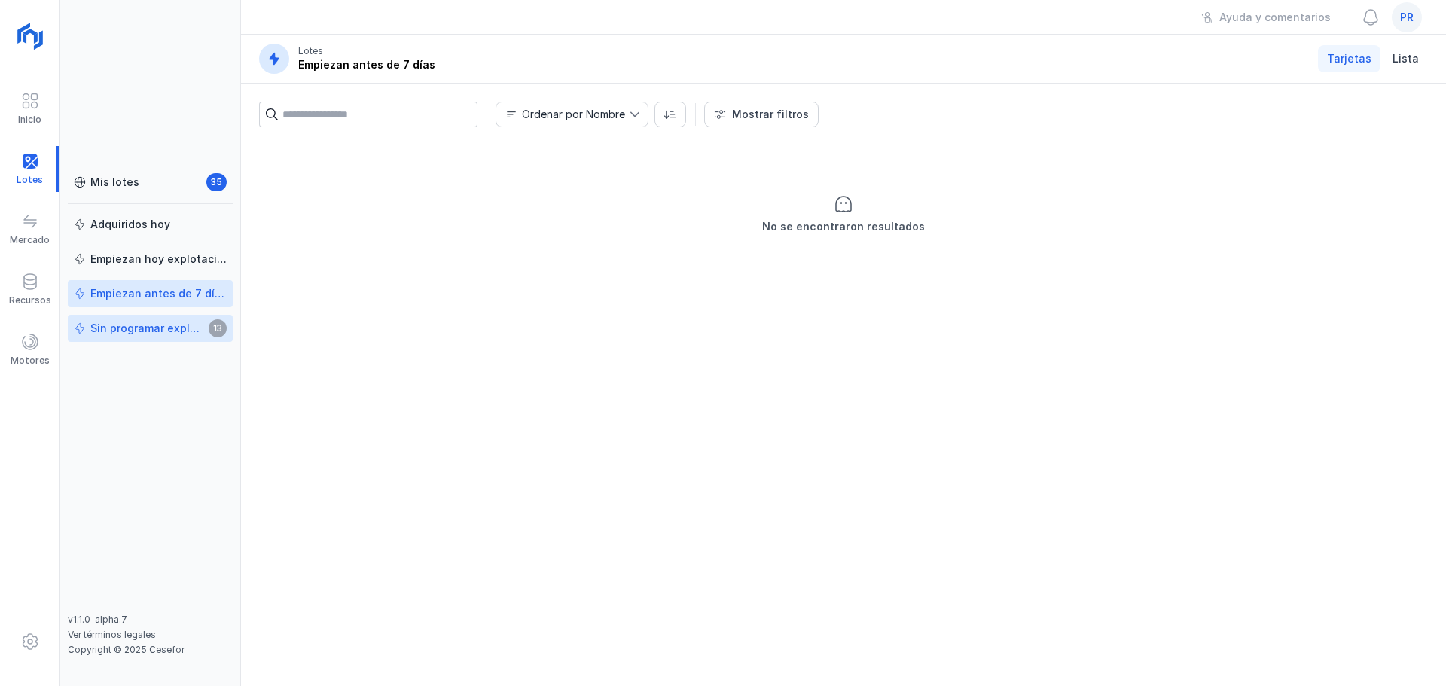
click at [152, 328] on div "Sin programar explotación" at bounding box center [147, 328] width 114 height 15
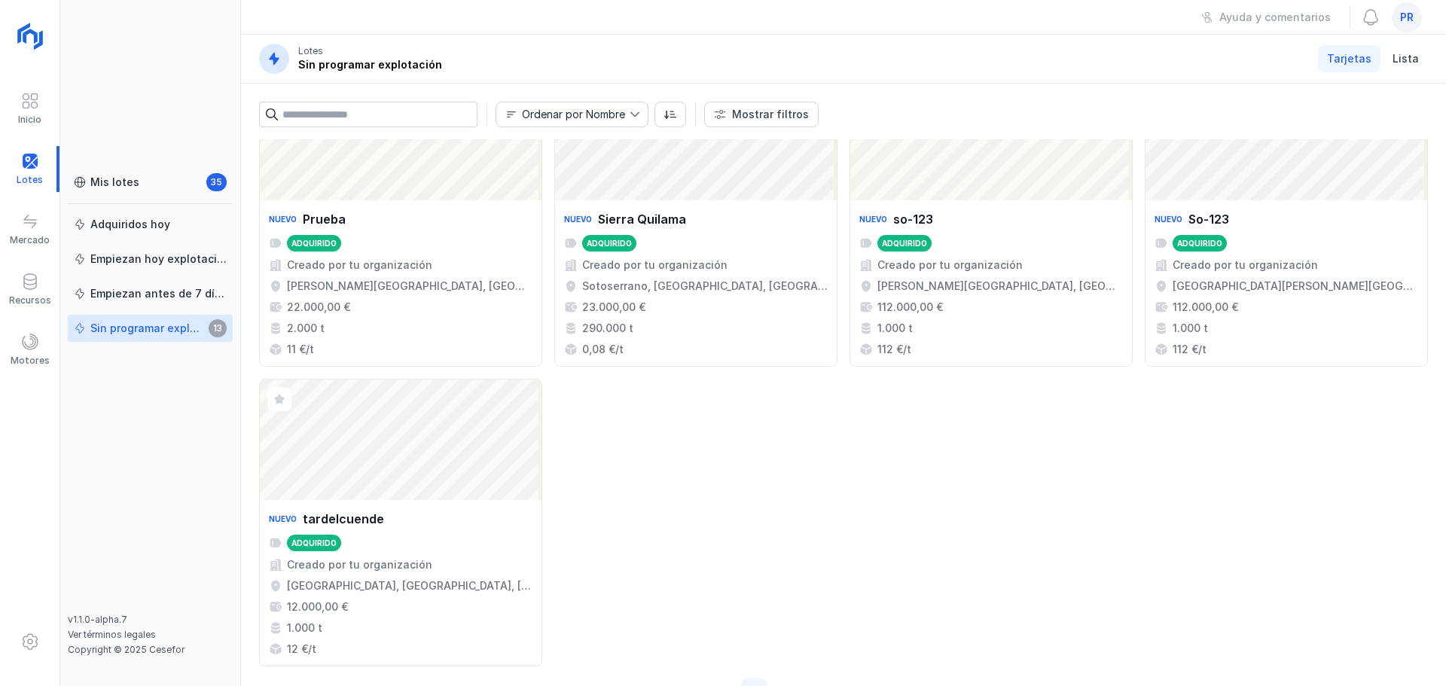
scroll to position [678, 0]
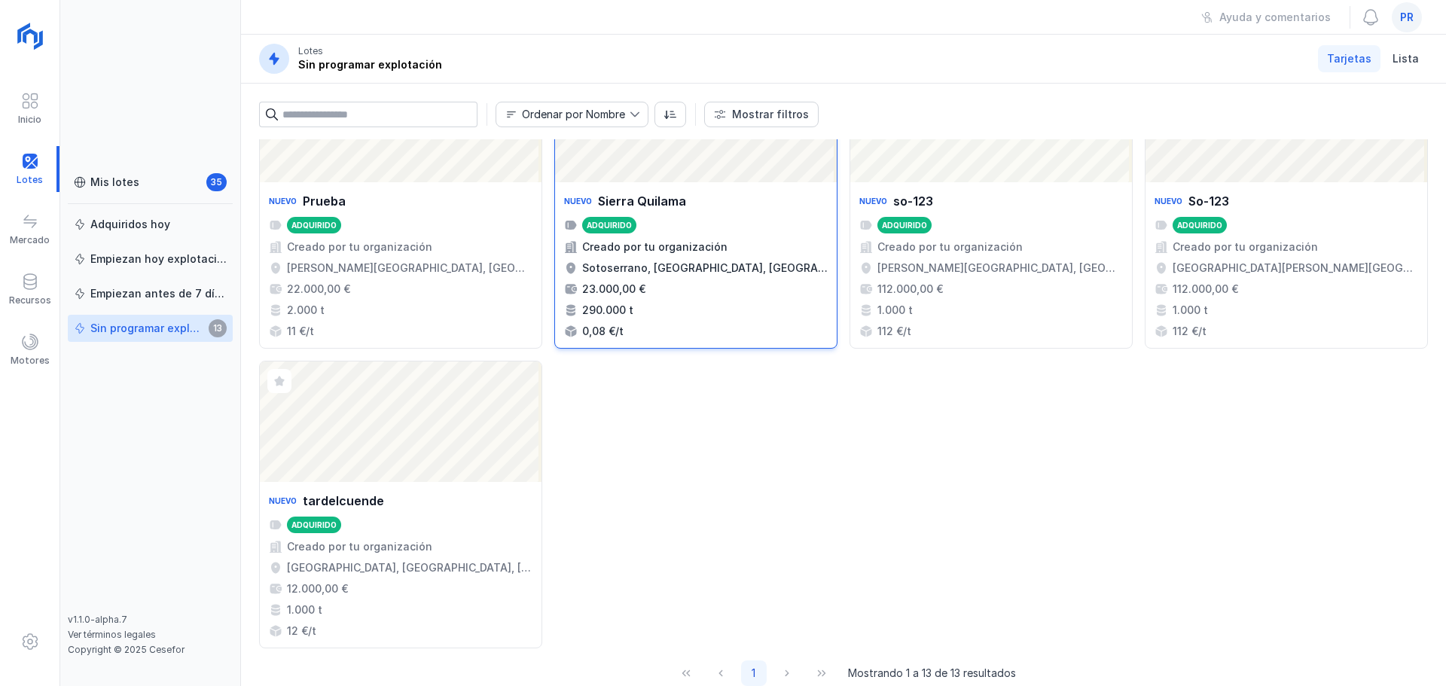
click at [669, 246] on div "Creado por tu organización" at bounding box center [654, 246] width 145 height 15
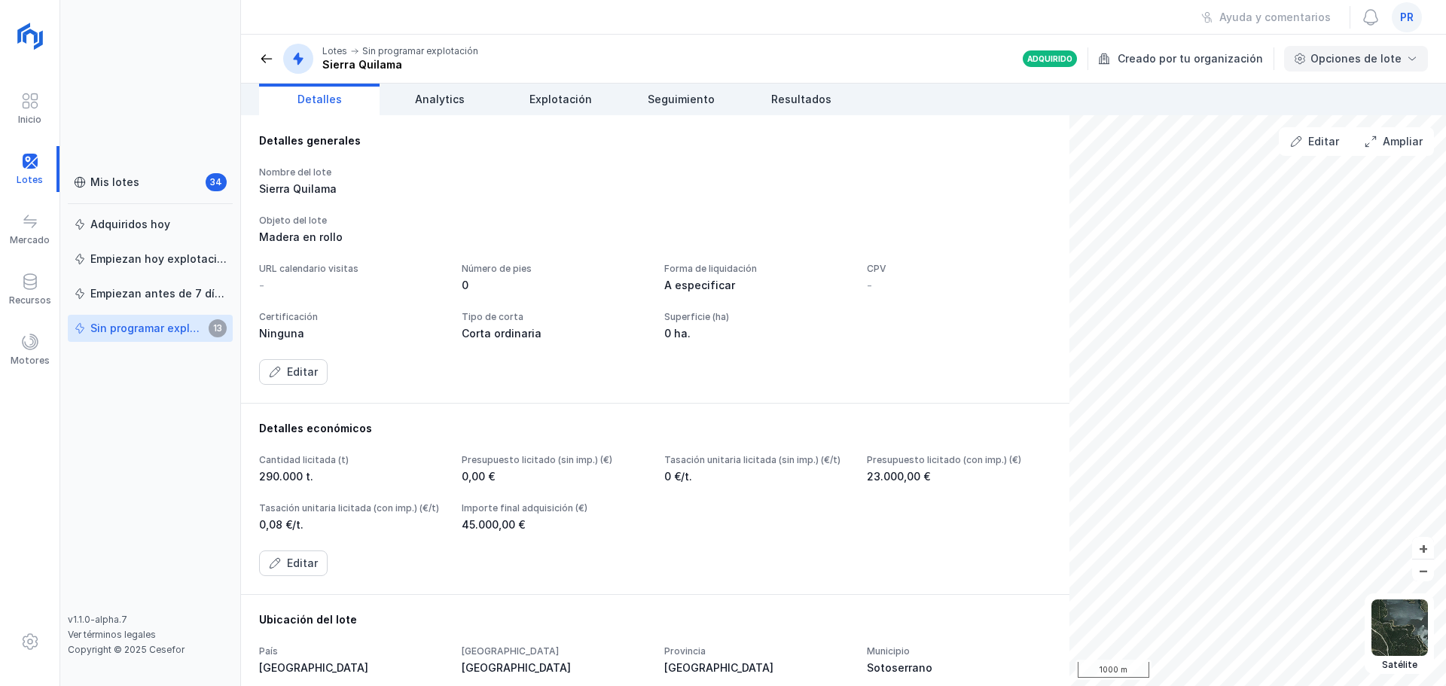
click at [1331, 62] on div "Opciones de lote" at bounding box center [1355, 58] width 91 height 15
click at [1186, 57] on div "Creado por tu organización" at bounding box center [1187, 58] width 178 height 23
click at [1186, 62] on div "Creado por tu organización" at bounding box center [1187, 58] width 178 height 23
click at [1184, 62] on div "Creado por tu organización" at bounding box center [1187, 58] width 178 height 23
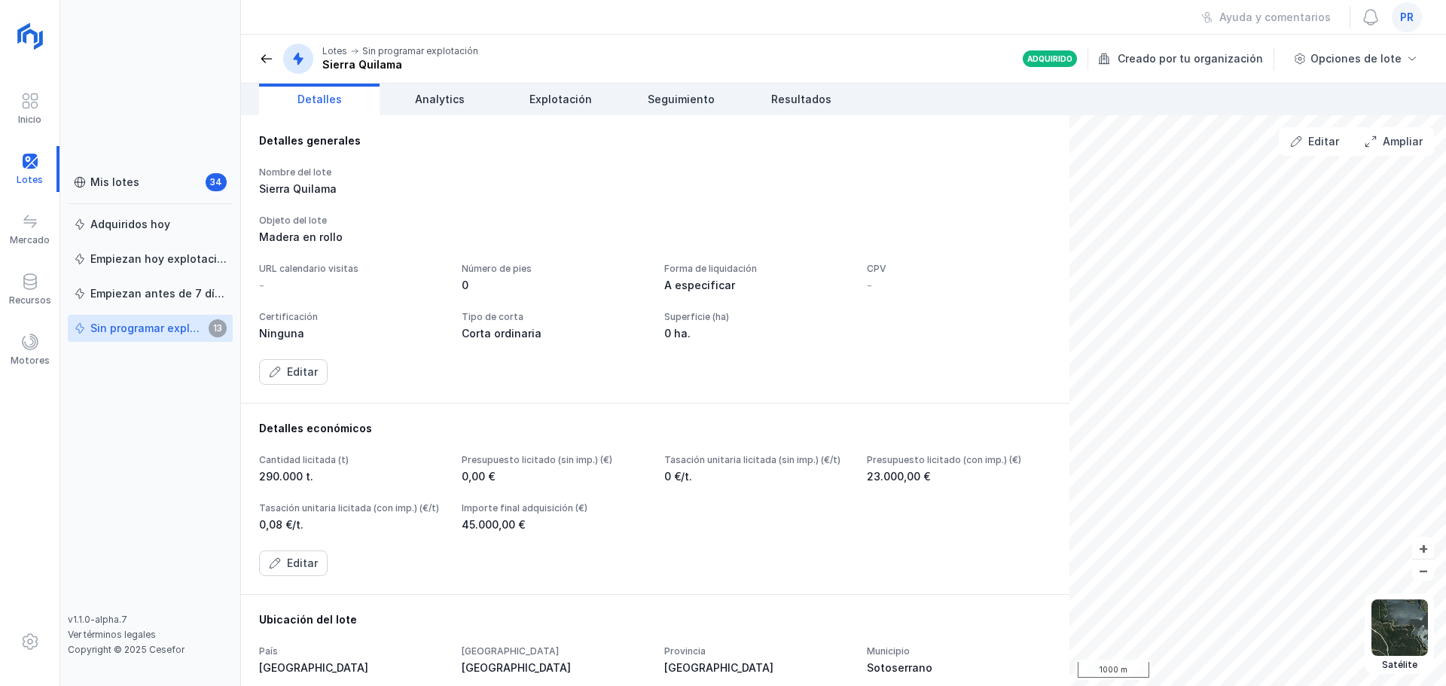
click at [1184, 62] on div "Creado por tu organización" at bounding box center [1187, 58] width 178 height 23
click at [1184, 68] on div "Creado por tu organización" at bounding box center [1187, 58] width 178 height 23
click at [1184, 69] on div "Creado por tu organización" at bounding box center [1187, 58] width 178 height 23
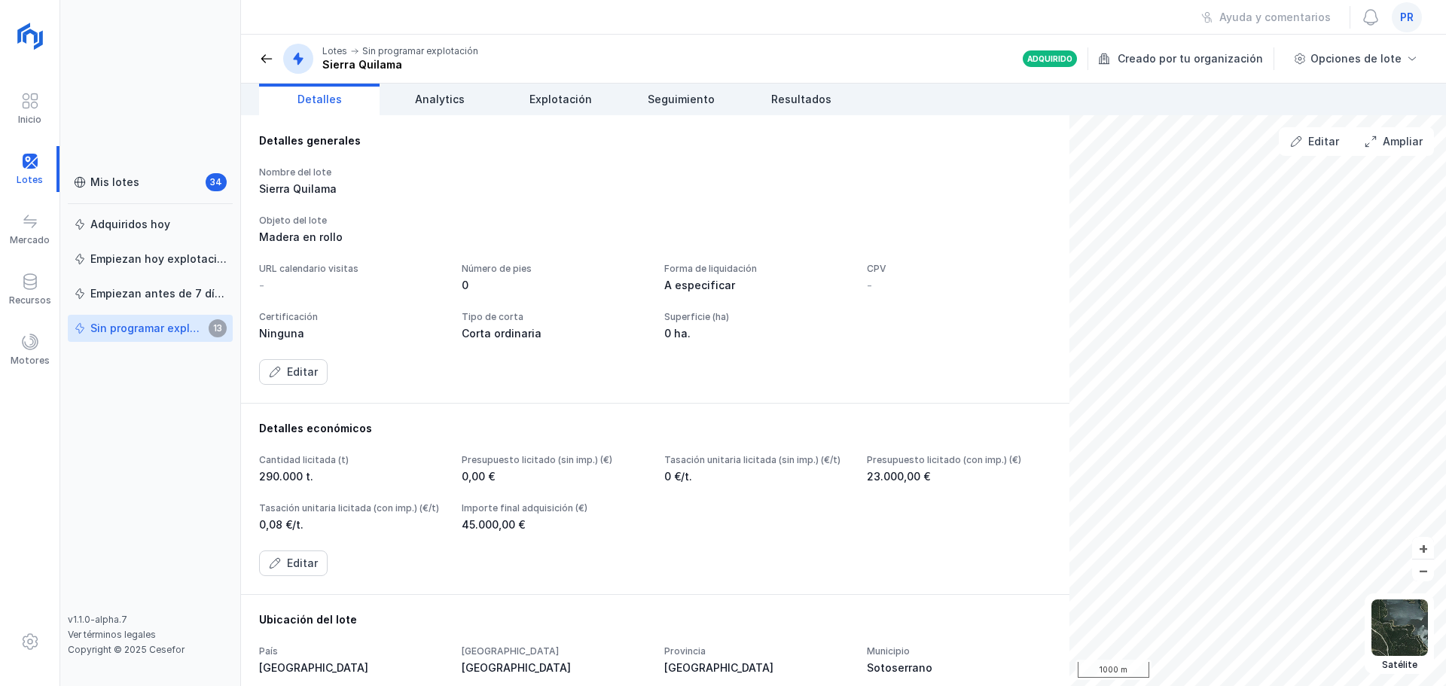
click at [1183, 69] on div "Creado por tu organización" at bounding box center [1187, 58] width 178 height 23
click at [1181, 69] on div "Creado por tu organización" at bounding box center [1187, 58] width 178 height 23
click at [1181, 66] on div "Creado por tu organización" at bounding box center [1187, 58] width 178 height 23
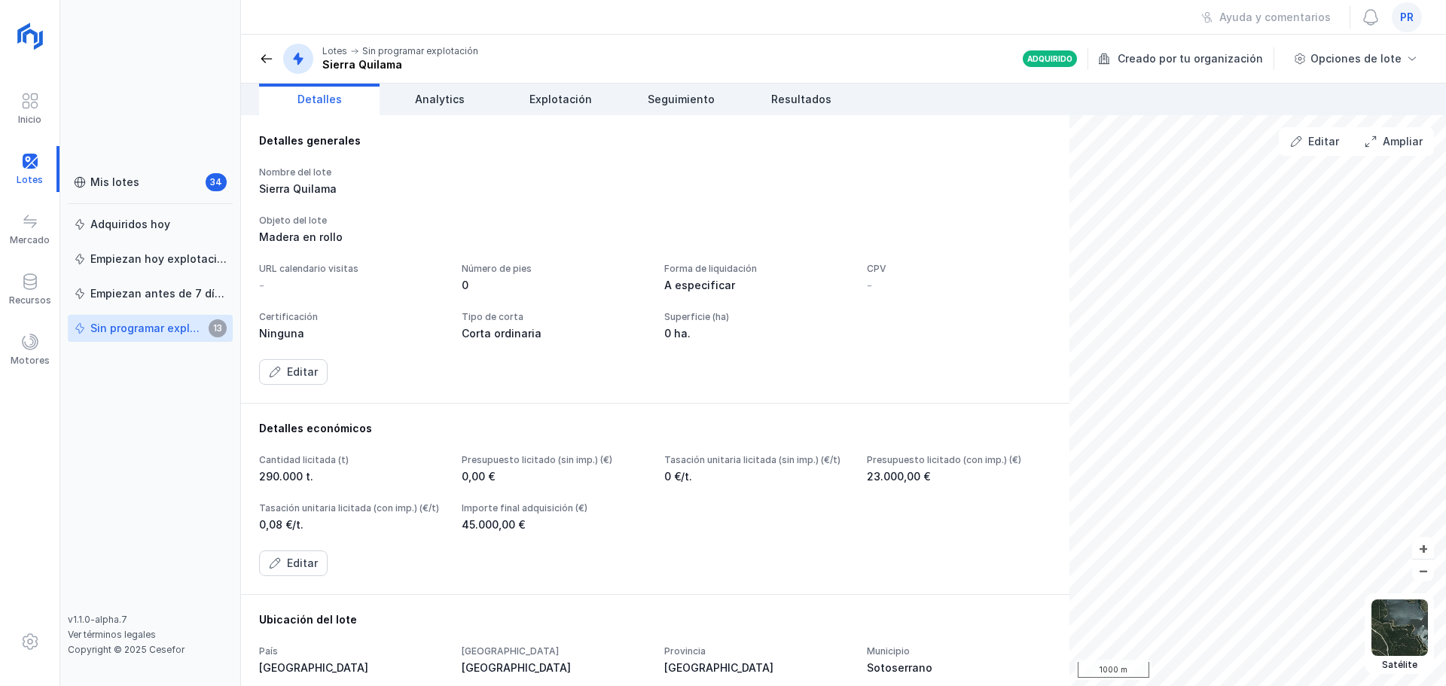
click at [1138, 59] on div "Creado por tu organización" at bounding box center [1187, 58] width 178 height 23
click at [25, 286] on span at bounding box center [30, 282] width 18 height 18
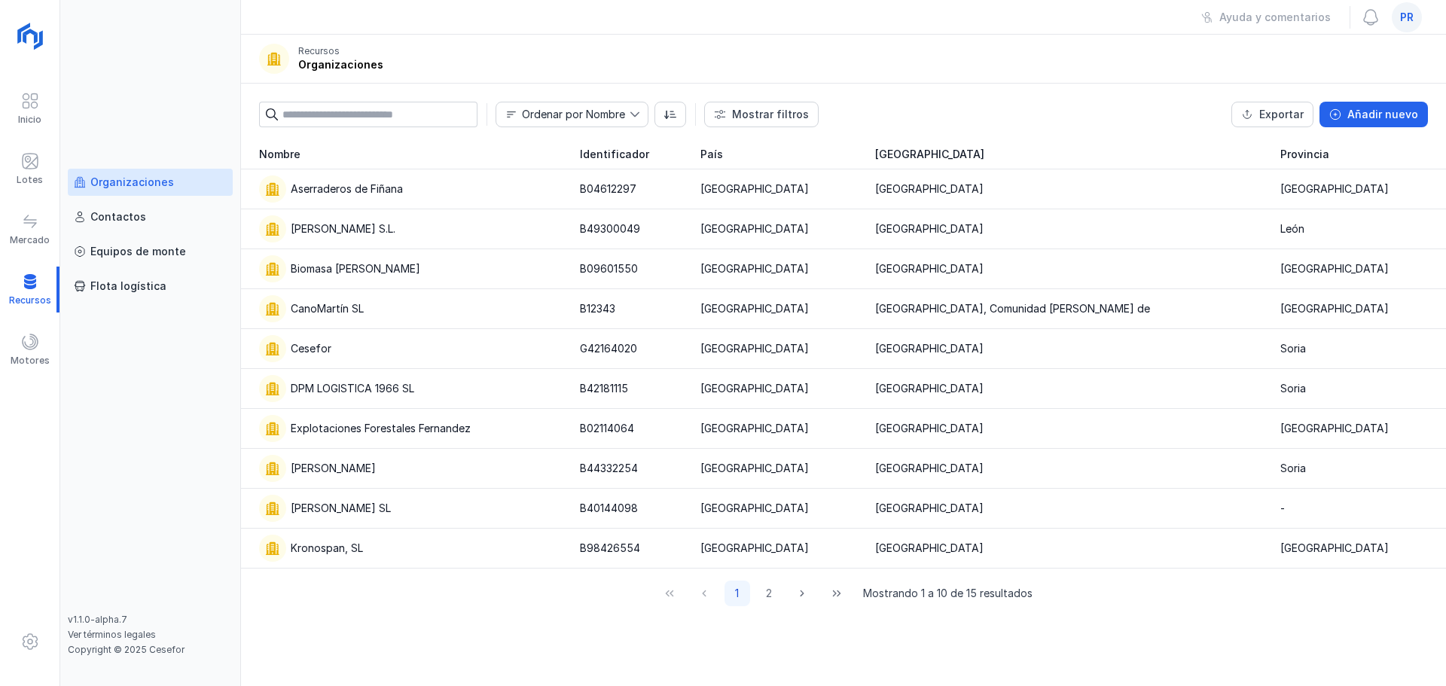
click at [169, 190] on link "Organizaciones" at bounding box center [150, 182] width 165 height 27
click at [126, 191] on link "Organizaciones" at bounding box center [150, 182] width 165 height 27
click at [30, 160] on span at bounding box center [30, 161] width 18 height 18
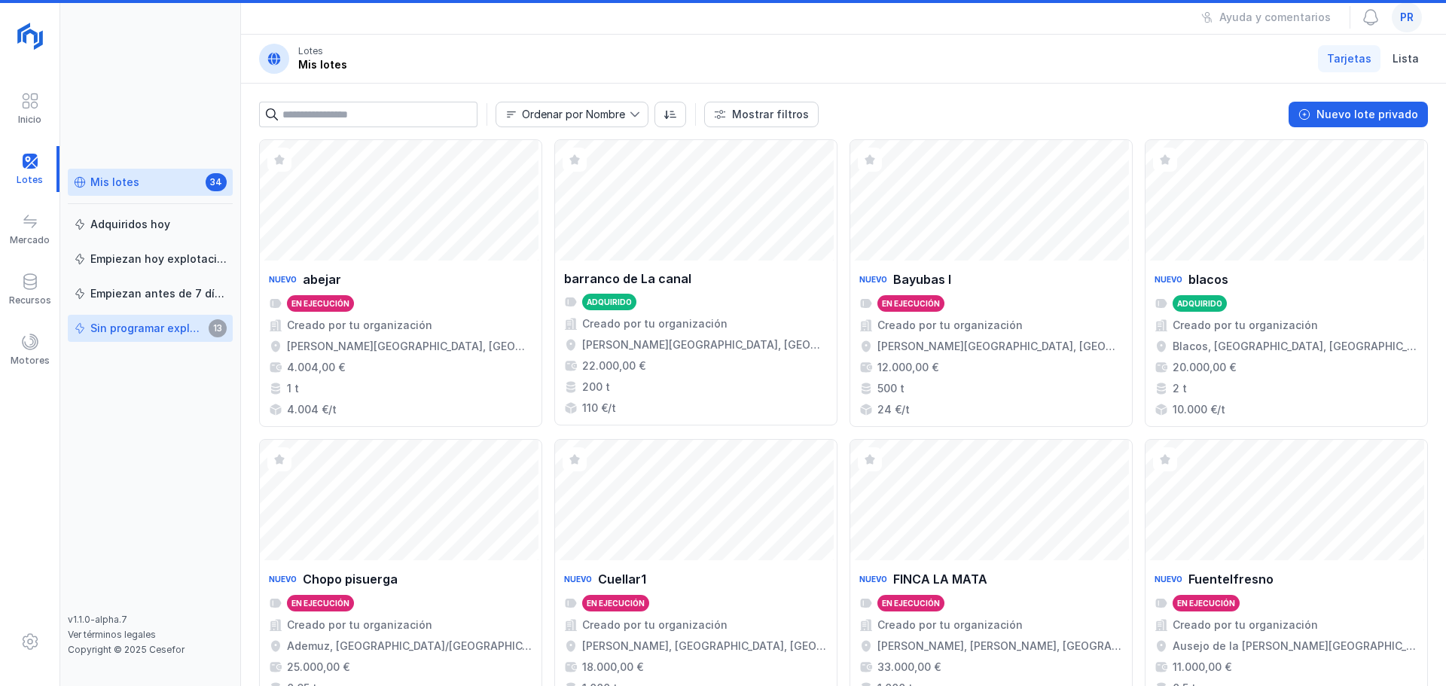
click at [143, 331] on div "Sin programar explotación" at bounding box center [147, 328] width 114 height 15
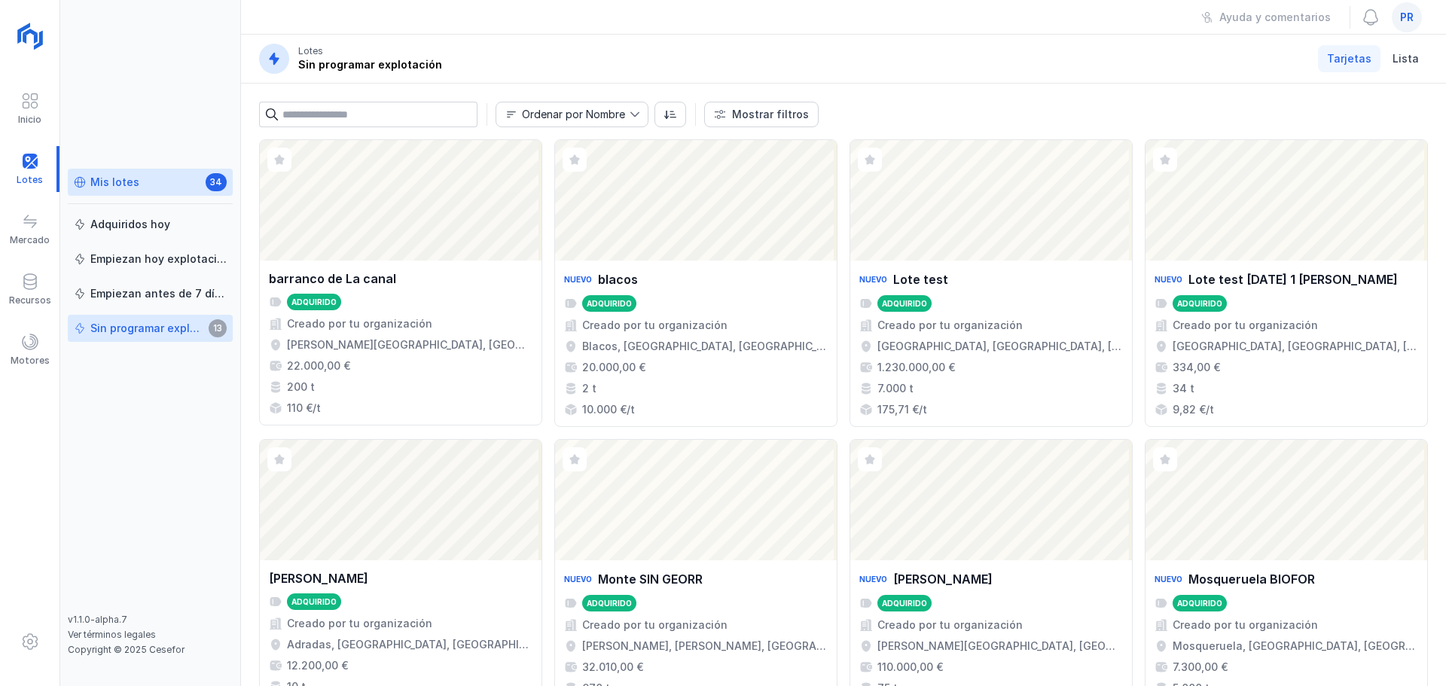
click at [183, 191] on link "Mis lotes 34" at bounding box center [150, 182] width 165 height 27
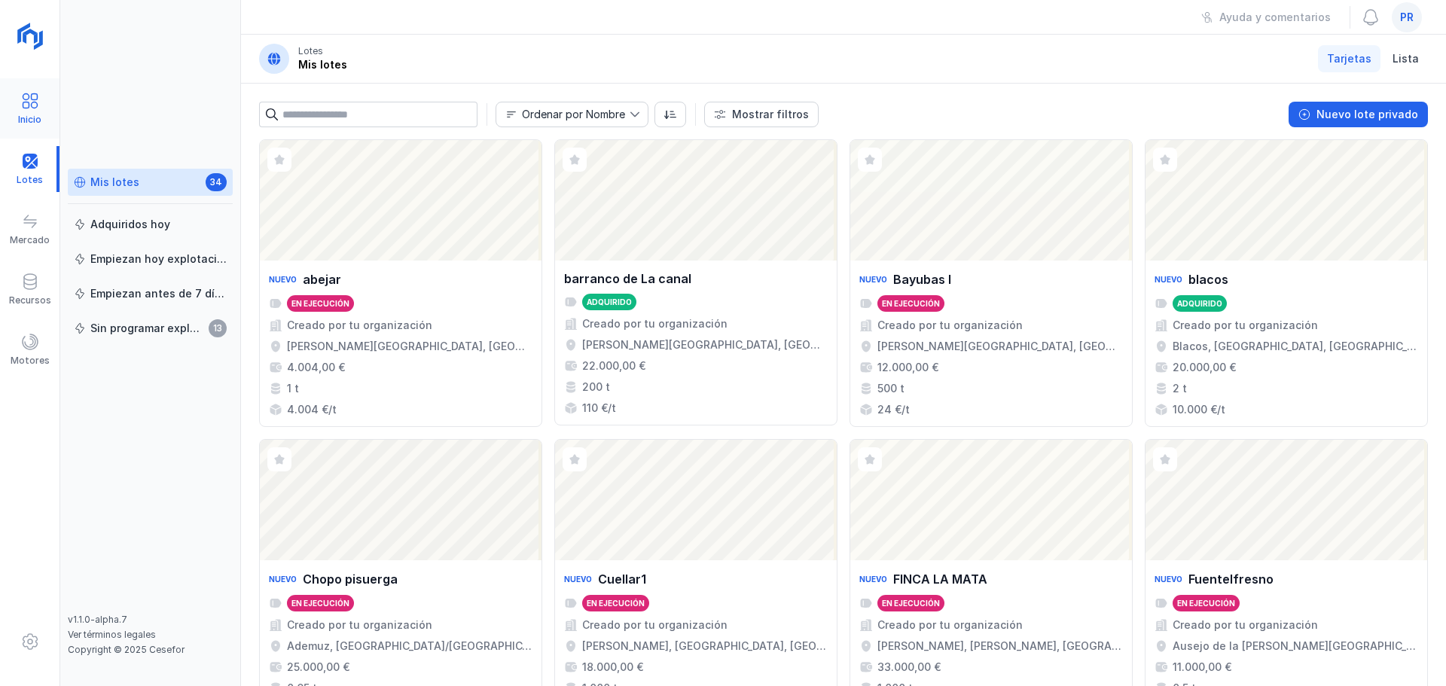
click at [39, 123] on div "Inicio" at bounding box center [29, 120] width 23 height 12
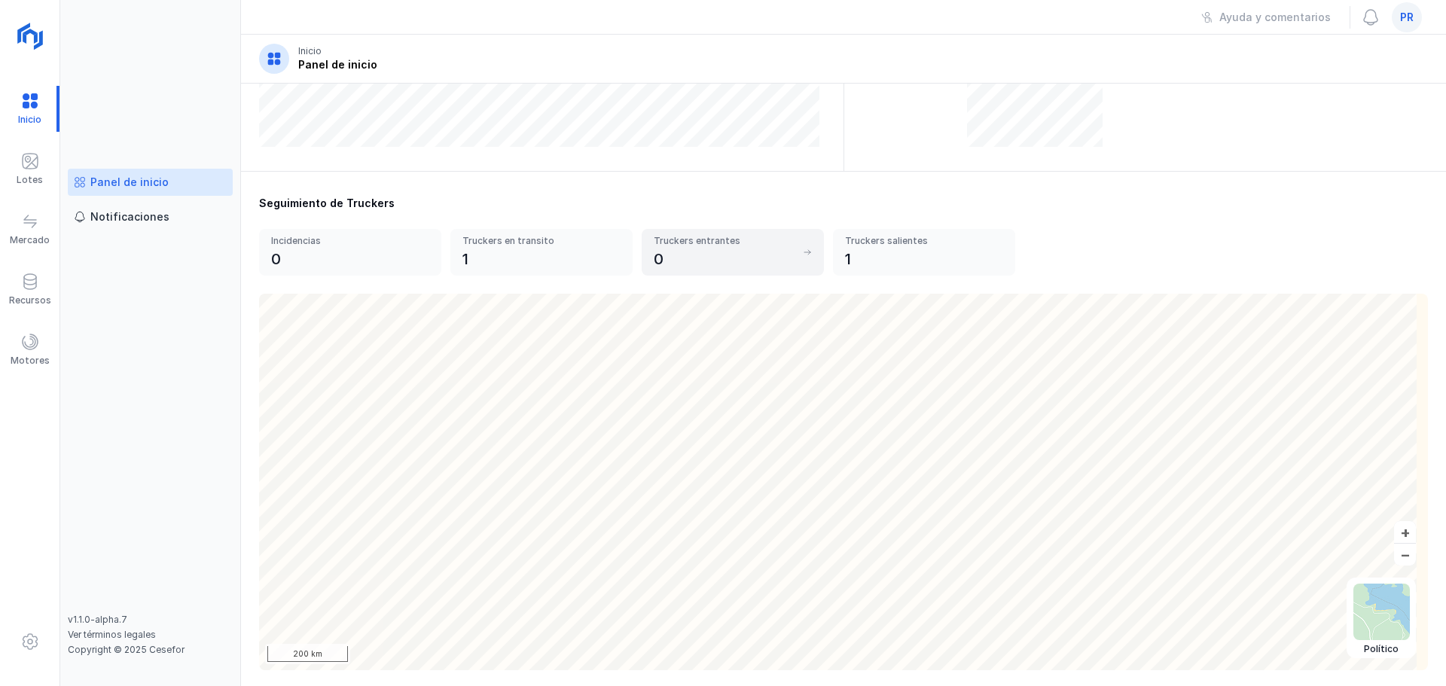
scroll to position [418, 0]
click at [1408, 20] on span "pr" at bounding box center [1407, 17] width 14 height 15
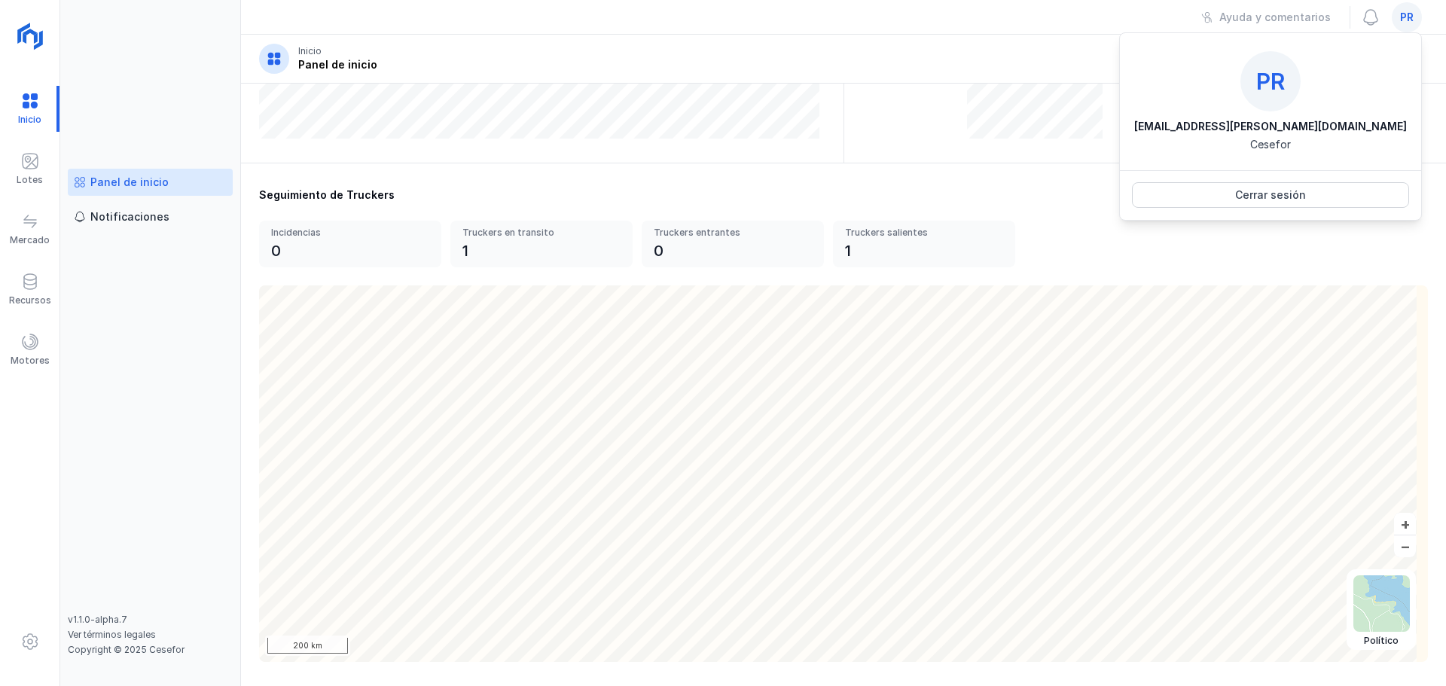
click at [202, 372] on div "Panel de inicio Notificaciones" at bounding box center [150, 391] width 165 height 445
click at [49, 164] on div "Lotes" at bounding box center [29, 169] width 59 height 46
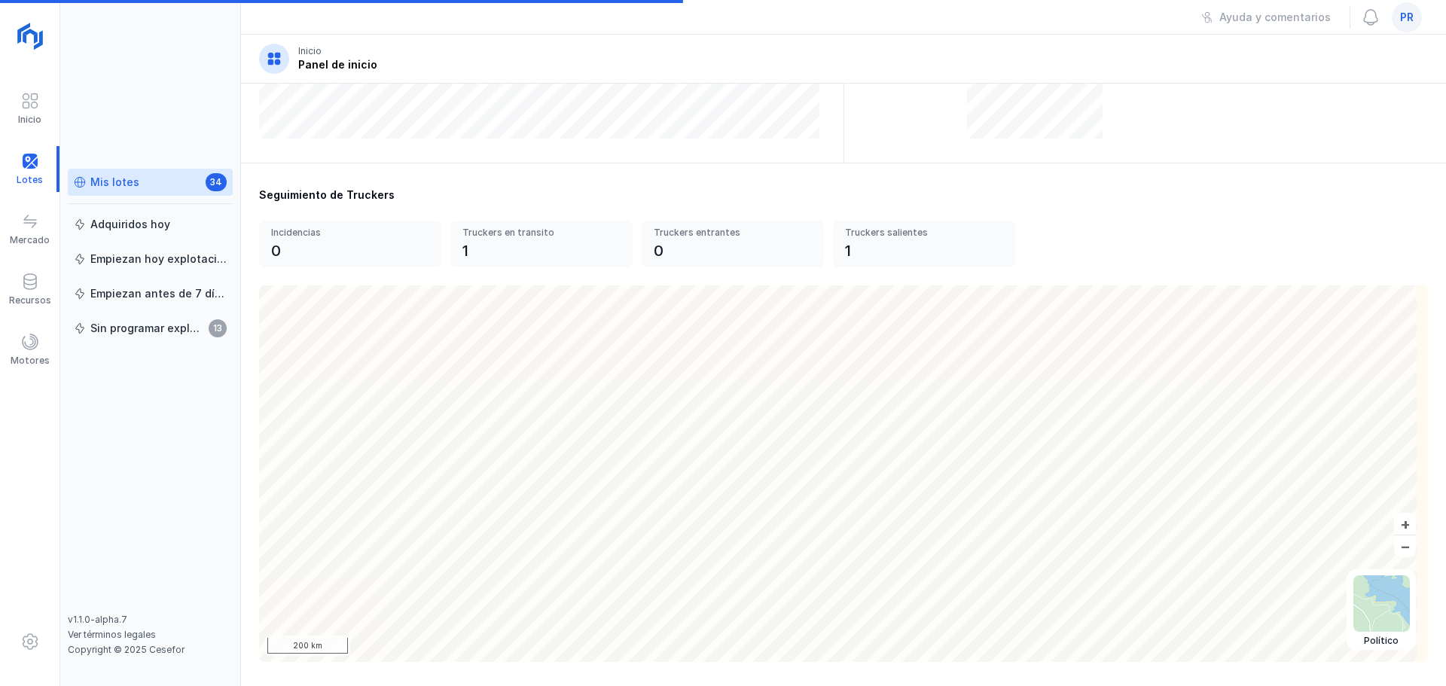
click at [174, 190] on div "Mis lotes 34" at bounding box center [150, 183] width 153 height 16
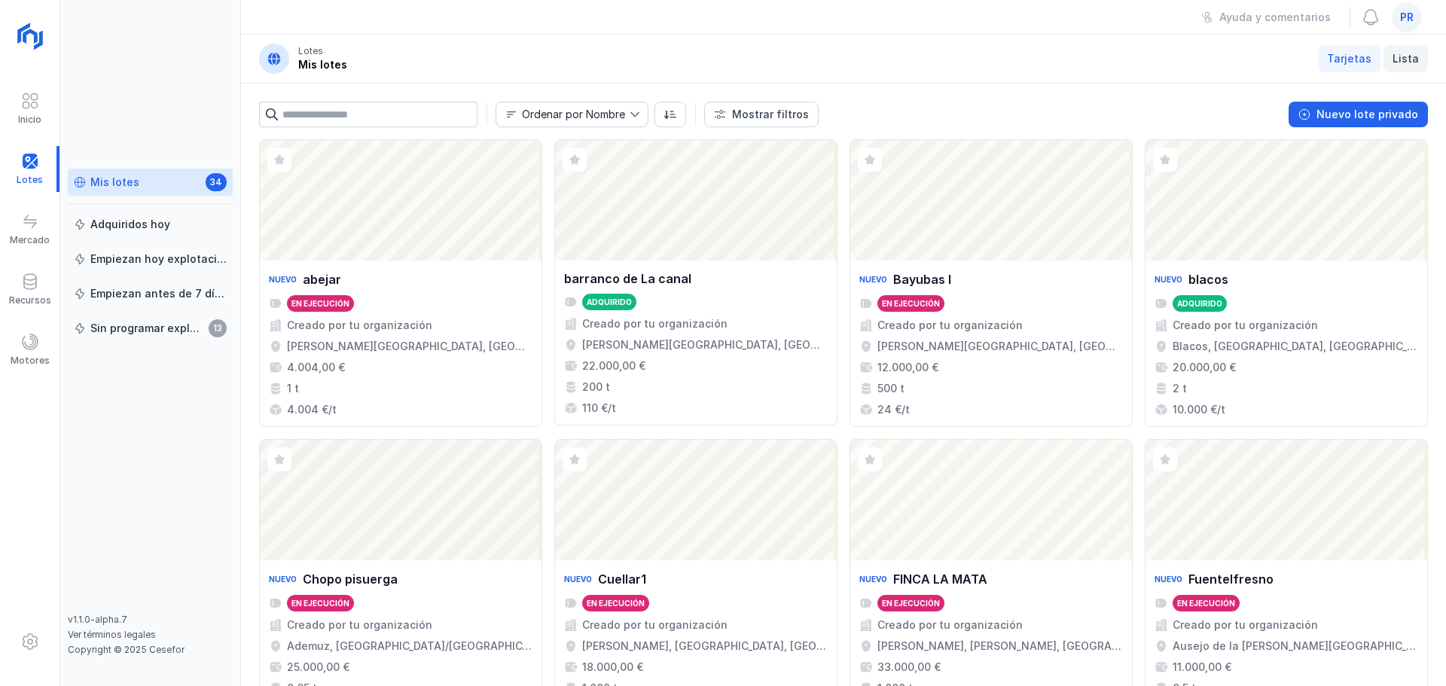
click at [1400, 62] on span "Lista" at bounding box center [1405, 58] width 26 height 15
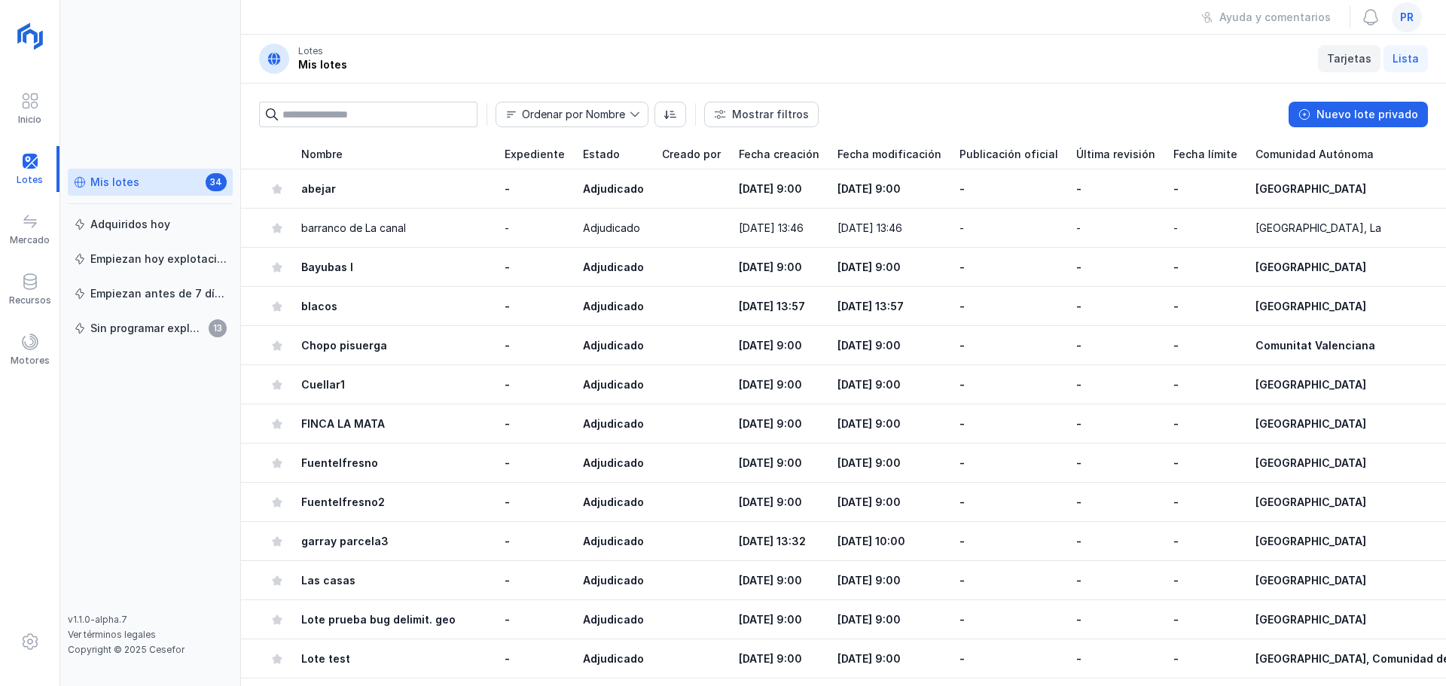
click at [1357, 65] on span "Tarjetas" at bounding box center [1349, 58] width 44 height 15
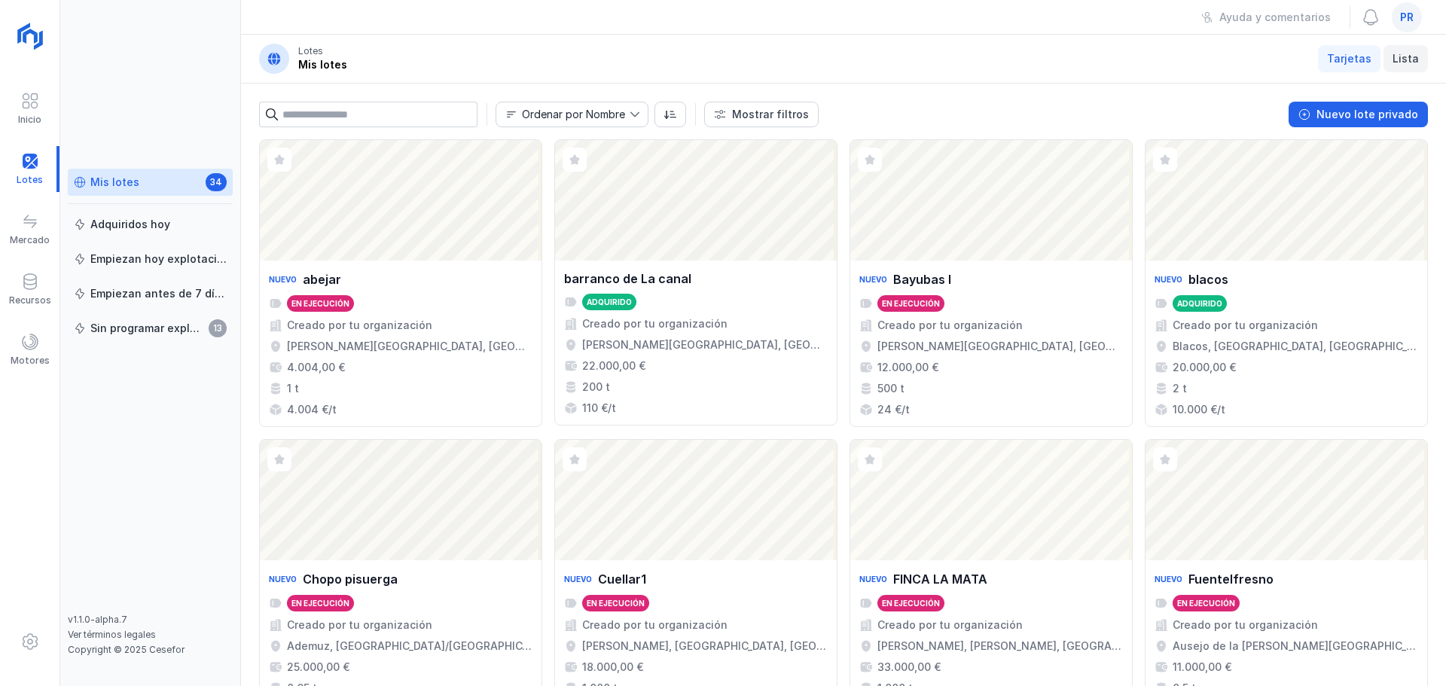
click at [1407, 59] on span "Lista" at bounding box center [1405, 58] width 26 height 15
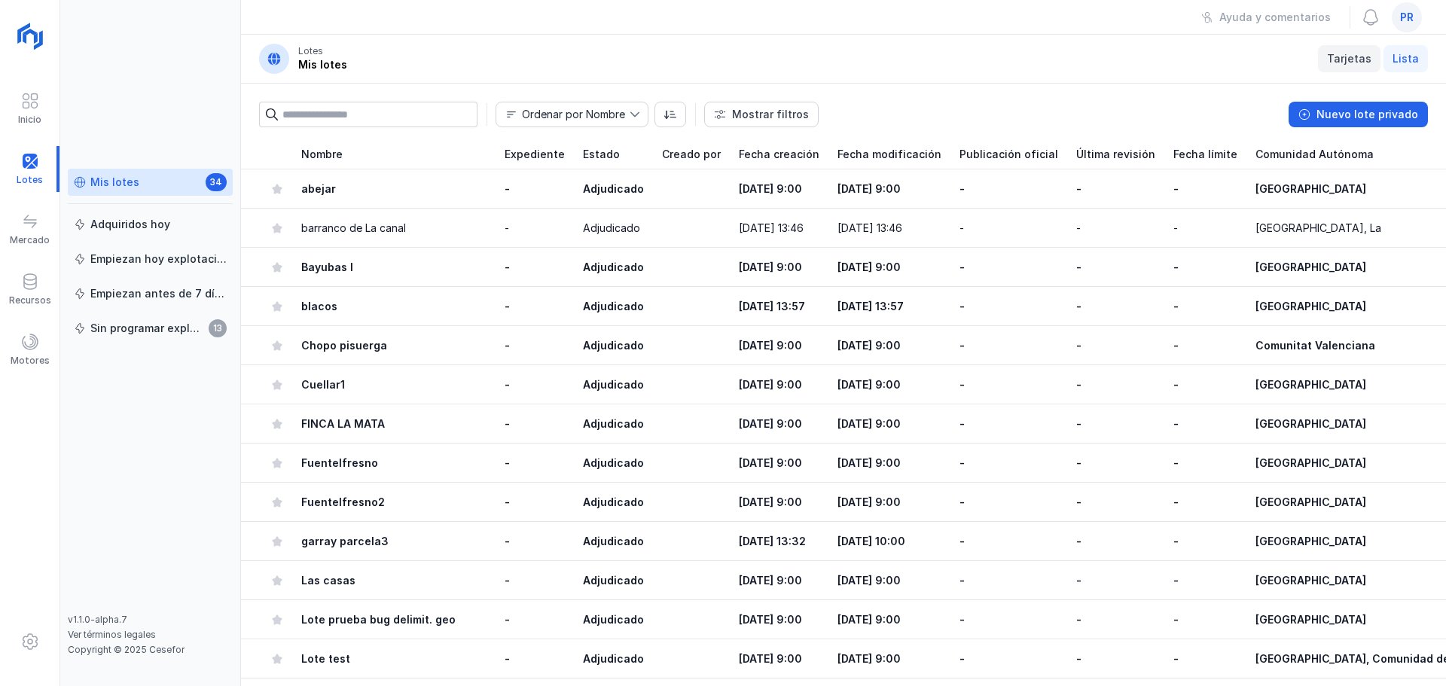
click at [1348, 56] on span "Tarjetas" at bounding box center [1349, 58] width 44 height 15
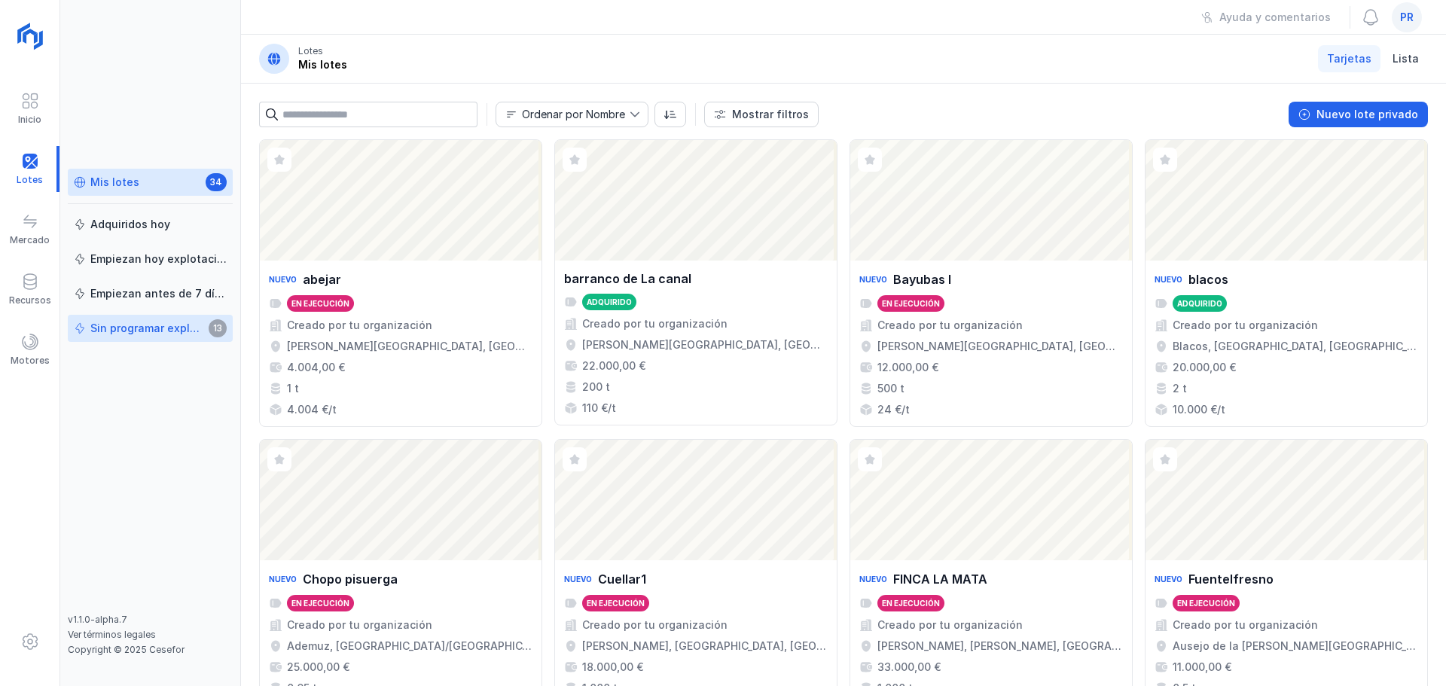
click at [156, 321] on div "Sin programar explotación" at bounding box center [147, 328] width 114 height 15
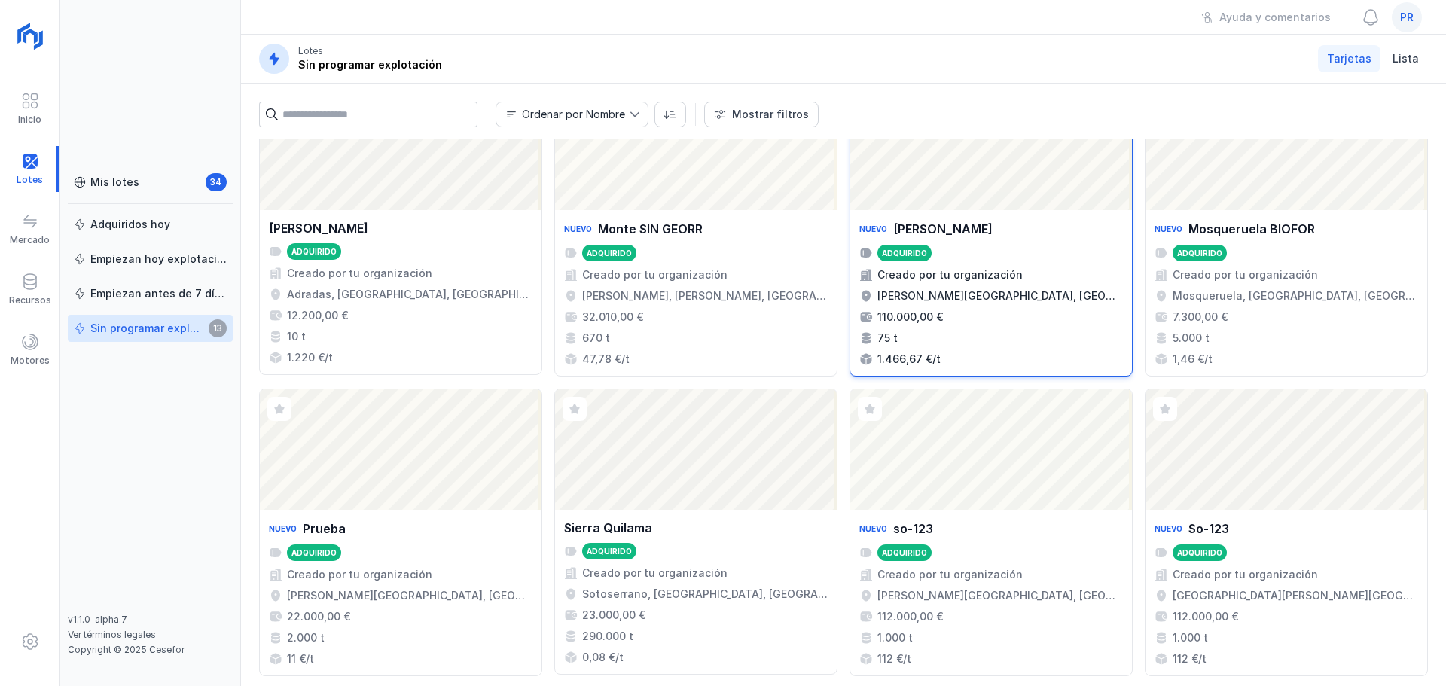
scroll to position [376, 0]
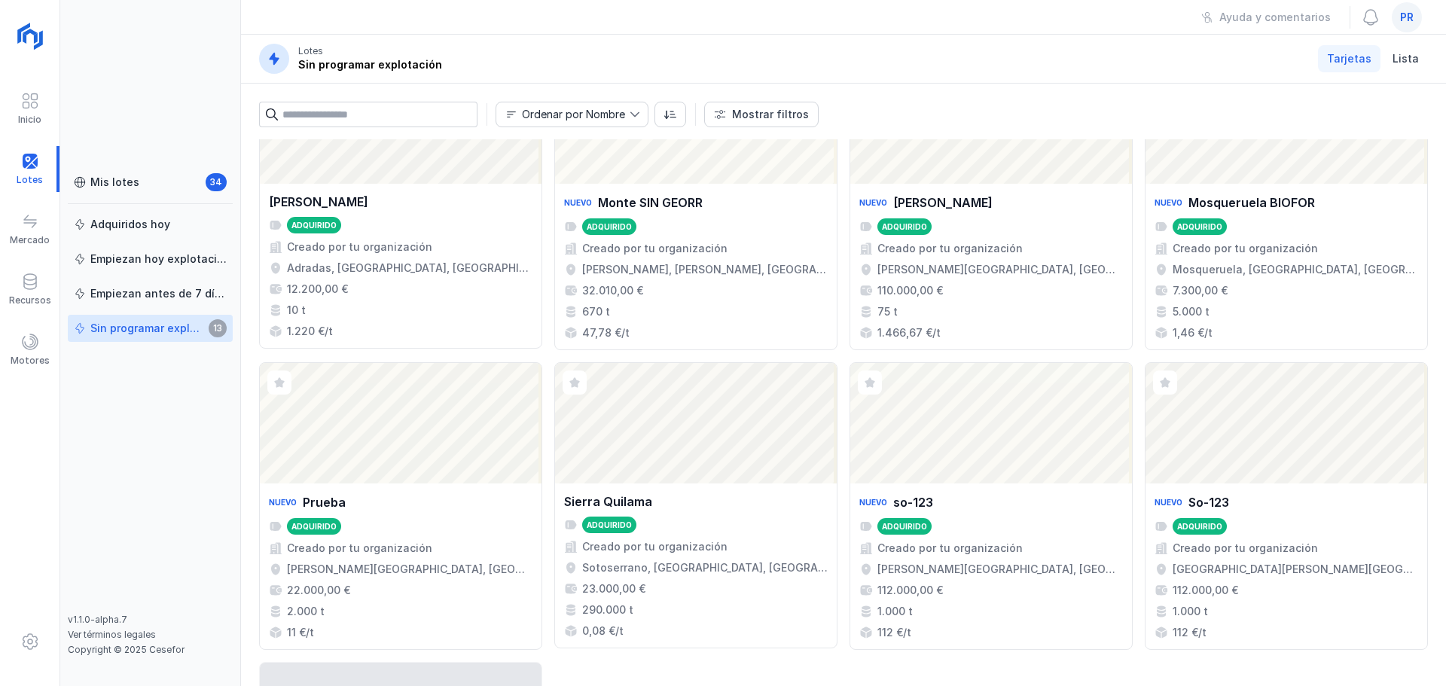
click at [125, 321] on div "Sin programar explotación 13" at bounding box center [150, 329] width 153 height 16
